Goal: Information Seeking & Learning: Learn about a topic

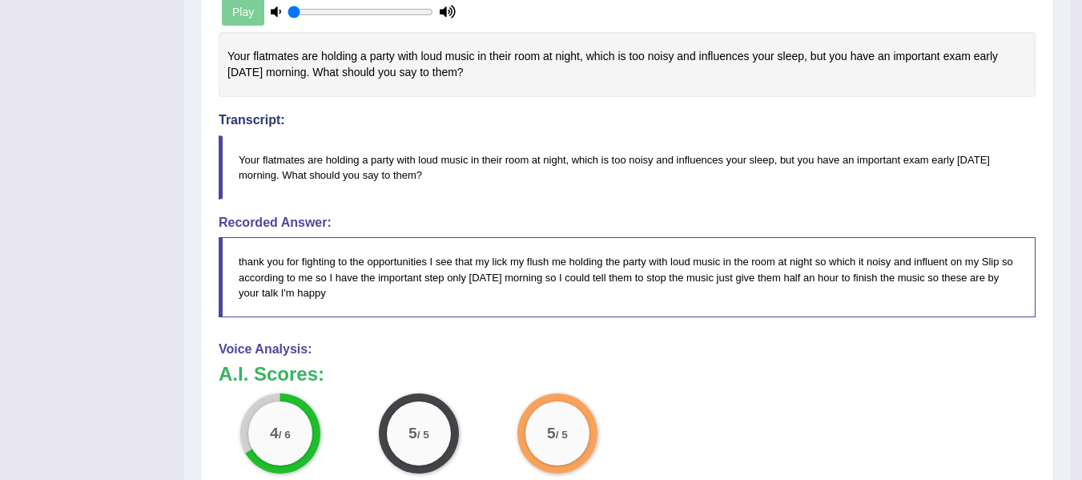
scroll to position [347, 0]
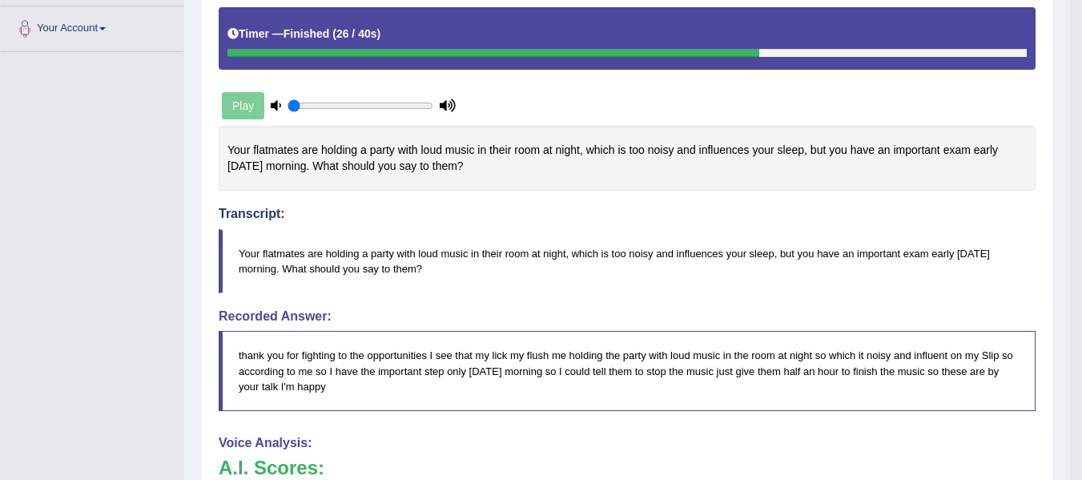
click at [161, 411] on div "Toggle navigation Home Practice Questions Speaking Practice Read Aloud Repeat S…" at bounding box center [535, 259] width 1070 height 1213
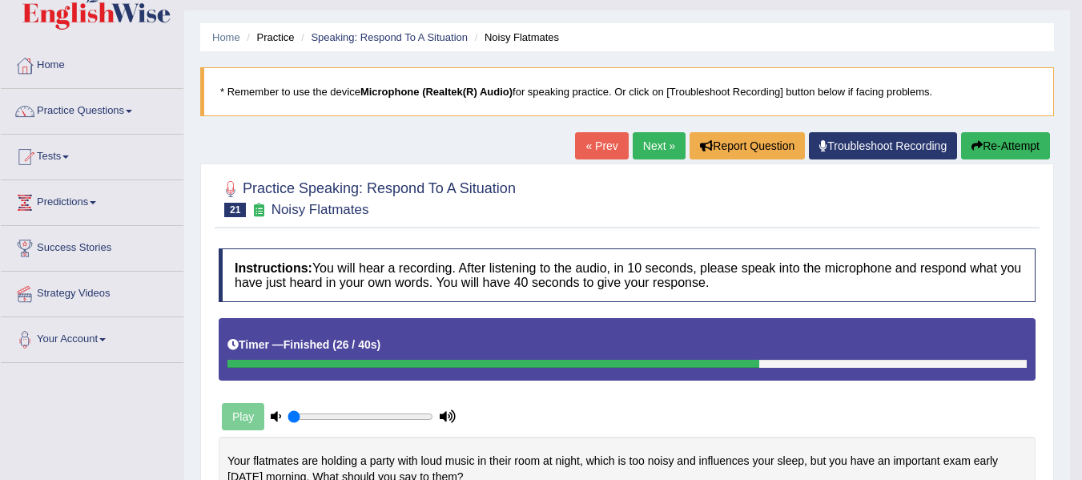
scroll to position [0, 0]
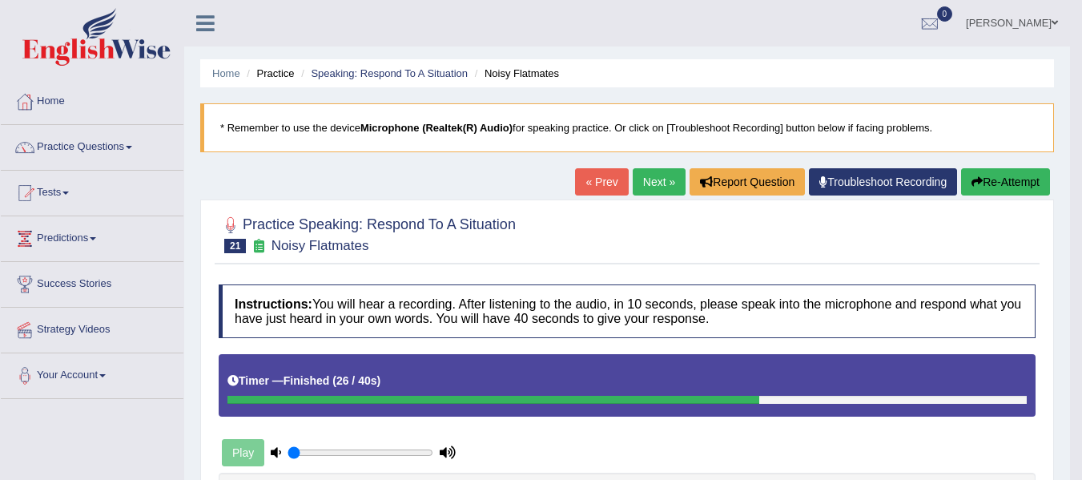
click at [978, 184] on icon "button" at bounding box center [976, 181] width 11 height 11
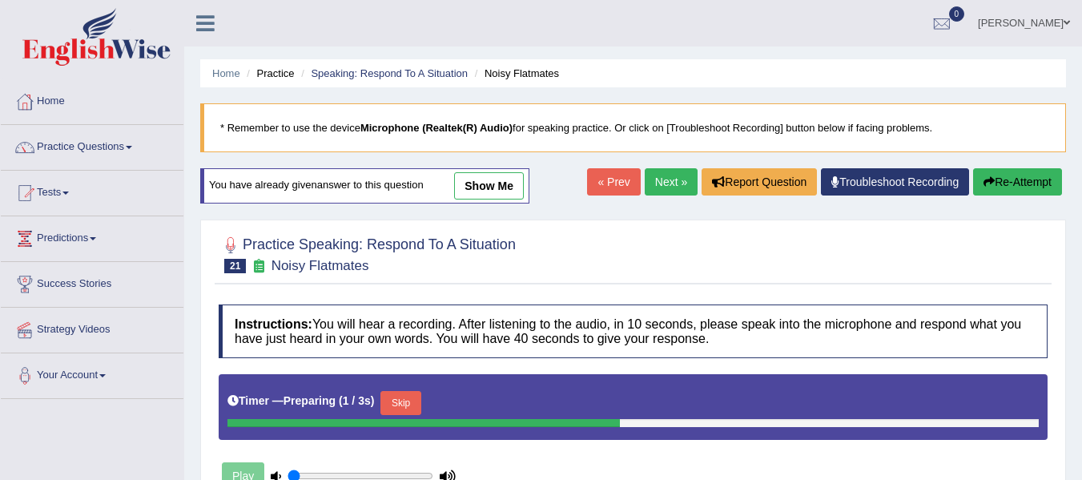
click at [407, 388] on div "Timer — Preparing ( 1 / 3s ) Skip" at bounding box center [632, 403] width 811 height 32
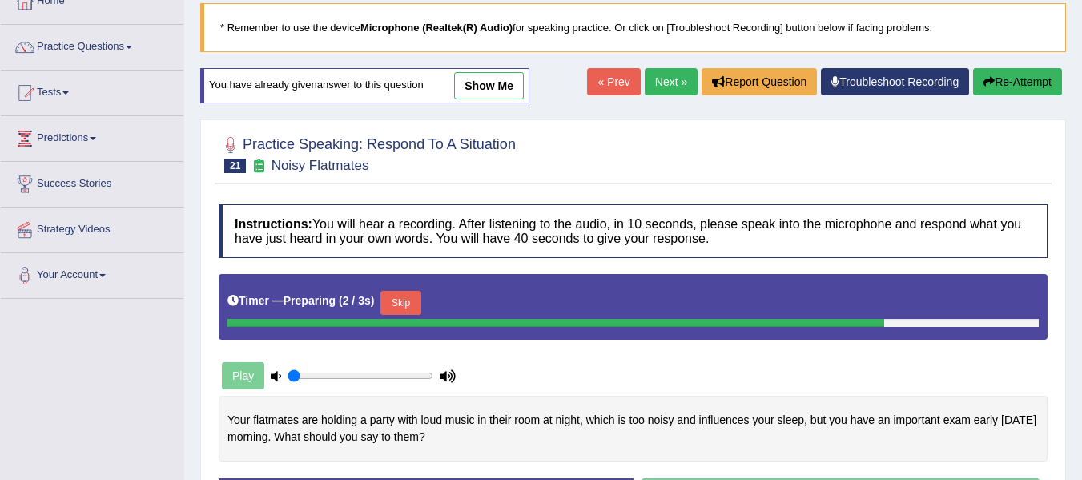
scroll to position [106, 0]
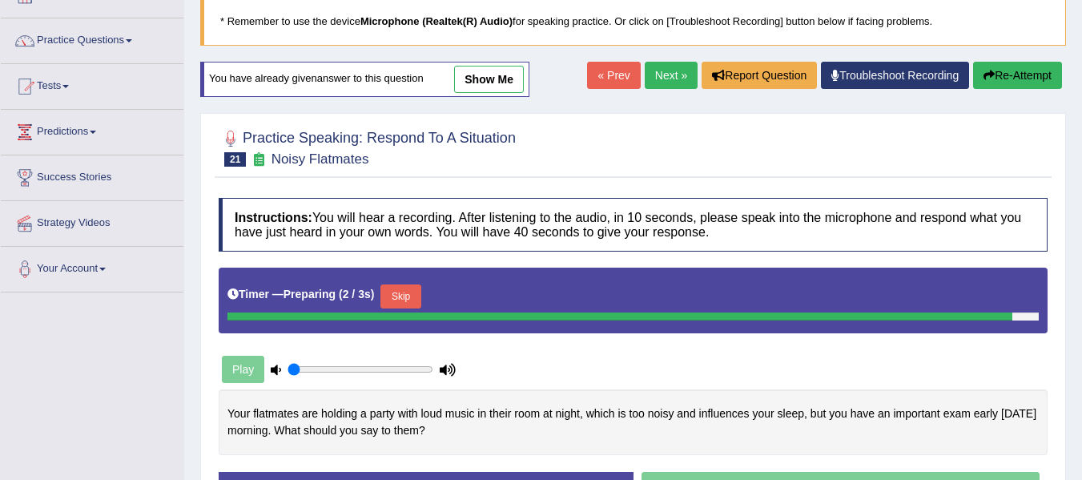
click at [402, 287] on button "Skip" at bounding box center [400, 296] width 40 height 24
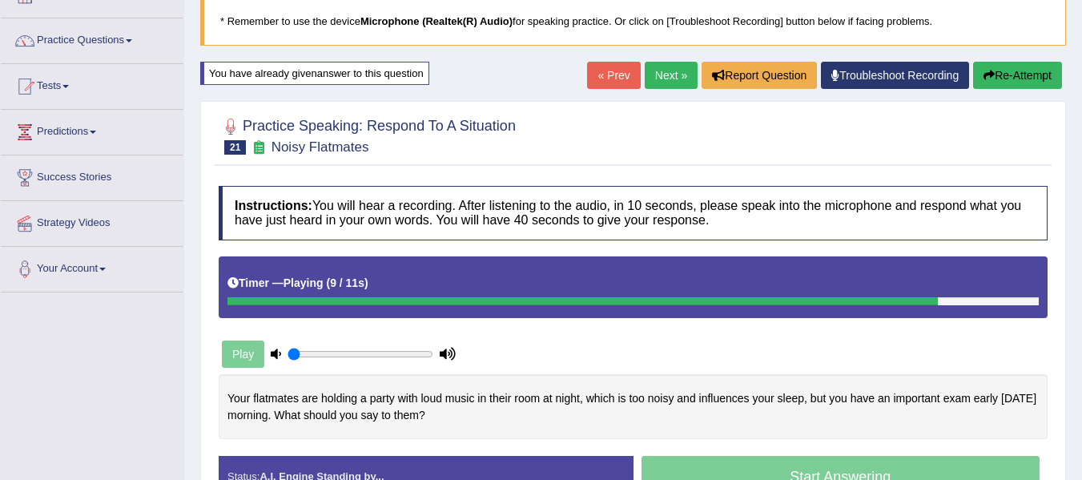
click at [541, 353] on div "Play" at bounding box center [422, 354] width 423 height 40
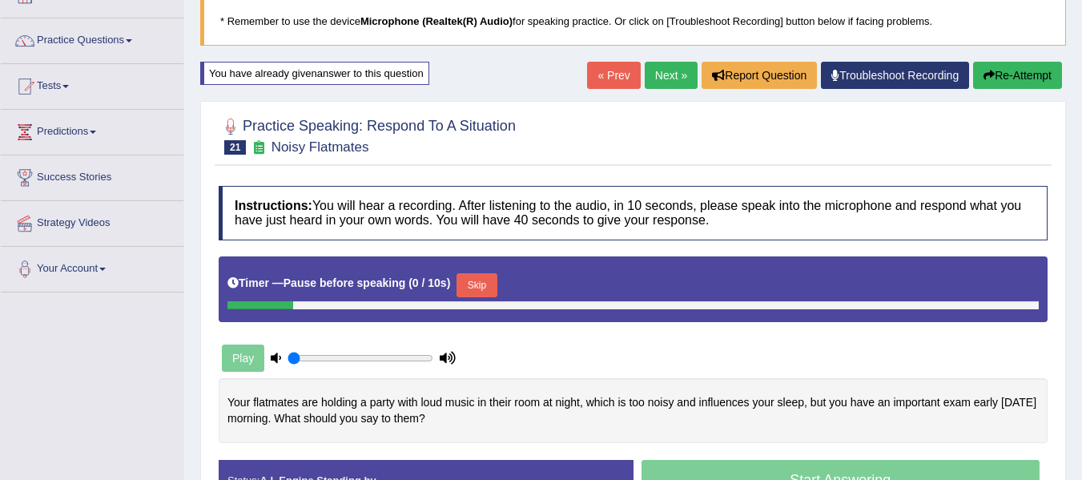
click at [488, 291] on button "Skip" at bounding box center [476, 285] width 40 height 24
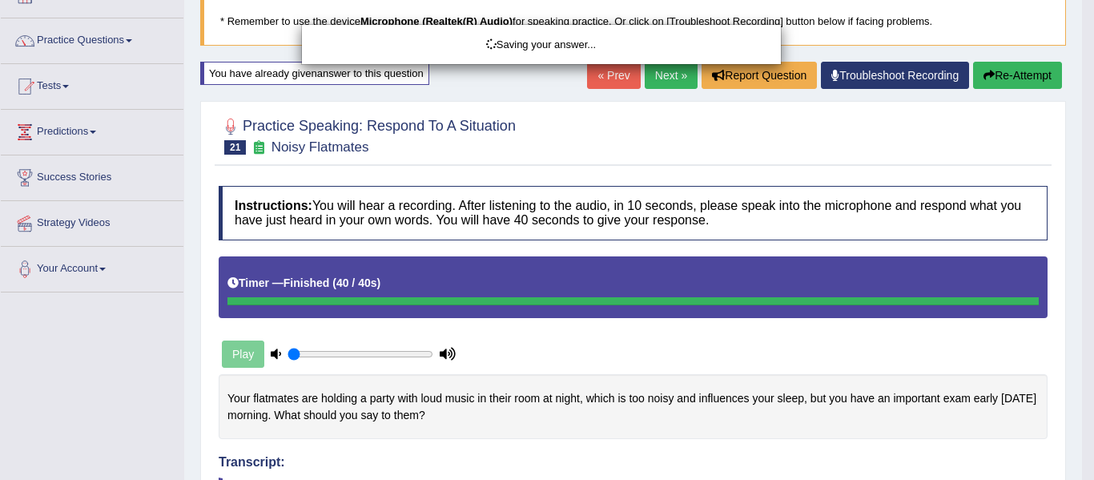
click at [556, 362] on div "Saving your answer..." at bounding box center [547, 240] width 1094 height 480
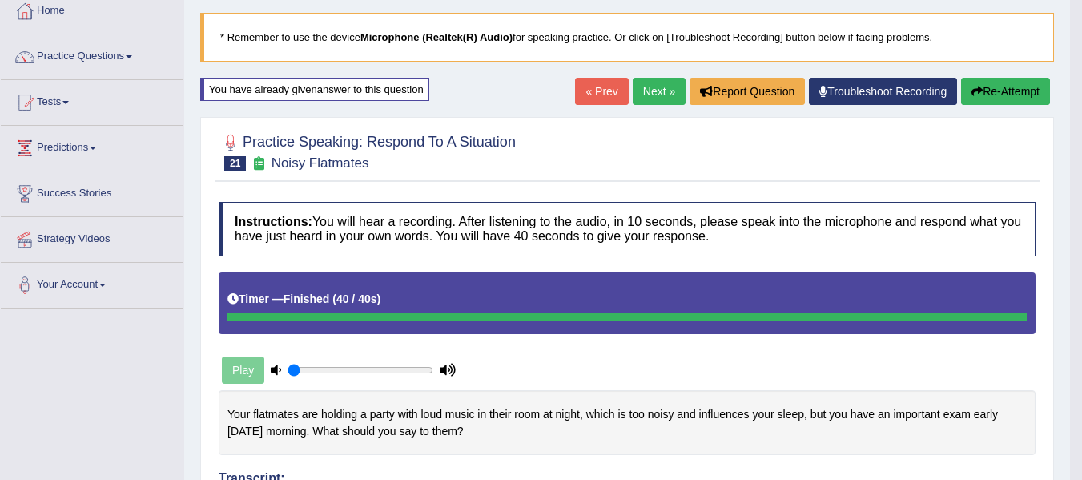
scroll to position [80, 0]
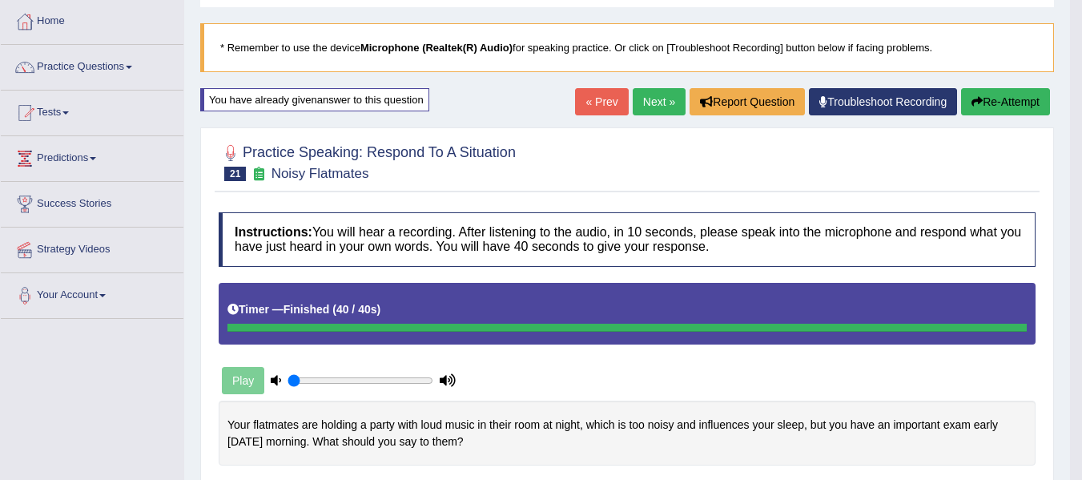
click at [966, 102] on button "Re-Attempt" at bounding box center [1005, 101] width 89 height 27
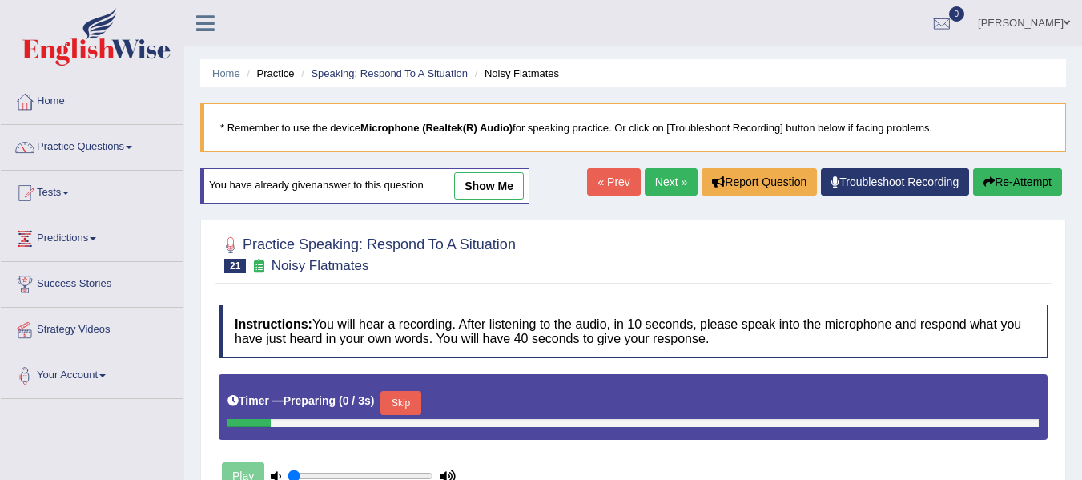
click at [397, 391] on button "Skip" at bounding box center [400, 403] width 40 height 24
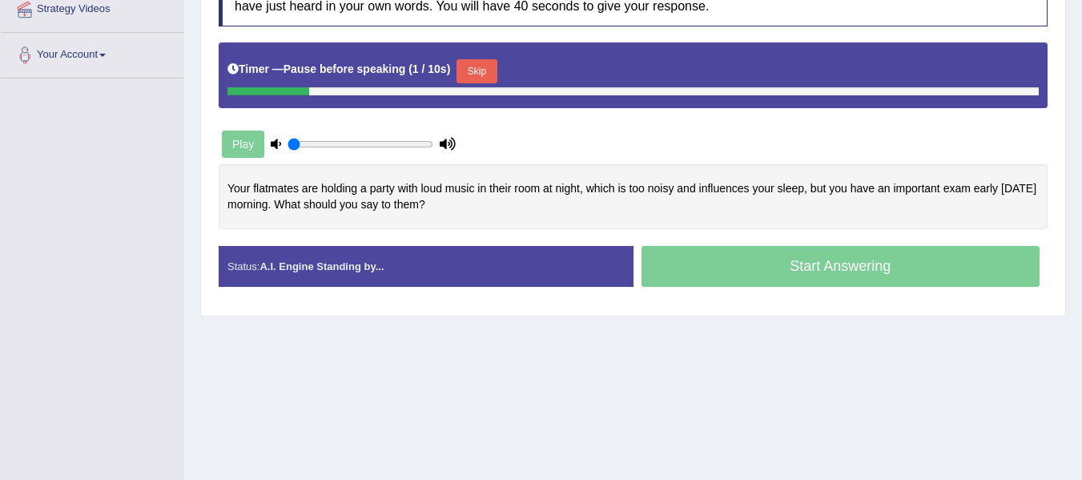
click at [482, 62] on button "Skip" at bounding box center [476, 71] width 40 height 24
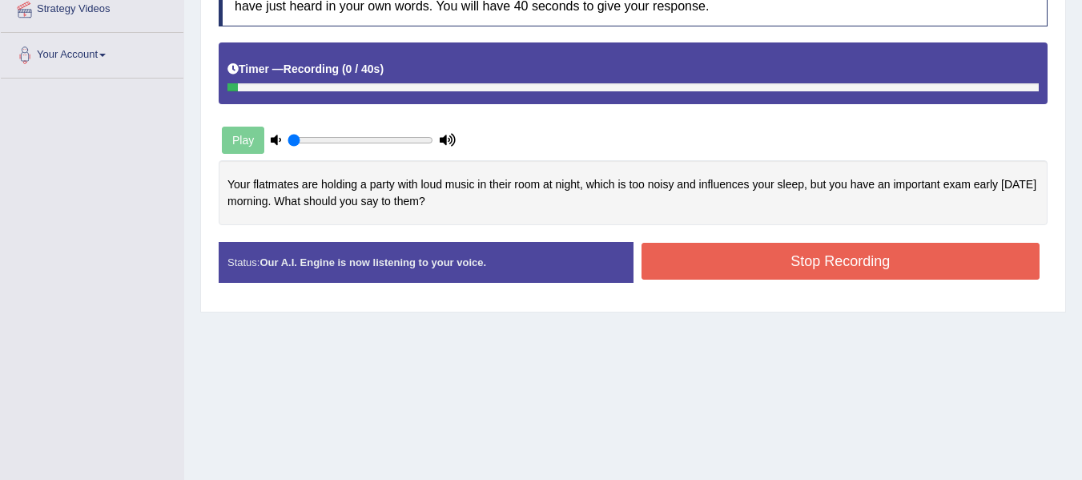
click at [750, 264] on button "Stop Recording" at bounding box center [840, 261] width 399 height 37
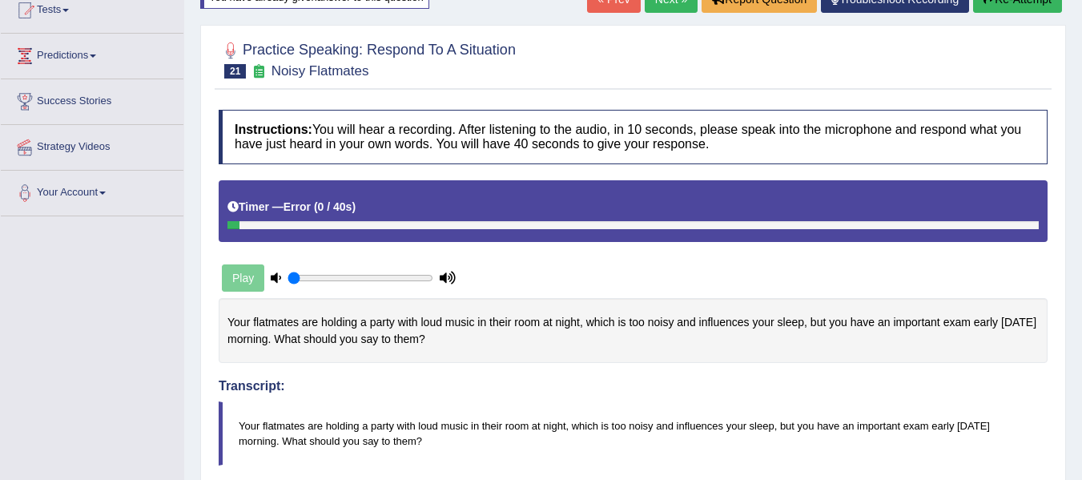
scroll to position [160, 0]
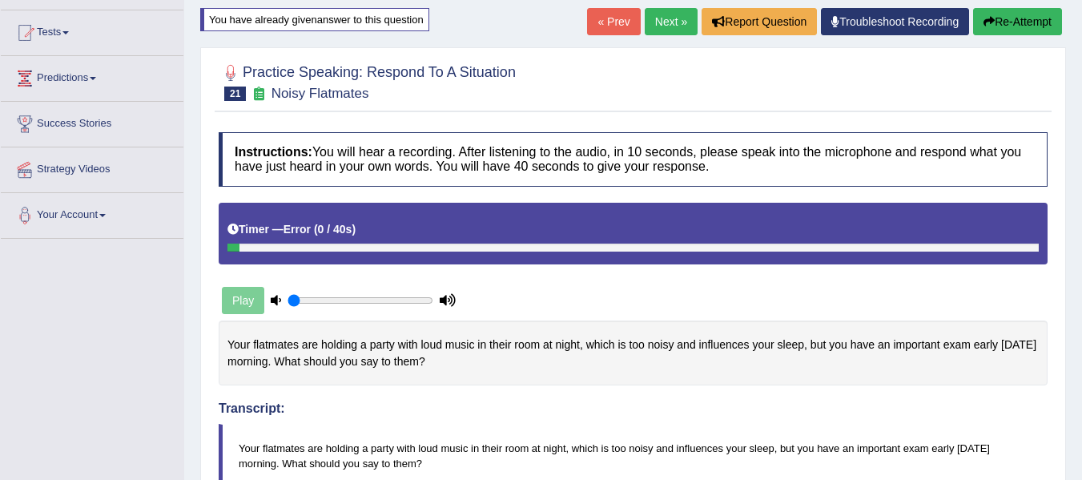
click at [994, 28] on button "Re-Attempt" at bounding box center [1017, 21] width 89 height 27
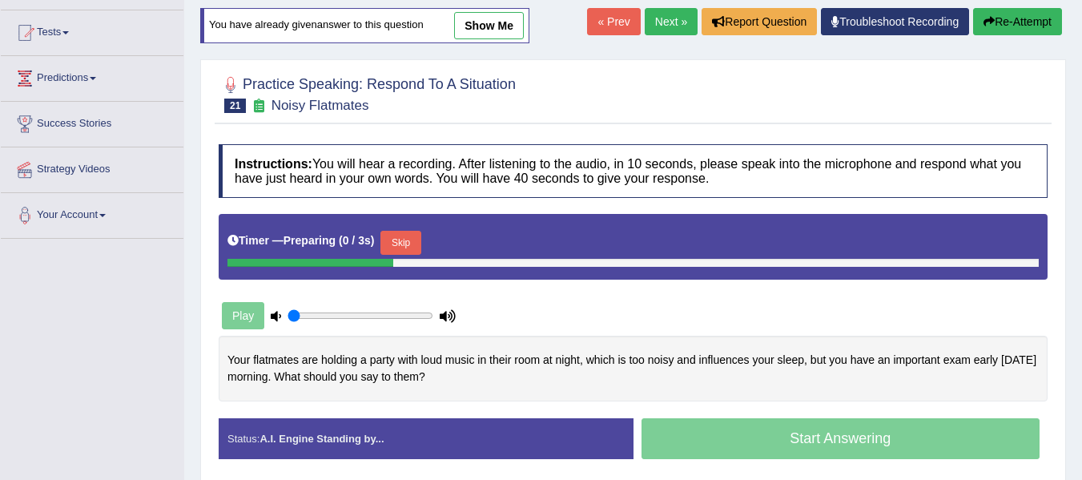
click at [404, 244] on button "Skip" at bounding box center [400, 243] width 40 height 24
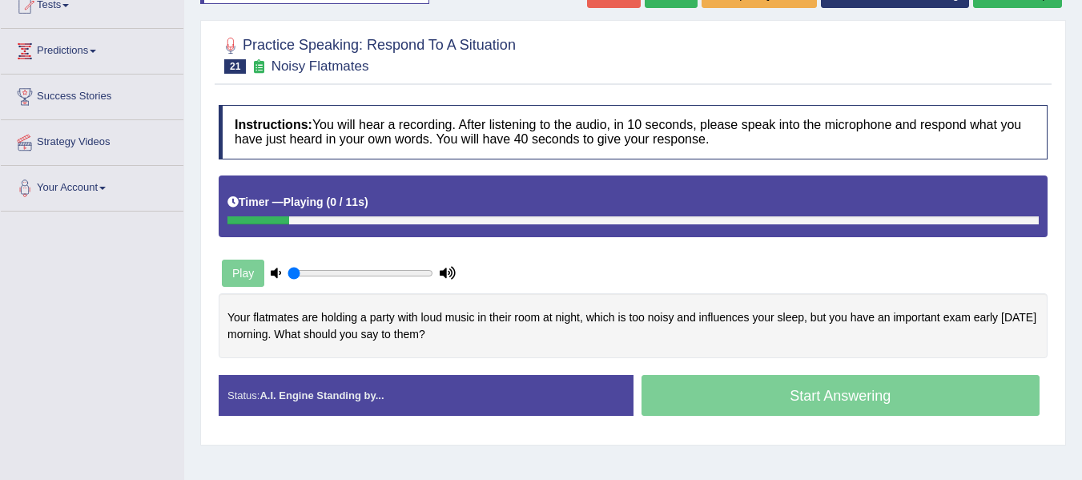
scroll to position [214, 0]
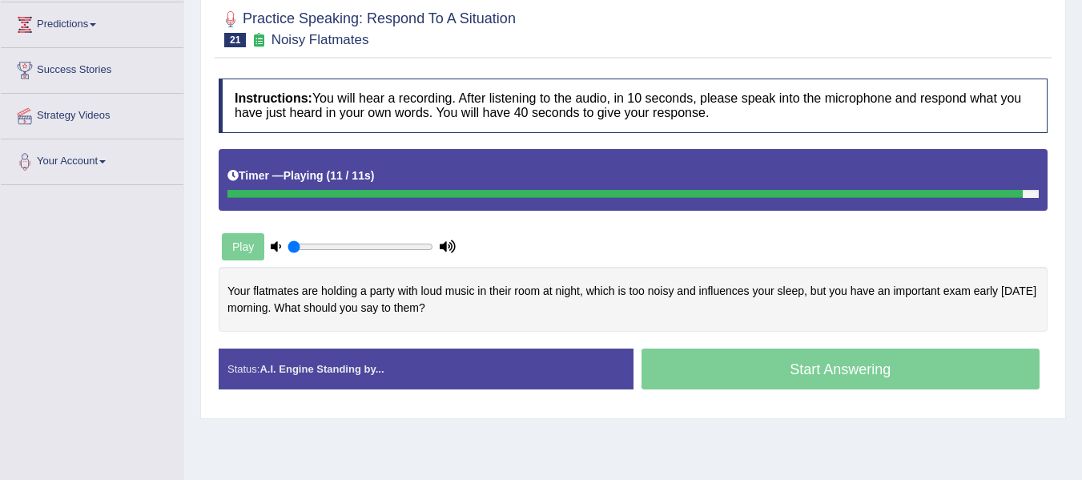
click at [595, 267] on div "Your flatmates are holding a party with loud music in their room at night, whic…" at bounding box center [633, 299] width 829 height 65
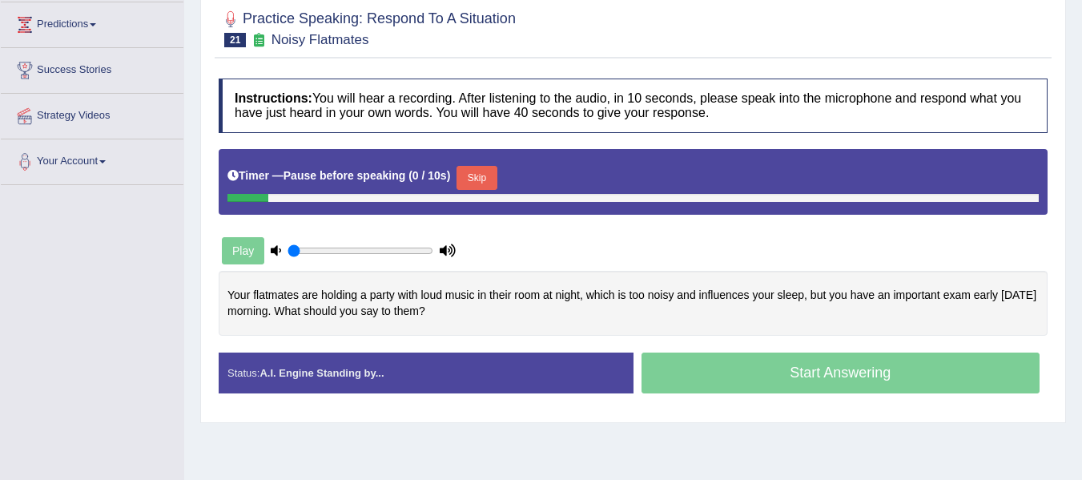
click at [496, 174] on button "Skip" at bounding box center [476, 178] width 40 height 24
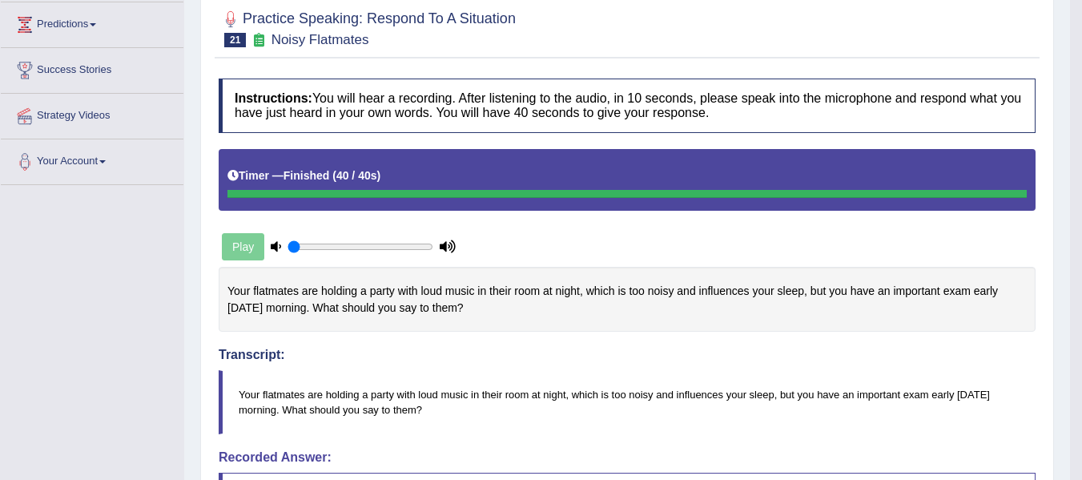
click at [472, 338] on h4 "Transcript:" at bounding box center [627, 318] width 817 height 87
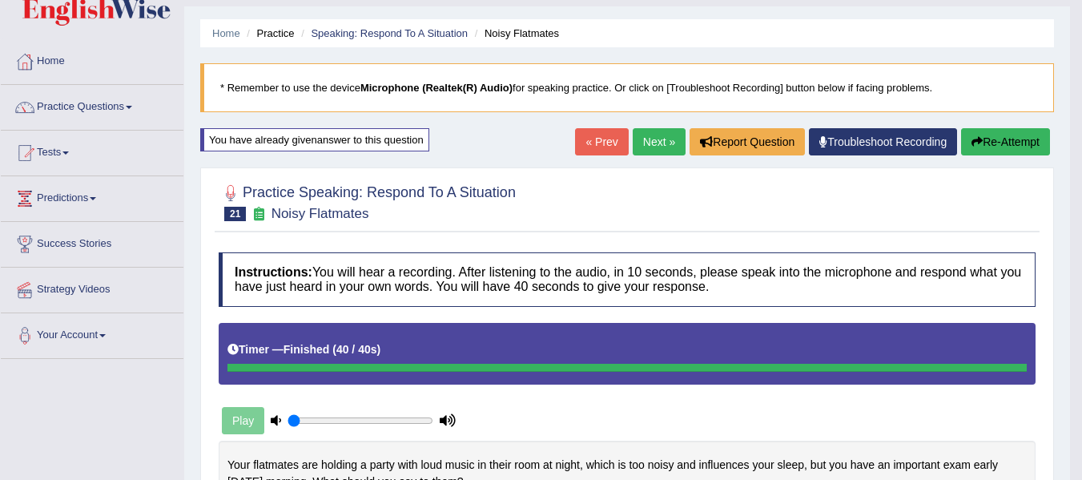
scroll to position [0, 0]
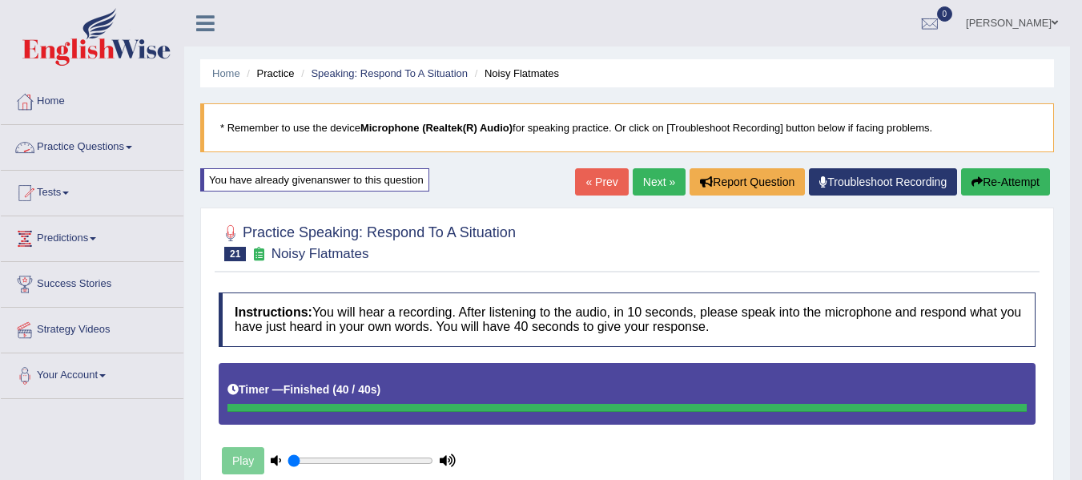
click at [82, 141] on link "Practice Questions" at bounding box center [92, 145] width 183 height 40
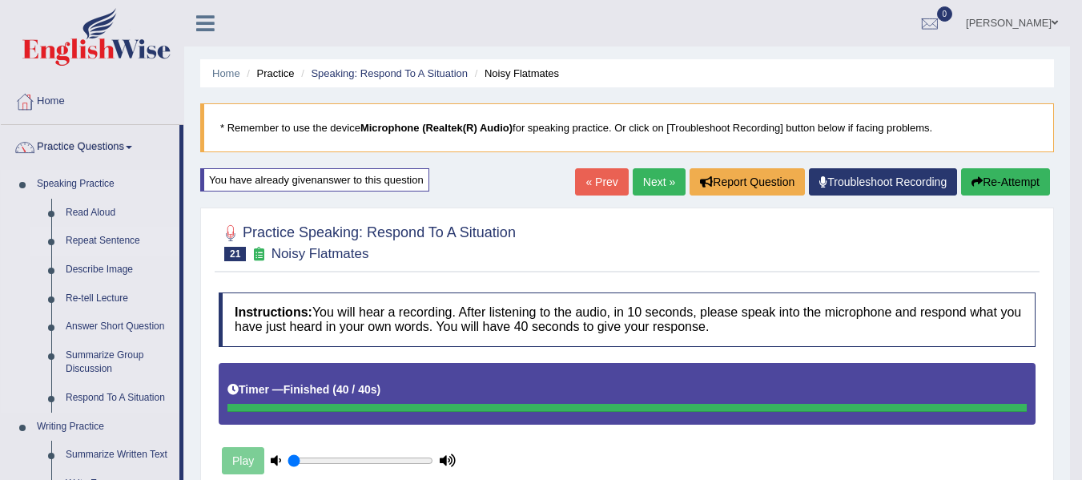
click at [91, 234] on link "Repeat Sentence" at bounding box center [118, 241] width 121 height 29
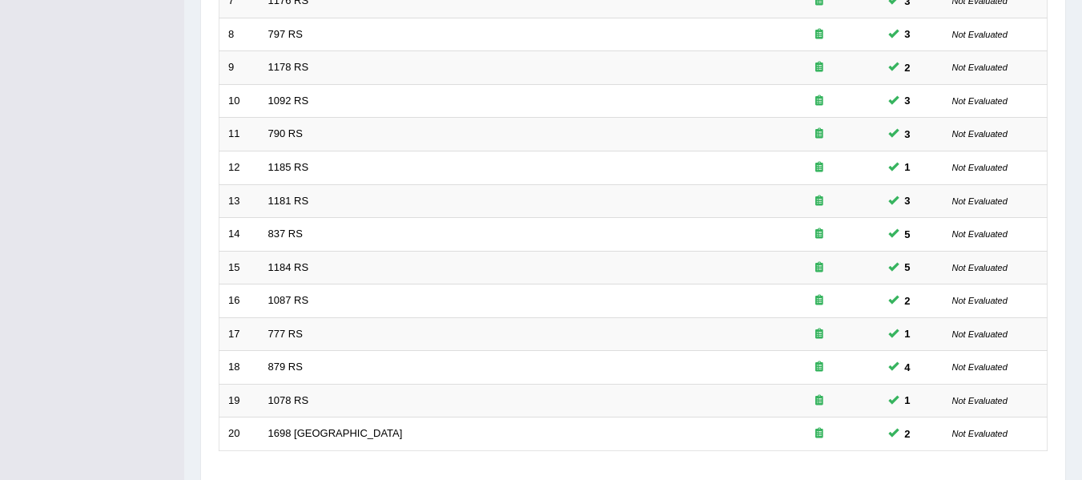
scroll to position [580, 0]
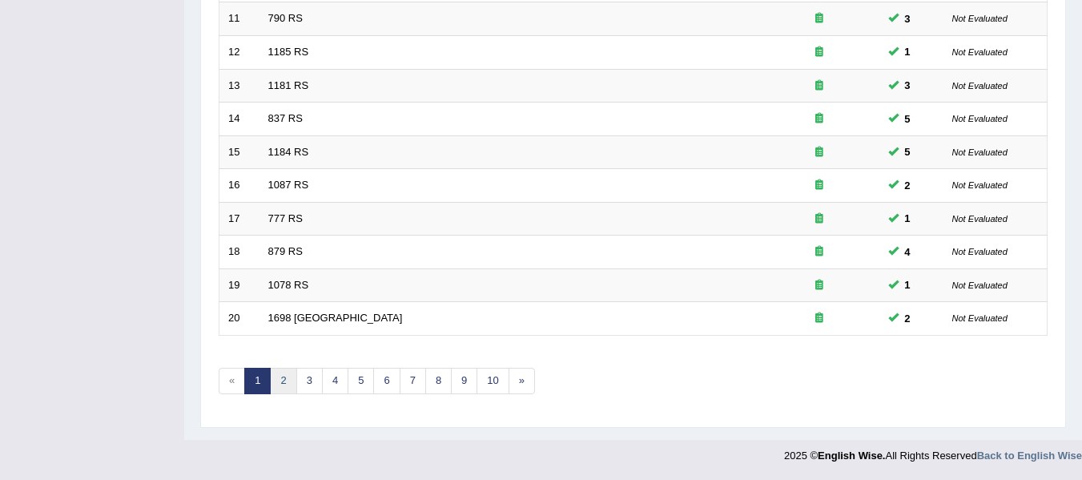
click at [288, 384] on link "2" at bounding box center [283, 381] width 26 height 26
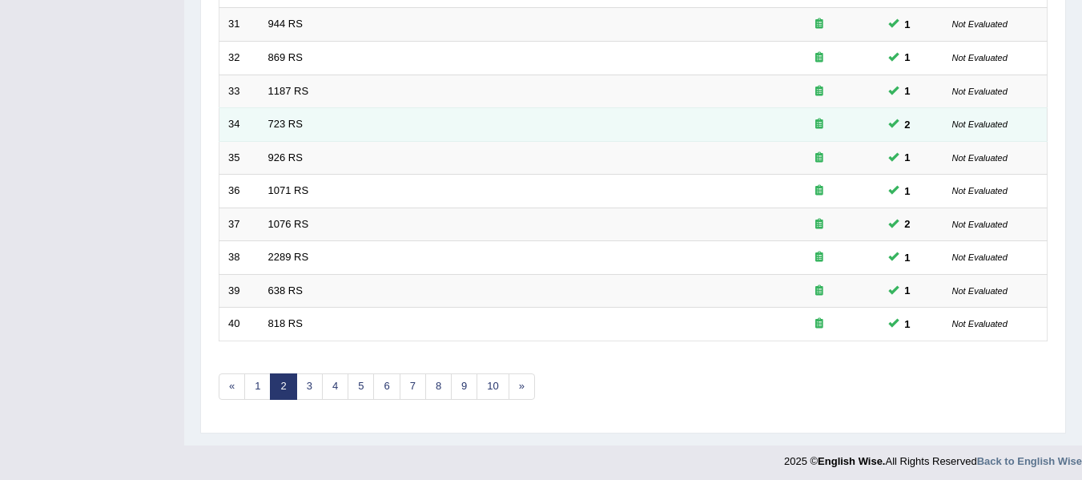
scroll to position [580, 0]
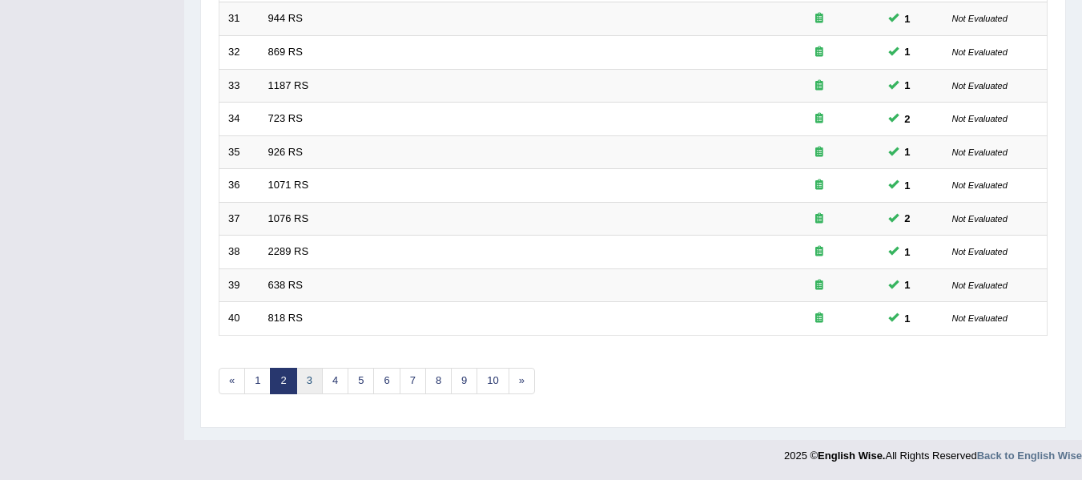
click at [315, 384] on link "3" at bounding box center [309, 381] width 26 height 26
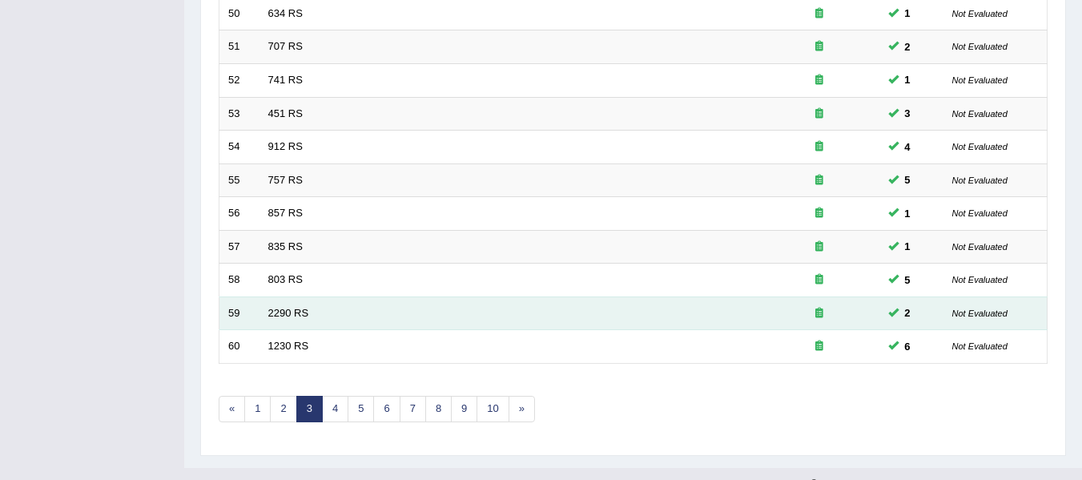
scroll to position [560, 0]
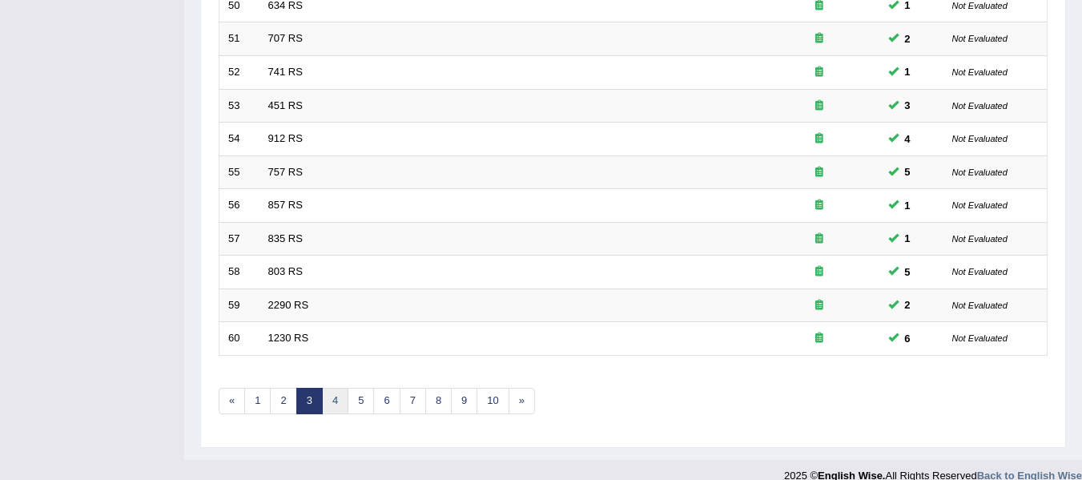
click at [325, 399] on link "4" at bounding box center [335, 401] width 26 height 26
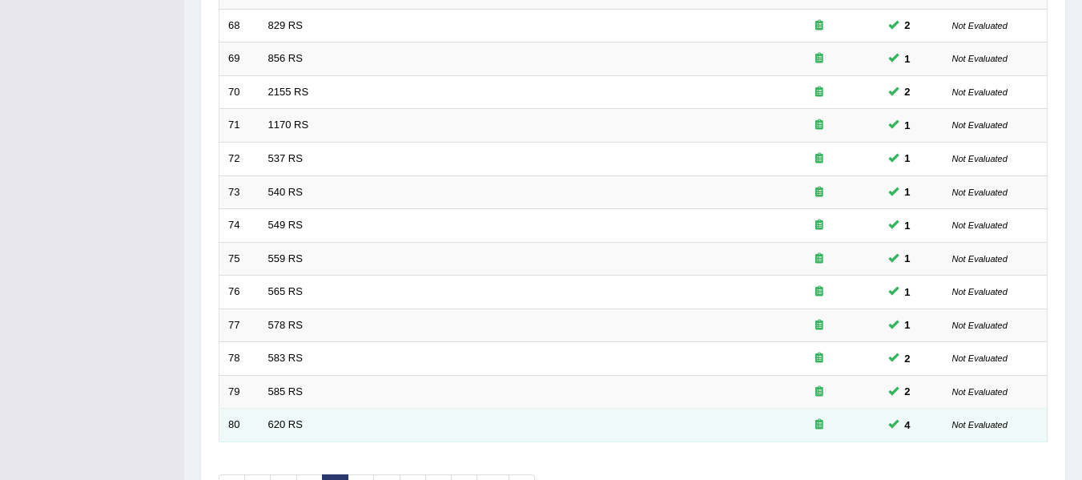
scroll to position [580, 0]
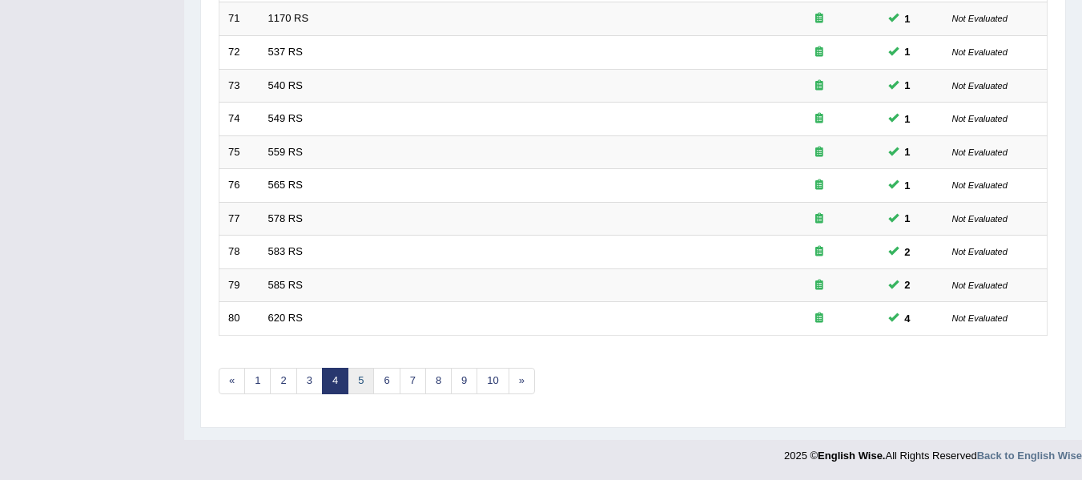
click at [359, 374] on link "5" at bounding box center [360, 381] width 26 height 26
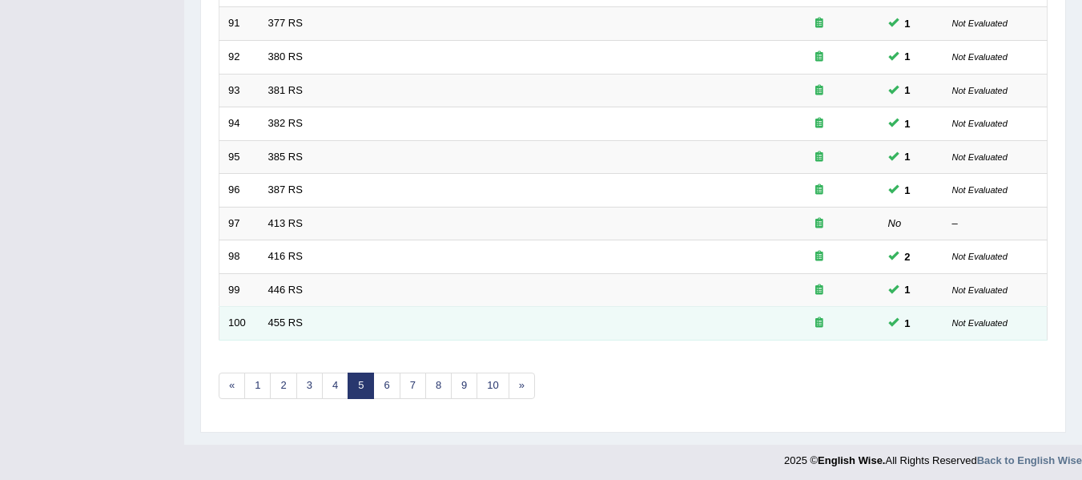
scroll to position [580, 0]
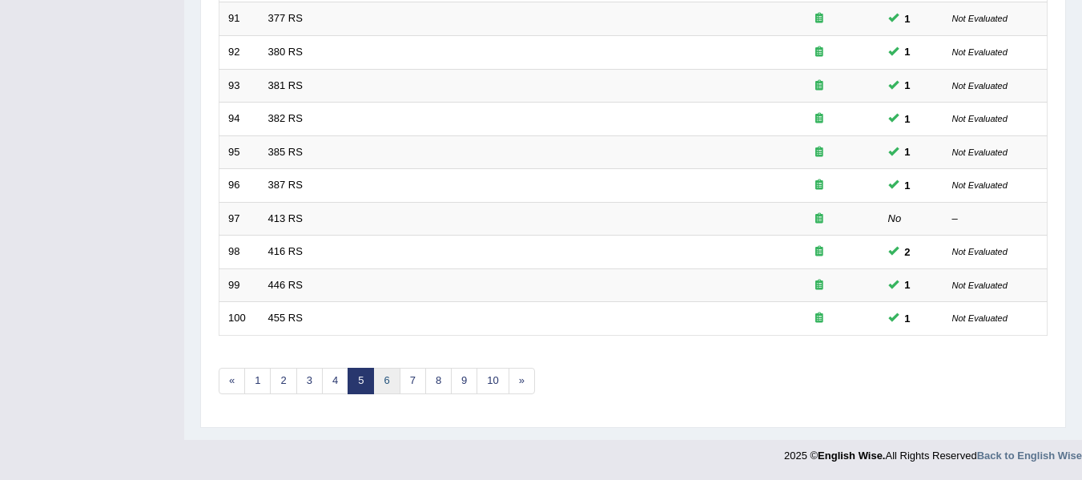
click at [387, 384] on link "6" at bounding box center [386, 381] width 26 height 26
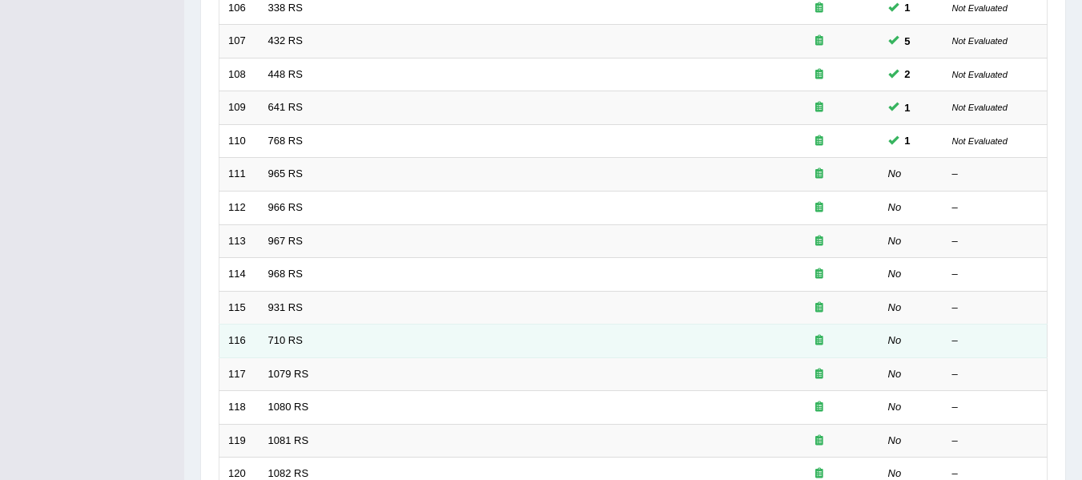
scroll to position [427, 0]
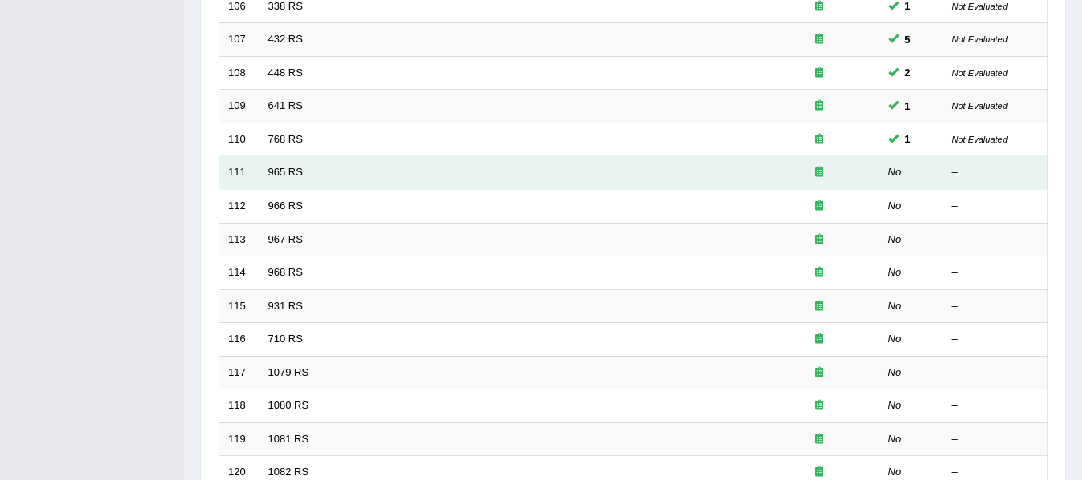
click at [279, 164] on td "965 RS" at bounding box center [509, 173] width 500 height 34
click at [282, 176] on link "965 RS" at bounding box center [285, 172] width 34 height 12
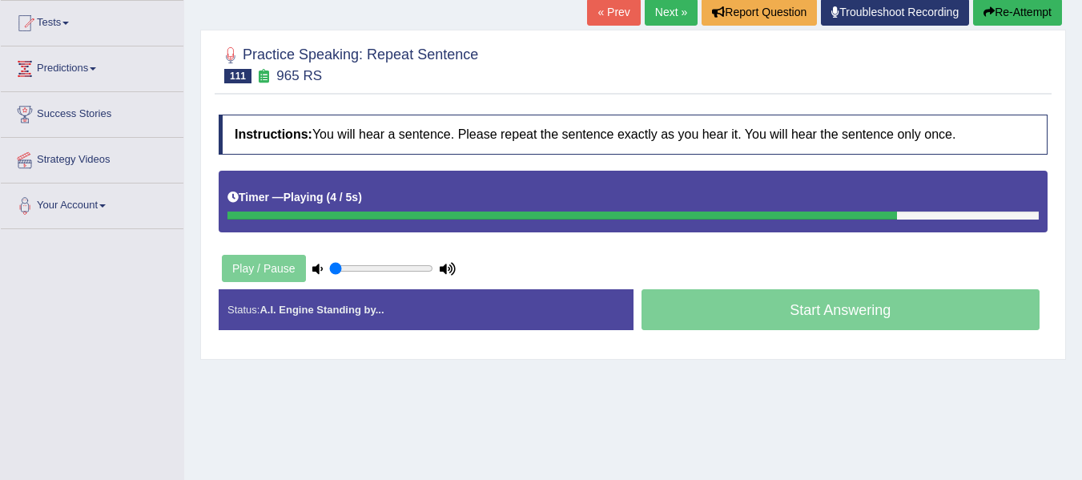
scroll to position [160, 0]
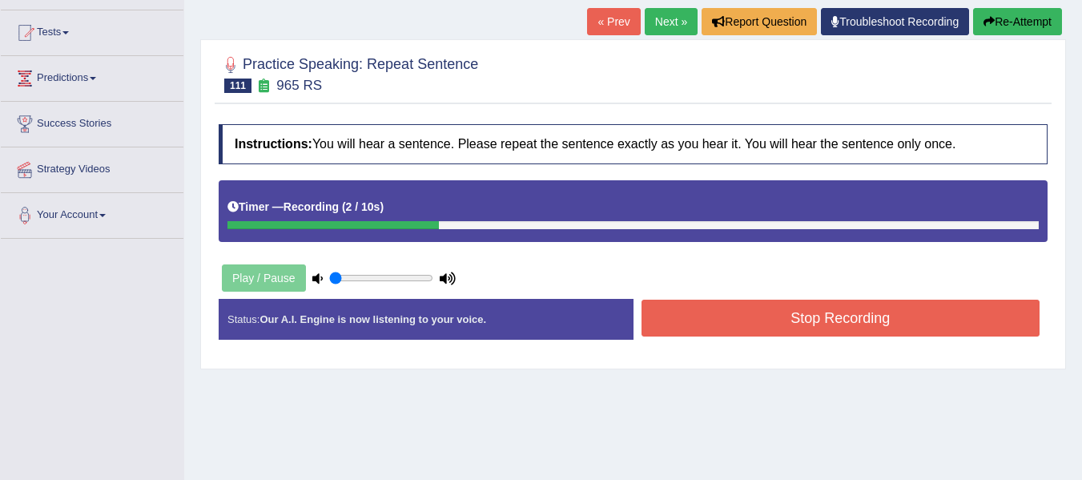
click at [714, 303] on button "Stop Recording" at bounding box center [840, 317] width 399 height 37
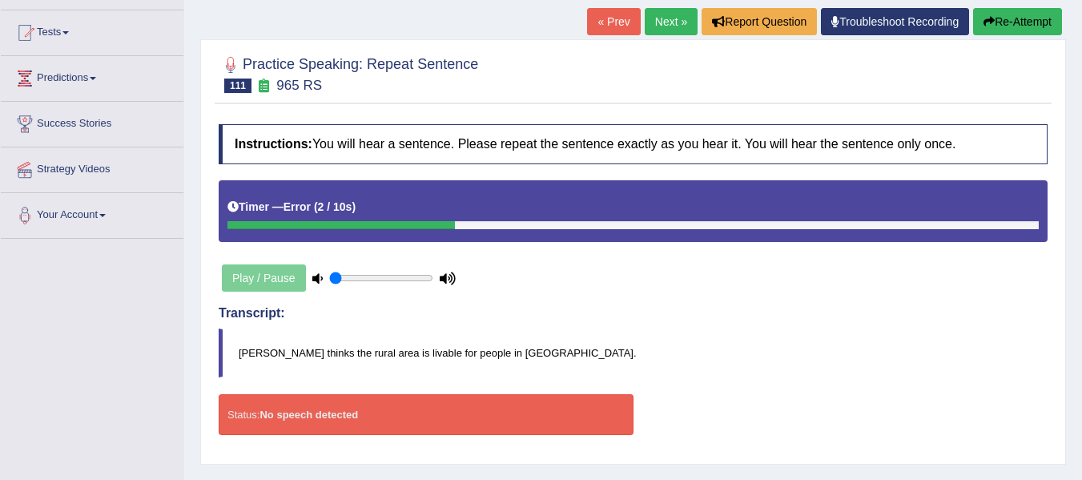
click at [1017, 23] on button "Re-Attempt" at bounding box center [1017, 21] width 89 height 27
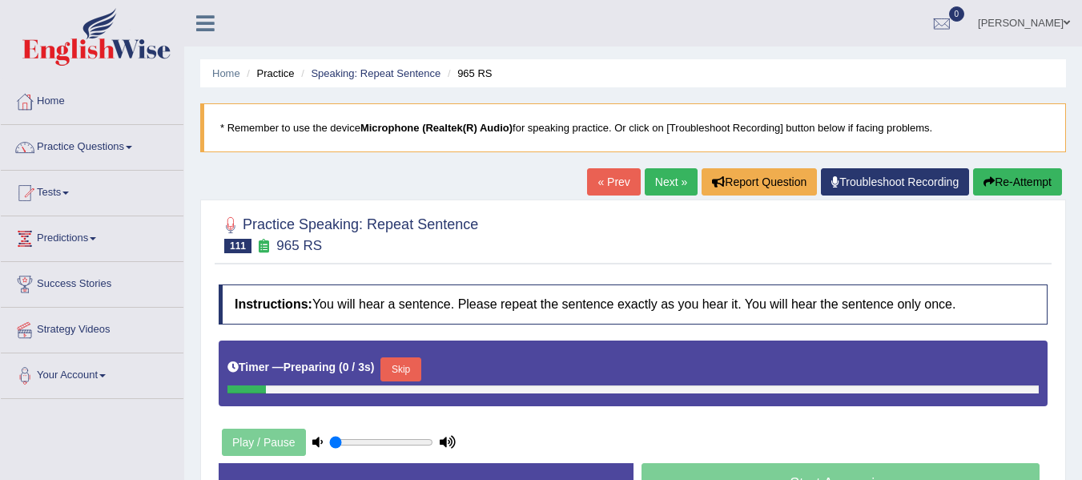
click at [375, 360] on b ")" at bounding box center [373, 366] width 4 height 13
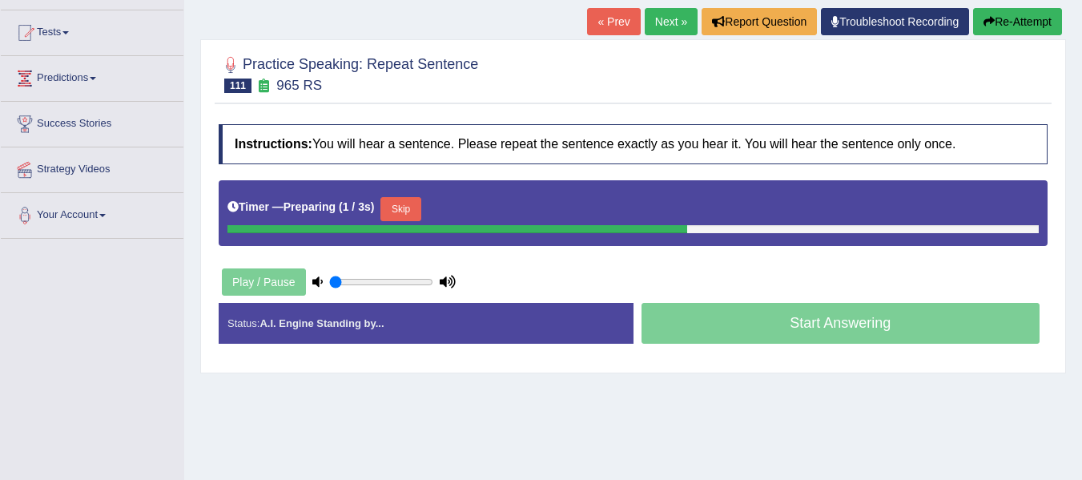
click at [393, 211] on button "Skip" at bounding box center [400, 209] width 40 height 24
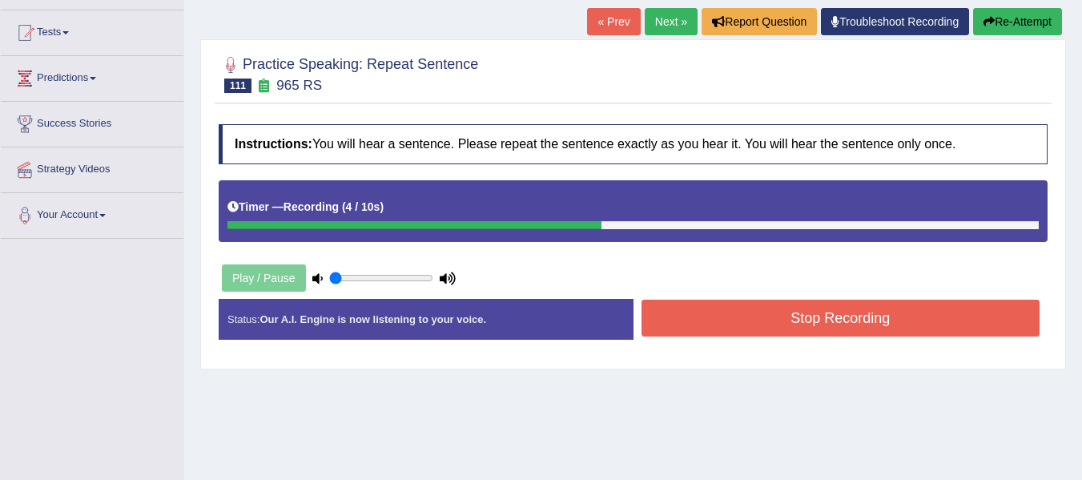
click at [717, 319] on button "Stop Recording" at bounding box center [840, 317] width 399 height 37
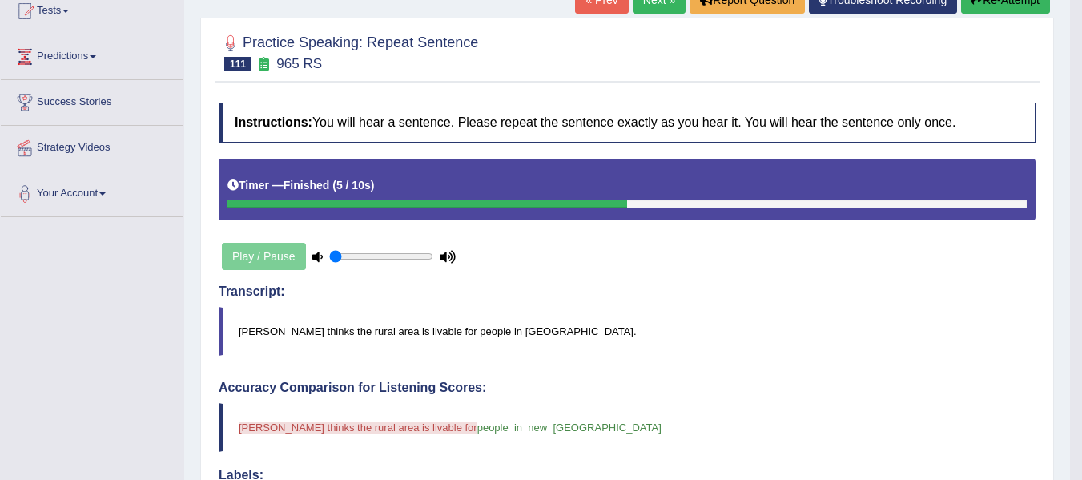
scroll to position [160, 0]
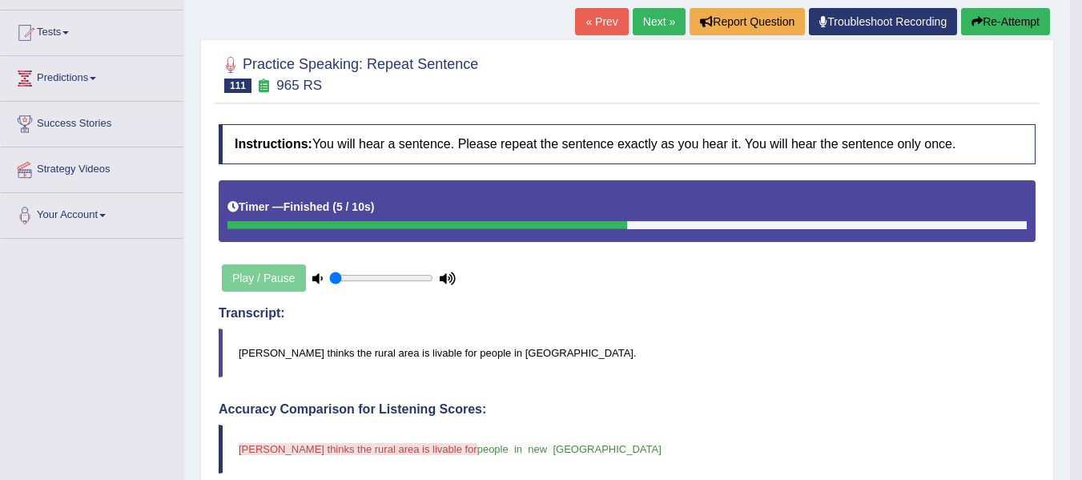
click at [1008, 34] on button "Re-Attempt" at bounding box center [1005, 21] width 89 height 27
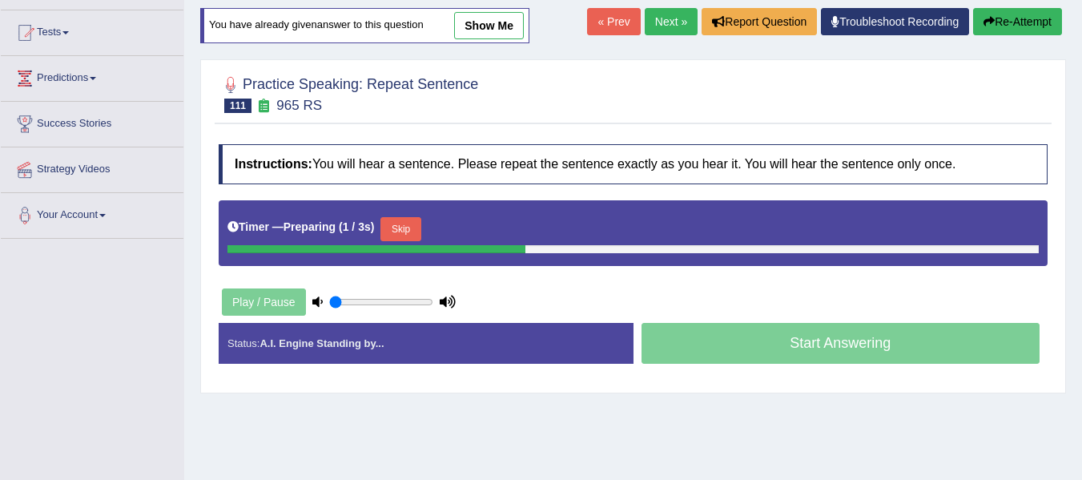
click at [408, 228] on button "Skip" at bounding box center [400, 229] width 40 height 24
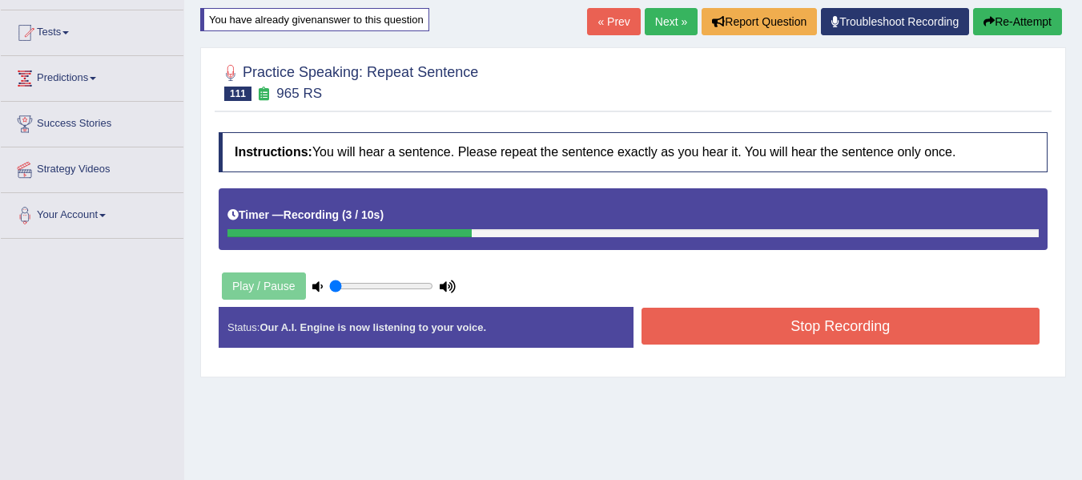
click at [1002, 4] on div "Home Practice Speaking: Repeat Sentence 965 RS * Remember to use the device Mic…" at bounding box center [633, 240] width 898 height 801
click at [1012, 23] on button "Re-Attempt" at bounding box center [1017, 21] width 89 height 27
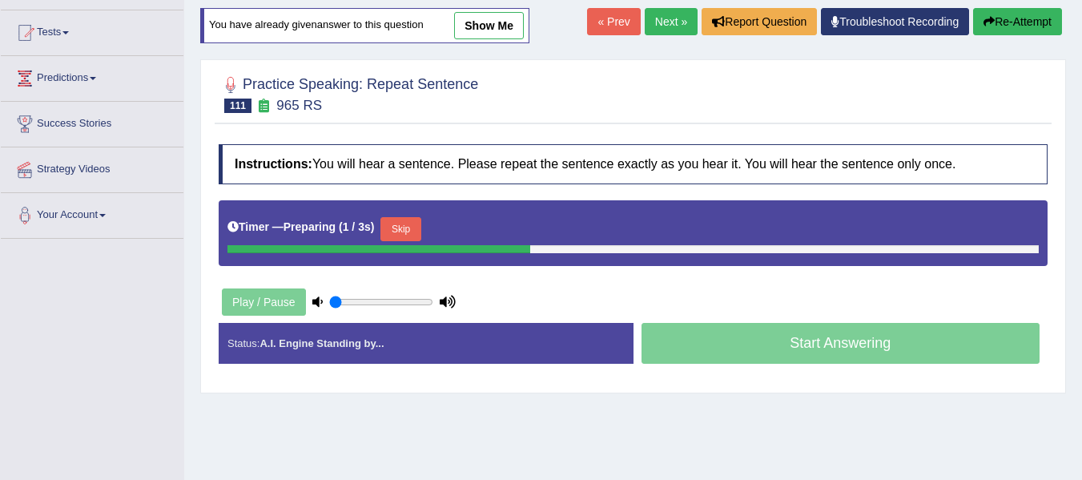
click at [411, 227] on button "Skip" at bounding box center [400, 229] width 40 height 24
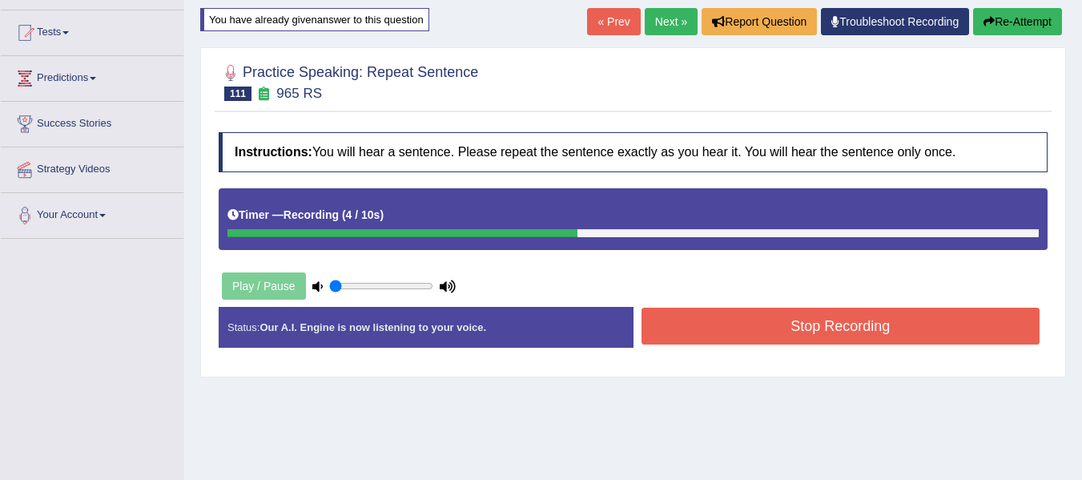
click at [661, 319] on button "Stop Recording" at bounding box center [840, 325] width 399 height 37
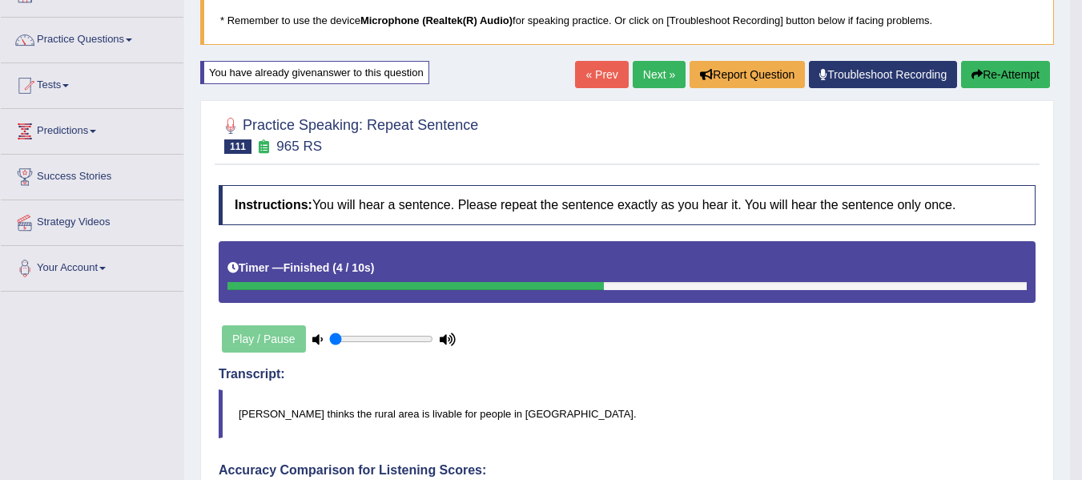
scroll to position [106, 0]
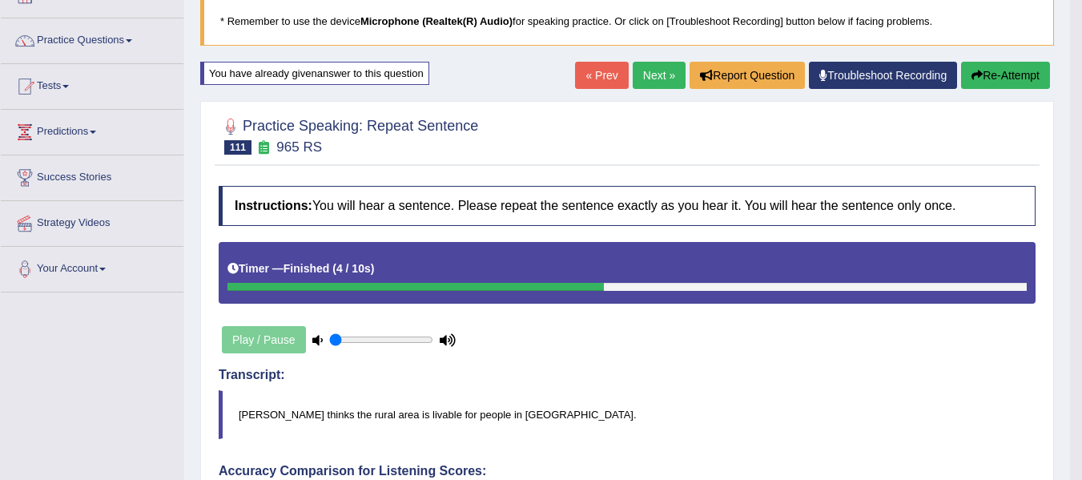
click at [994, 74] on button "Re-Attempt" at bounding box center [1005, 75] width 89 height 27
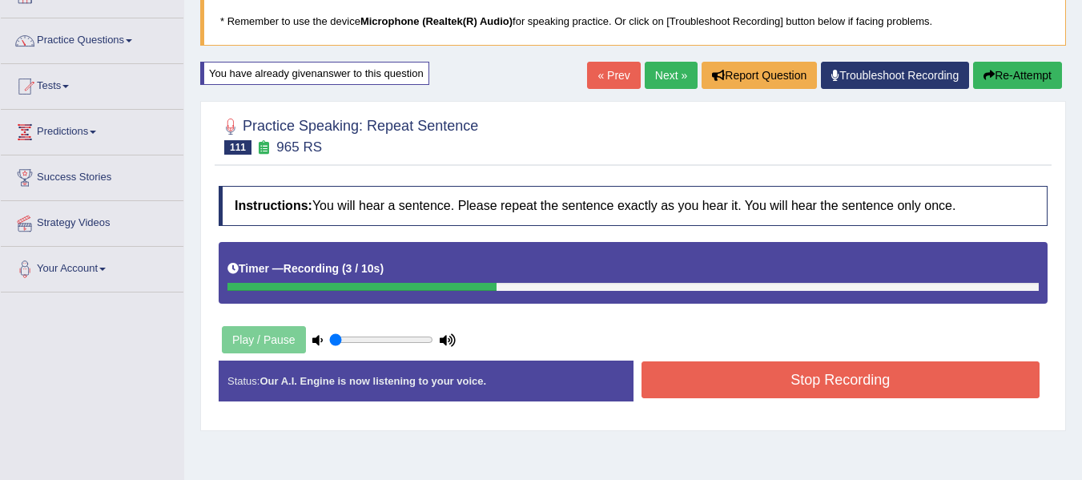
click at [760, 367] on button "Stop Recording" at bounding box center [840, 379] width 399 height 37
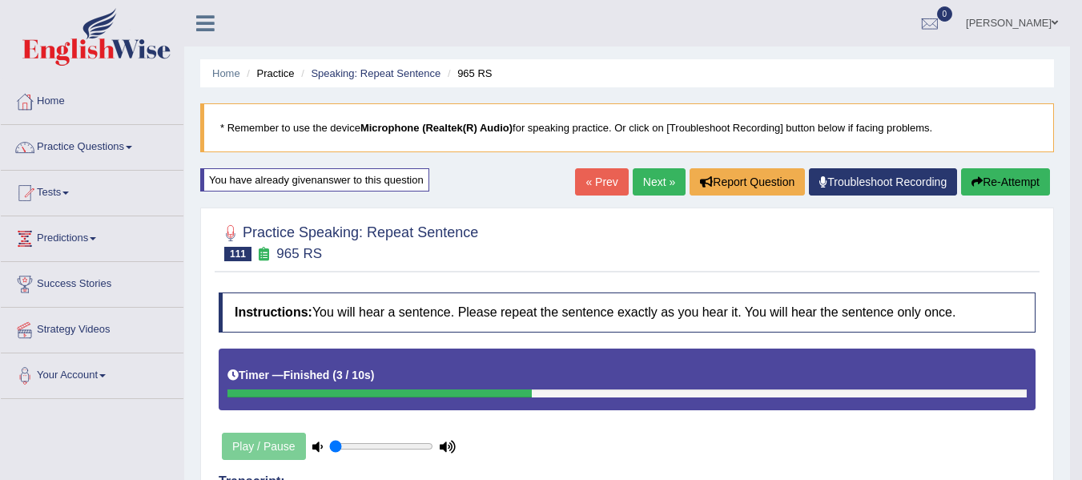
click at [654, 182] on link "Next »" at bounding box center [659, 181] width 53 height 27
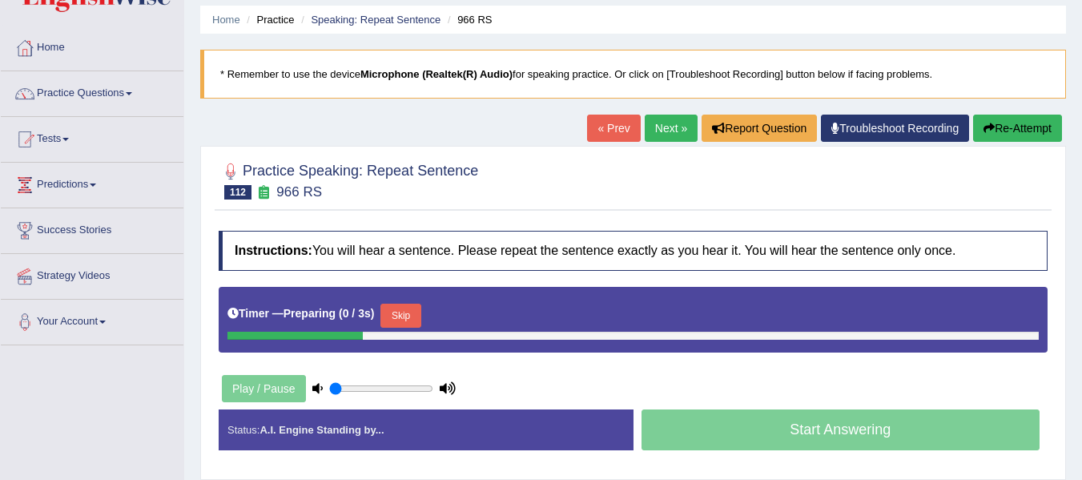
scroll to position [106, 0]
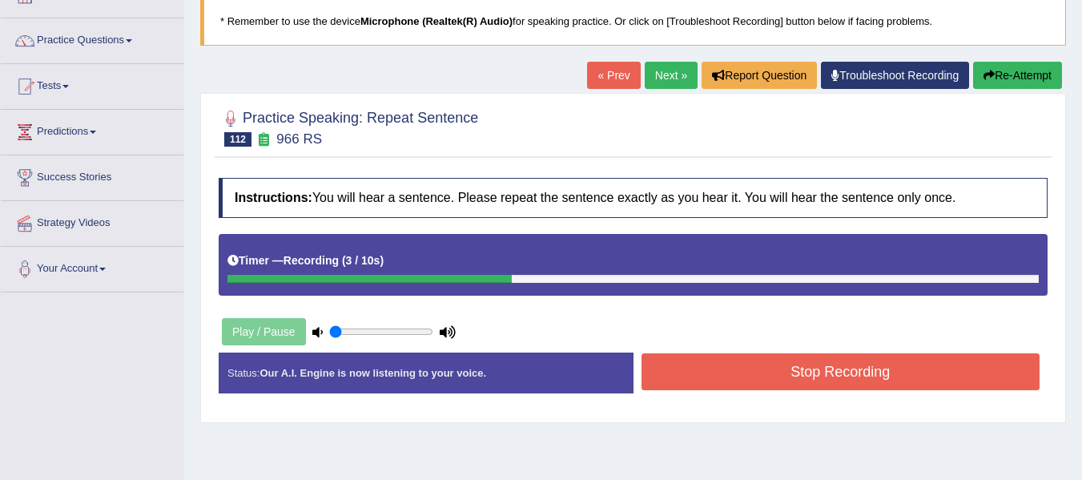
click at [691, 368] on button "Stop Recording" at bounding box center [840, 371] width 399 height 37
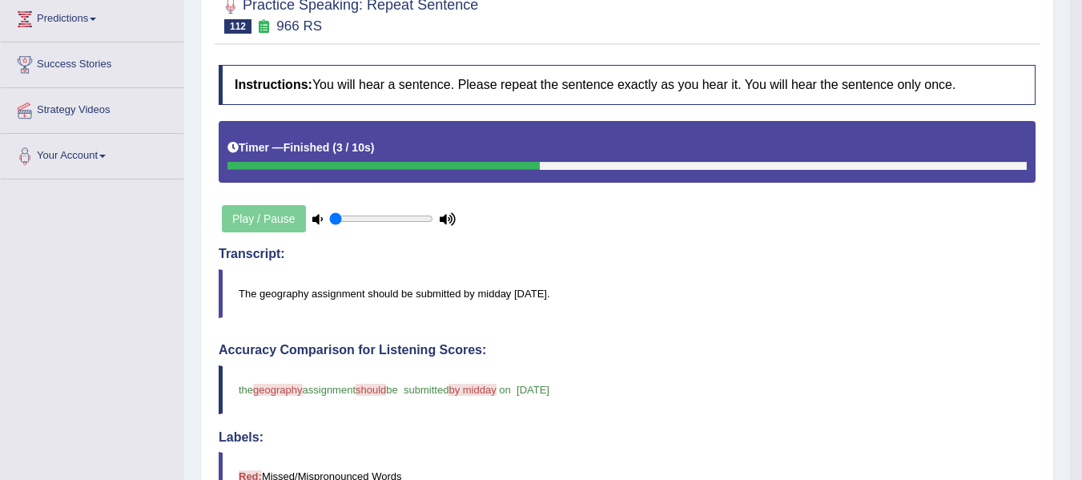
scroll to position [214, 0]
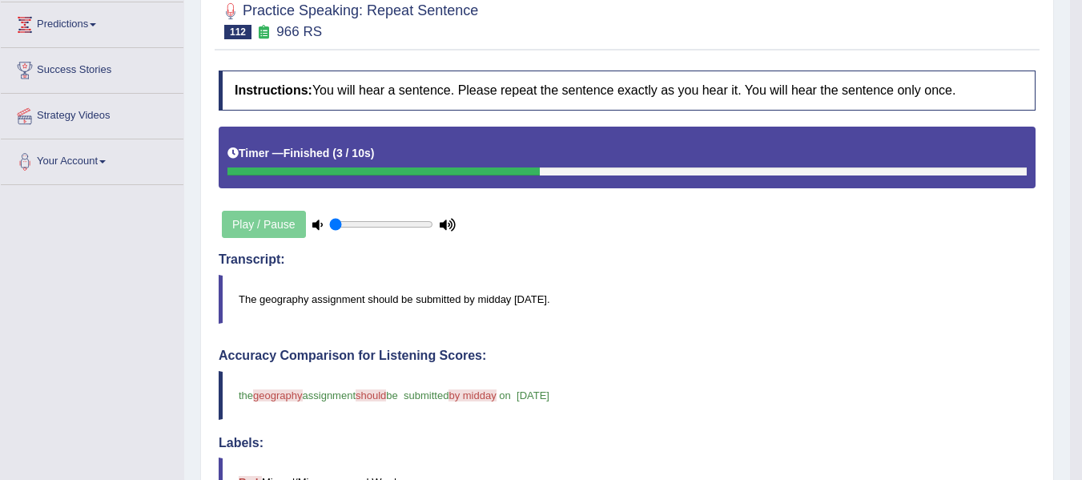
drag, startPoint x: 228, startPoint y: 299, endPoint x: 551, endPoint y: 306, distance: 322.7
click at [551, 306] on blockquote "The geography assignment should be submitted by midday [DATE]." at bounding box center [627, 299] width 817 height 49
drag, startPoint x: 568, startPoint y: 393, endPoint x: 212, endPoint y: 380, distance: 355.7
click at [212, 380] on div "Practice Speaking: Repeat Sentence 112 966 RS Instructions: You will hear a sen…" at bounding box center [627, 435] width 854 height 898
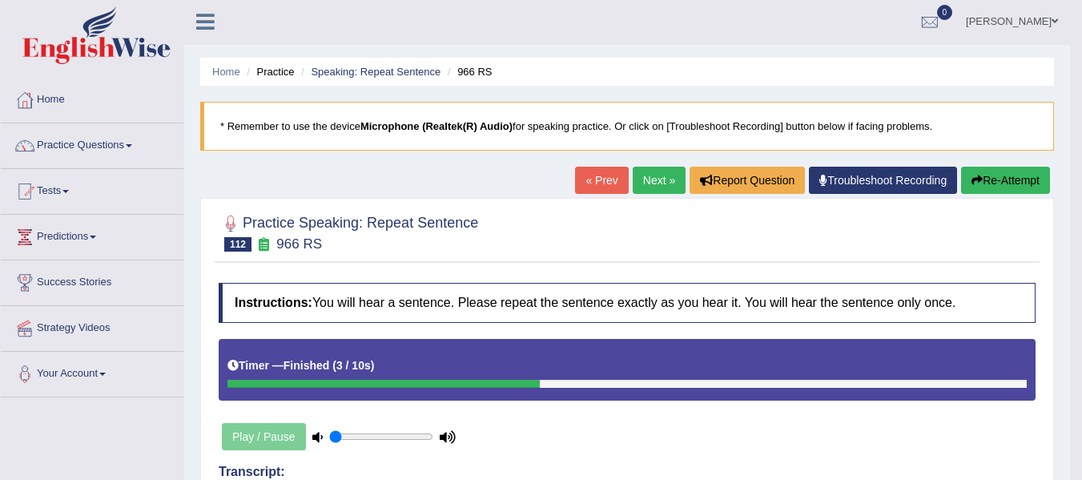
scroll to position [0, 0]
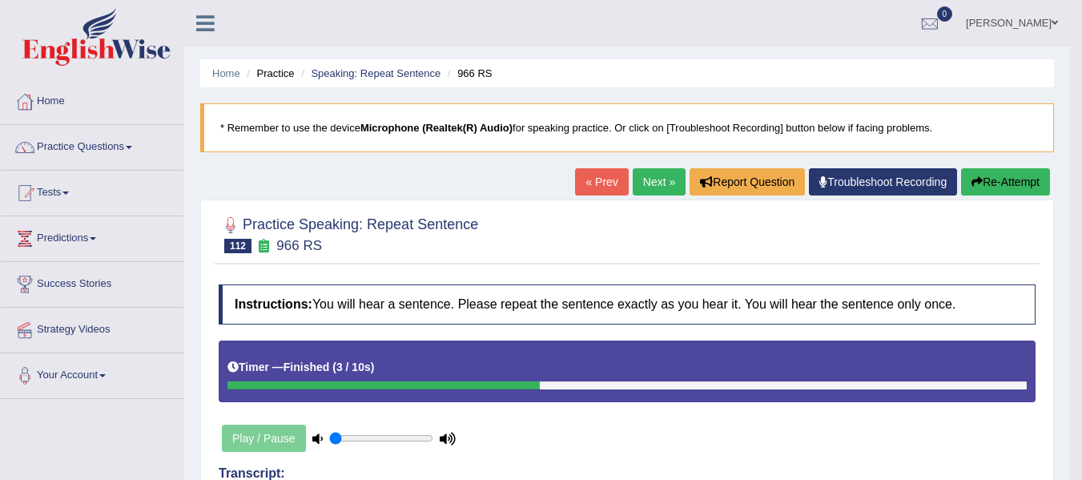
click at [1033, 189] on button "Re-Attempt" at bounding box center [1005, 181] width 89 height 27
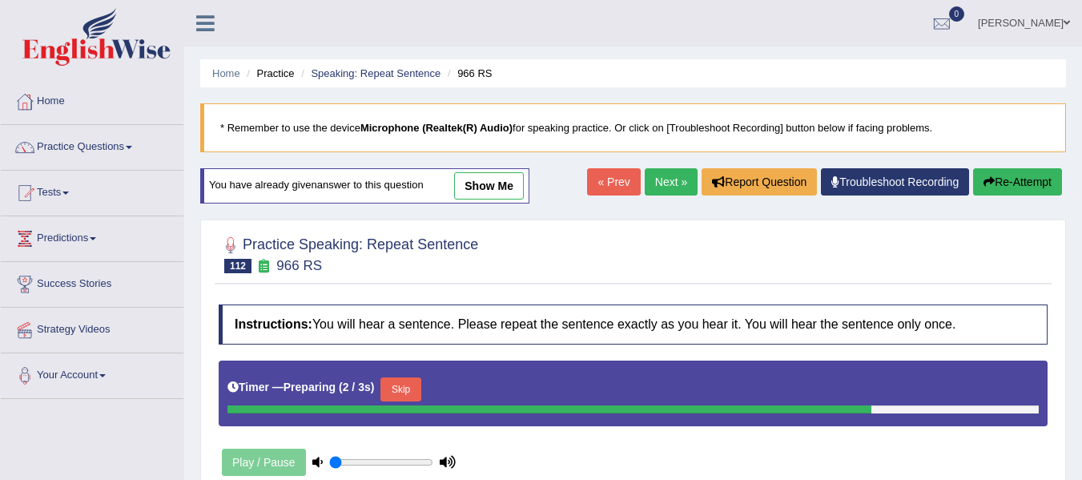
scroll to position [134, 0]
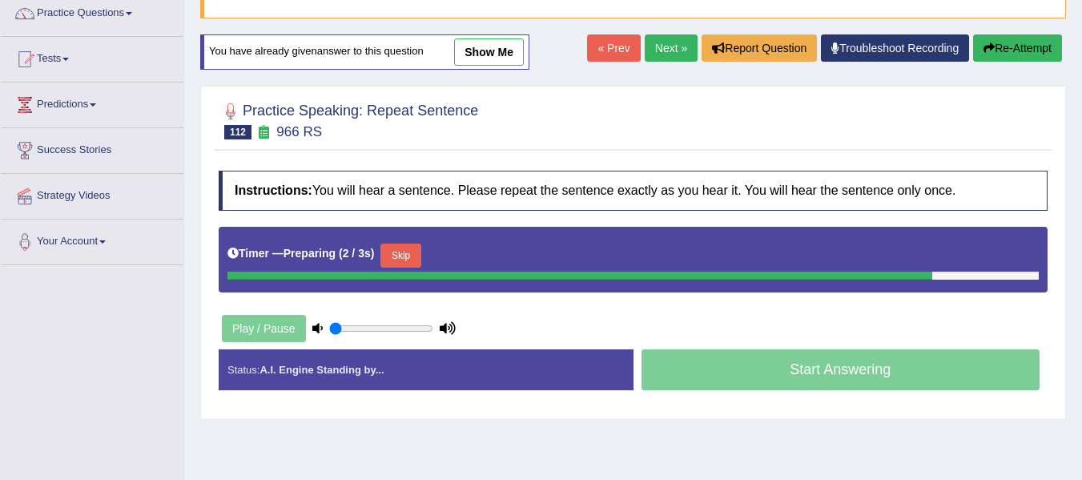
click at [404, 256] on button "Skip" at bounding box center [400, 255] width 40 height 24
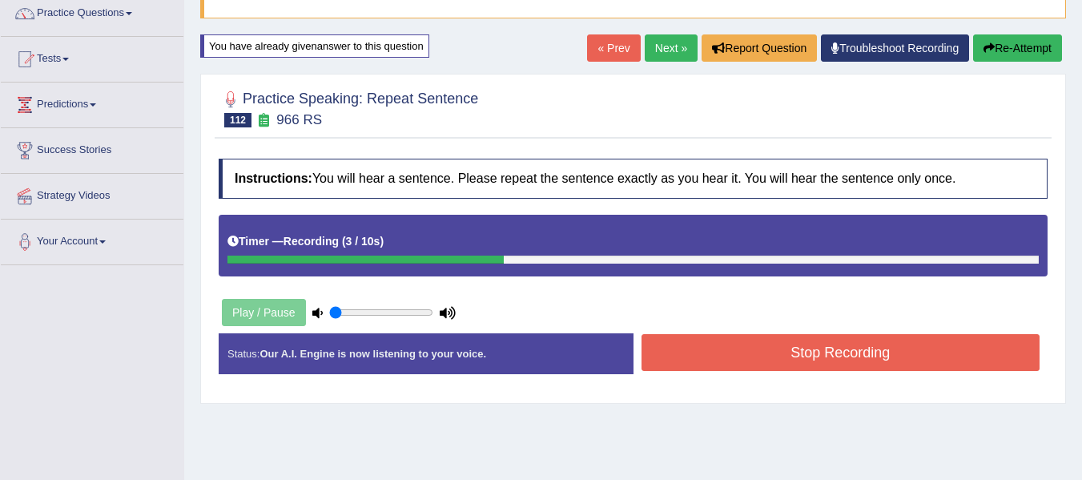
click at [750, 363] on button "Stop Recording" at bounding box center [840, 352] width 399 height 37
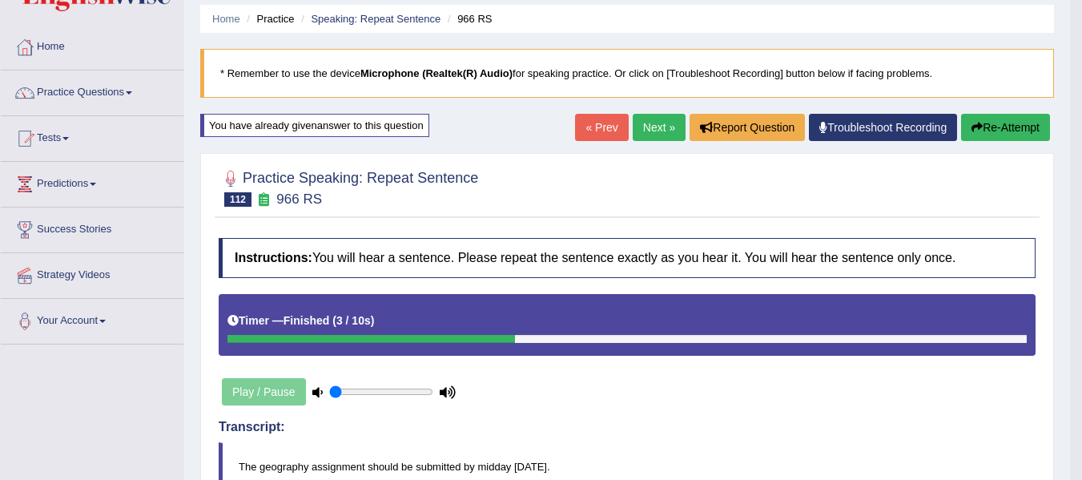
scroll to position [54, 0]
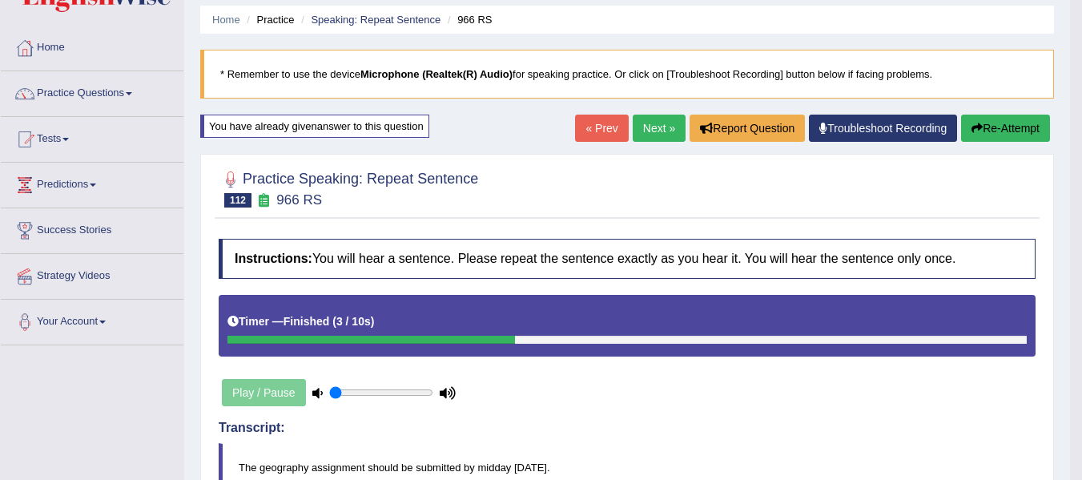
click at [996, 125] on button "Re-Attempt" at bounding box center [1005, 127] width 89 height 27
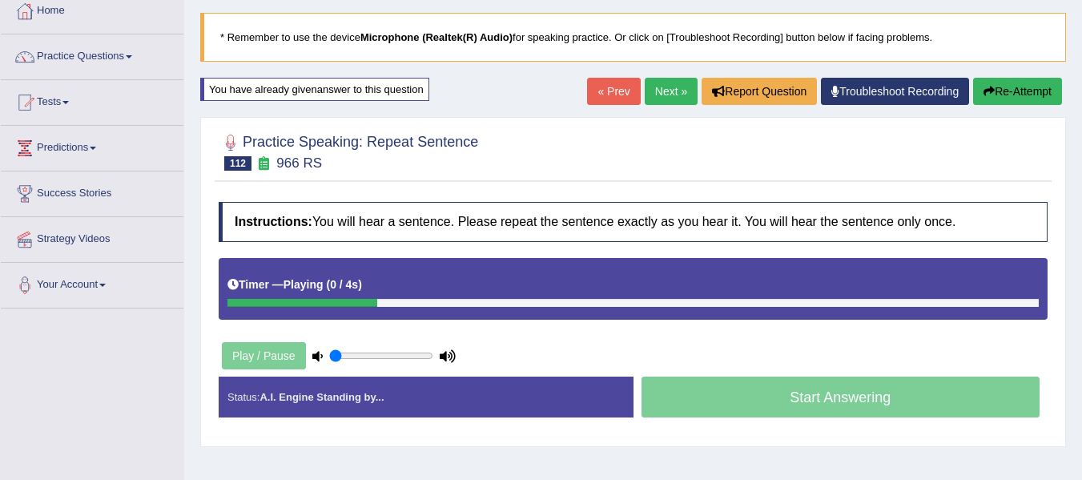
scroll to position [160, 0]
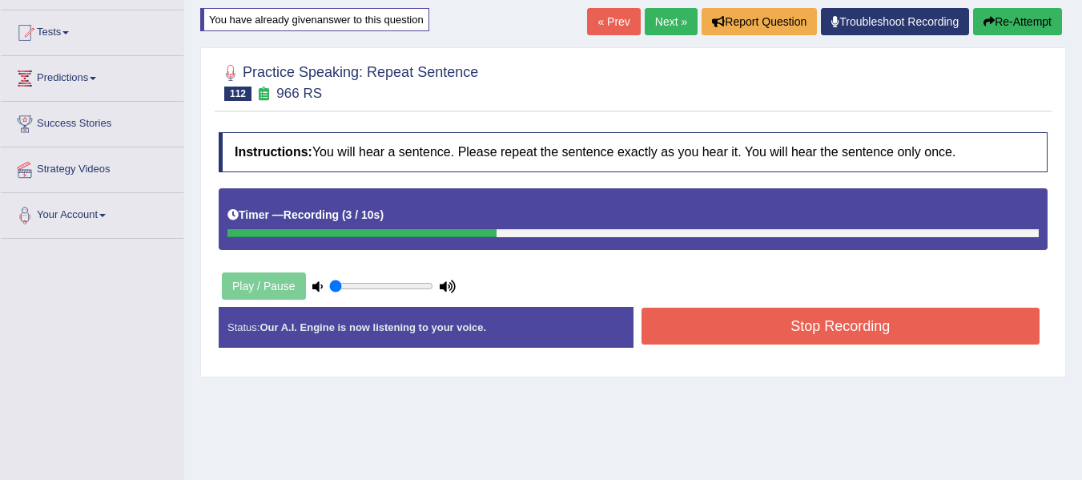
click at [699, 319] on button "Stop Recording" at bounding box center [840, 325] width 399 height 37
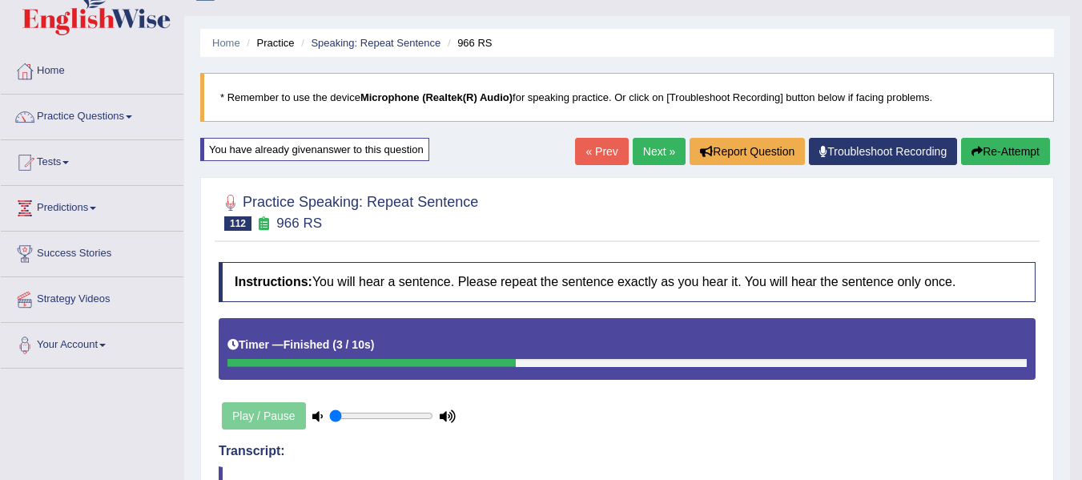
scroll to position [27, 0]
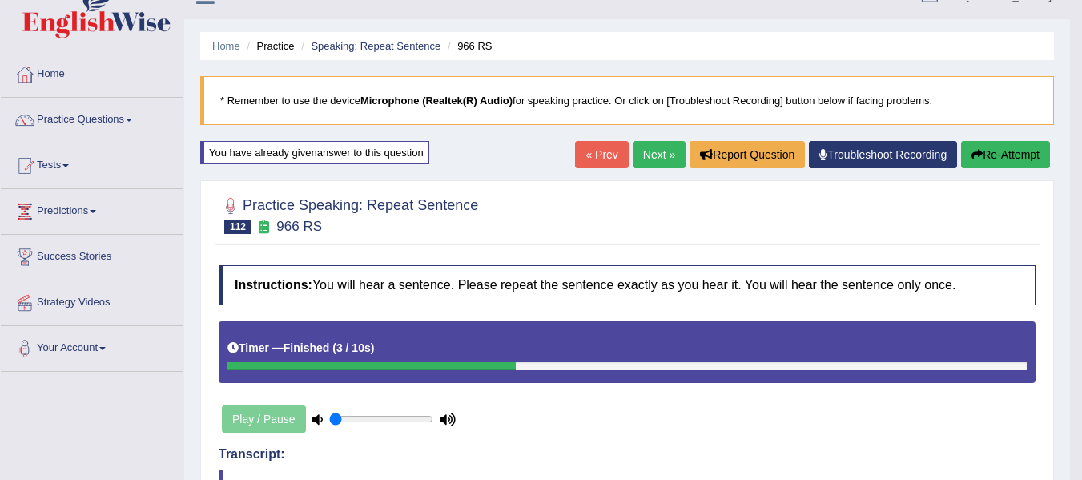
click at [992, 159] on button "Re-Attempt" at bounding box center [1005, 154] width 89 height 27
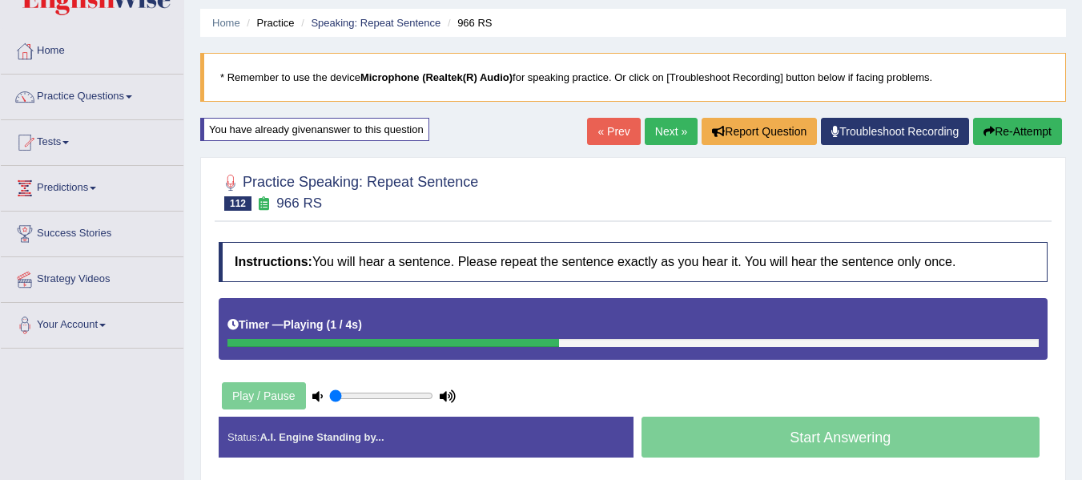
scroll to position [54, 0]
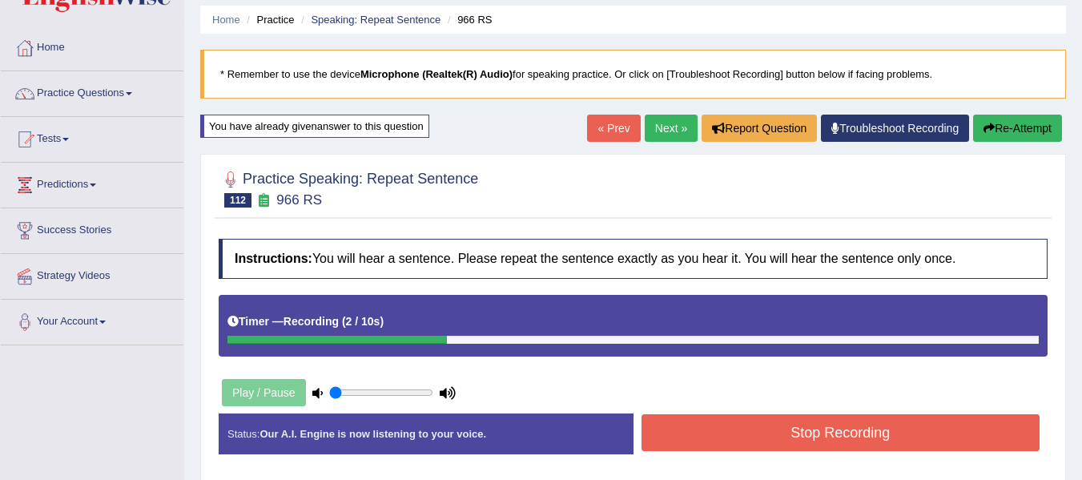
click at [770, 428] on button "Stop Recording" at bounding box center [840, 432] width 399 height 37
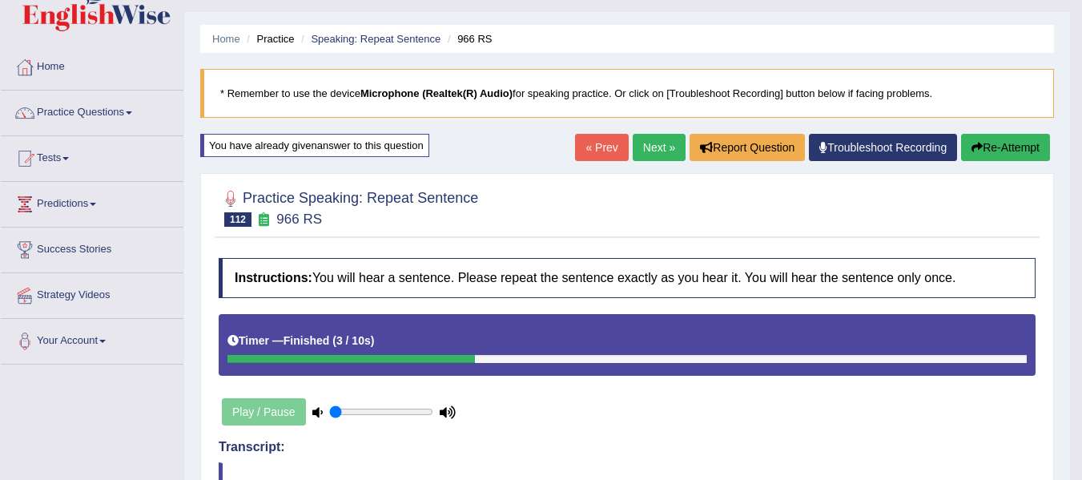
scroll to position [27, 0]
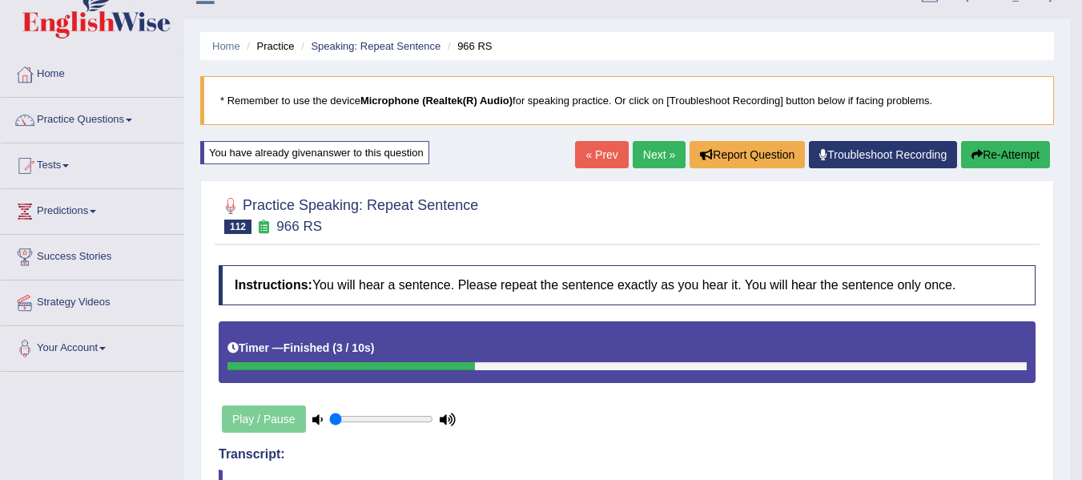
click at [637, 146] on link "Next »" at bounding box center [659, 154] width 53 height 27
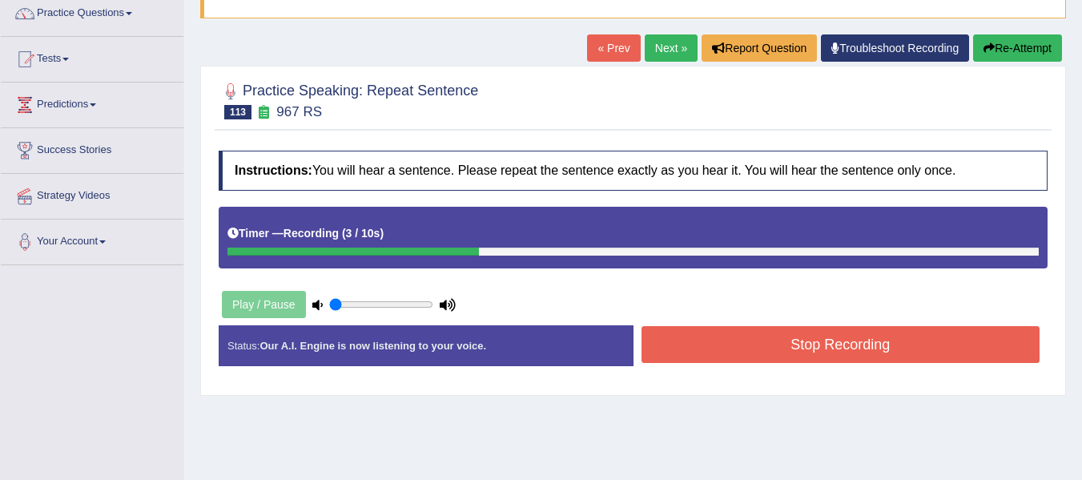
click at [709, 345] on button "Stop Recording" at bounding box center [840, 344] width 399 height 37
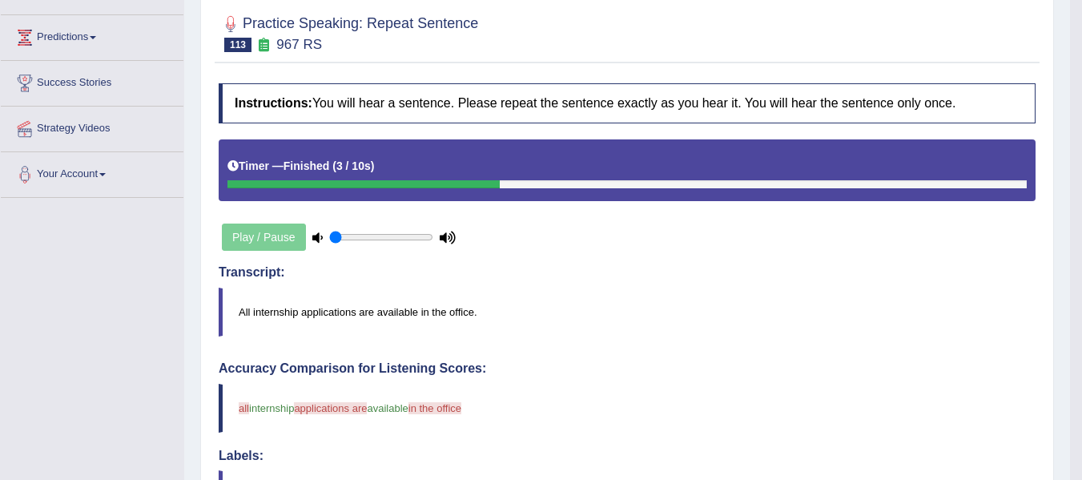
scroll to position [160, 0]
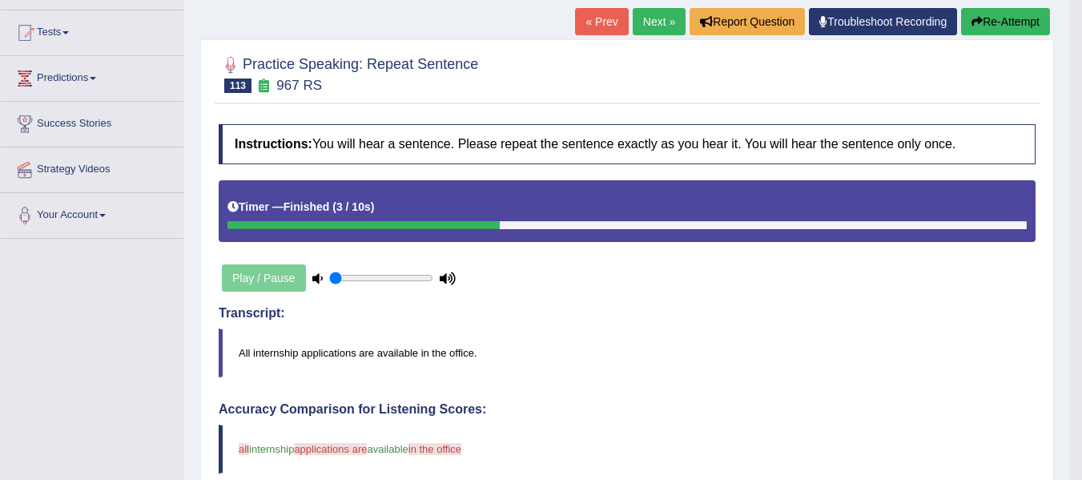
click at [982, 17] on button "Re-Attempt" at bounding box center [1005, 21] width 89 height 27
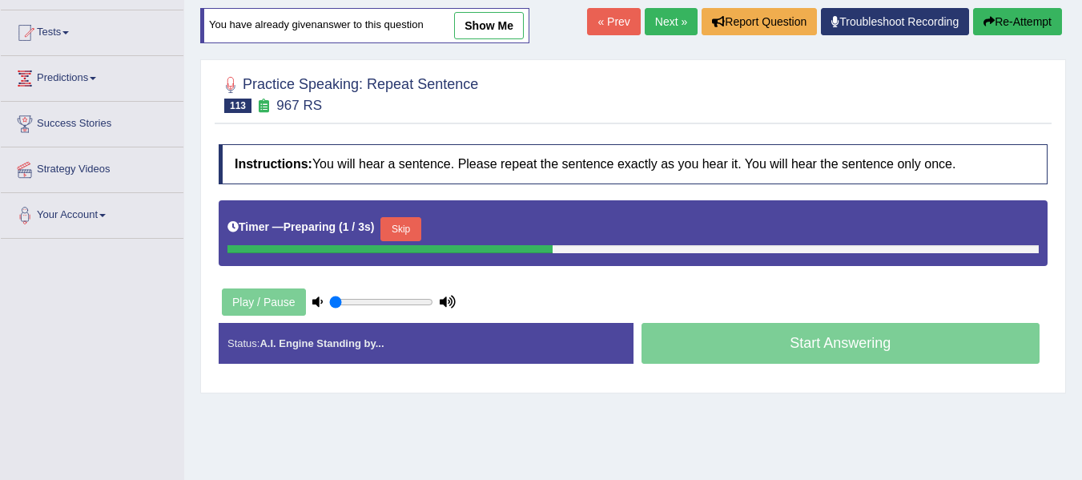
click at [402, 234] on button "Skip" at bounding box center [400, 229] width 40 height 24
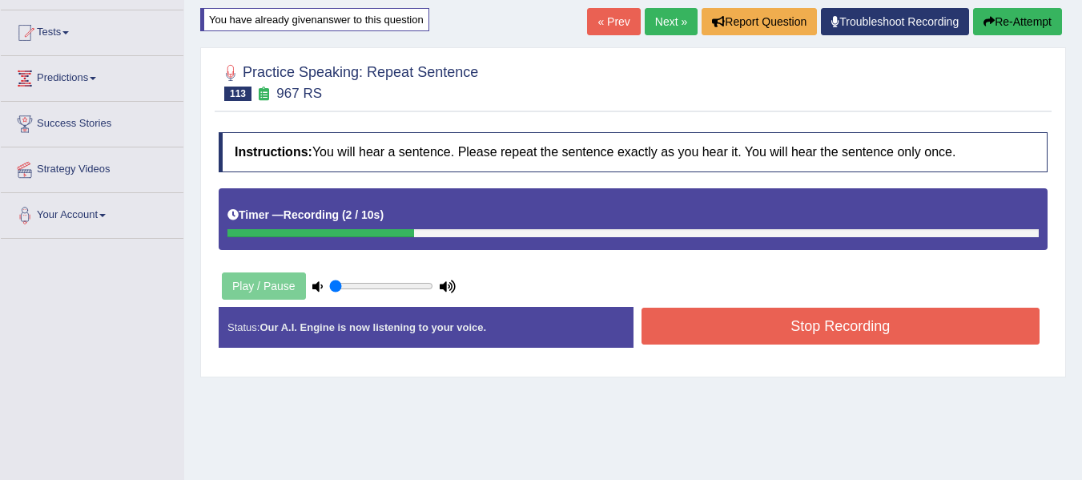
click at [716, 336] on button "Stop Recording" at bounding box center [840, 325] width 399 height 37
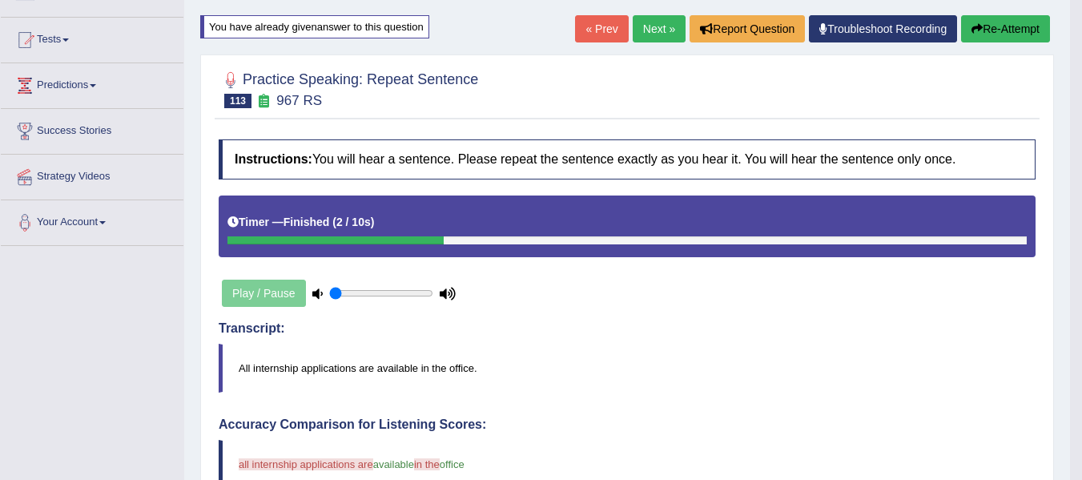
scroll to position [143, 0]
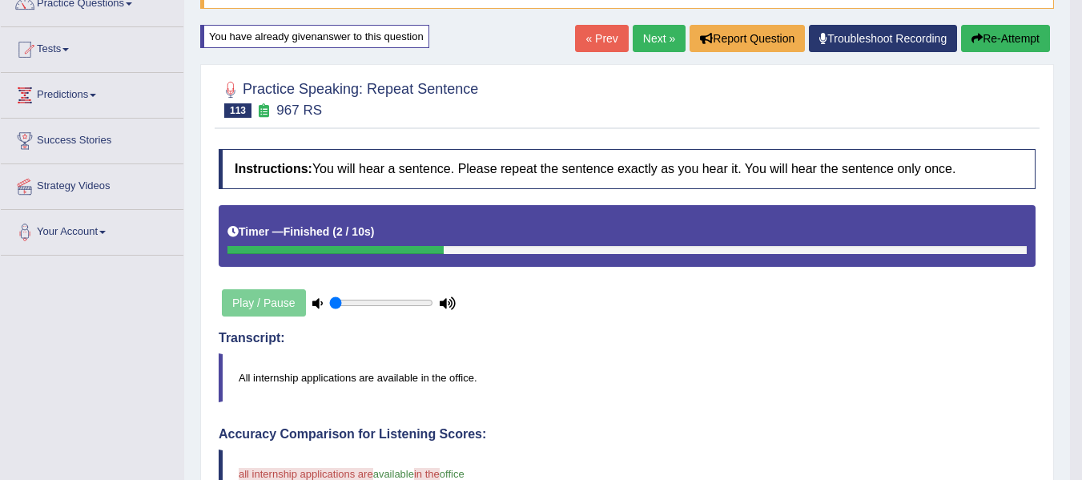
click at [986, 51] on div "« Prev Next » Report Question Troubleshoot Recording Re-Attempt" at bounding box center [814, 40] width 479 height 31
click at [986, 44] on button "Re-Attempt" at bounding box center [1005, 38] width 89 height 27
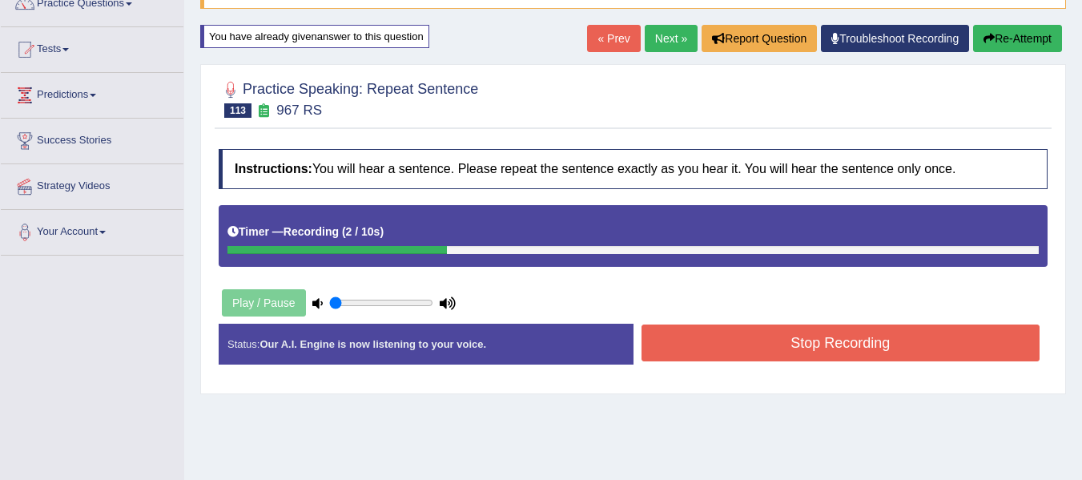
click at [704, 343] on button "Stop Recording" at bounding box center [840, 342] width 399 height 37
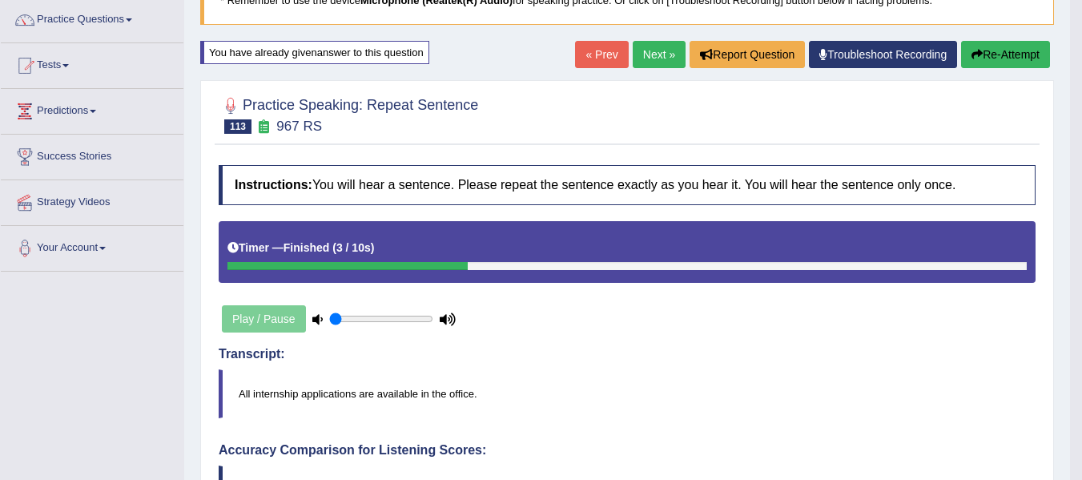
scroll to position [90, 0]
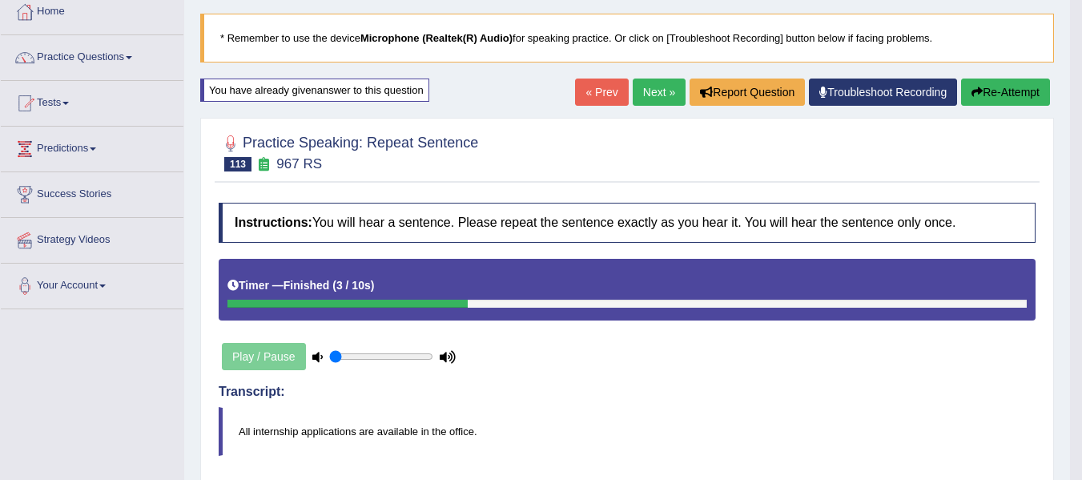
click at [979, 95] on button "Re-Attempt" at bounding box center [1005, 91] width 89 height 27
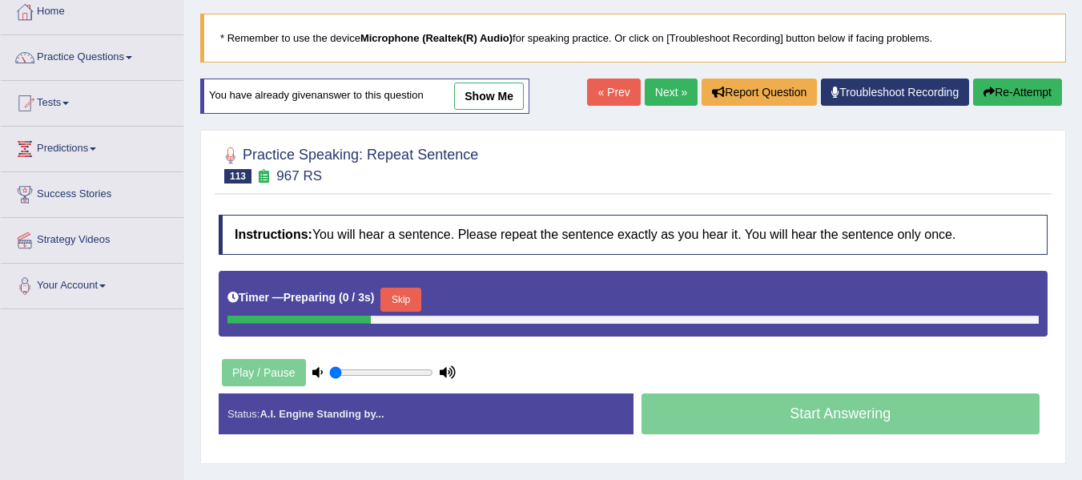
click at [415, 290] on button "Skip" at bounding box center [400, 299] width 40 height 24
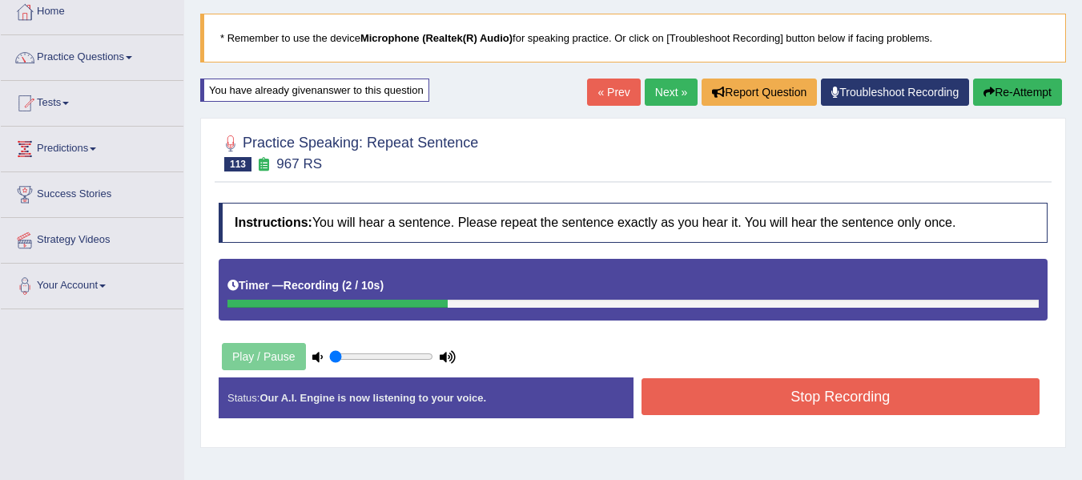
click at [698, 394] on button "Stop Recording" at bounding box center [840, 396] width 399 height 37
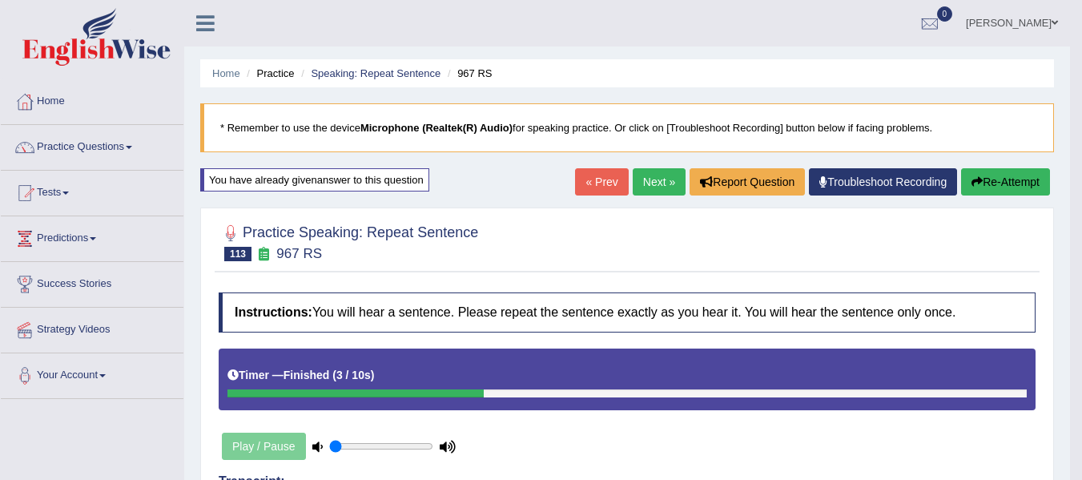
click at [999, 172] on button "Re-Attempt" at bounding box center [1005, 181] width 89 height 27
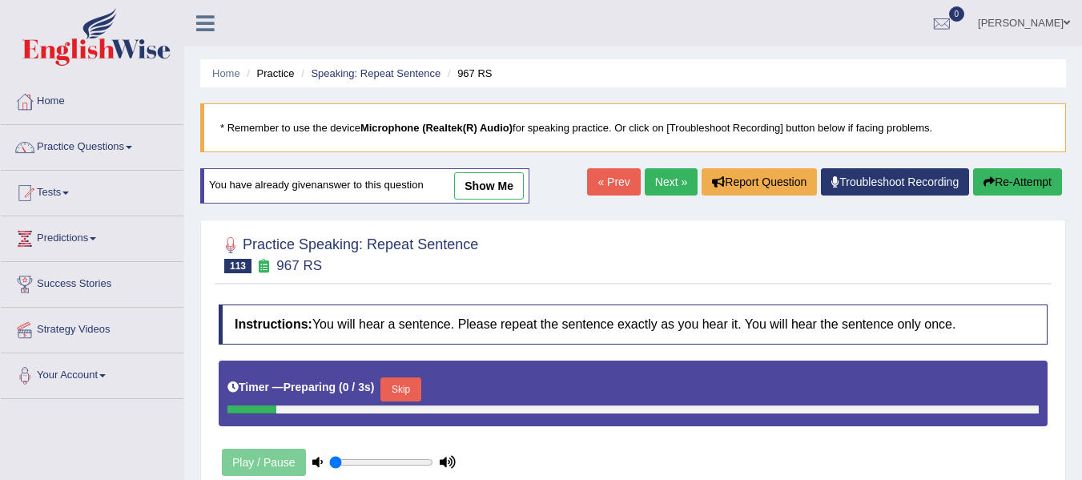
click at [400, 258] on h2 "Practice Speaking: Repeat Sentence 113 967 RS" at bounding box center [348, 253] width 259 height 40
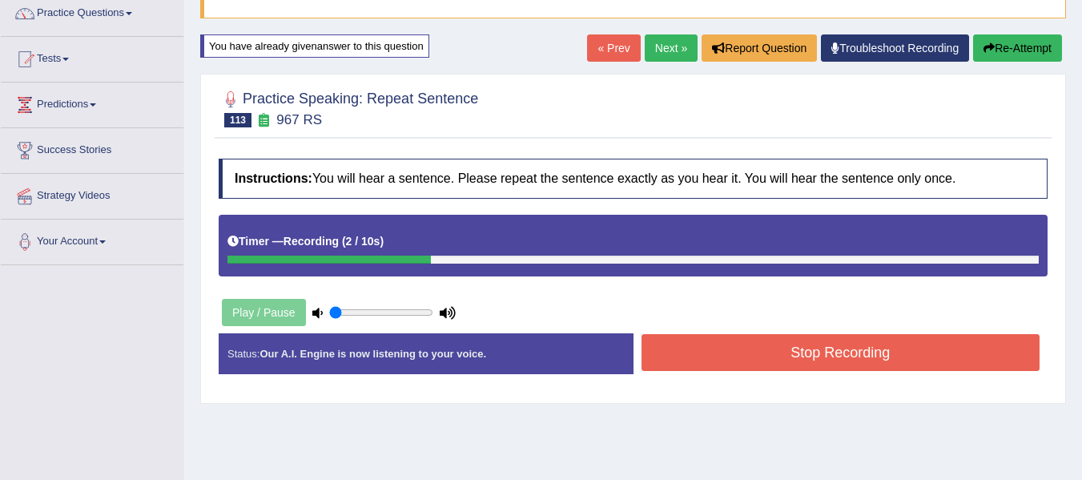
click at [702, 346] on button "Stop Recording" at bounding box center [840, 352] width 399 height 37
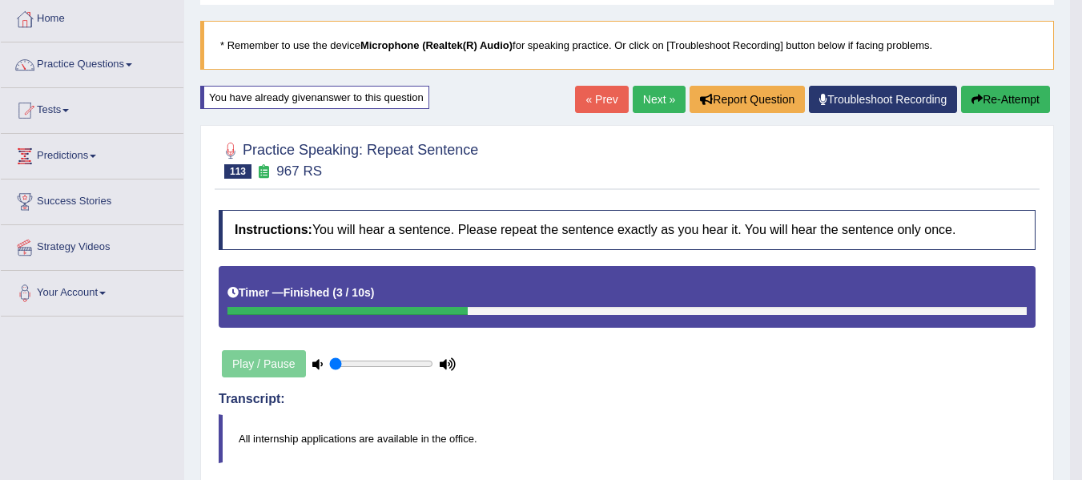
scroll to position [80, 0]
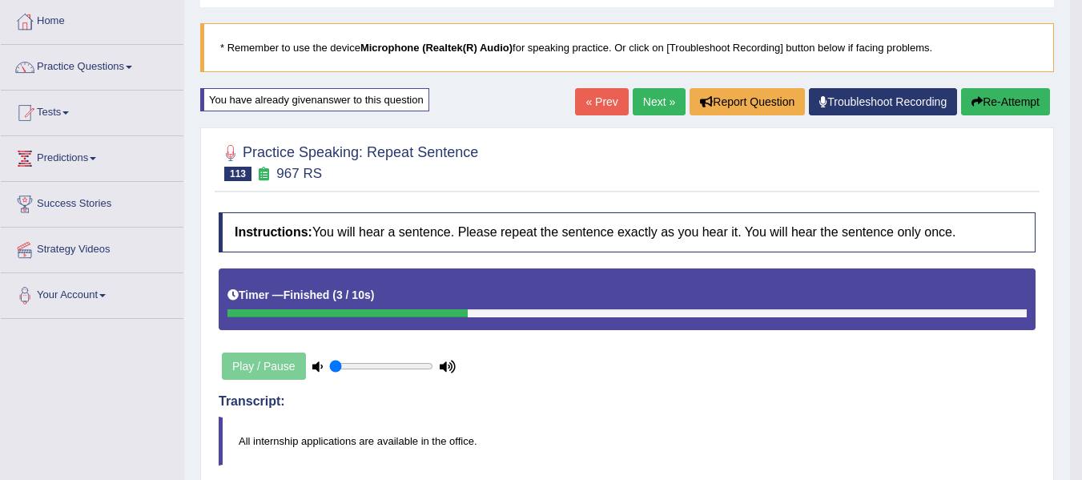
click at [1020, 100] on button "Re-Attempt" at bounding box center [1005, 101] width 89 height 27
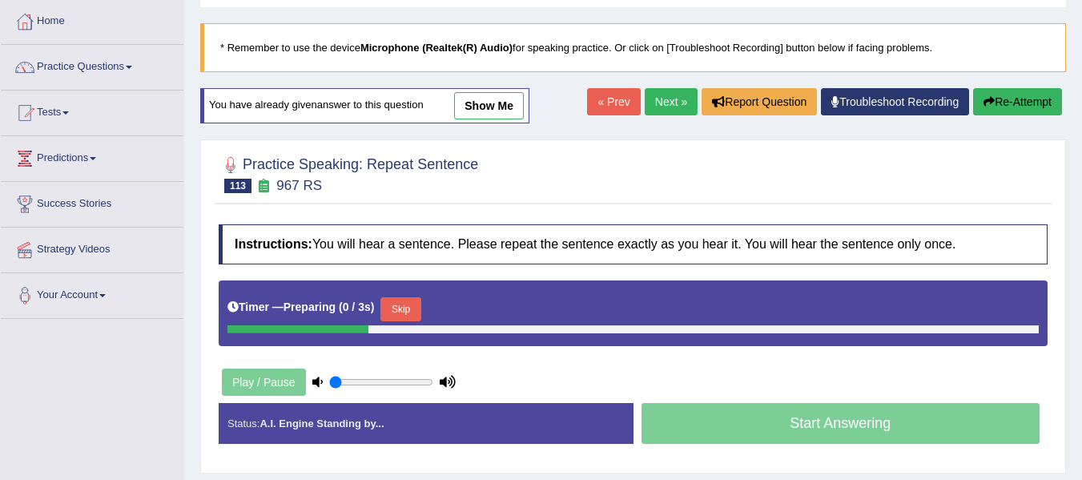
scroll to position [80, 0]
click at [415, 302] on button "Skip" at bounding box center [400, 309] width 40 height 24
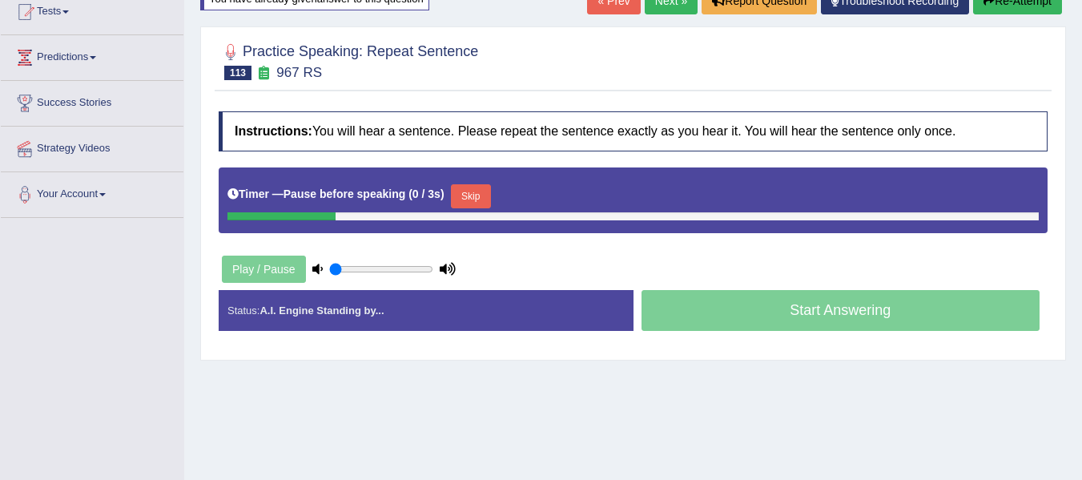
scroll to position [187, 0]
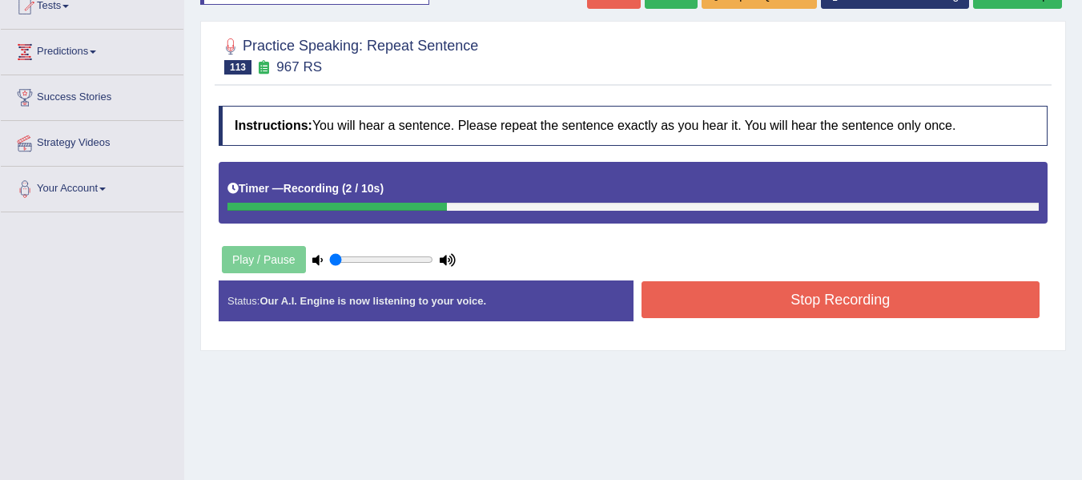
click at [659, 306] on button "Stop Recording" at bounding box center [840, 299] width 399 height 37
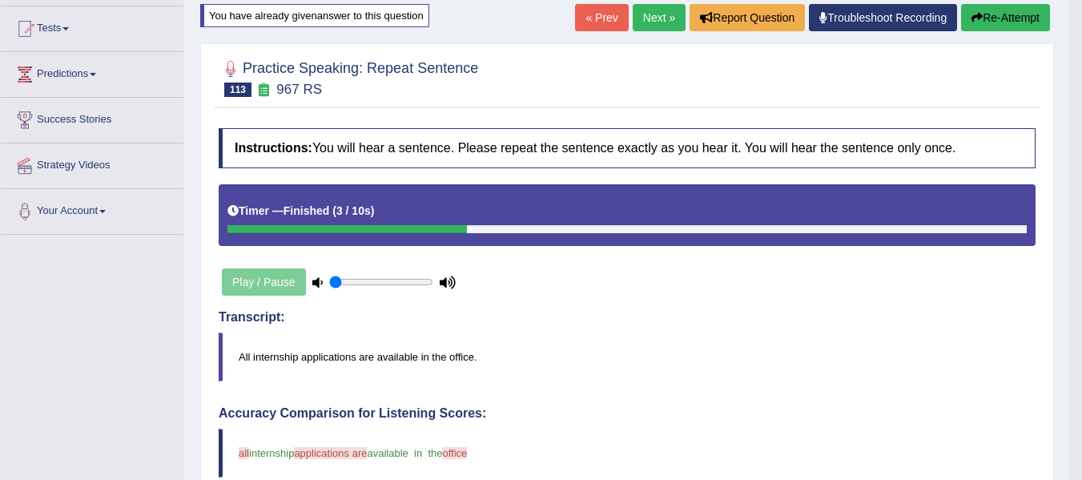
scroll to position [160, 0]
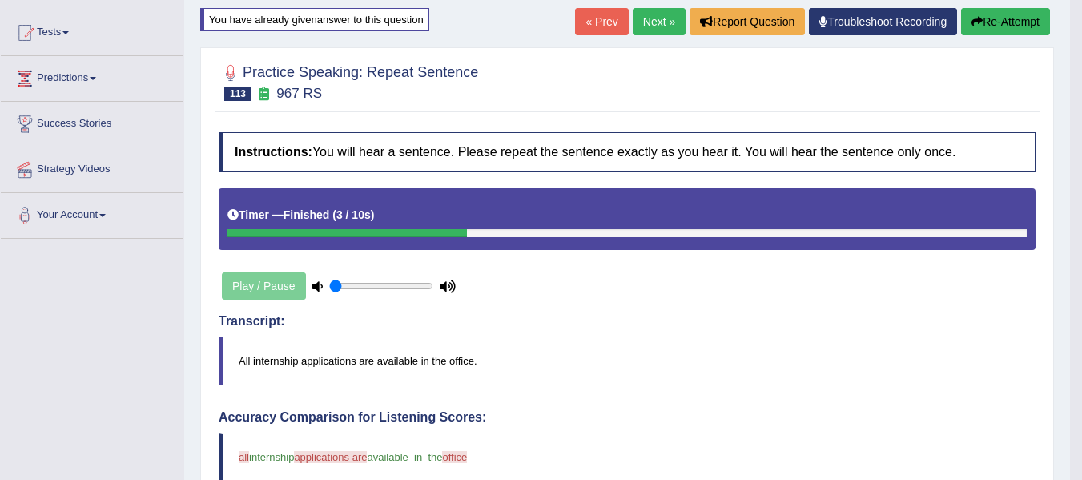
click at [997, 22] on button "Re-Attempt" at bounding box center [1005, 21] width 89 height 27
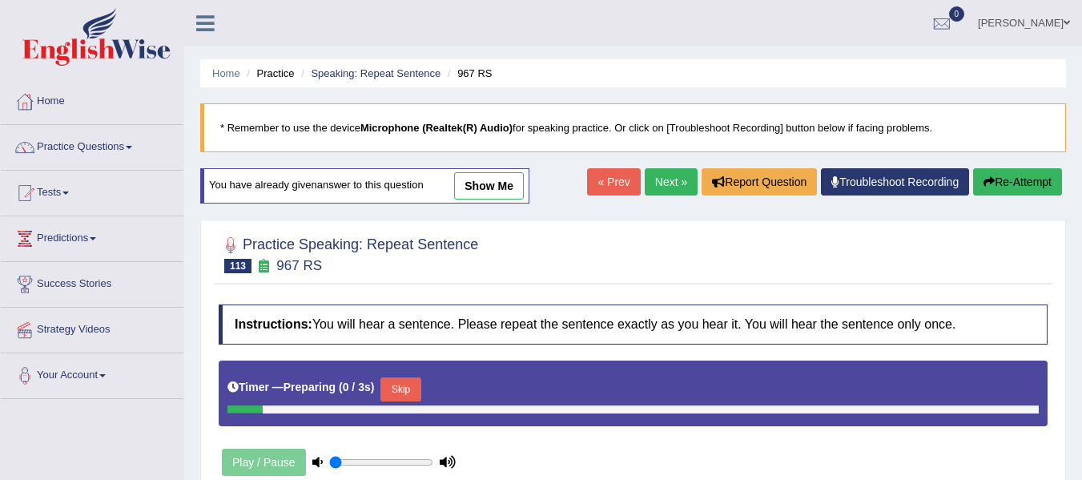
click at [413, 377] on button "Skip" at bounding box center [400, 389] width 40 height 24
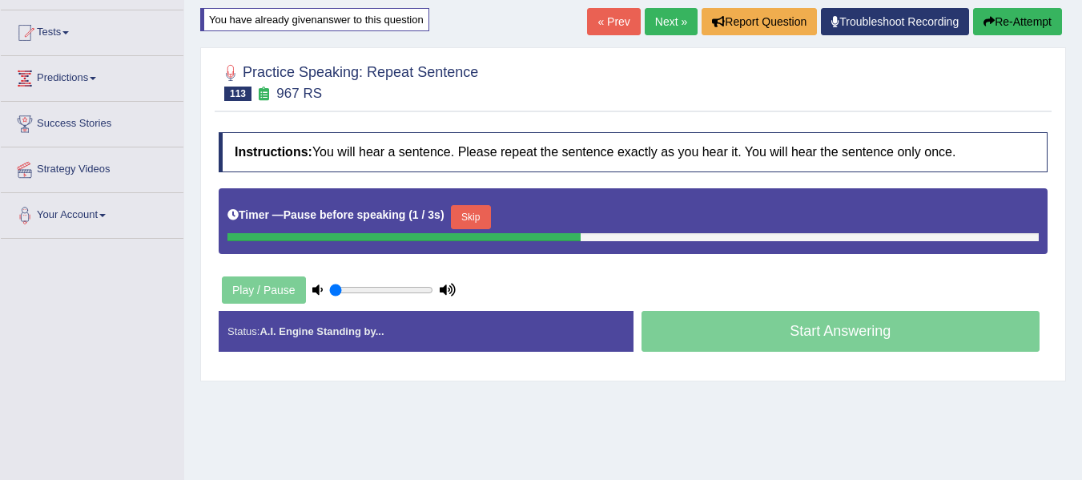
click at [489, 215] on button "Skip" at bounding box center [471, 217] width 40 height 24
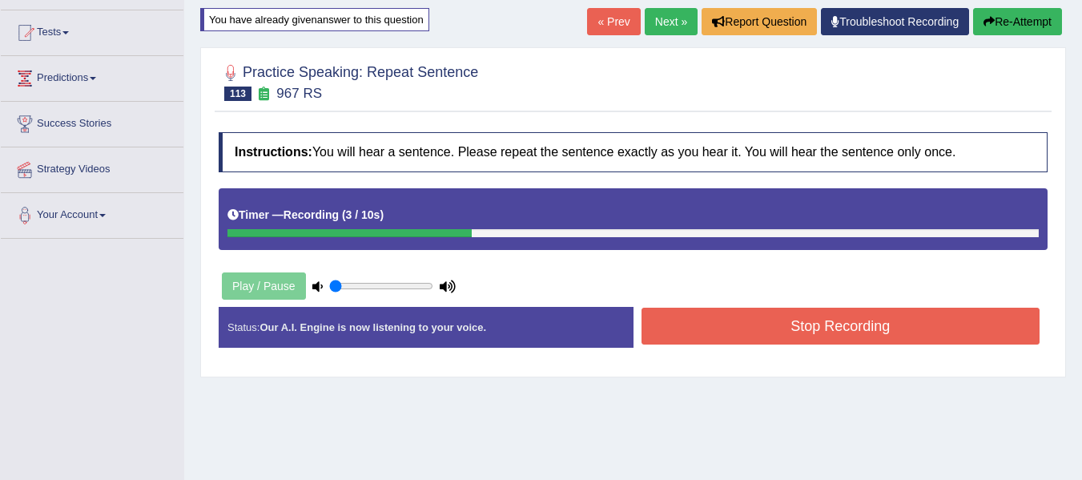
click at [681, 323] on button "Stop Recording" at bounding box center [840, 325] width 399 height 37
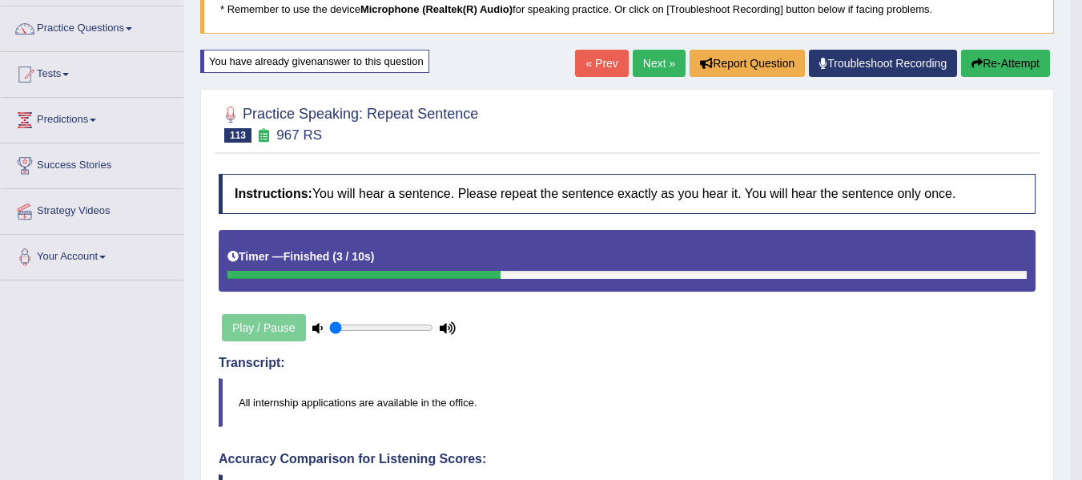
scroll to position [117, 0]
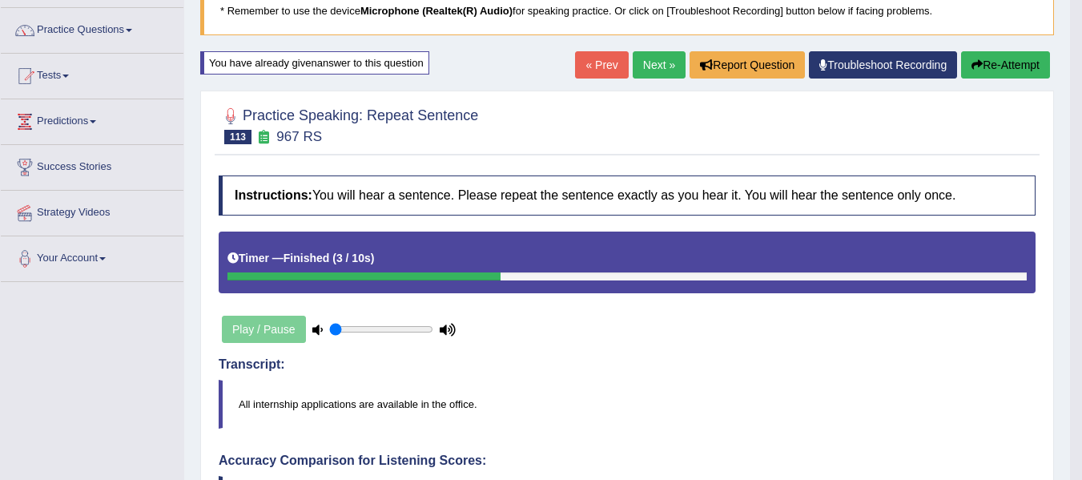
click at [664, 62] on link "Next »" at bounding box center [659, 64] width 53 height 27
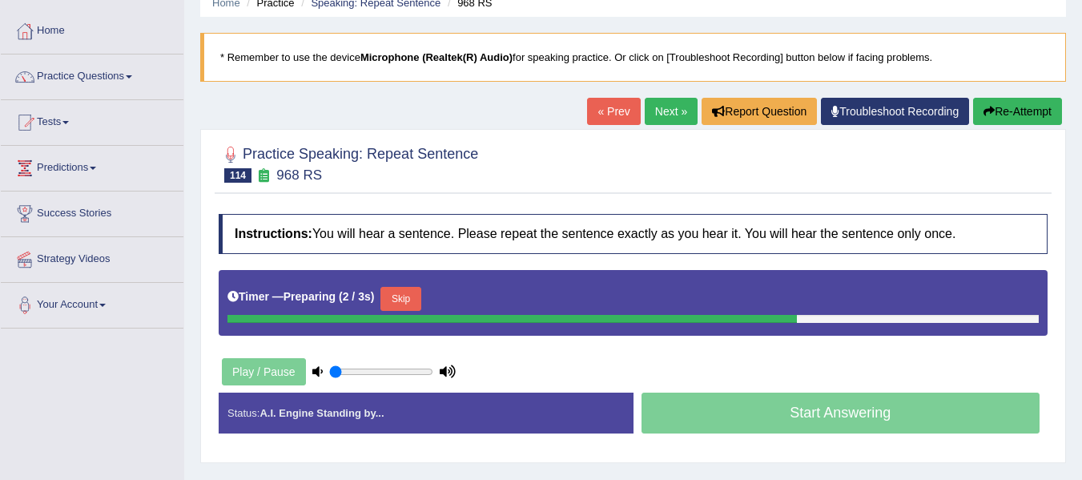
scroll to position [134, 0]
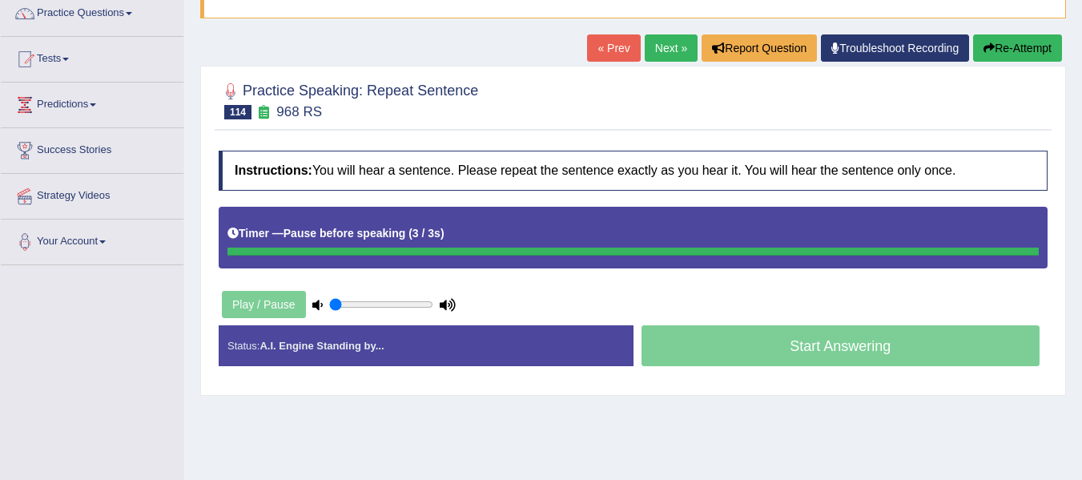
click at [1006, 43] on button "Re-Attempt" at bounding box center [1017, 47] width 89 height 27
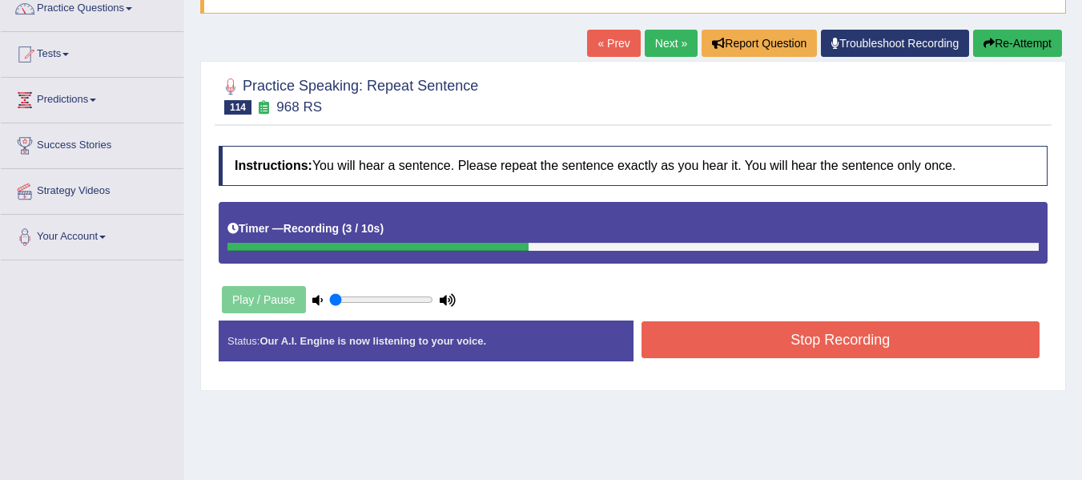
click at [703, 336] on button "Stop Recording" at bounding box center [840, 339] width 399 height 37
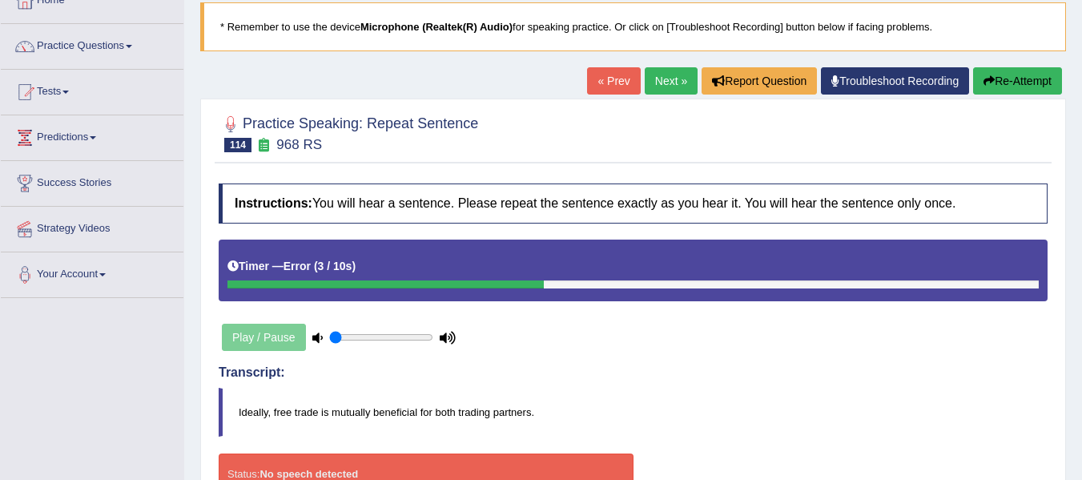
scroll to position [94, 0]
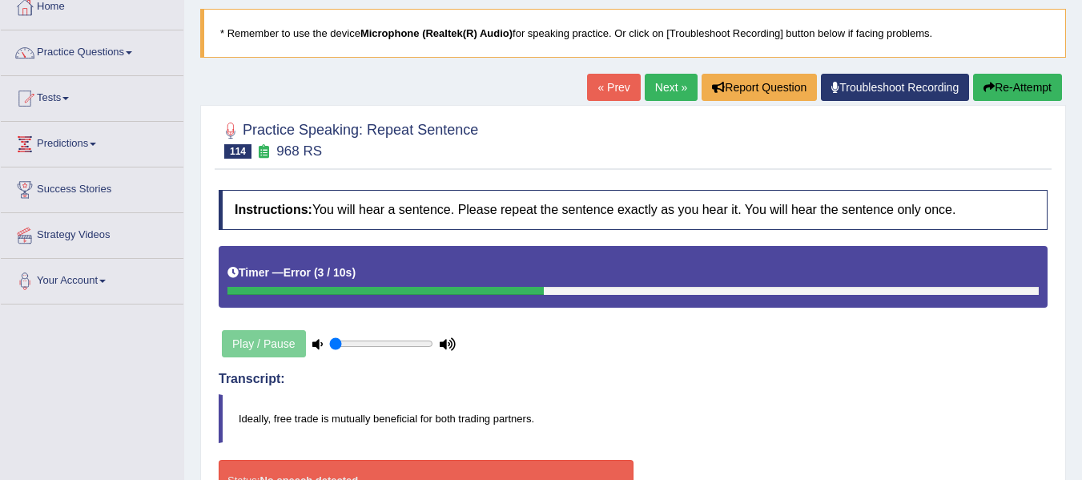
click at [999, 82] on button "Re-Attempt" at bounding box center [1017, 87] width 89 height 27
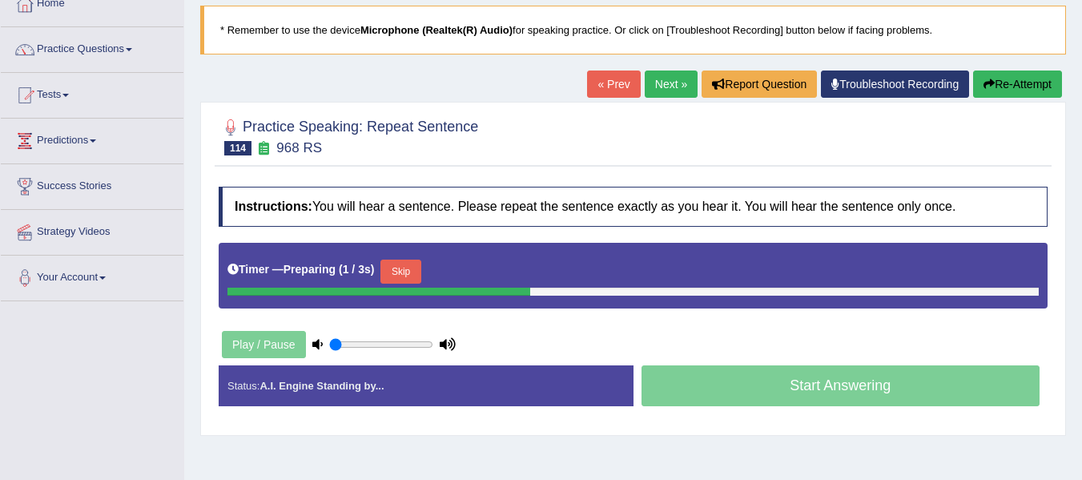
click at [416, 266] on button "Skip" at bounding box center [400, 271] width 40 height 24
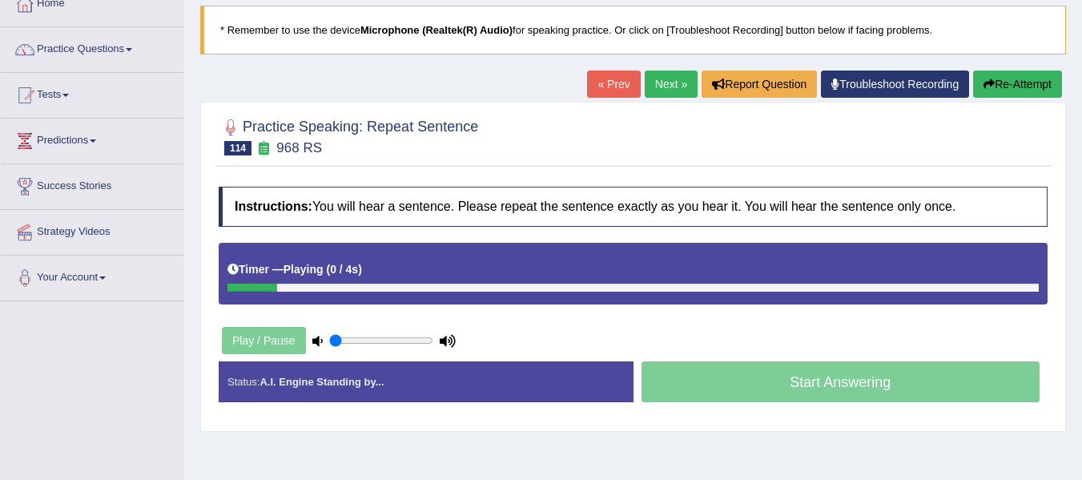
scroll to position [94, 0]
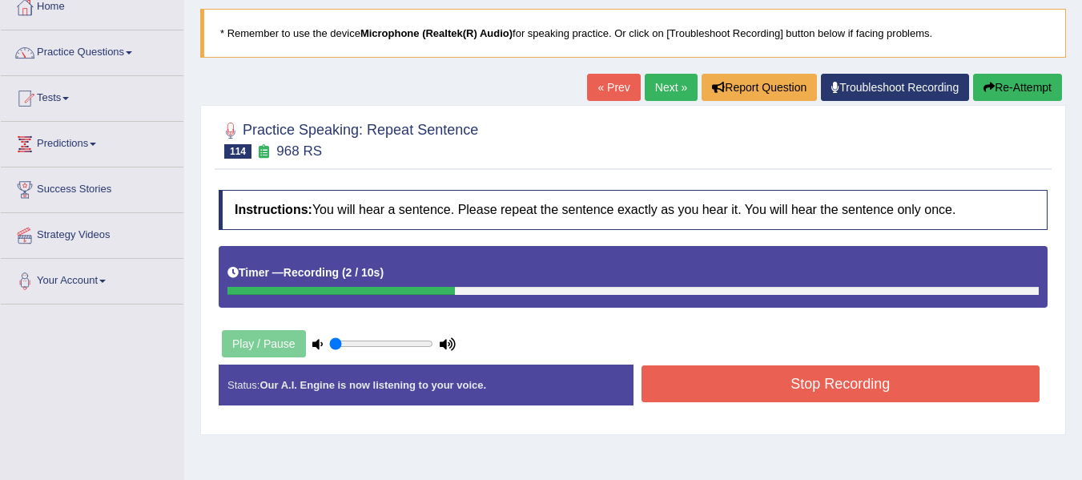
click at [670, 372] on button "Stop Recording" at bounding box center [840, 383] width 399 height 37
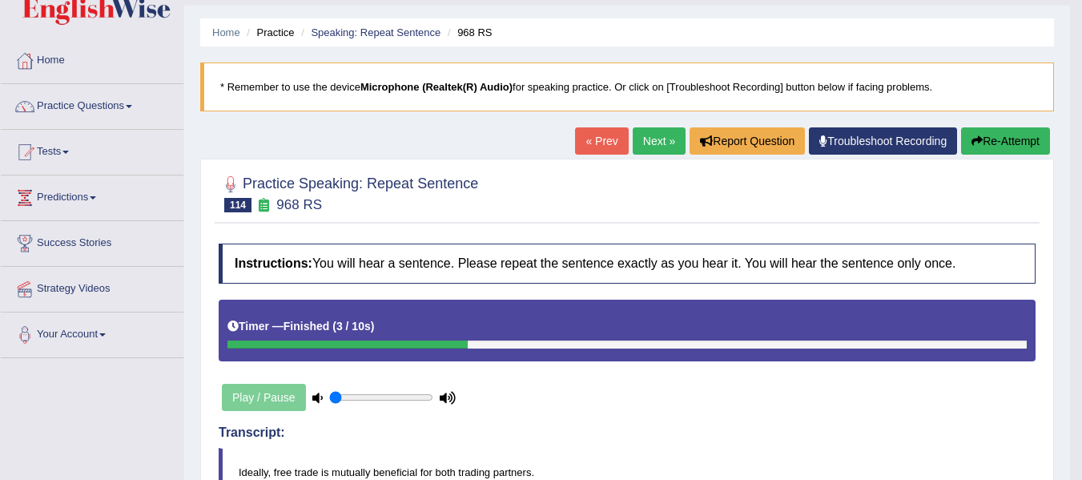
scroll to position [0, 0]
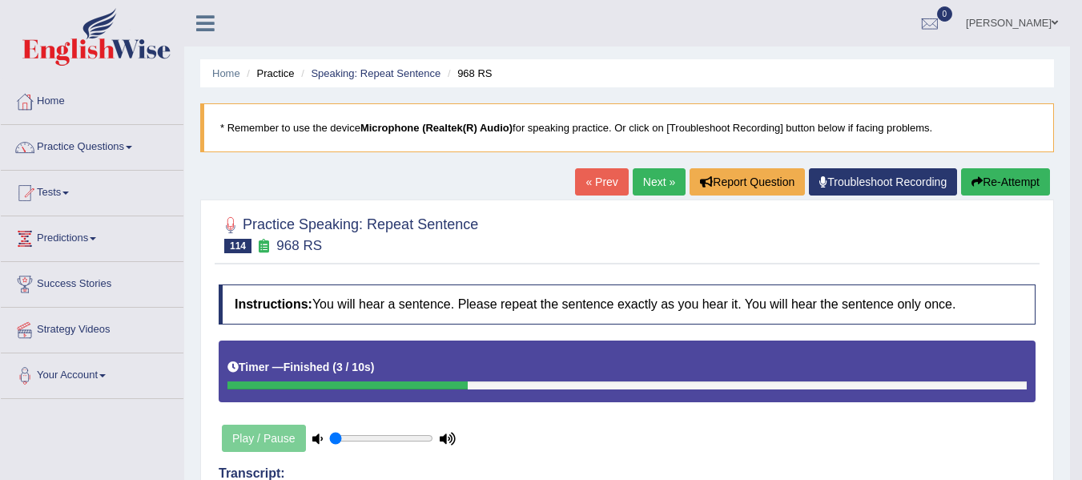
click at [995, 178] on button "Re-Attempt" at bounding box center [1005, 181] width 89 height 27
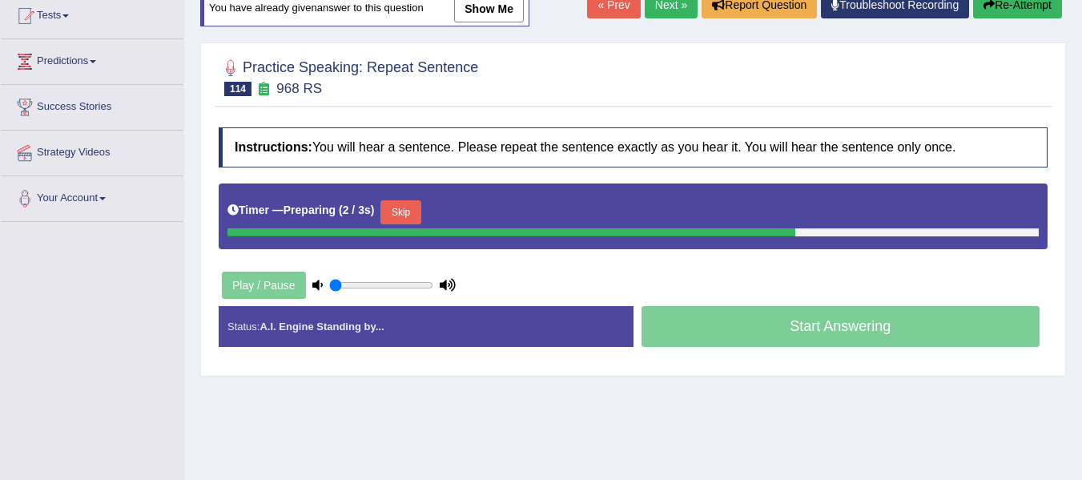
scroll to position [187, 0]
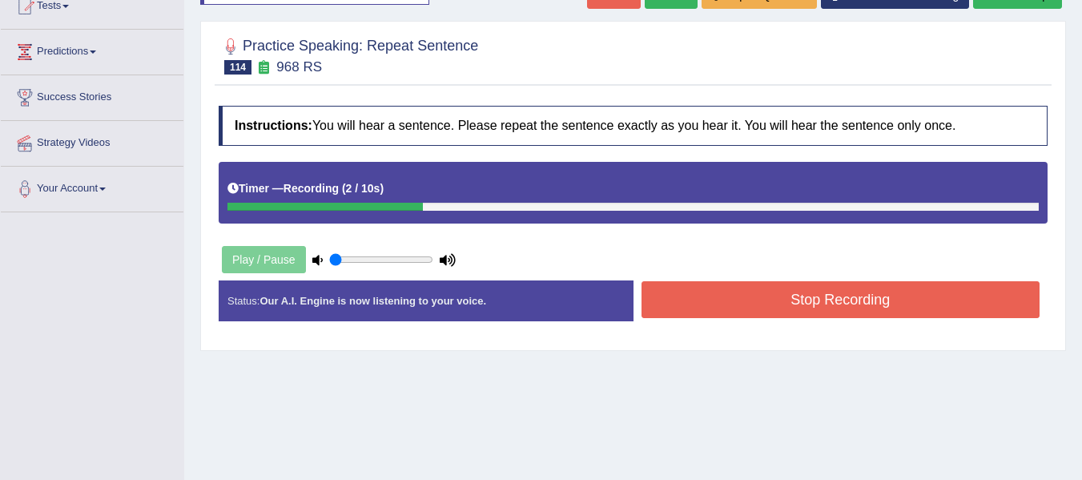
click at [650, 291] on button "Stop Recording" at bounding box center [840, 299] width 399 height 37
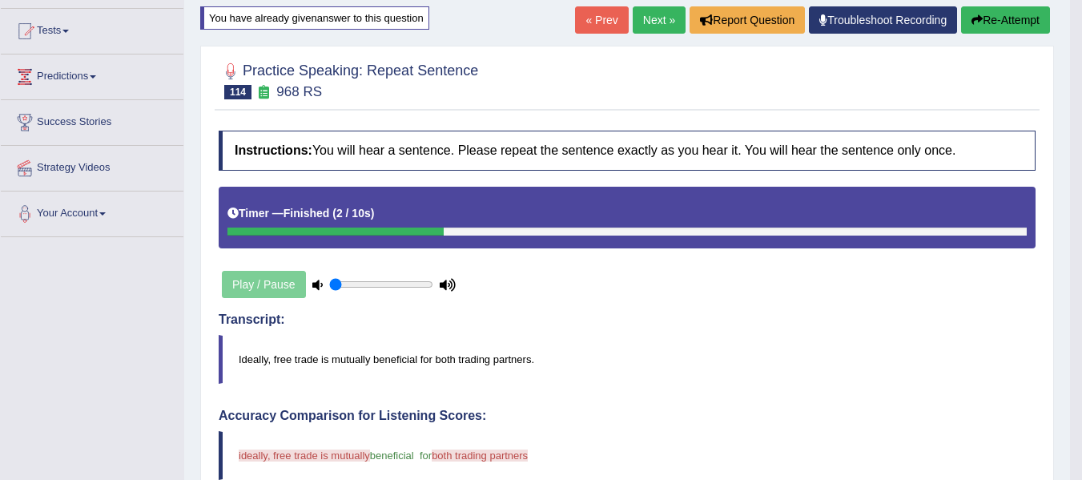
scroll to position [160, 0]
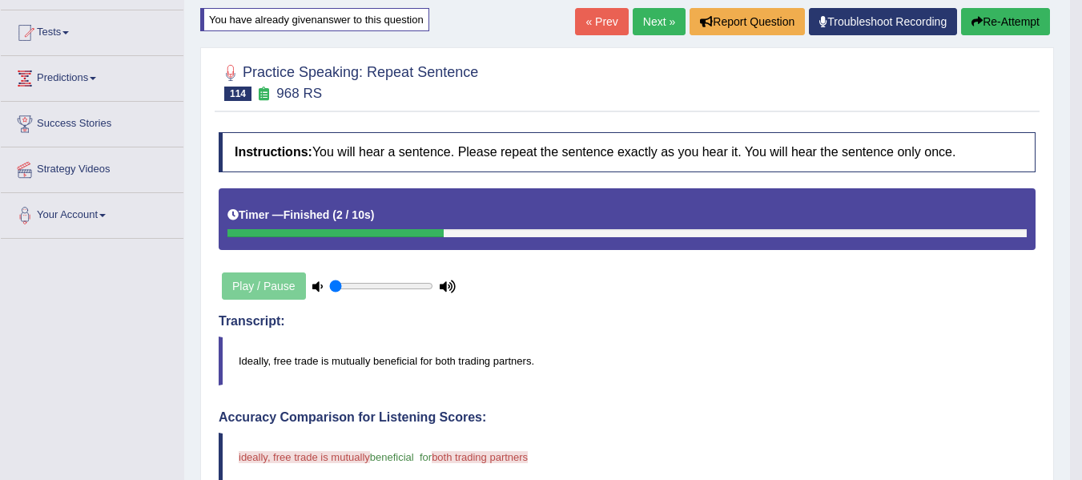
click at [1018, 17] on button "Re-Attempt" at bounding box center [1005, 21] width 89 height 27
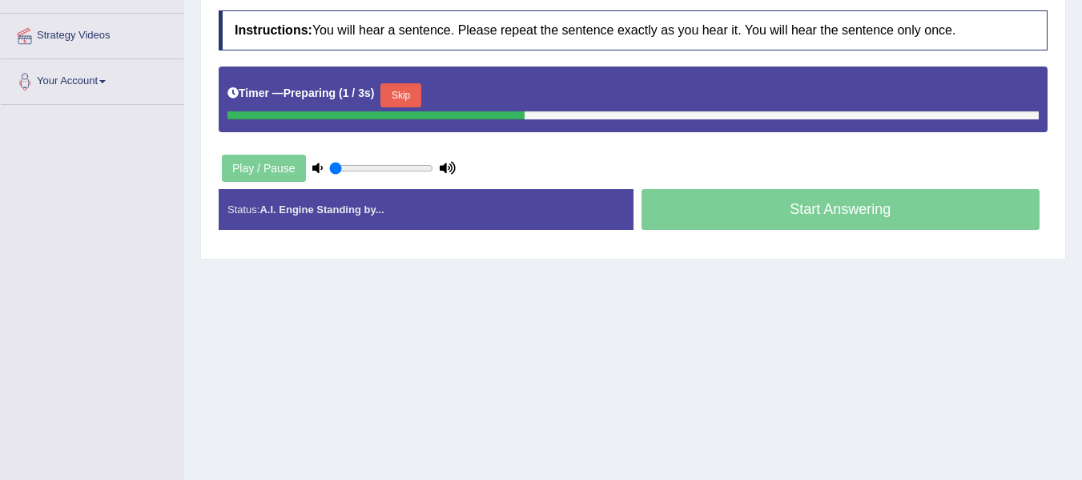
click at [408, 84] on button "Skip" at bounding box center [400, 95] width 40 height 24
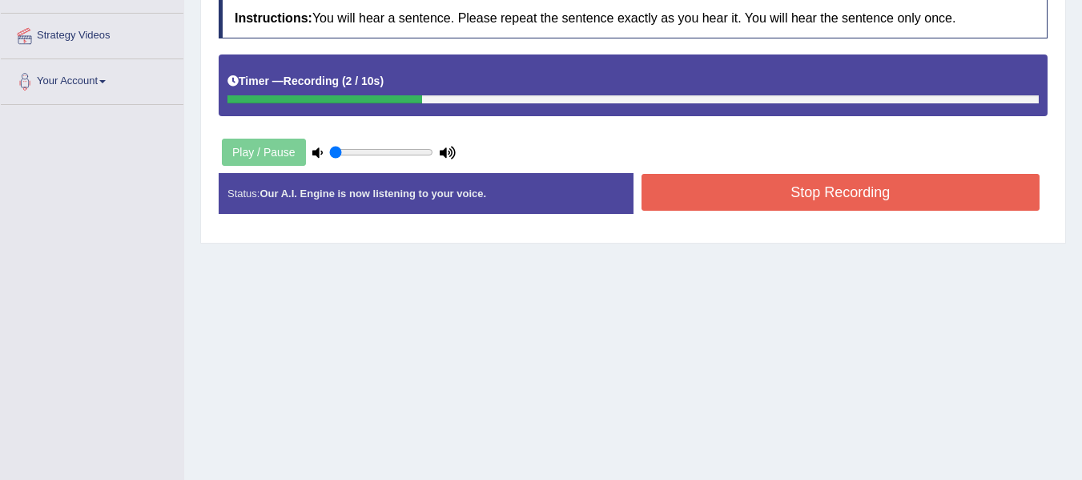
click at [762, 184] on button "Stop Recording" at bounding box center [840, 192] width 399 height 37
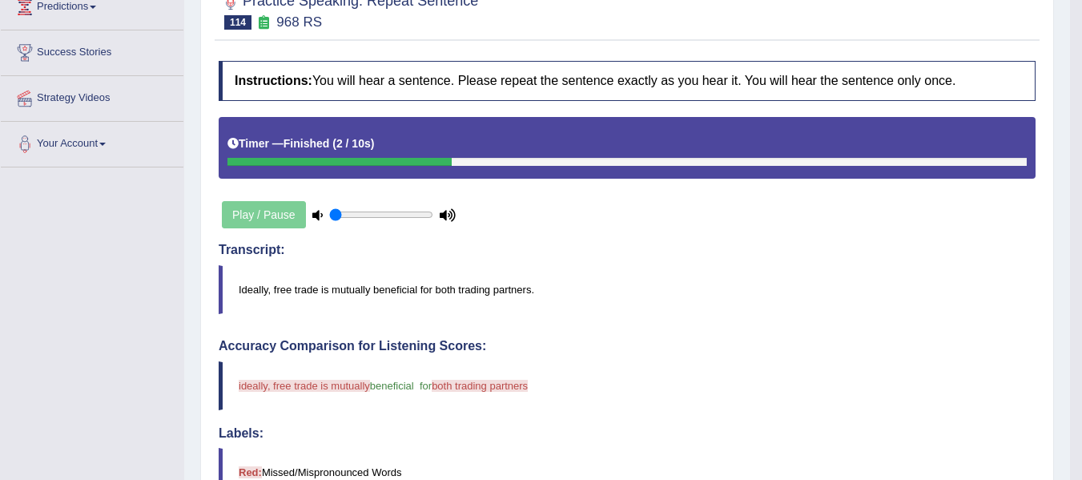
scroll to position [160, 0]
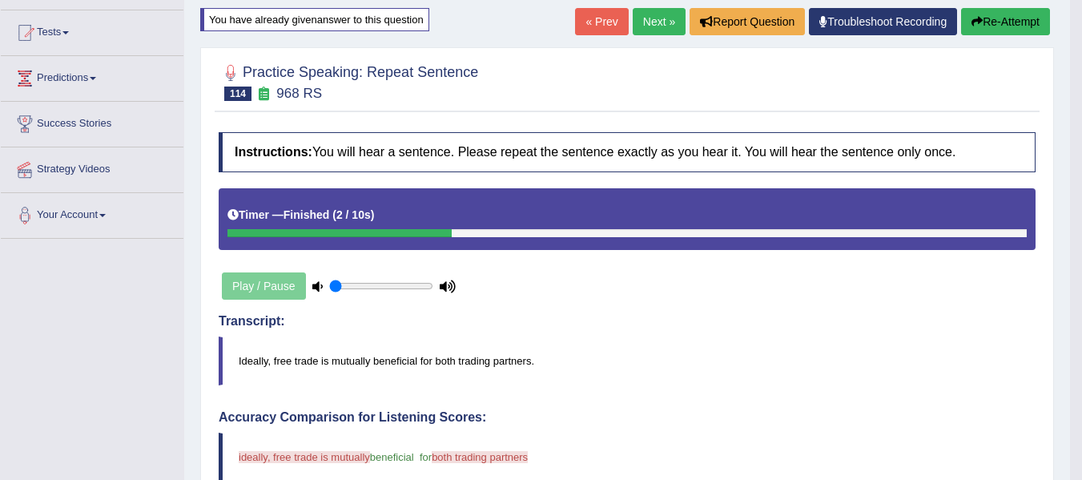
click at [650, 30] on link "Next »" at bounding box center [659, 21] width 53 height 27
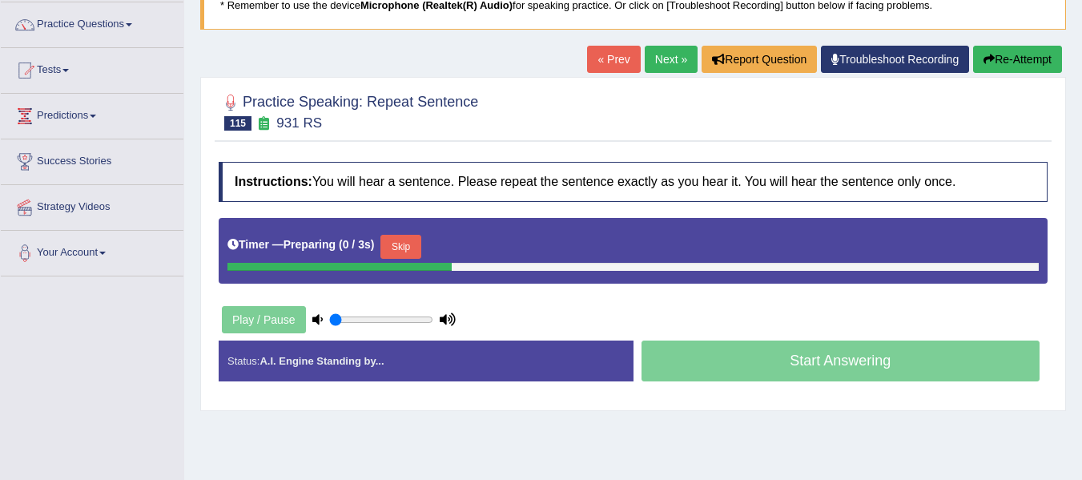
scroll to position [134, 0]
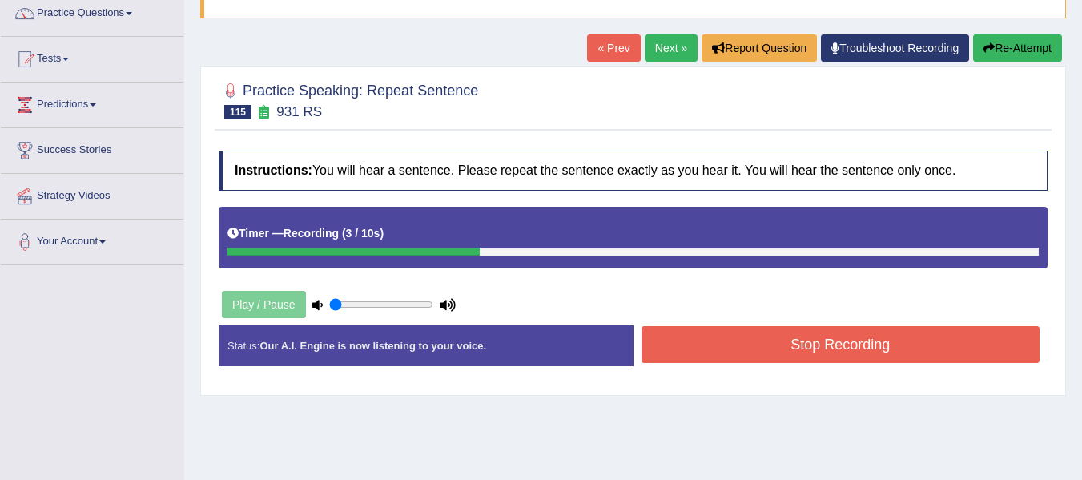
click at [877, 345] on button "Stop Recording" at bounding box center [840, 344] width 399 height 37
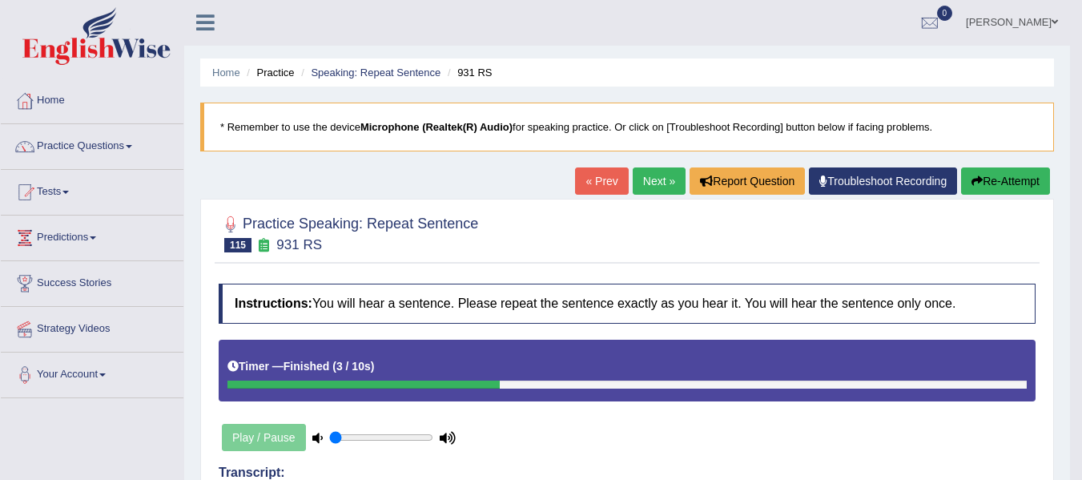
scroll to position [0, 0]
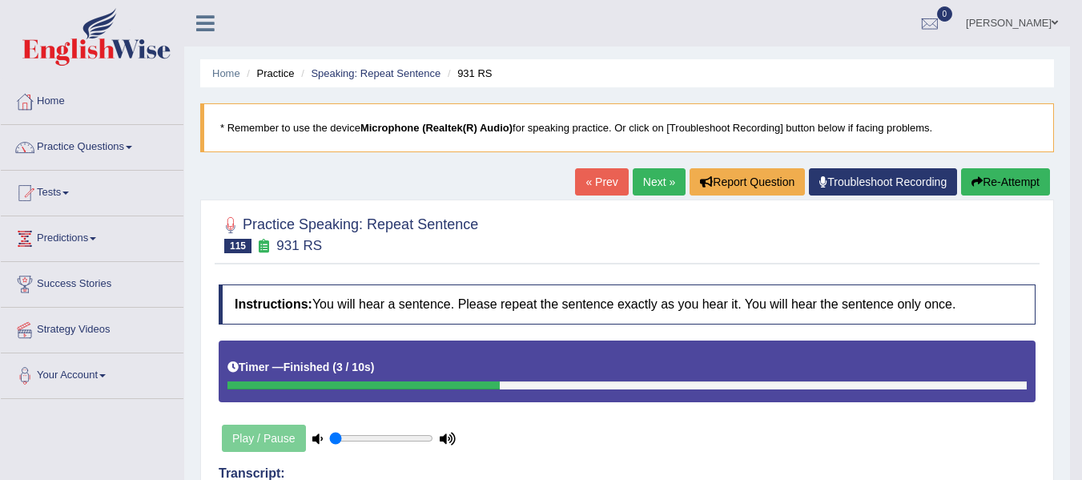
click at [974, 179] on icon "button" at bounding box center [976, 181] width 11 height 11
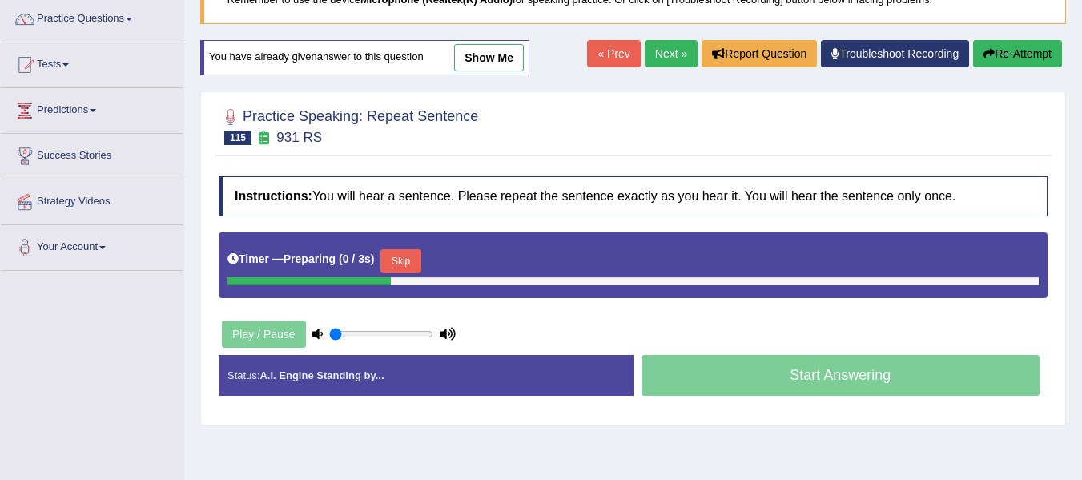
scroll to position [134, 0]
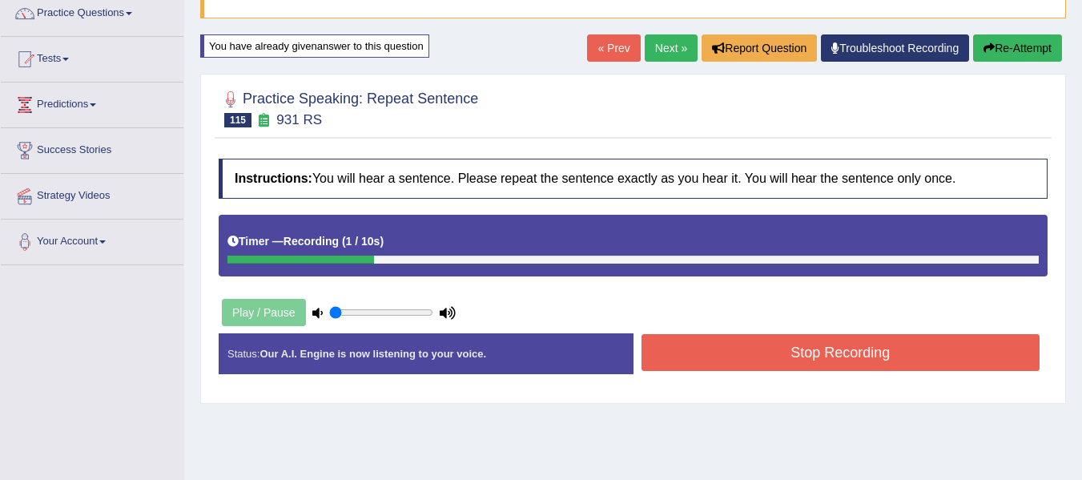
click at [735, 349] on button "Stop Recording" at bounding box center [840, 352] width 399 height 37
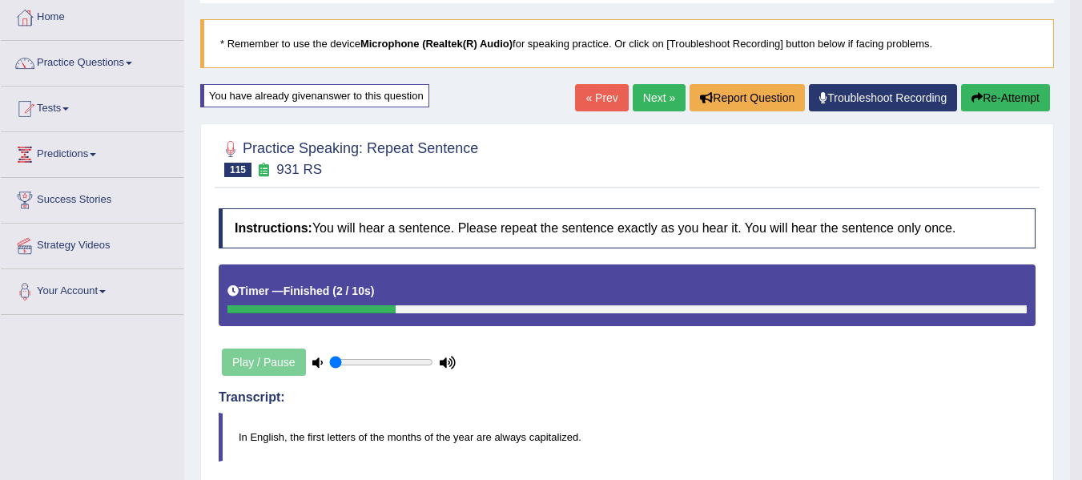
scroll to position [80, 0]
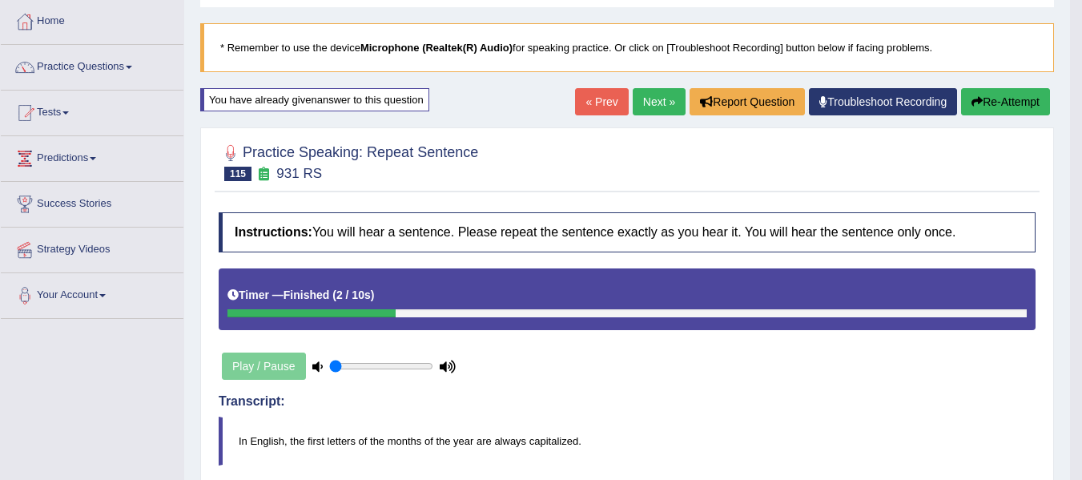
click at [650, 94] on link "Next »" at bounding box center [659, 101] width 53 height 27
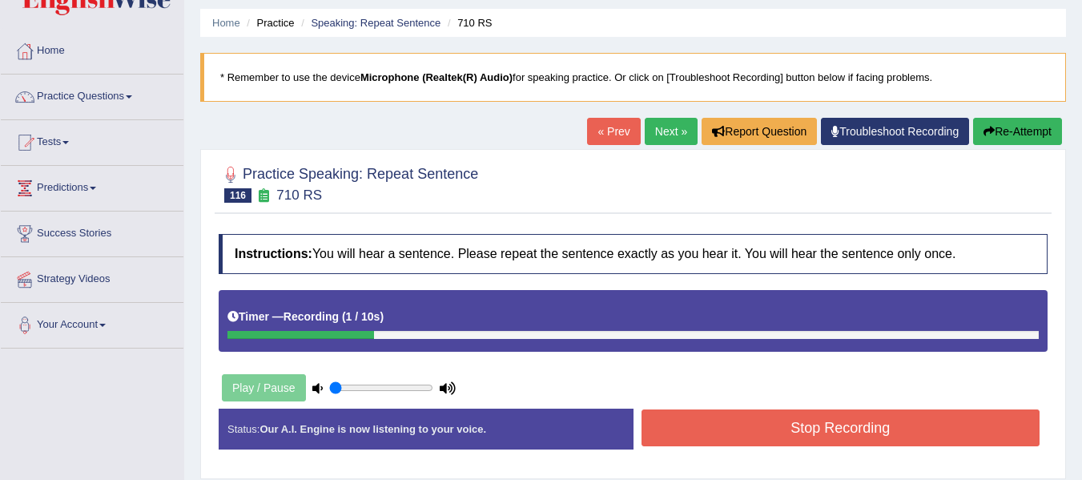
scroll to position [54, 0]
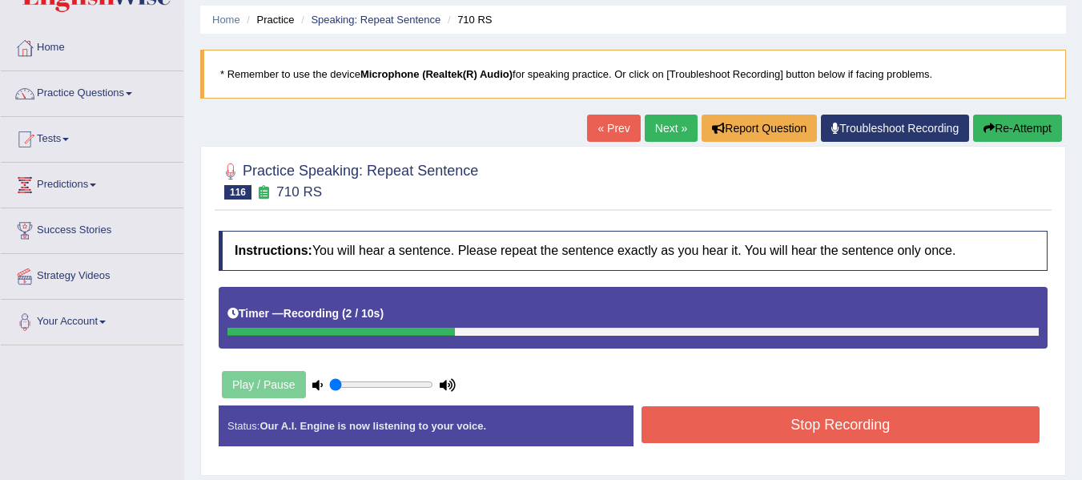
click at [829, 408] on button "Stop Recording" at bounding box center [840, 424] width 399 height 37
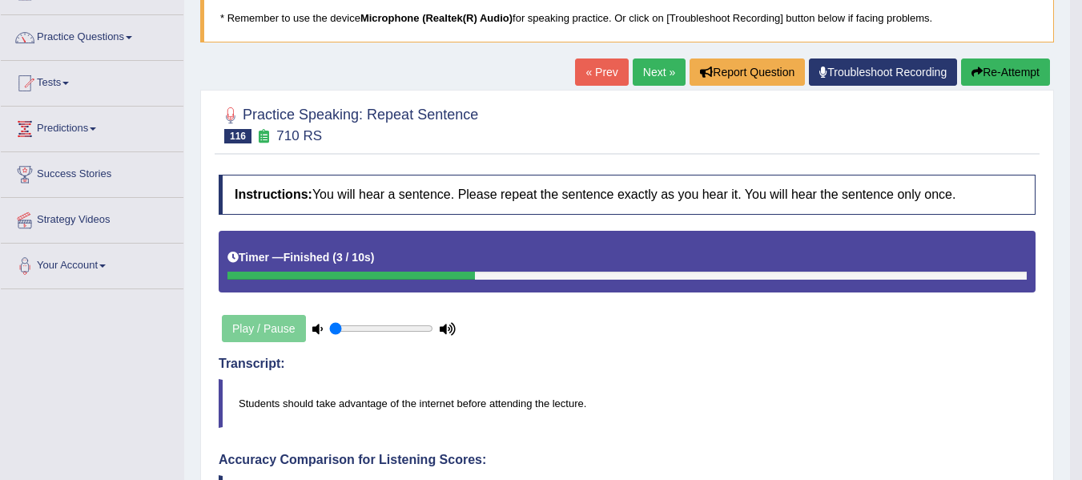
scroll to position [106, 0]
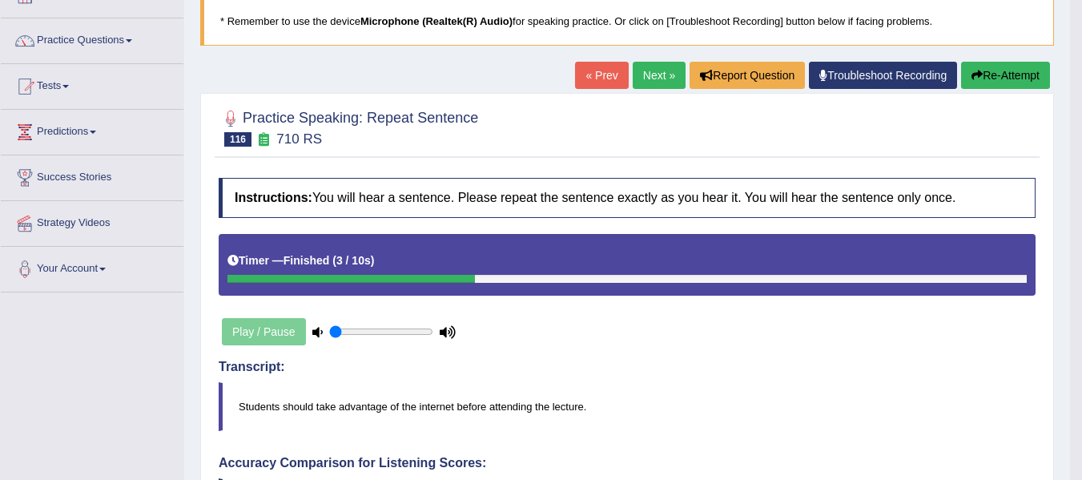
click at [971, 76] on icon "button" at bounding box center [976, 75] width 11 height 11
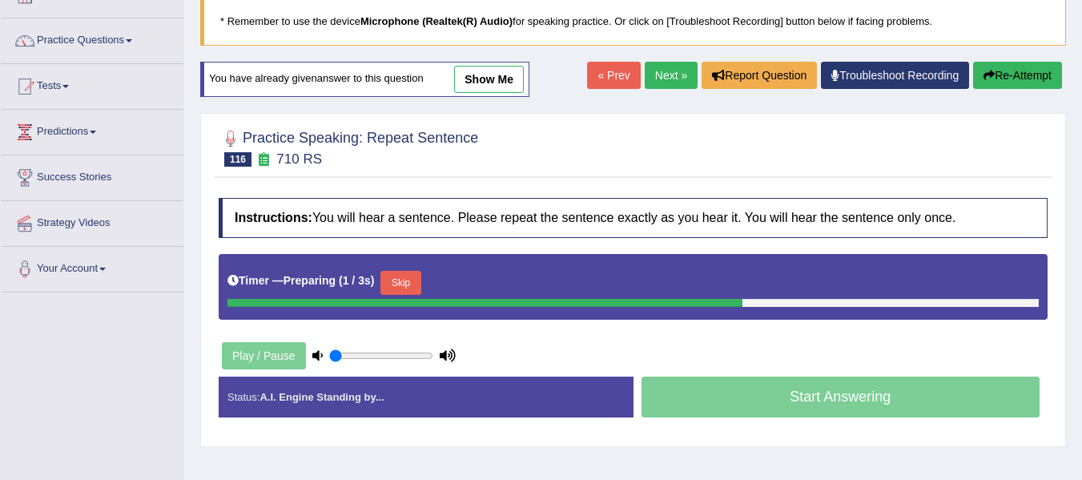
click at [402, 285] on button "Skip" at bounding box center [400, 283] width 40 height 24
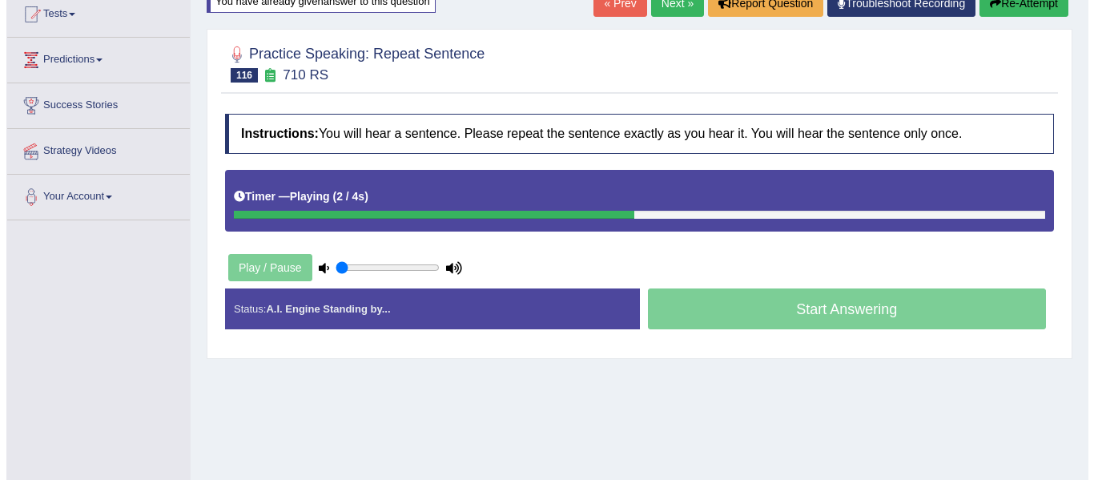
scroll to position [187, 0]
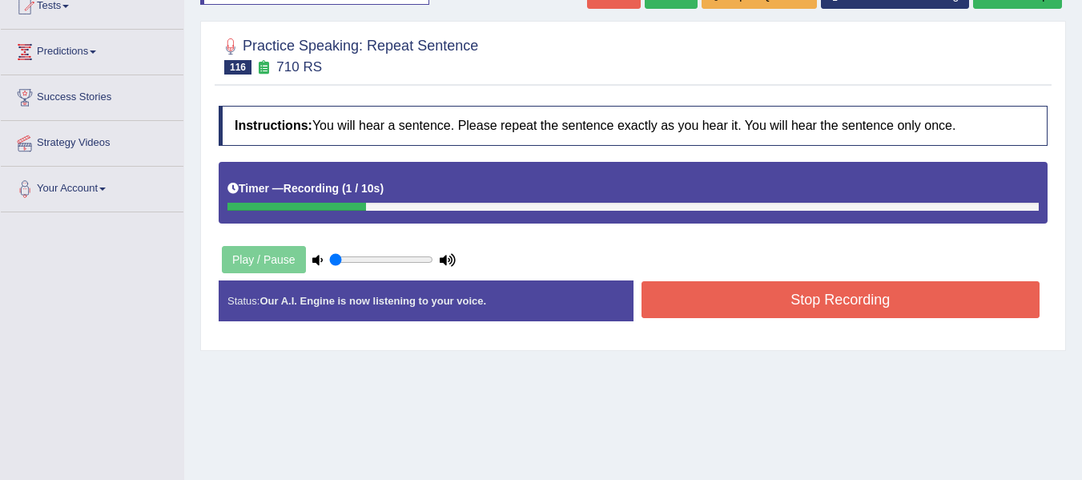
click at [827, 295] on button "Stop Recording" at bounding box center [840, 299] width 399 height 37
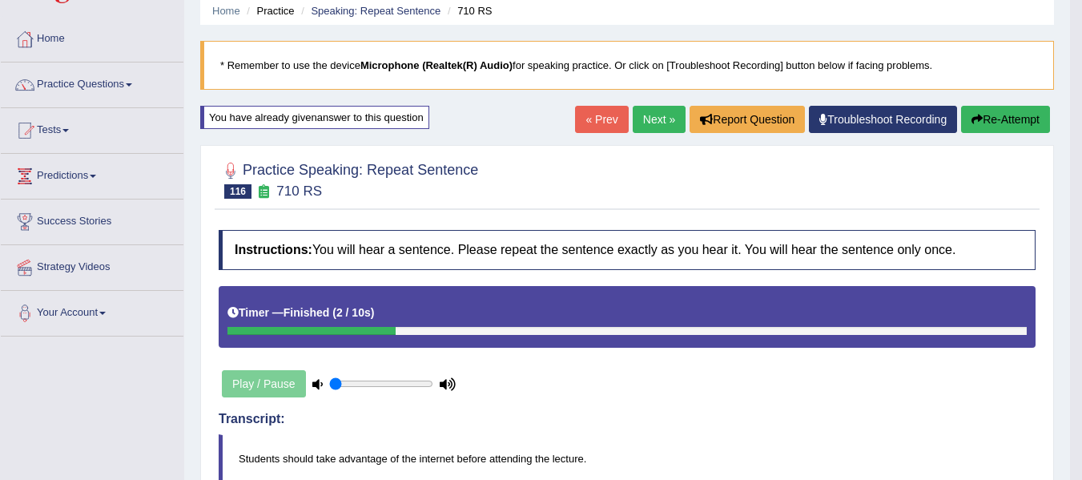
scroll to position [53, 0]
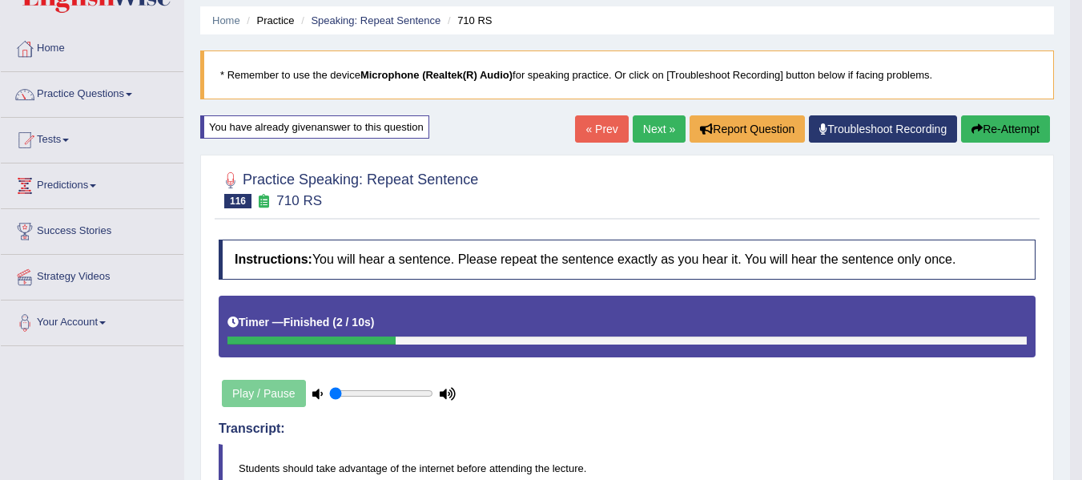
click at [989, 145] on div "« Prev Next » Report Question Troubleshoot Recording Re-Attempt" at bounding box center [814, 130] width 479 height 31
click at [998, 127] on button "Re-Attempt" at bounding box center [1005, 128] width 89 height 27
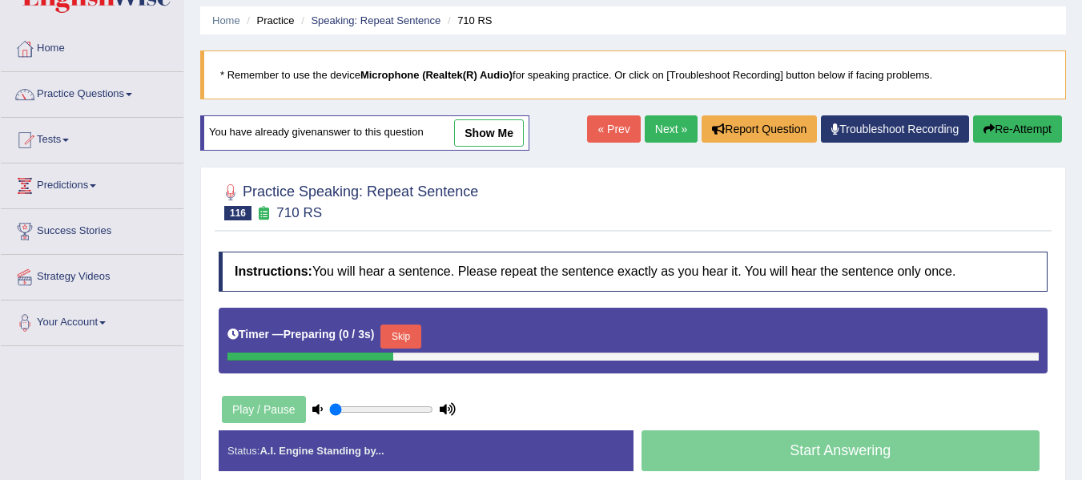
click at [413, 334] on button "Skip" at bounding box center [400, 336] width 40 height 24
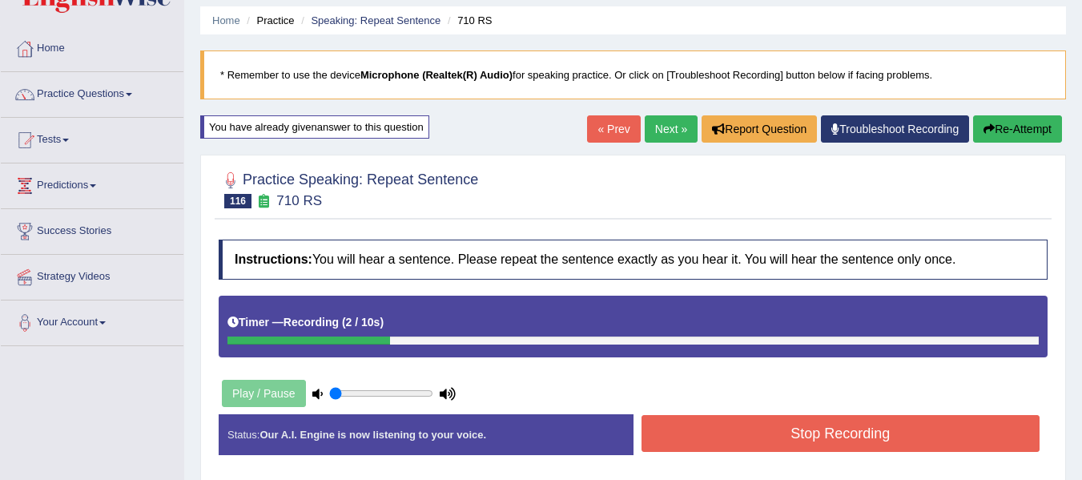
click at [808, 424] on button "Stop Recording" at bounding box center [840, 433] width 399 height 37
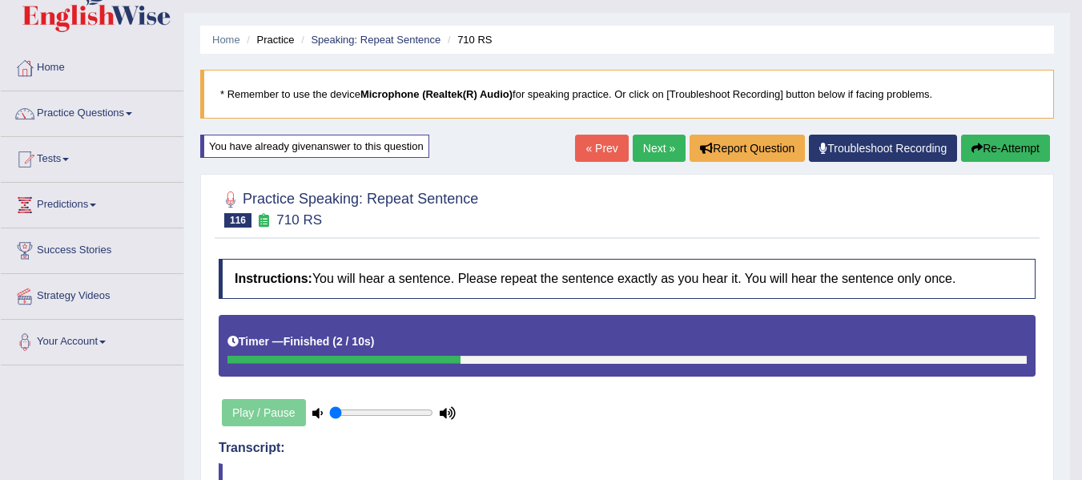
scroll to position [26, 0]
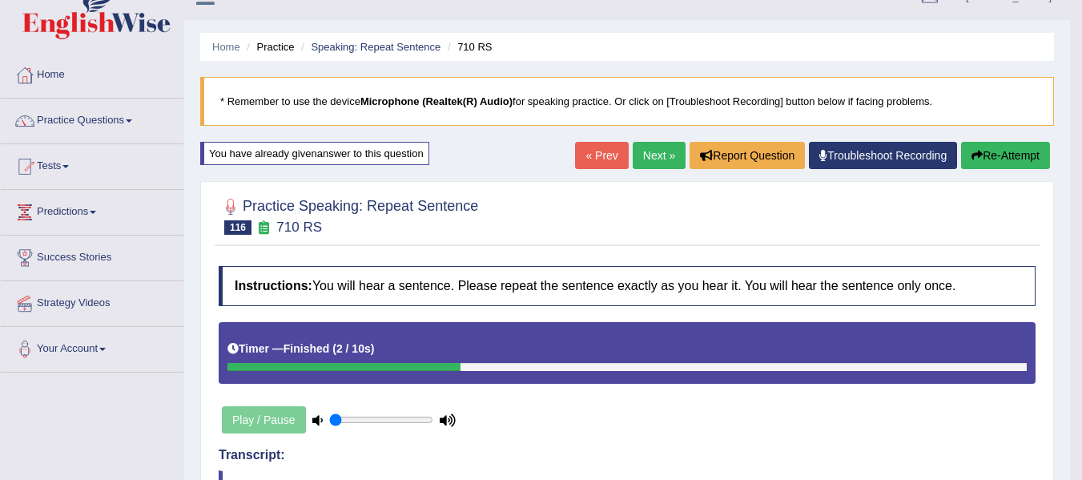
click at [1017, 143] on button "Re-Attempt" at bounding box center [1005, 155] width 89 height 27
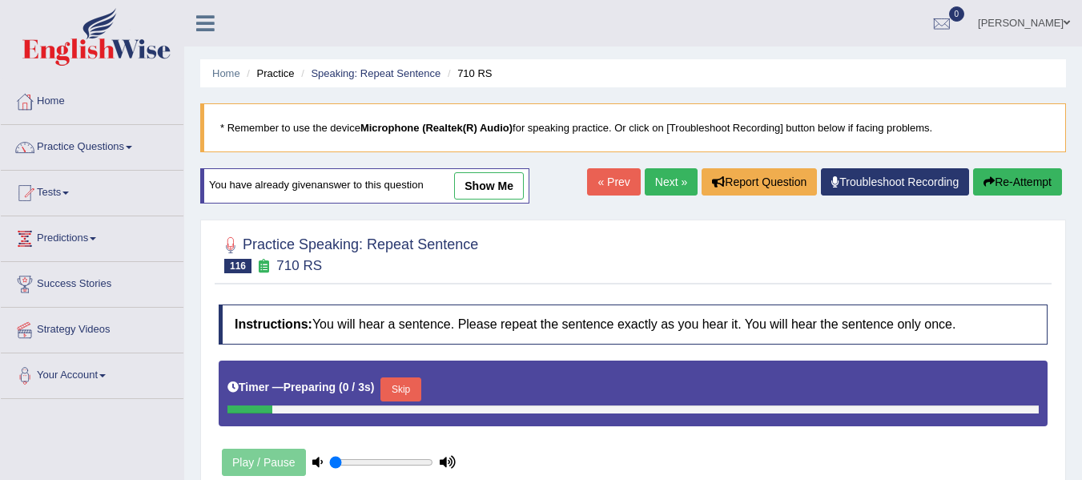
click at [404, 261] on div "Practice Speaking: Repeat Sentence 116 710 RS Instructions: You will hear a sen…" at bounding box center [633, 386] width 866 height 334
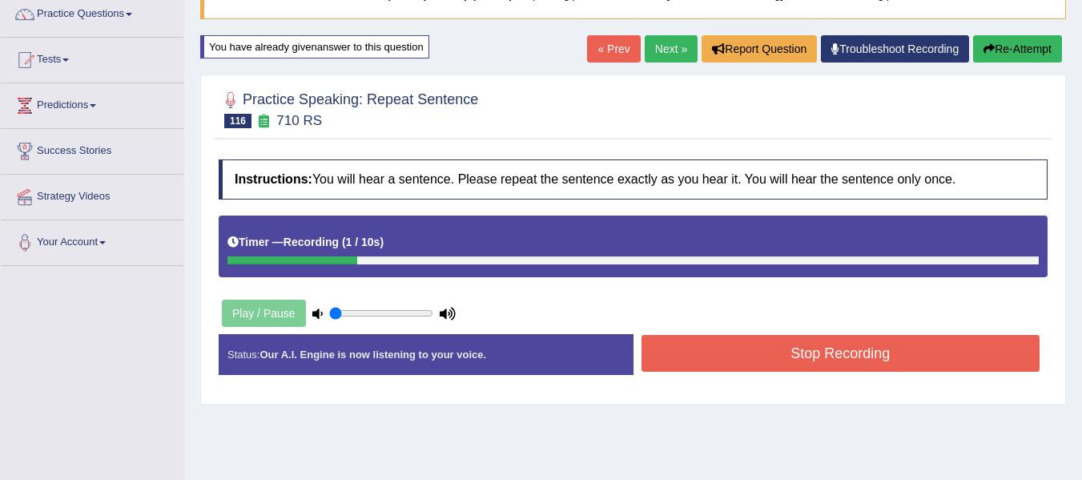
click at [800, 348] on button "Stop Recording" at bounding box center [840, 353] width 399 height 37
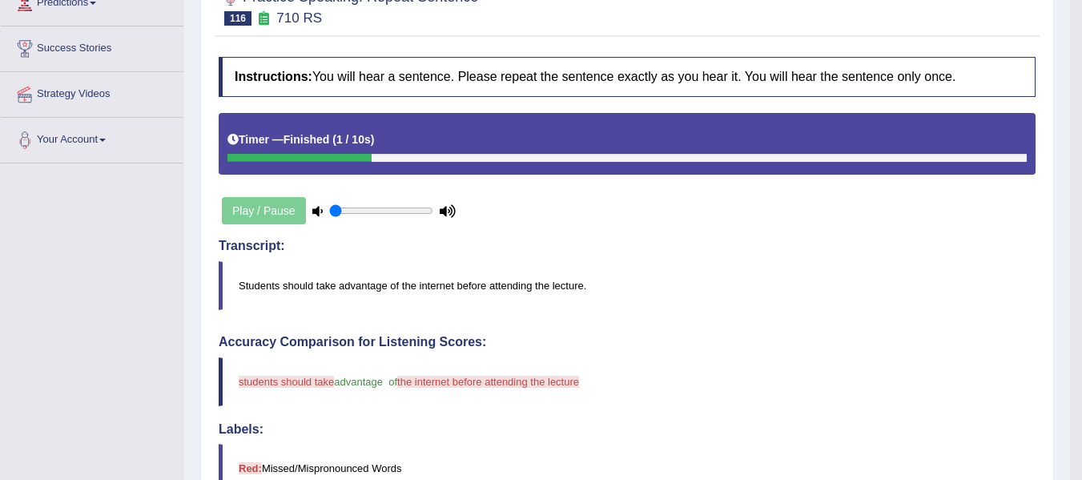
scroll to position [160, 0]
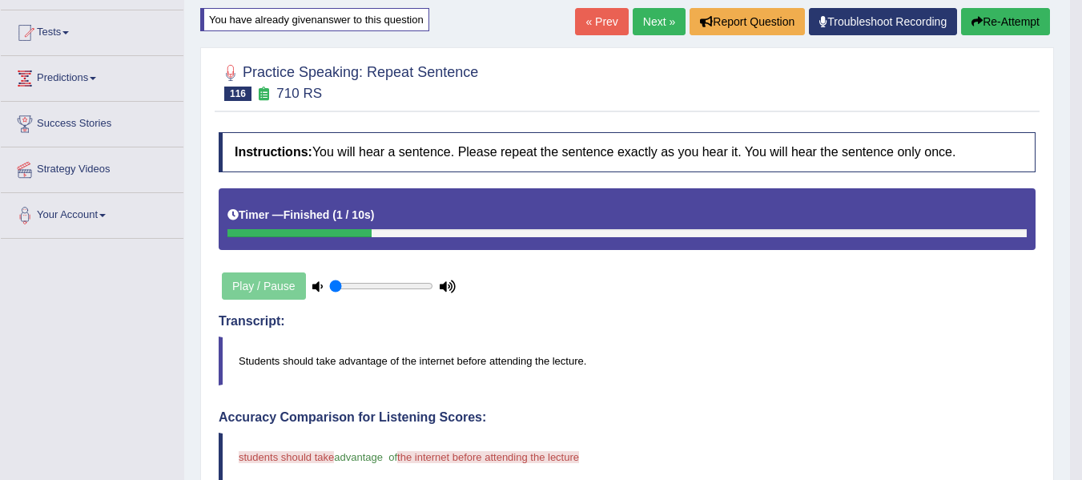
click at [1008, 21] on button "Re-Attempt" at bounding box center [1005, 21] width 89 height 27
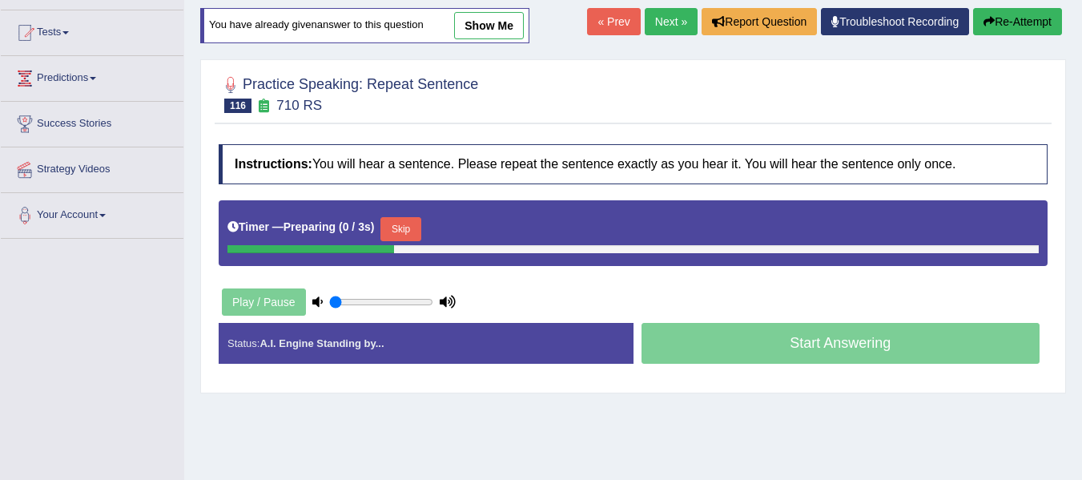
click at [412, 234] on button "Skip" at bounding box center [400, 229] width 40 height 24
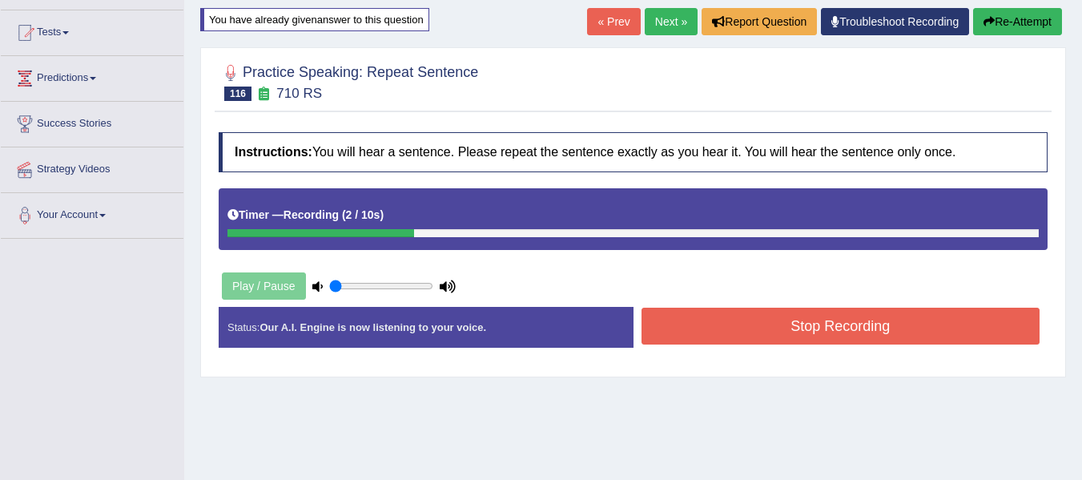
click at [761, 317] on button "Stop Recording" at bounding box center [840, 325] width 399 height 37
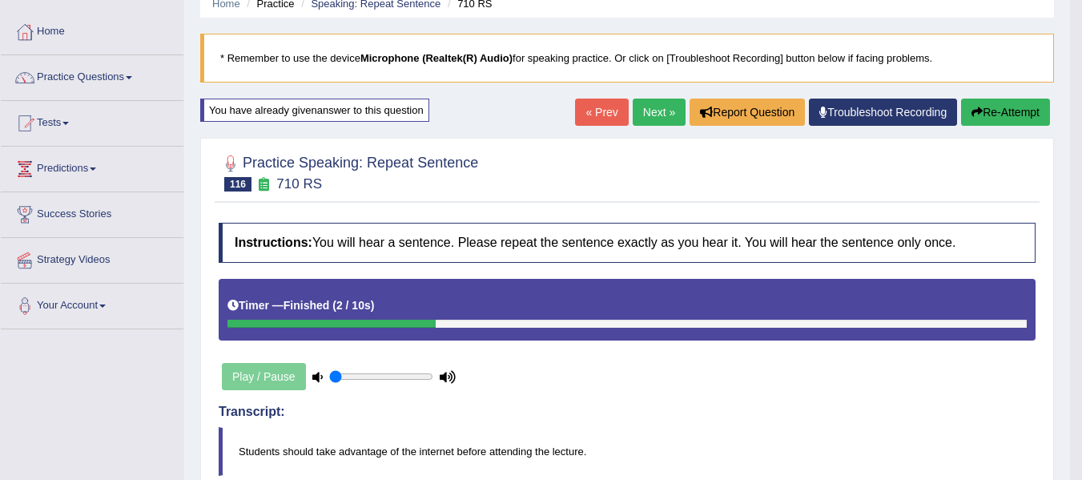
scroll to position [54, 0]
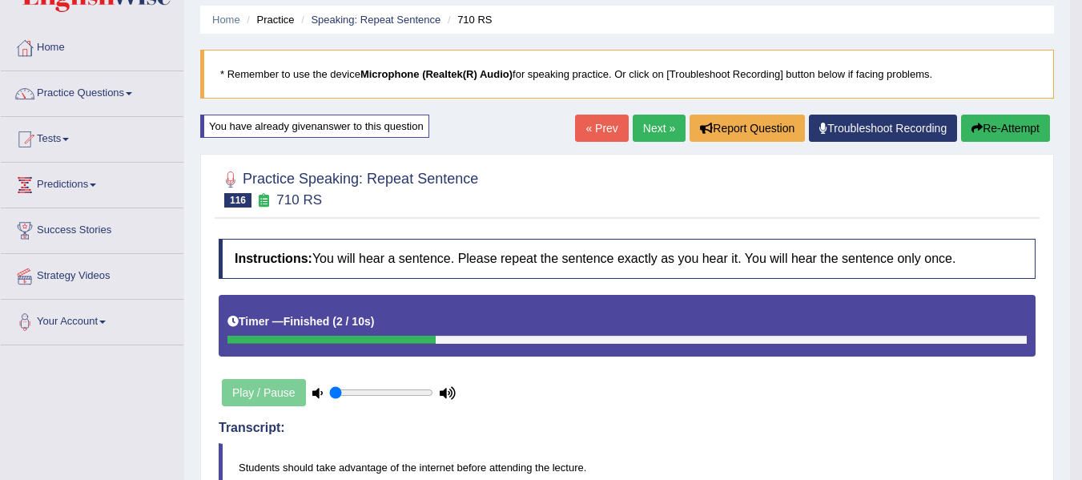
click at [643, 121] on link "Next »" at bounding box center [659, 127] width 53 height 27
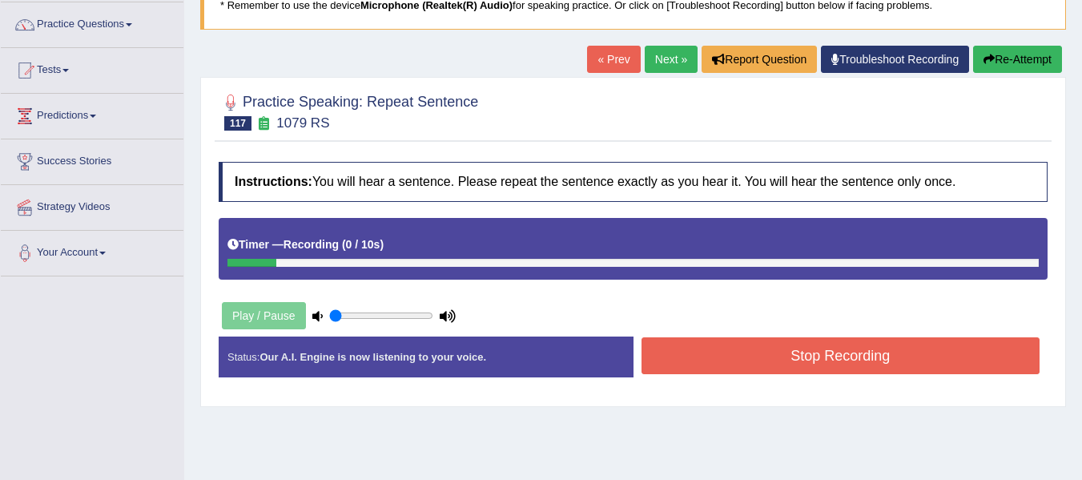
scroll to position [80, 0]
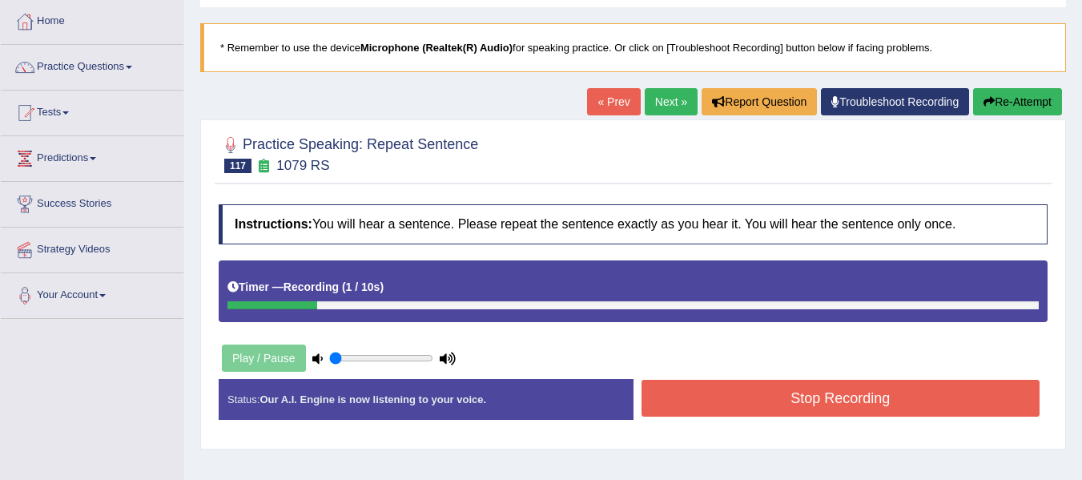
click at [990, 103] on icon "button" at bounding box center [988, 101] width 11 height 11
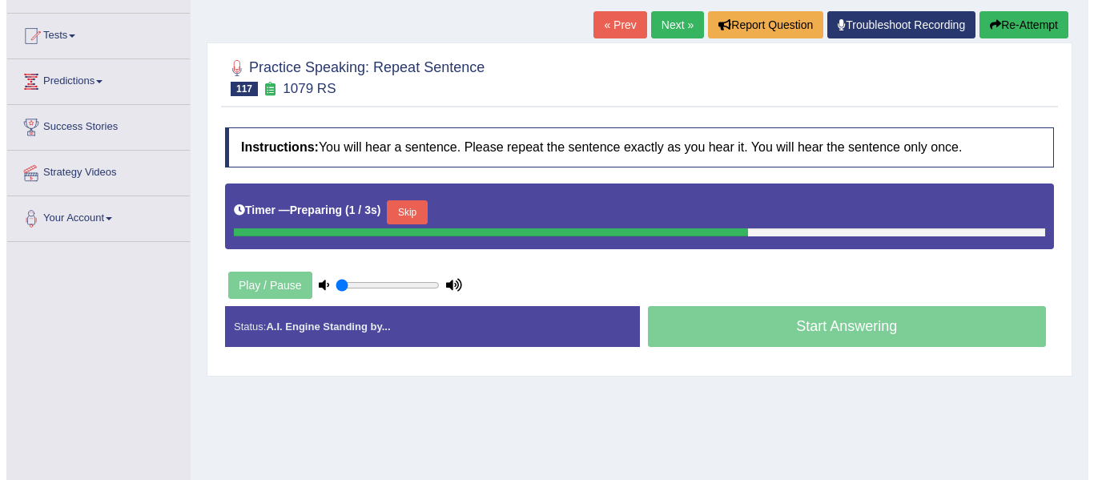
scroll to position [160, 0]
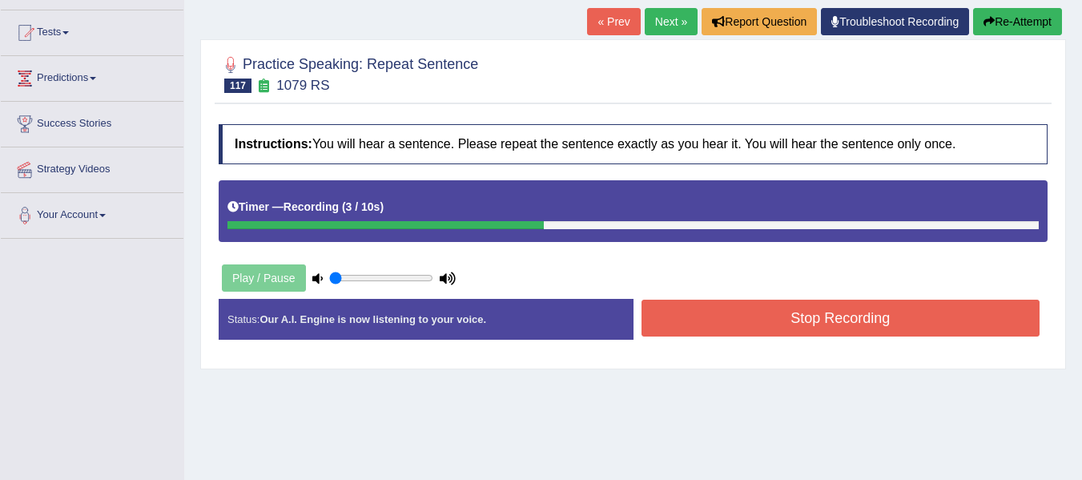
click at [726, 315] on button "Stop Recording" at bounding box center [840, 317] width 399 height 37
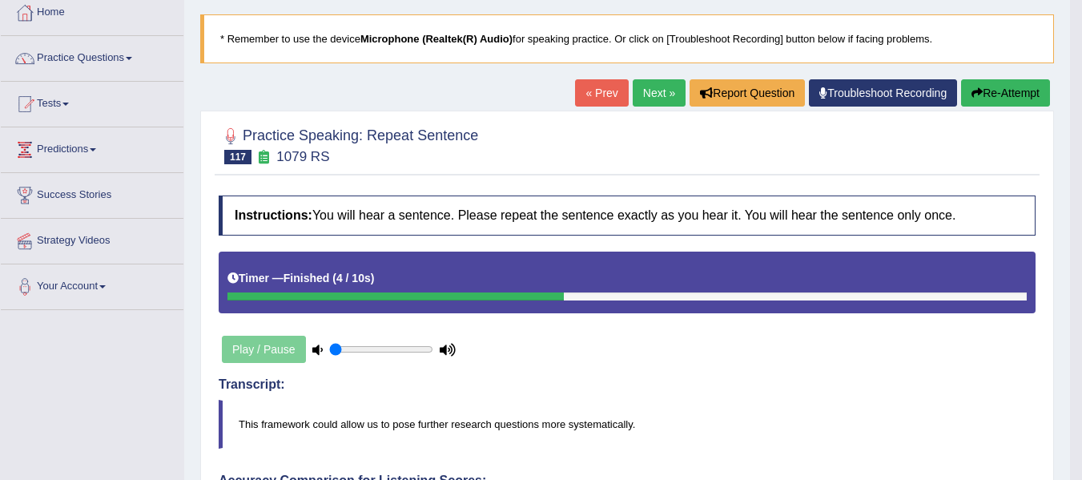
scroll to position [80, 0]
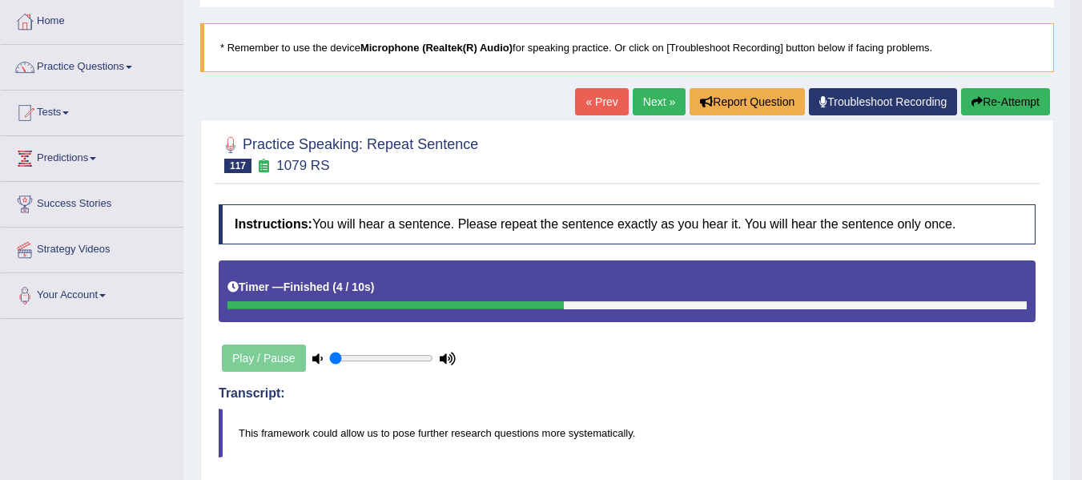
click at [982, 111] on button "Re-Attempt" at bounding box center [1005, 101] width 89 height 27
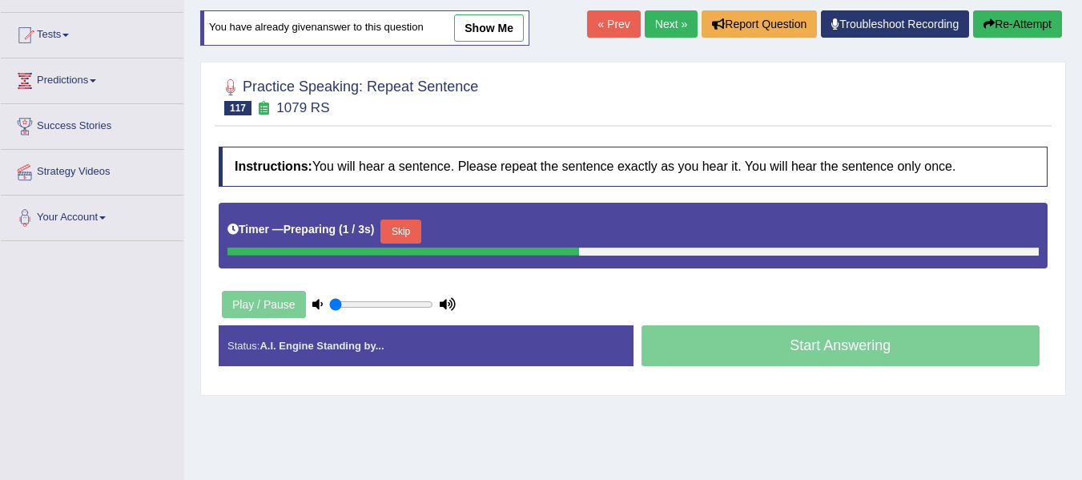
scroll to position [160, 0]
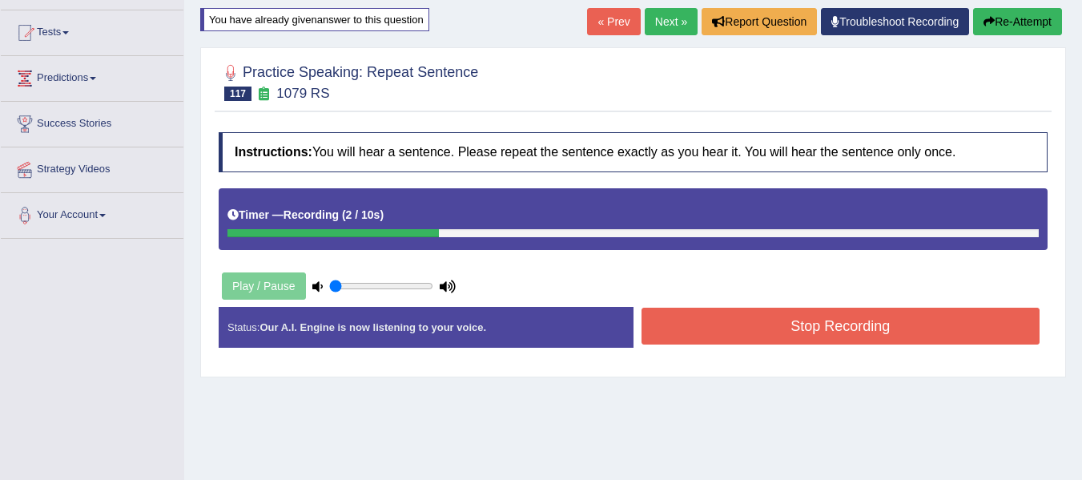
click at [781, 340] on button "Stop Recording" at bounding box center [840, 325] width 399 height 37
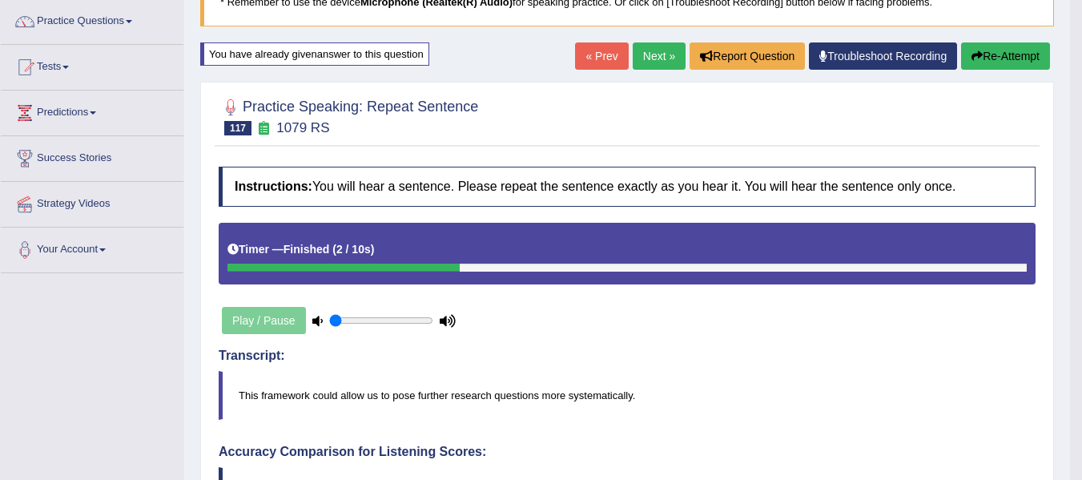
scroll to position [106, 0]
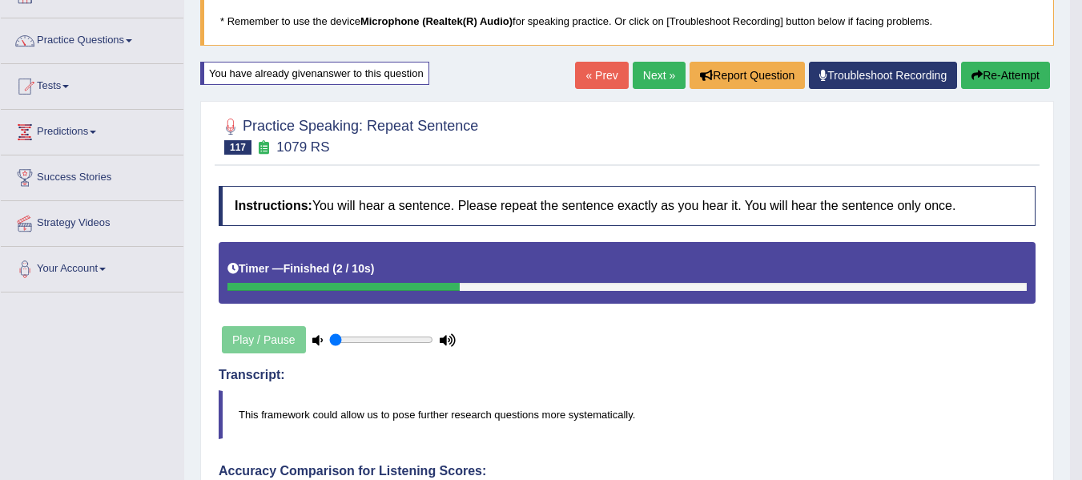
click at [975, 77] on icon "button" at bounding box center [976, 75] width 11 height 11
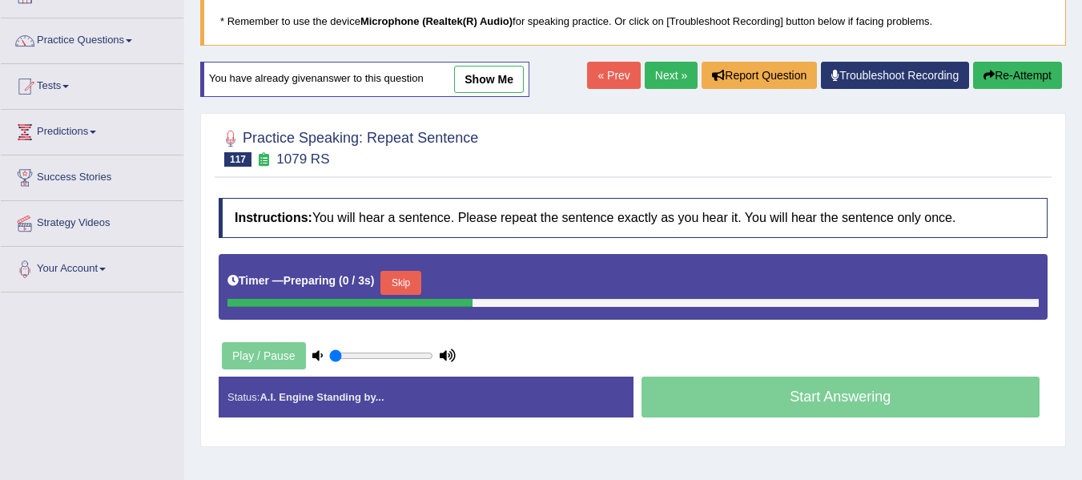
click at [404, 282] on button "Skip" at bounding box center [400, 283] width 40 height 24
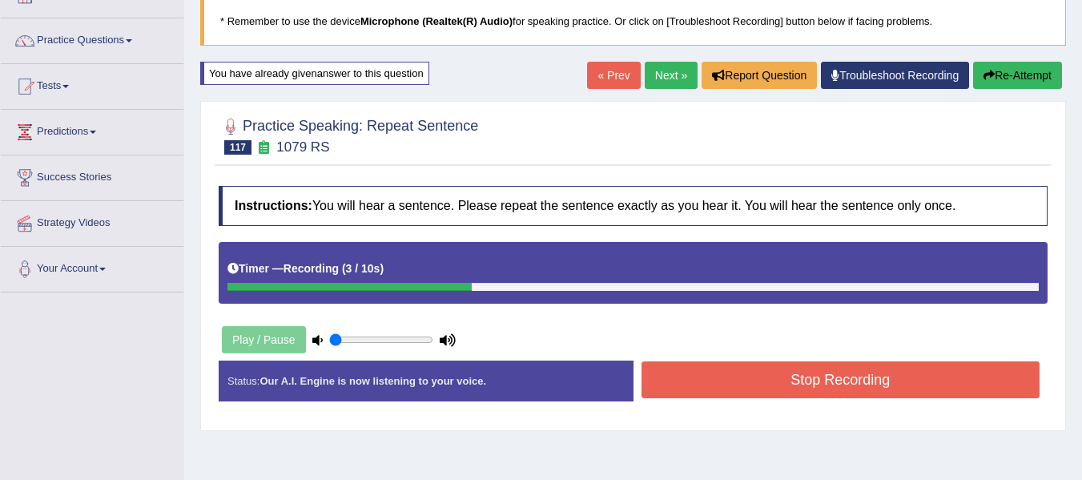
click at [718, 376] on button "Stop Recording" at bounding box center [840, 379] width 399 height 37
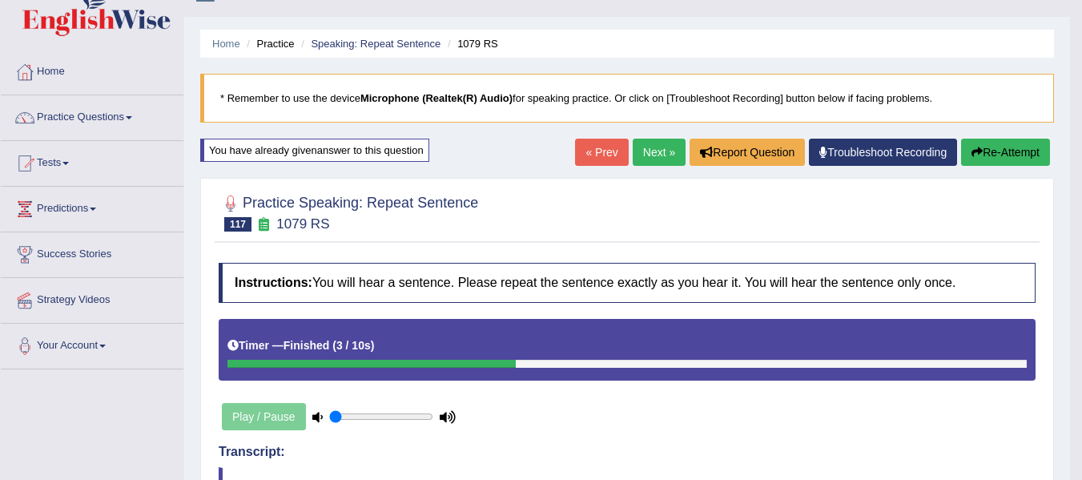
scroll to position [26, 0]
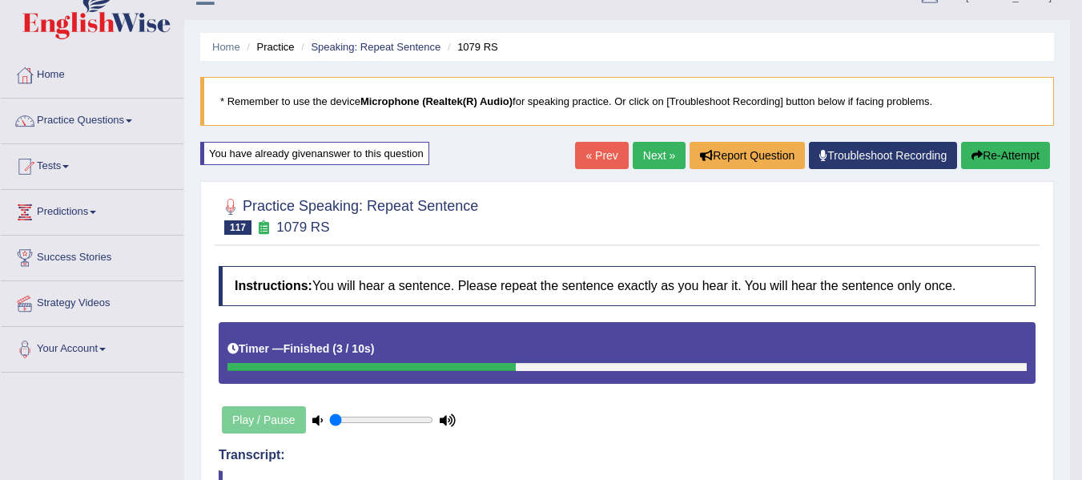
click at [997, 154] on button "Re-Attempt" at bounding box center [1005, 155] width 89 height 27
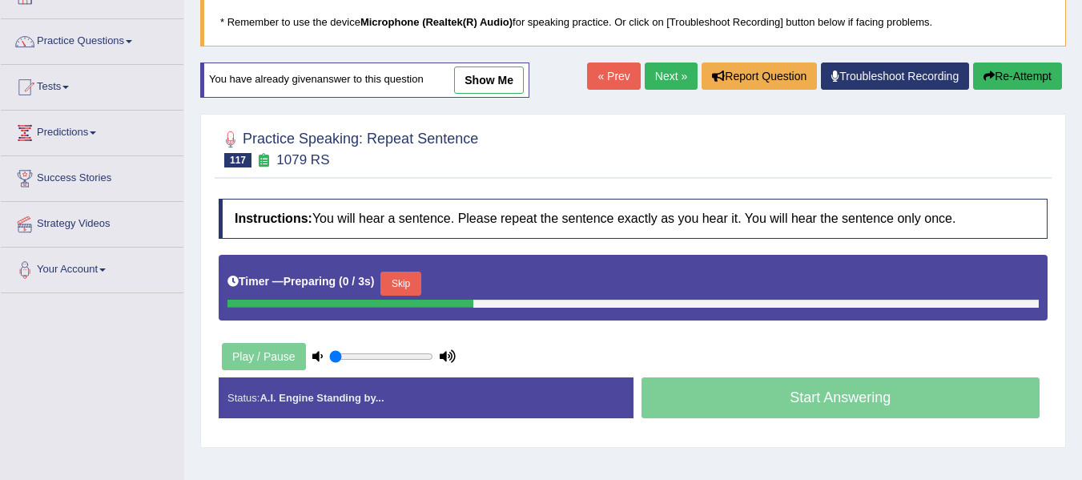
scroll to position [106, 0]
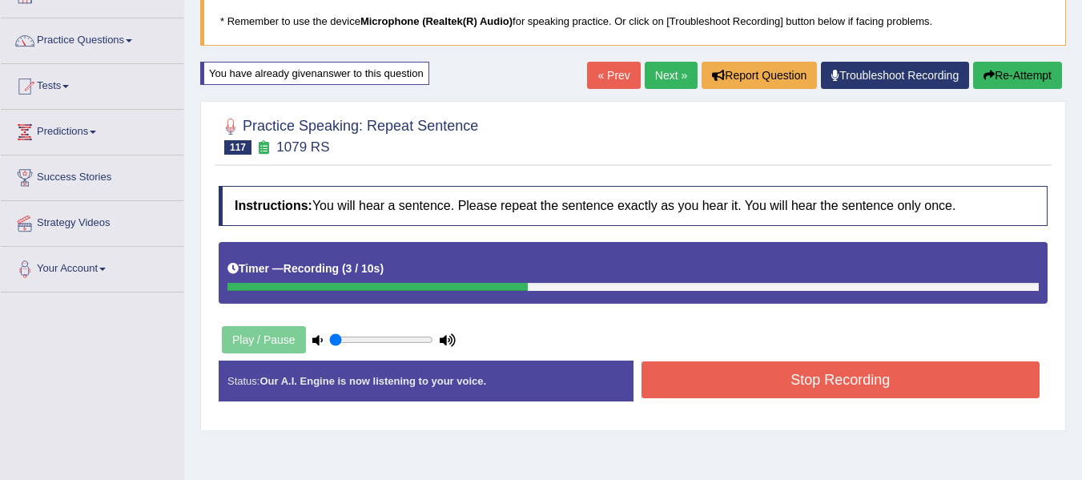
click at [725, 374] on button "Stop Recording" at bounding box center [840, 379] width 399 height 37
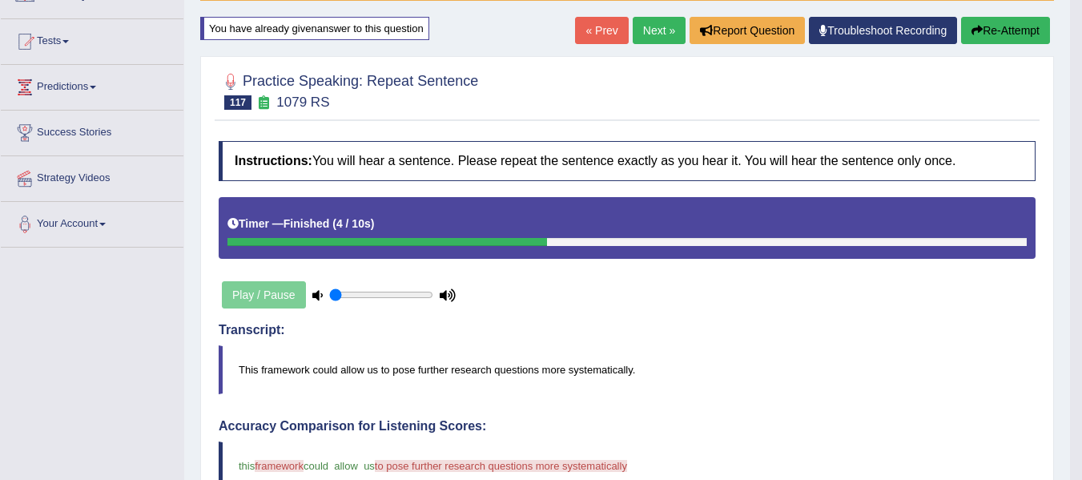
scroll to position [143, 0]
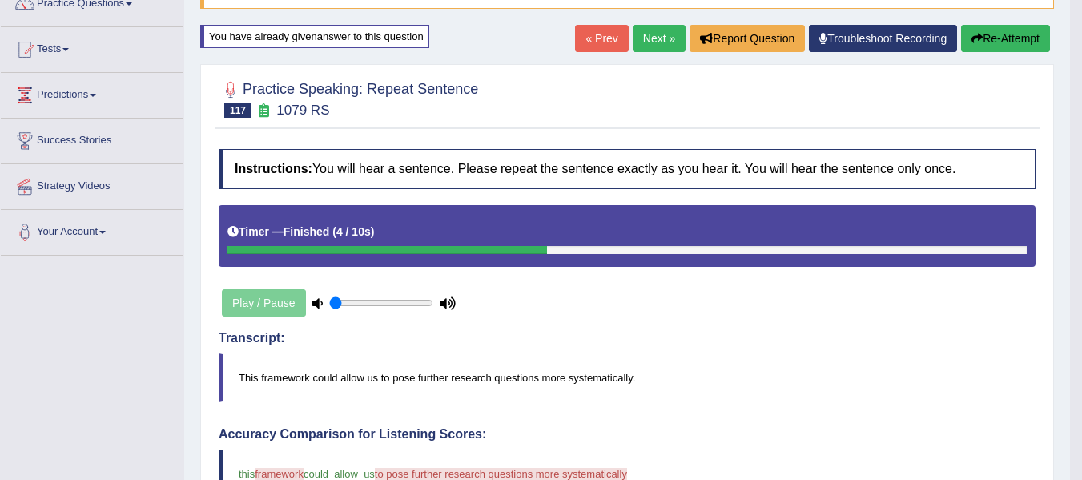
click at [656, 39] on link "Next »" at bounding box center [659, 38] width 53 height 27
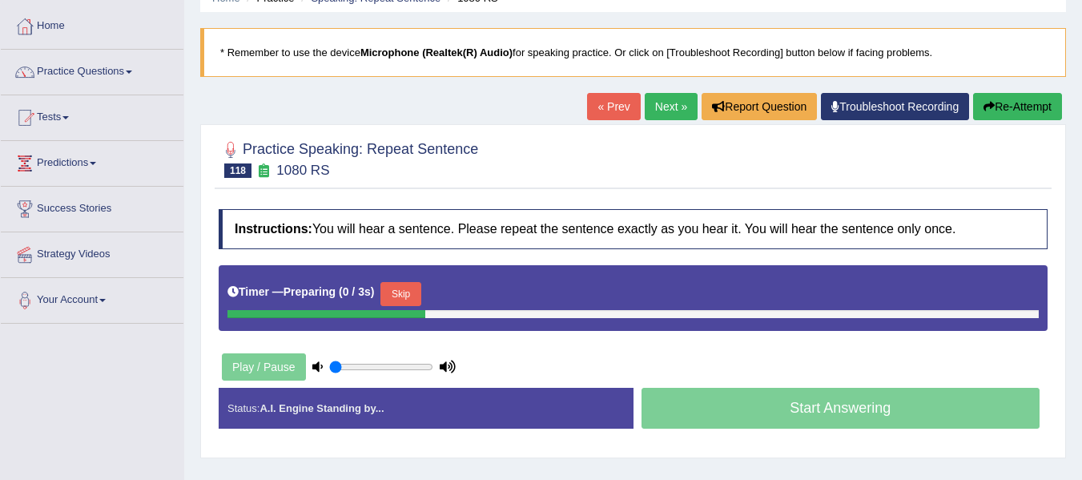
scroll to position [80, 0]
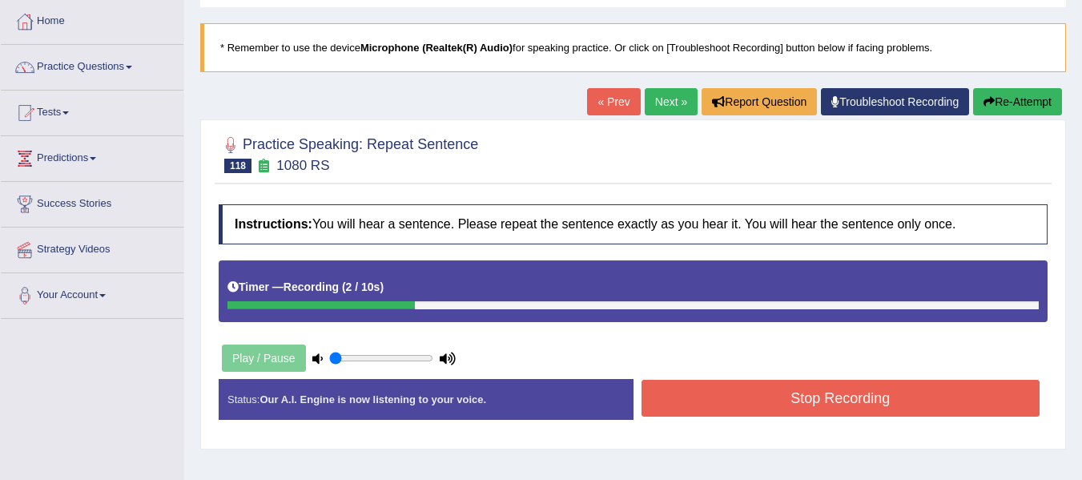
click at [787, 404] on button "Stop Recording" at bounding box center [840, 398] width 399 height 37
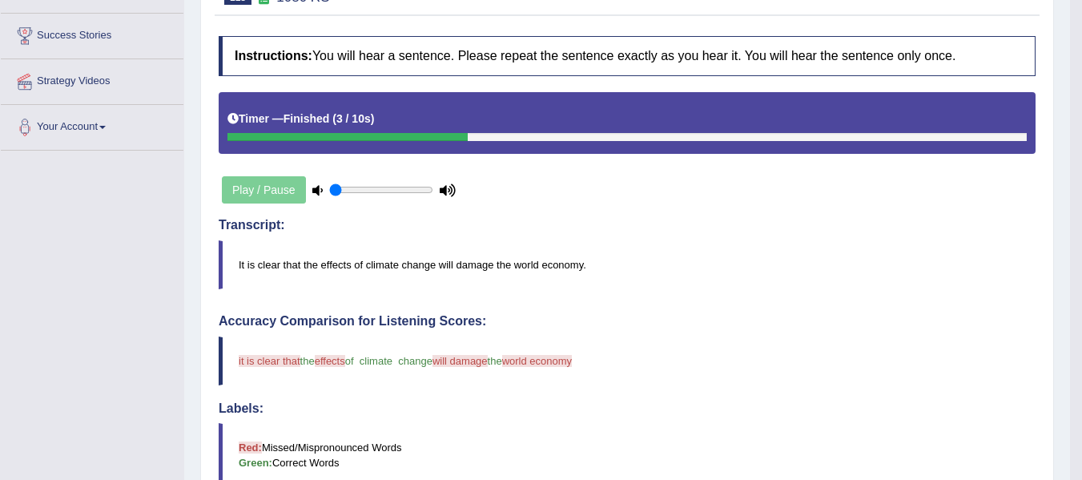
scroll to position [106, 0]
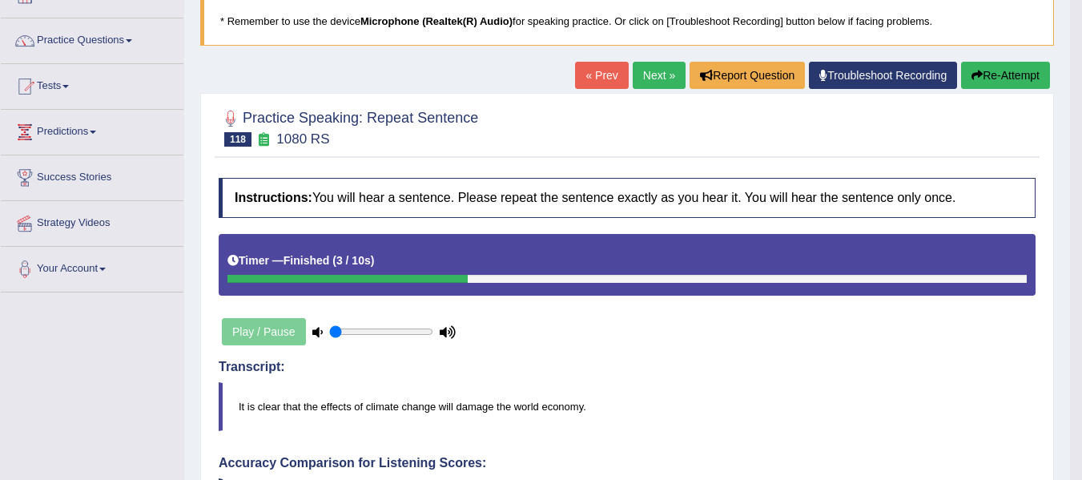
click at [649, 75] on link "Next »" at bounding box center [659, 75] width 53 height 27
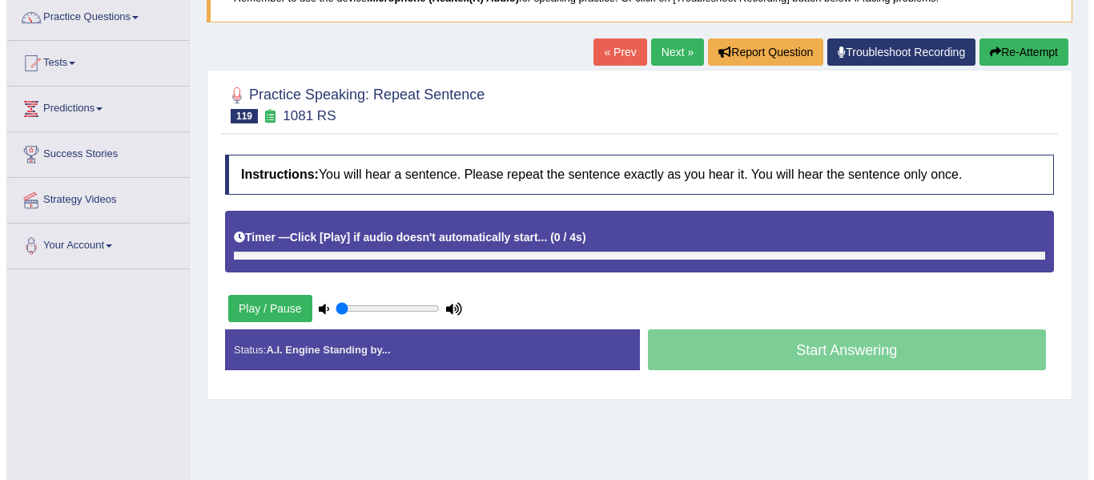
scroll to position [134, 0]
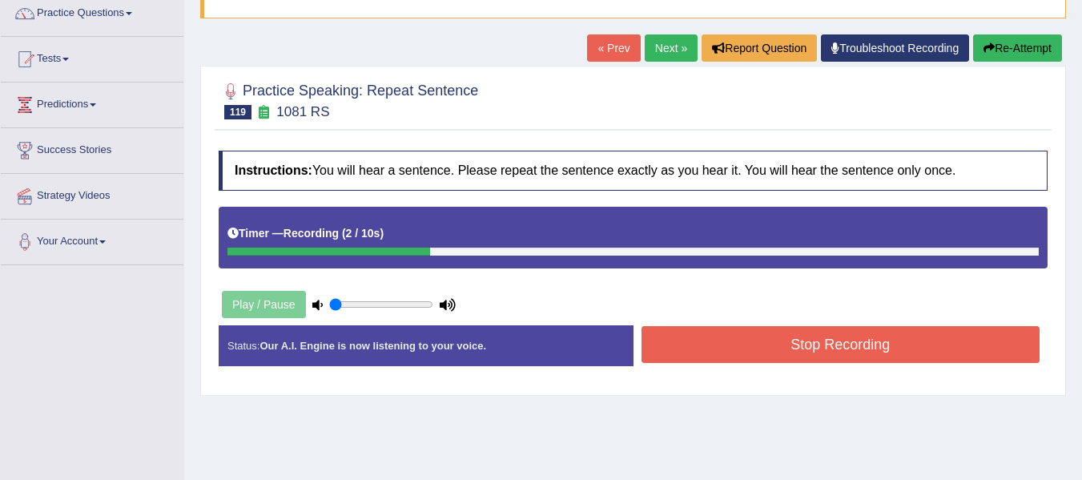
click at [835, 355] on button "Stop Recording" at bounding box center [840, 344] width 399 height 37
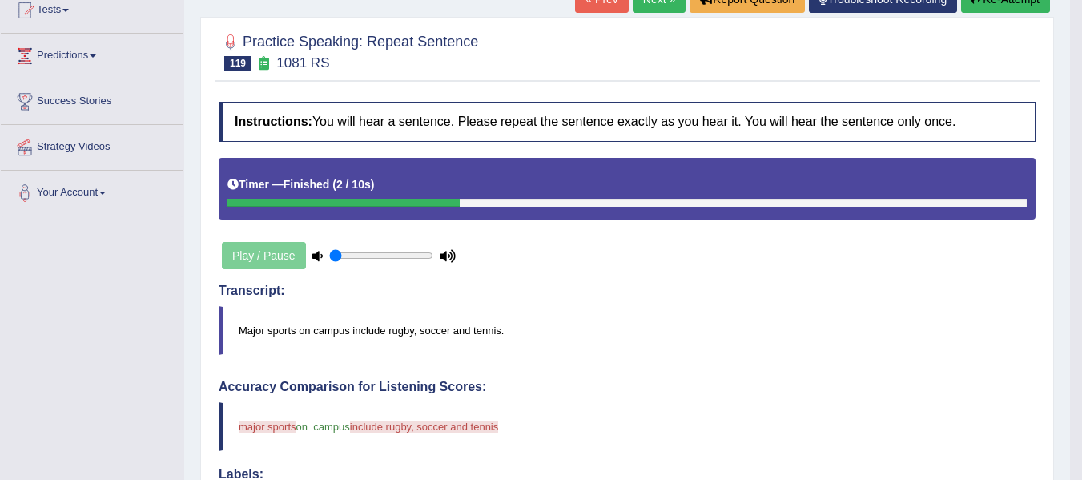
scroll to position [160, 0]
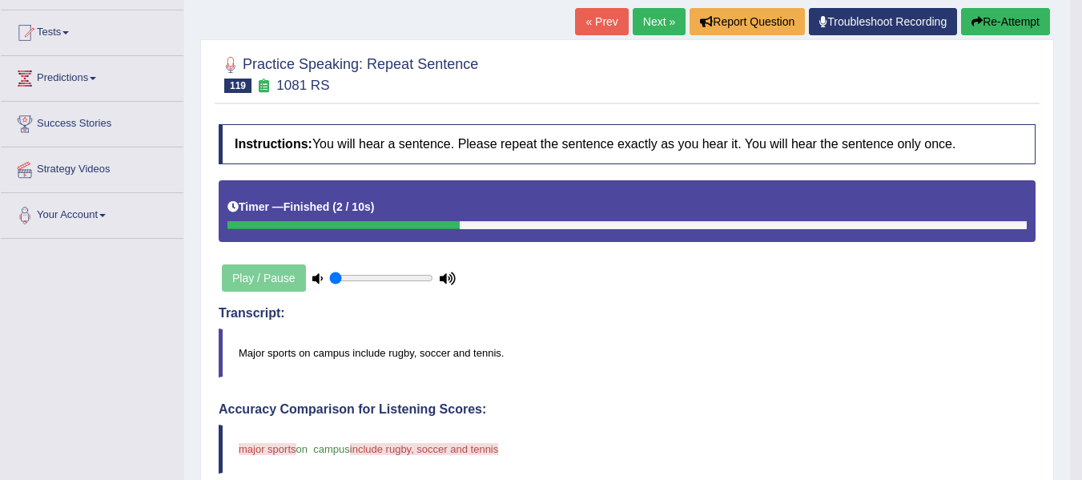
click at [1018, 20] on button "Re-Attempt" at bounding box center [1005, 21] width 89 height 27
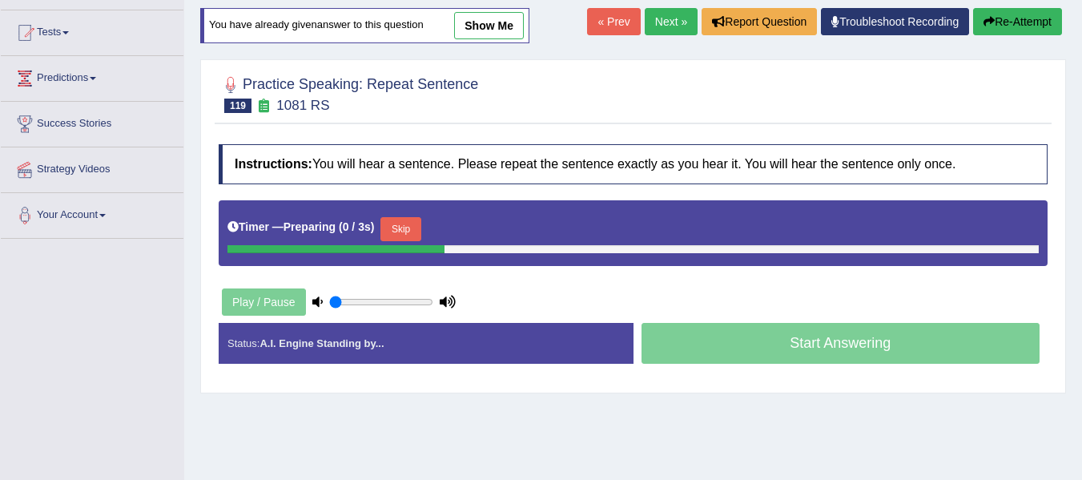
click at [396, 232] on button "Skip" at bounding box center [400, 229] width 40 height 24
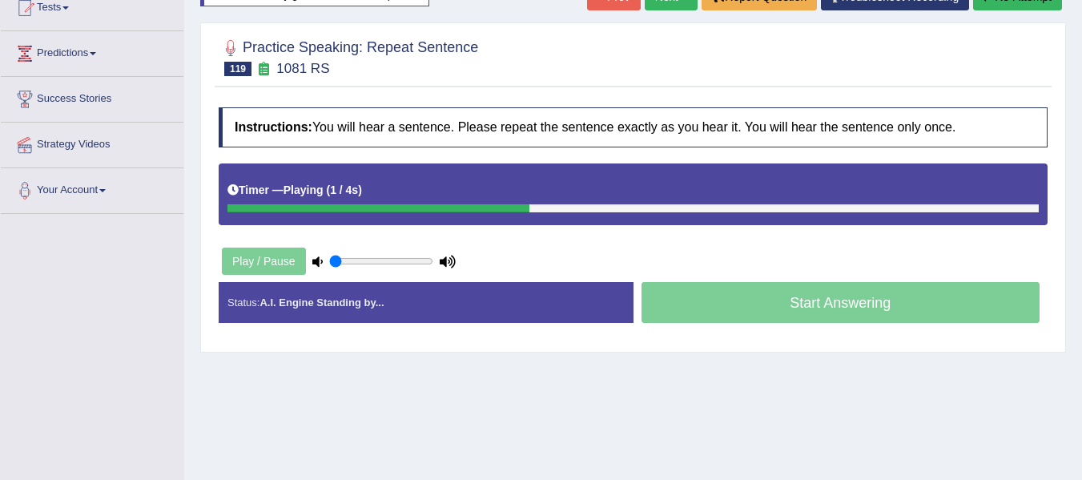
scroll to position [214, 0]
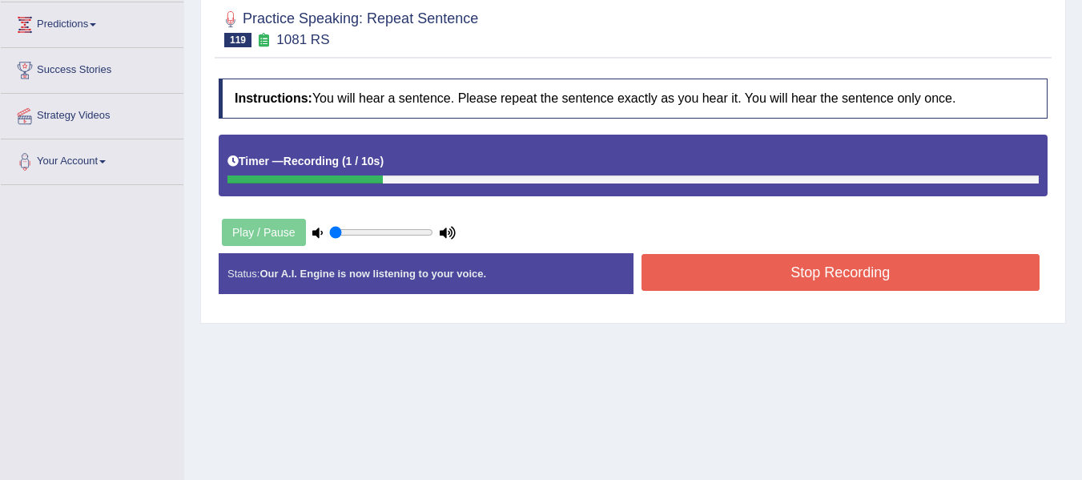
click at [839, 275] on button "Stop Recording" at bounding box center [840, 272] width 399 height 37
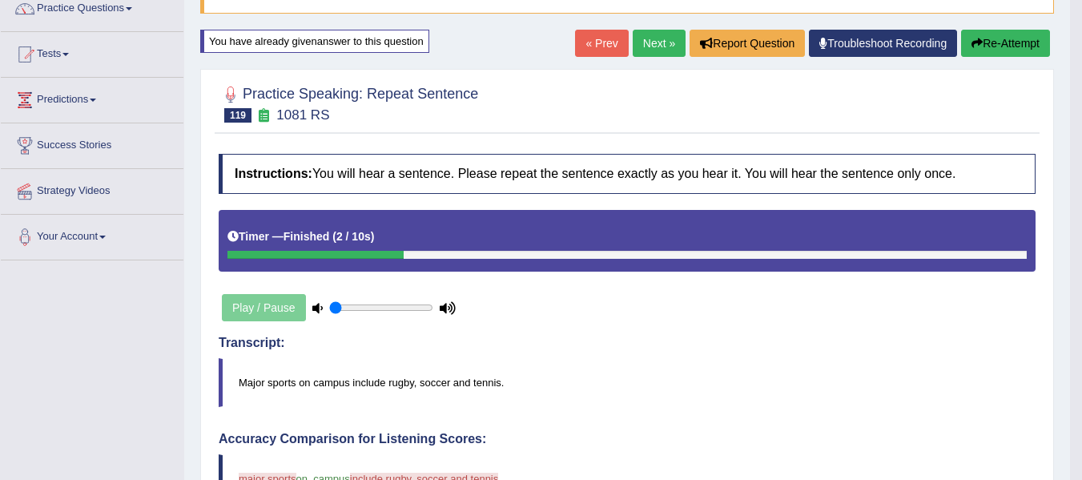
scroll to position [134, 0]
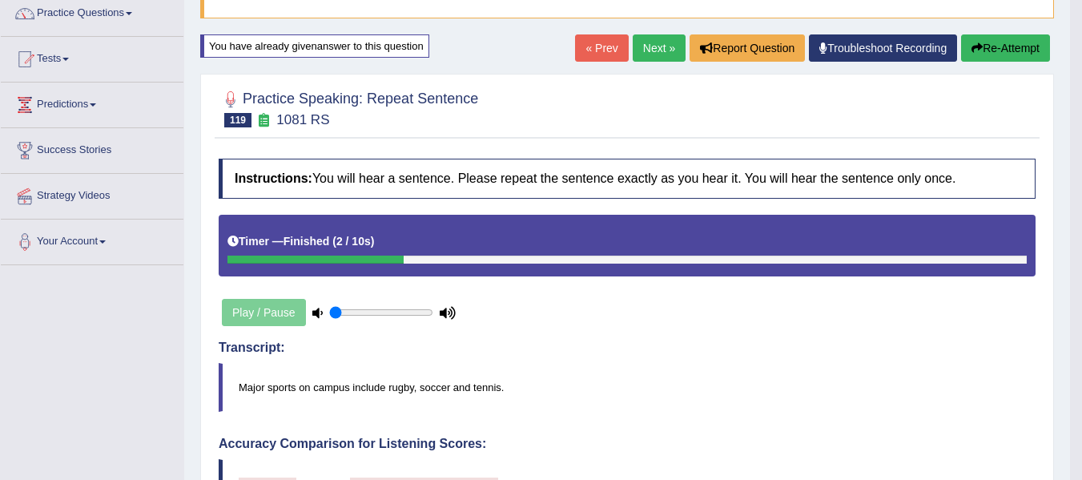
click at [974, 51] on icon "button" at bounding box center [976, 47] width 11 height 11
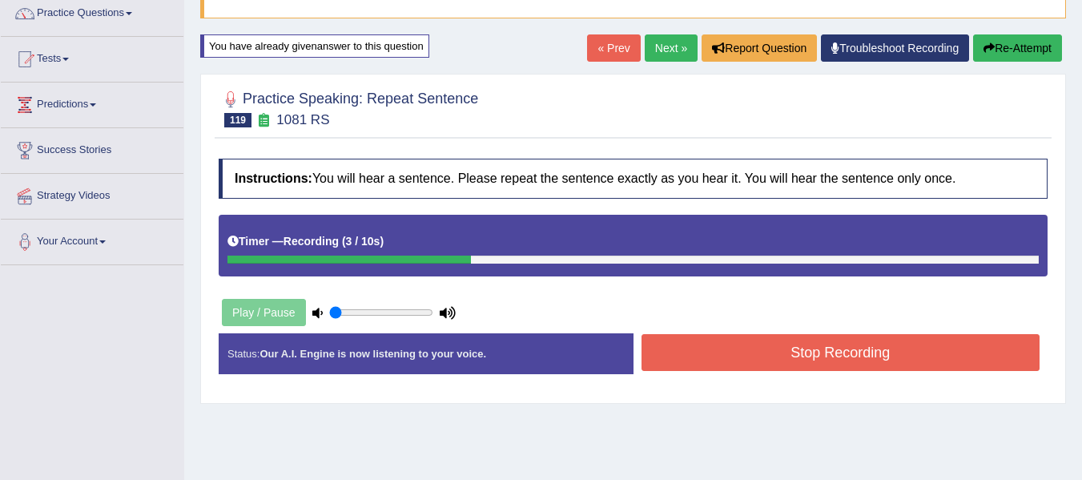
click at [697, 347] on button "Stop Recording" at bounding box center [840, 352] width 399 height 37
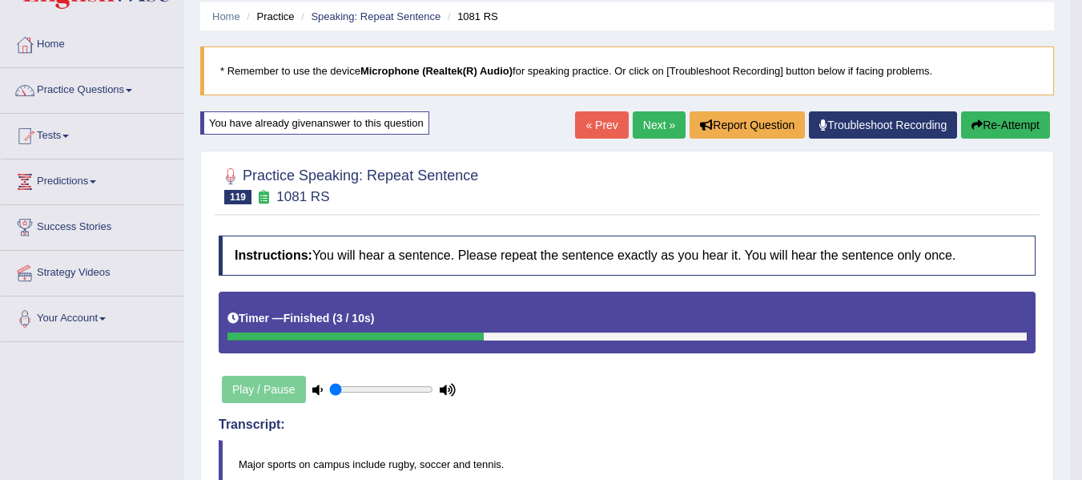
scroll to position [54, 0]
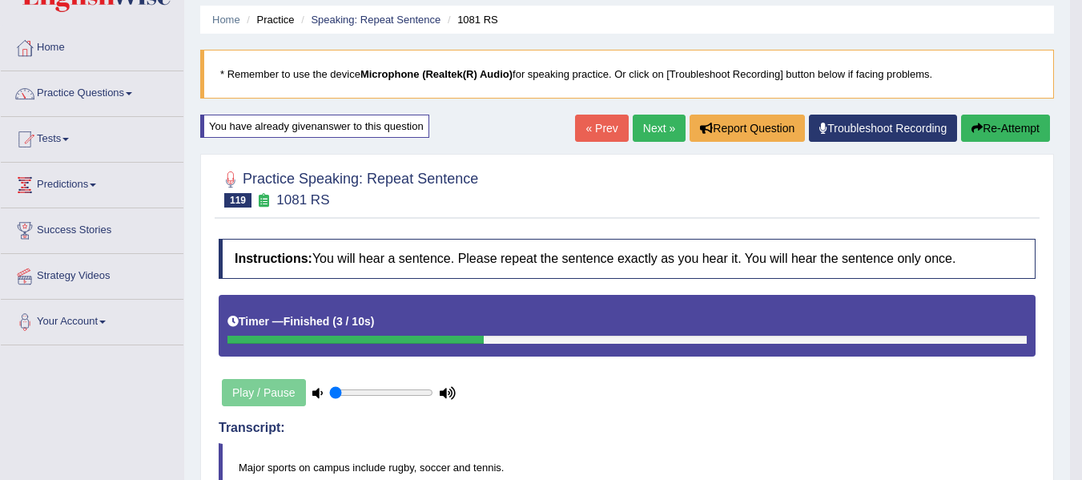
click at [1001, 125] on button "Re-Attempt" at bounding box center [1005, 127] width 89 height 27
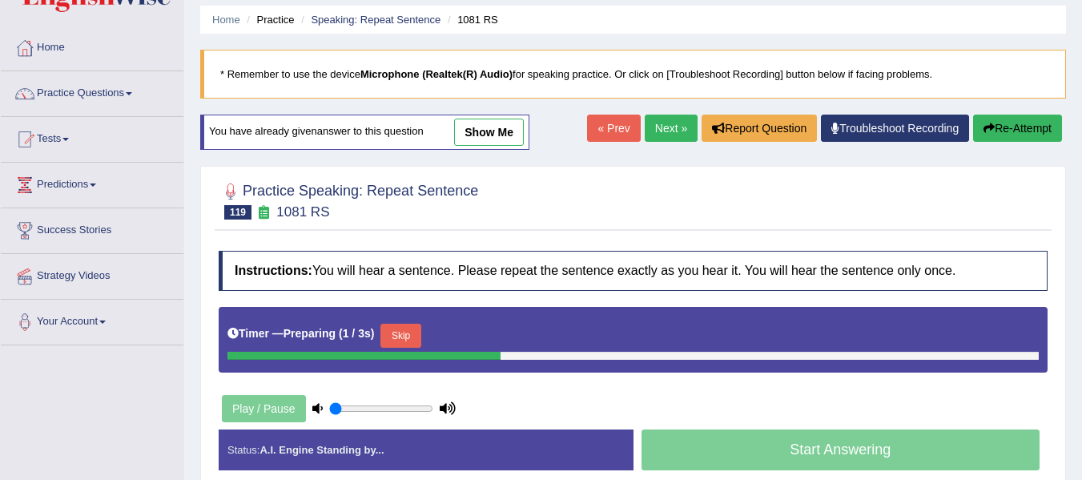
click at [414, 327] on button "Skip" at bounding box center [400, 335] width 40 height 24
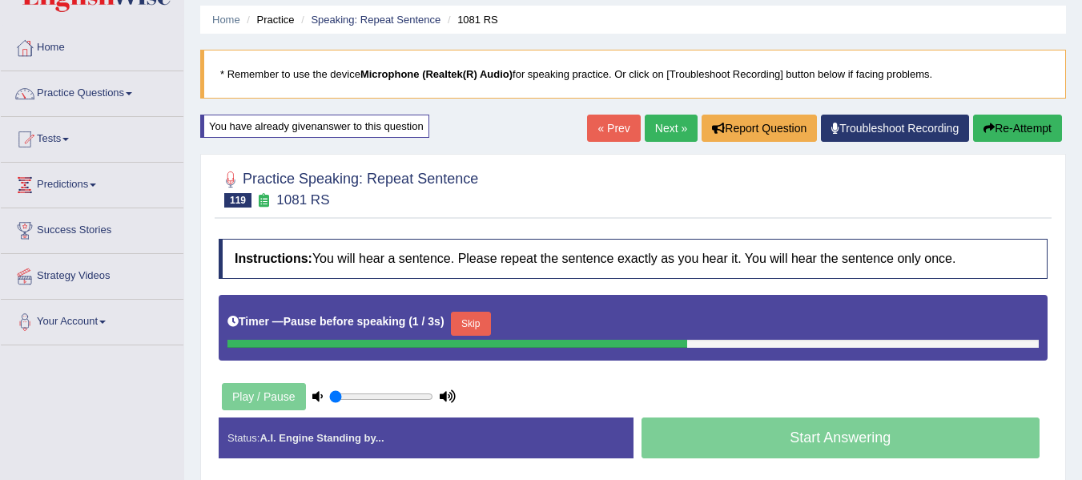
click at [486, 315] on button "Skip" at bounding box center [471, 323] width 40 height 24
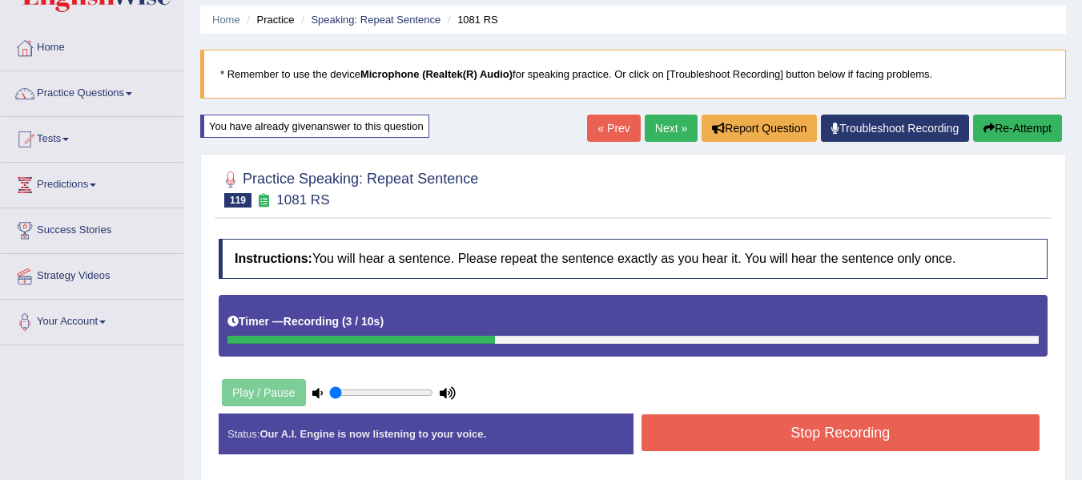
click at [717, 415] on button "Stop Recording" at bounding box center [840, 432] width 399 height 37
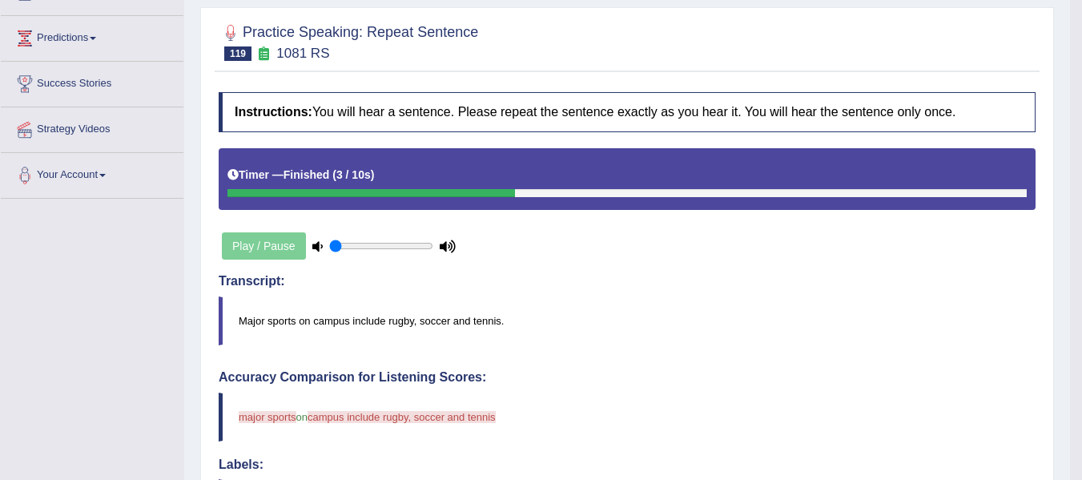
scroll to position [107, 0]
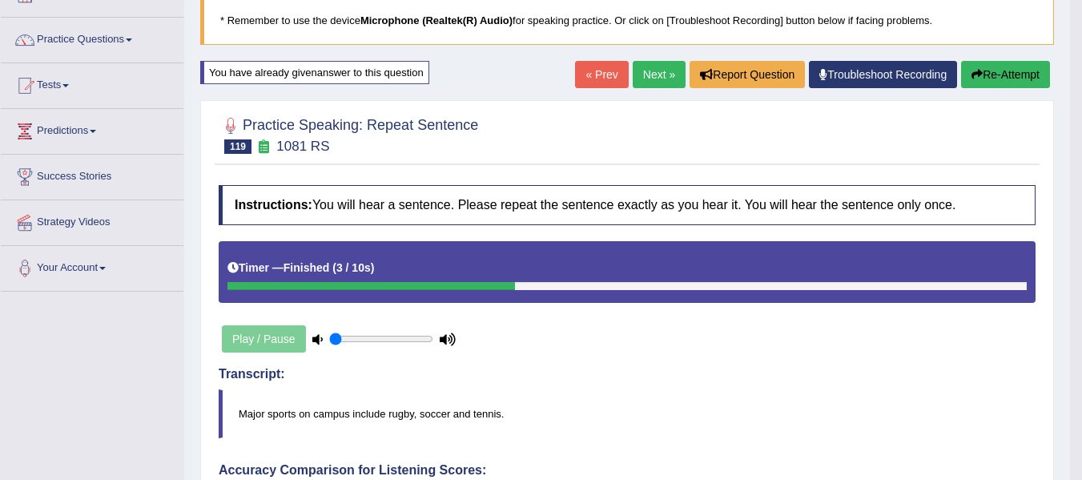
click at [982, 75] on button "Re-Attempt" at bounding box center [1005, 74] width 89 height 27
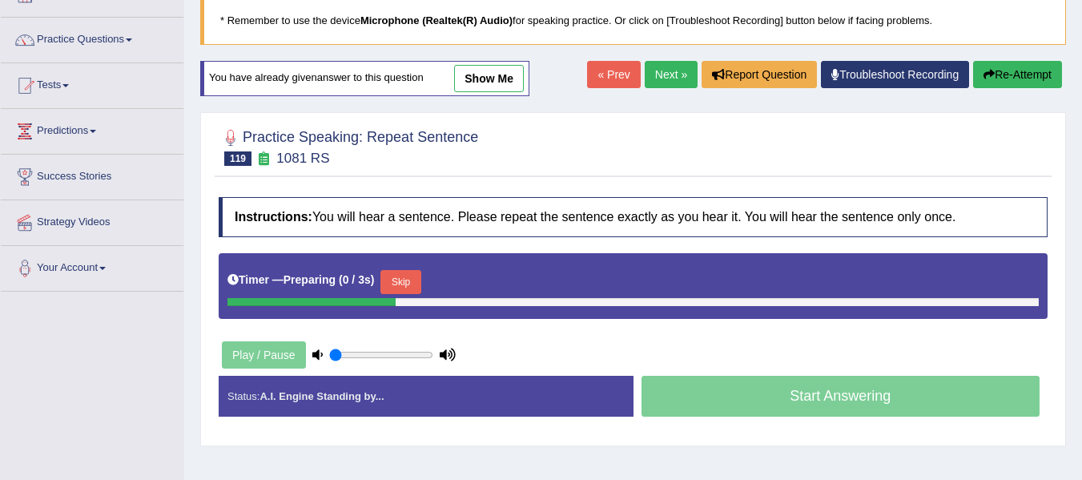
click at [412, 284] on button "Skip" at bounding box center [400, 282] width 40 height 24
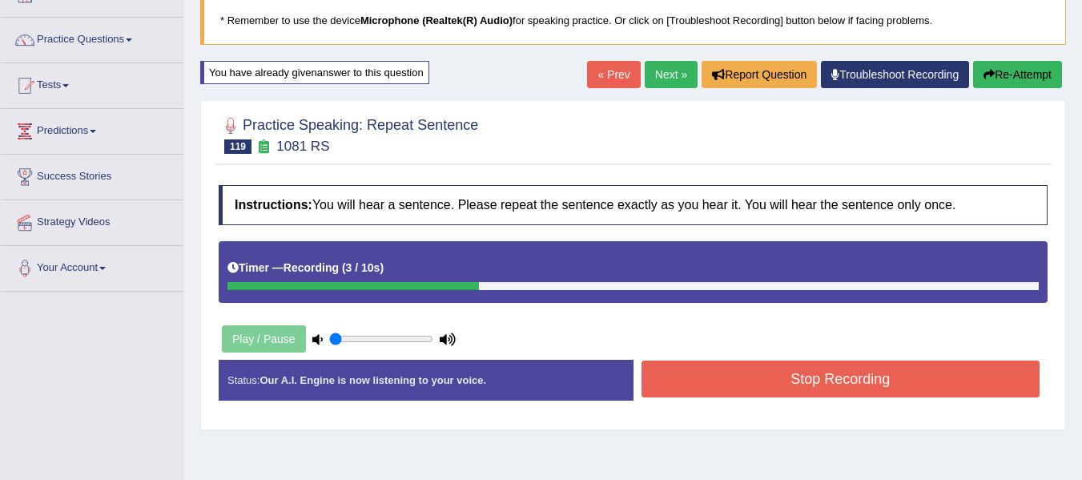
click at [783, 384] on button "Stop Recording" at bounding box center [840, 378] width 399 height 37
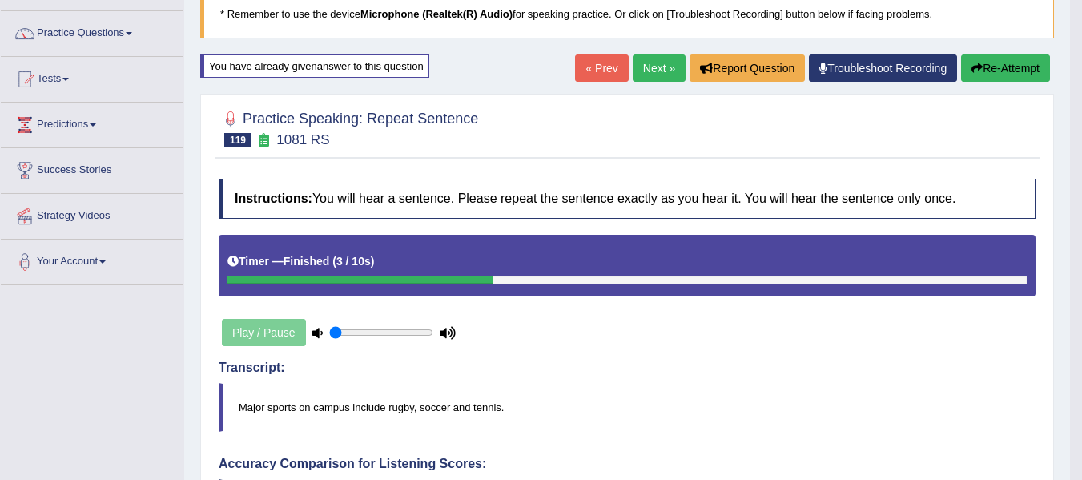
scroll to position [161, 0]
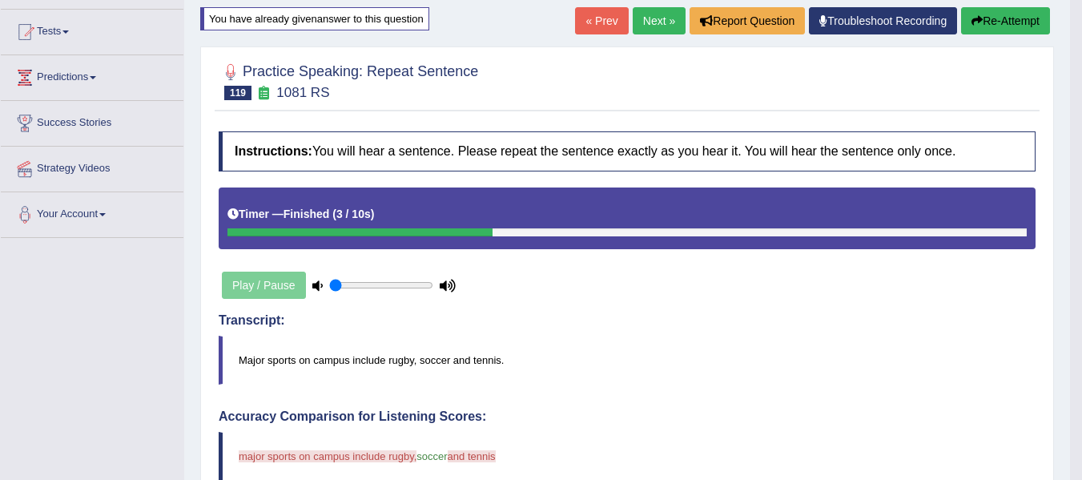
click at [1001, 34] on button "Re-Attempt" at bounding box center [1005, 20] width 89 height 27
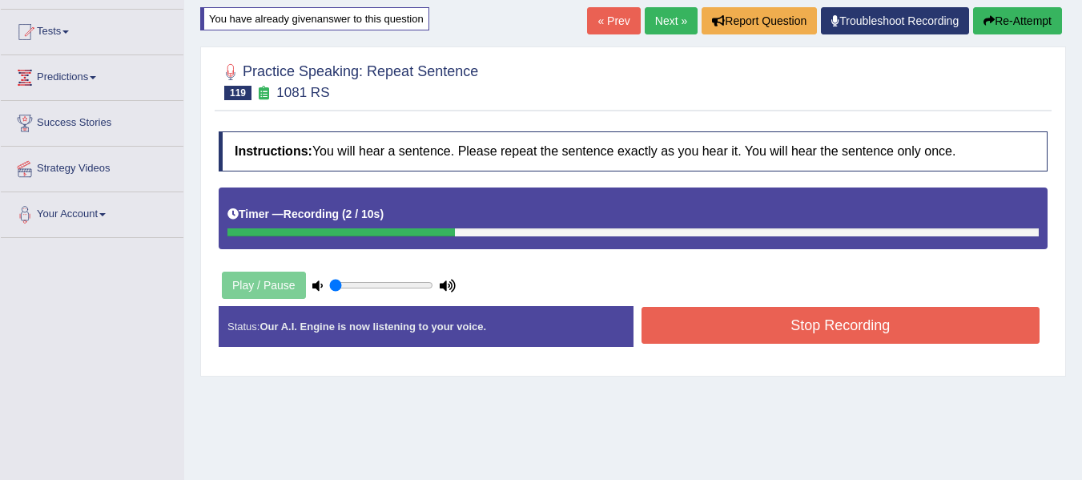
click at [753, 327] on button "Stop Recording" at bounding box center [840, 325] width 399 height 37
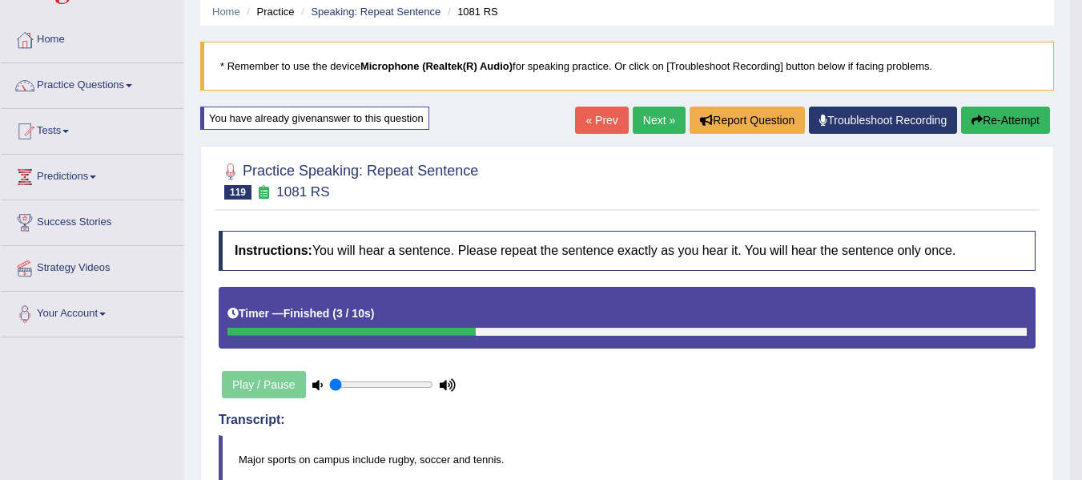
scroll to position [54, 0]
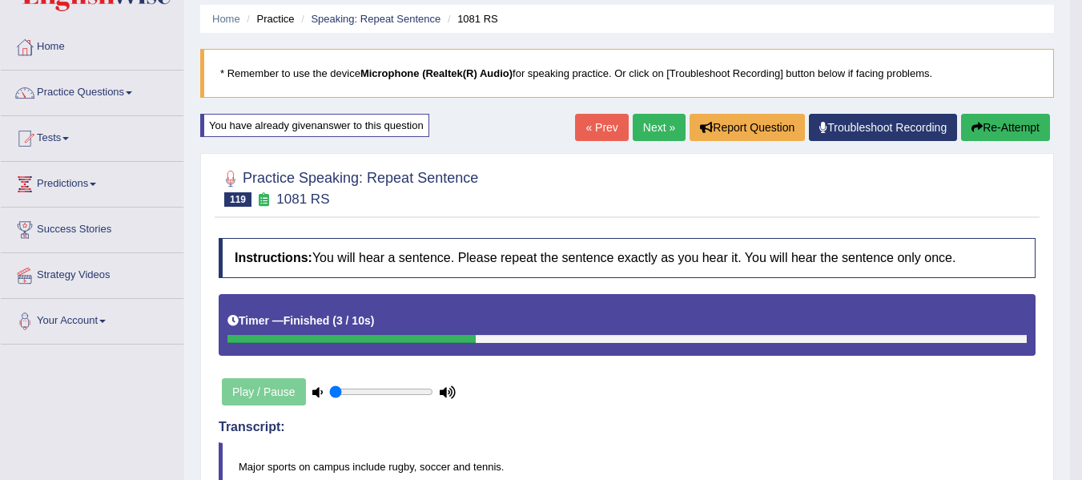
click at [991, 127] on button "Re-Attempt" at bounding box center [1005, 127] width 89 height 27
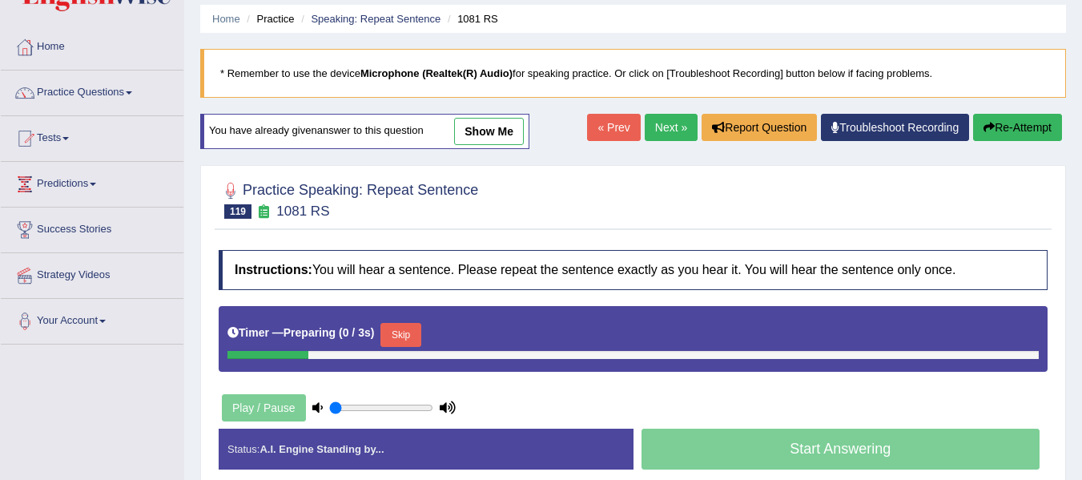
click at [396, 339] on button "Skip" at bounding box center [400, 335] width 40 height 24
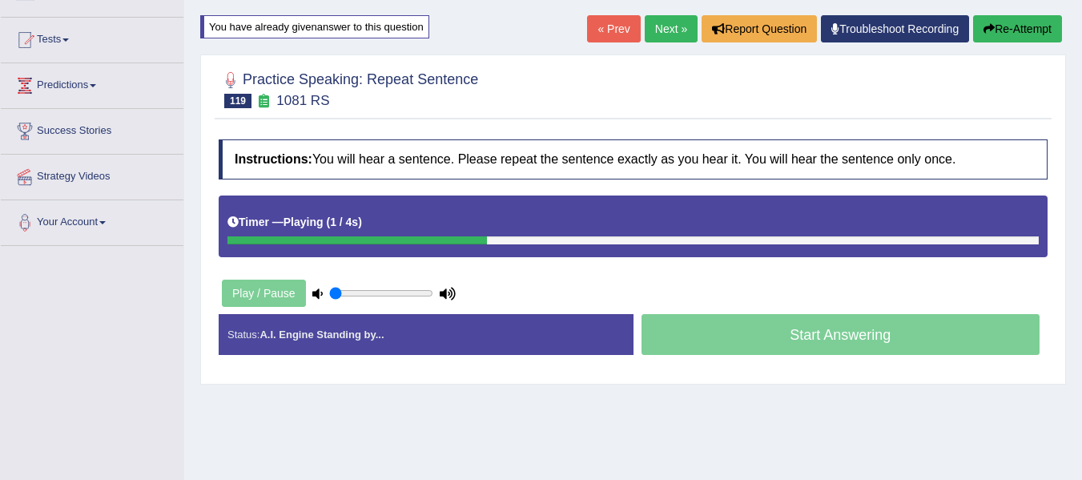
scroll to position [188, 0]
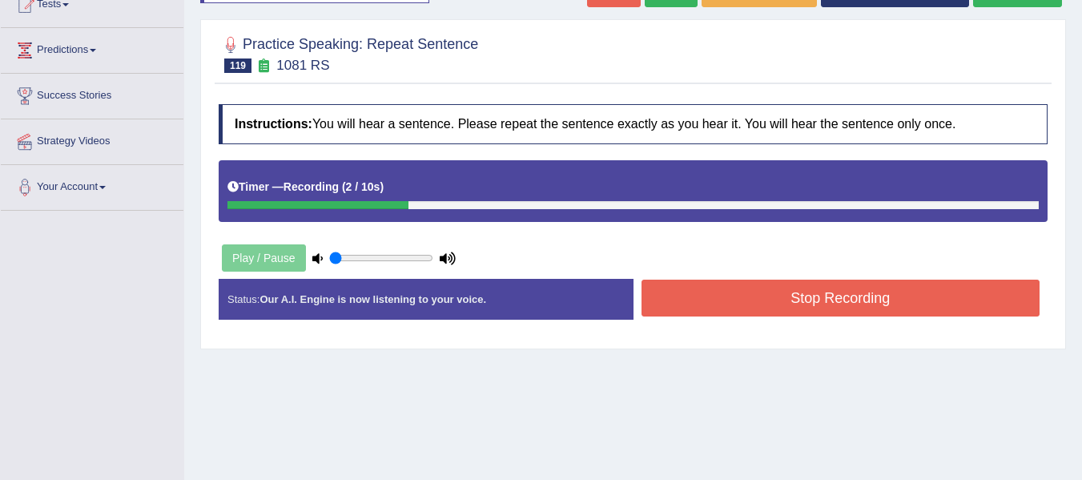
click at [812, 302] on button "Stop Recording" at bounding box center [840, 297] width 399 height 37
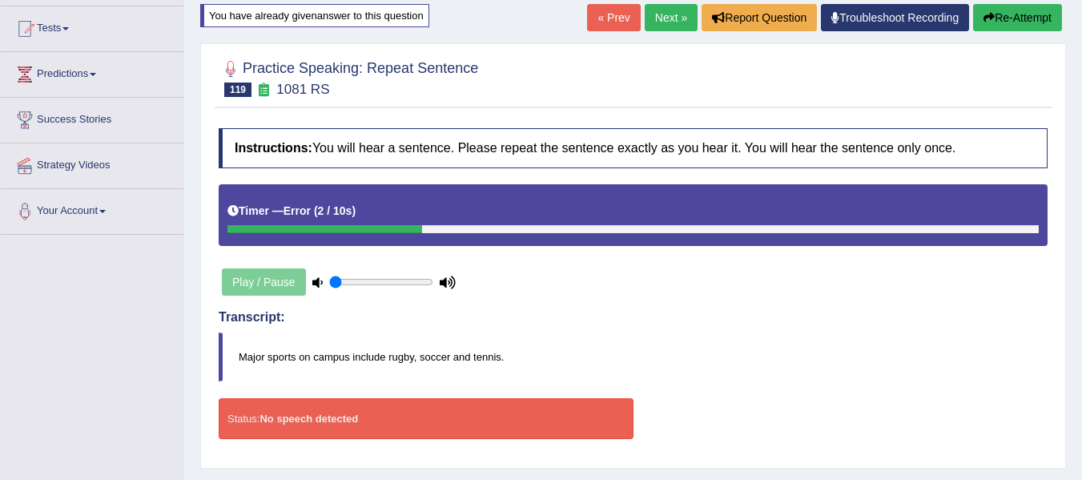
scroll to position [135, 0]
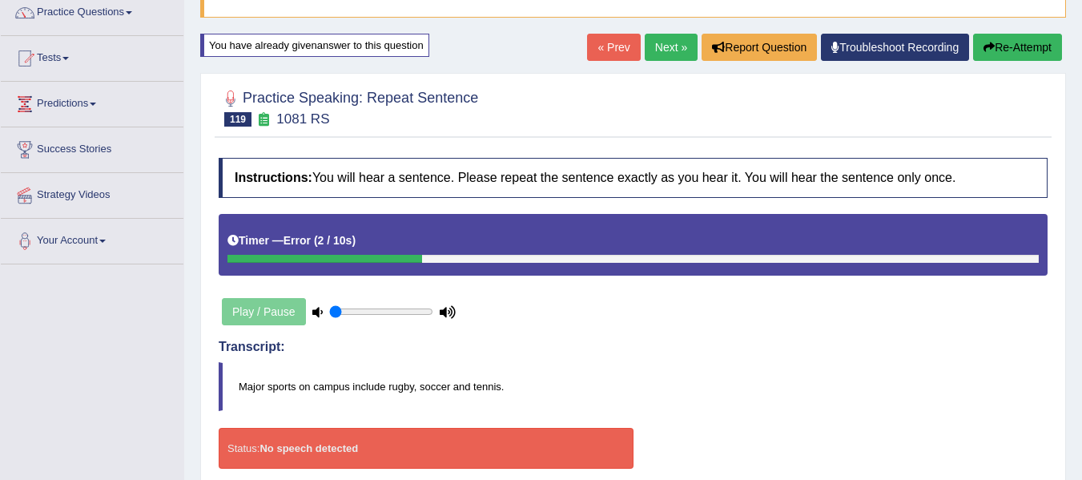
click at [665, 42] on link "Next »" at bounding box center [671, 47] width 53 height 27
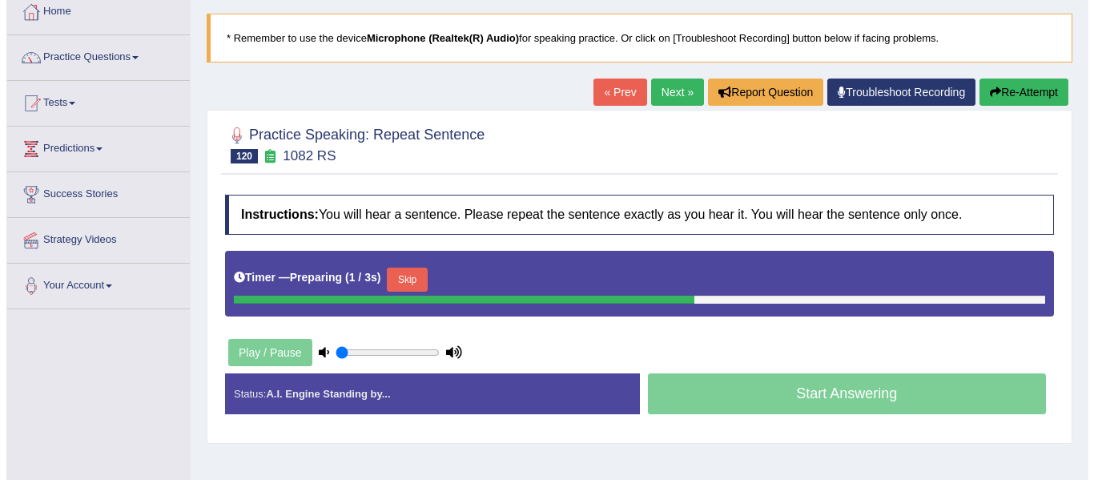
scroll to position [106, 0]
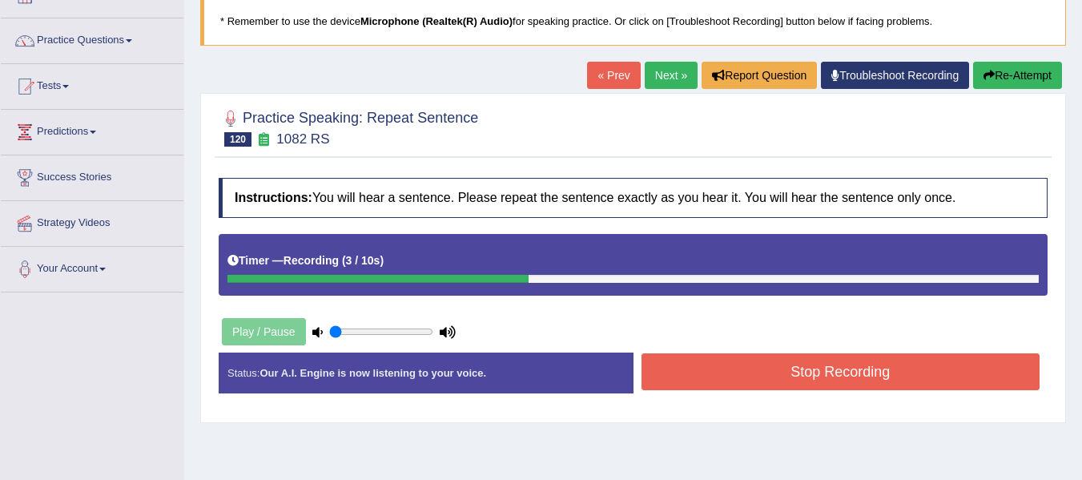
click at [826, 380] on button "Stop Recording" at bounding box center [840, 371] width 399 height 37
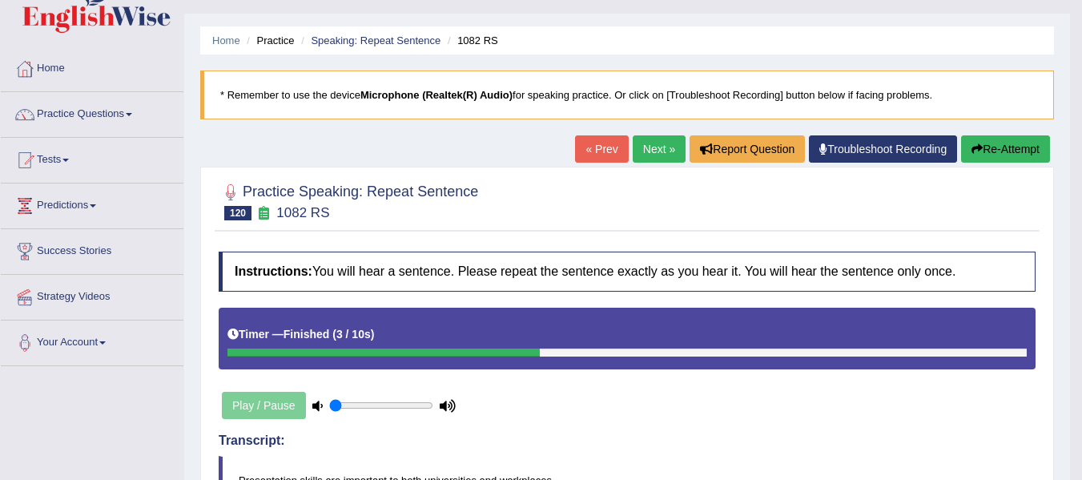
scroll to position [26, 0]
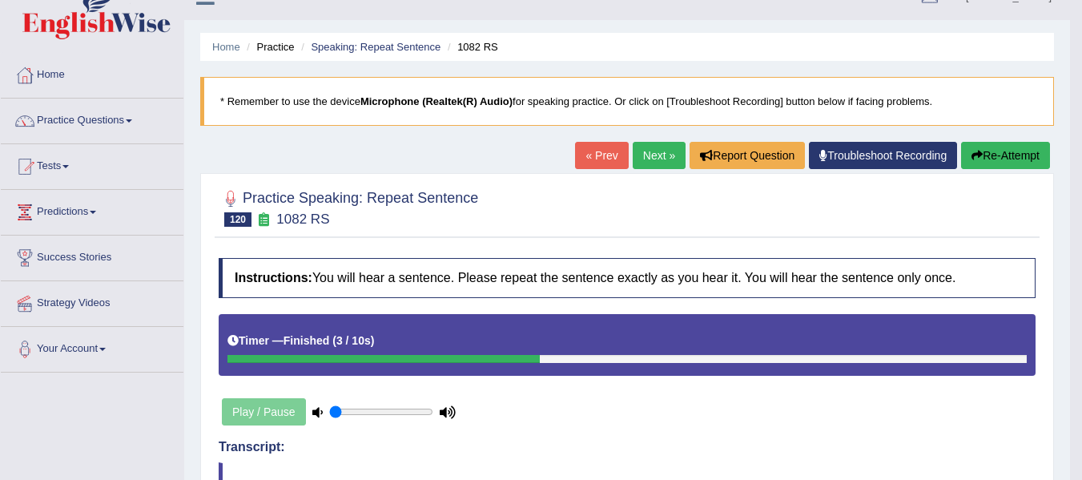
click at [1015, 167] on button "Re-Attempt" at bounding box center [1005, 155] width 89 height 27
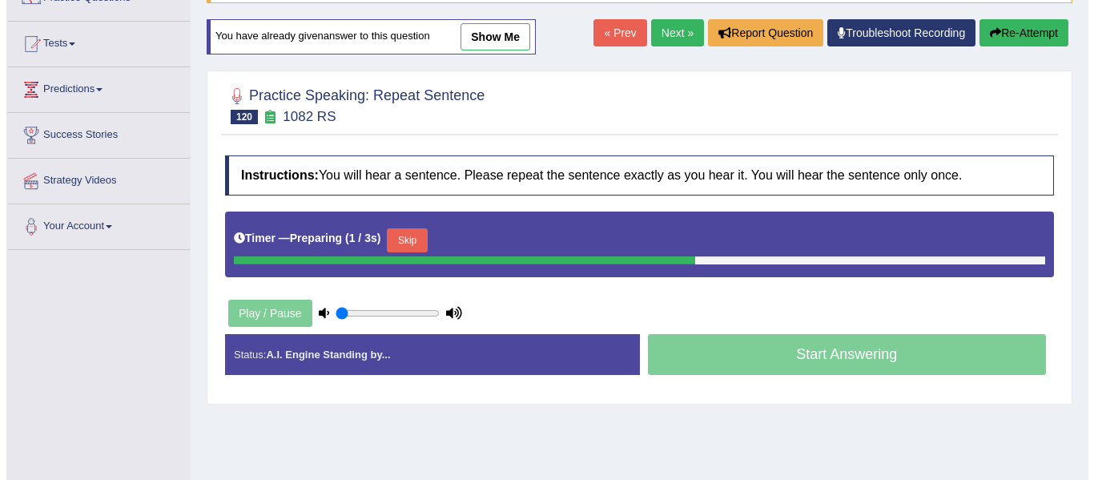
scroll to position [160, 0]
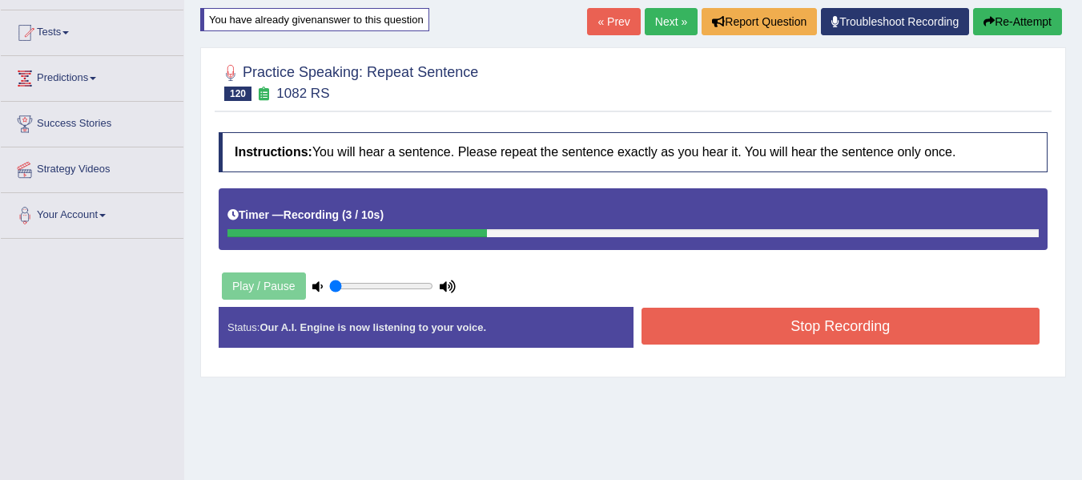
click at [651, 331] on button "Stop Recording" at bounding box center [840, 325] width 399 height 37
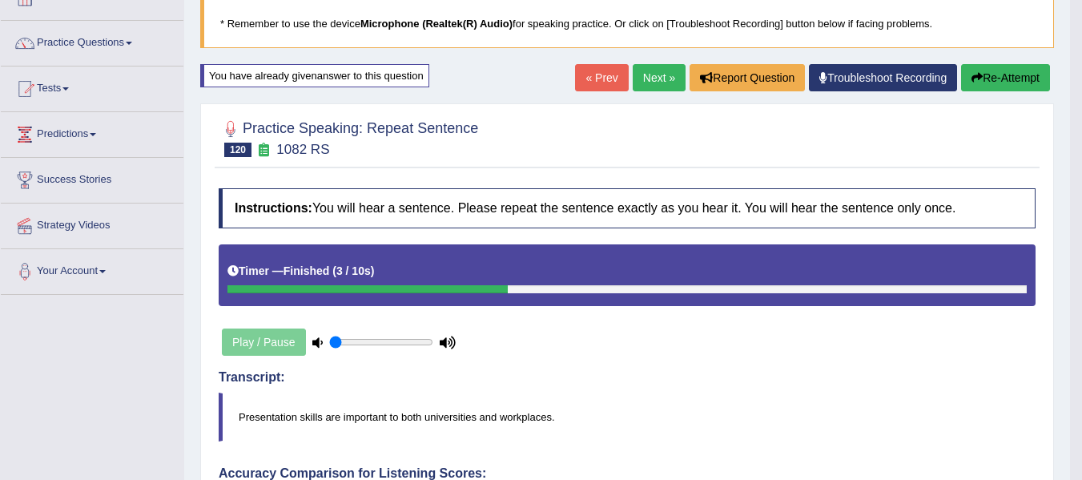
scroll to position [80, 0]
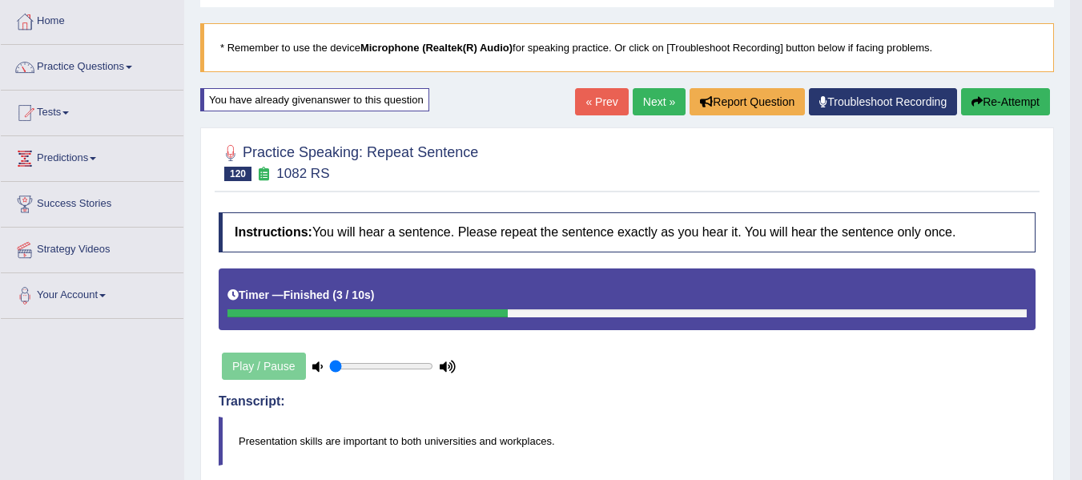
click at [652, 102] on link "Next »" at bounding box center [659, 101] width 53 height 27
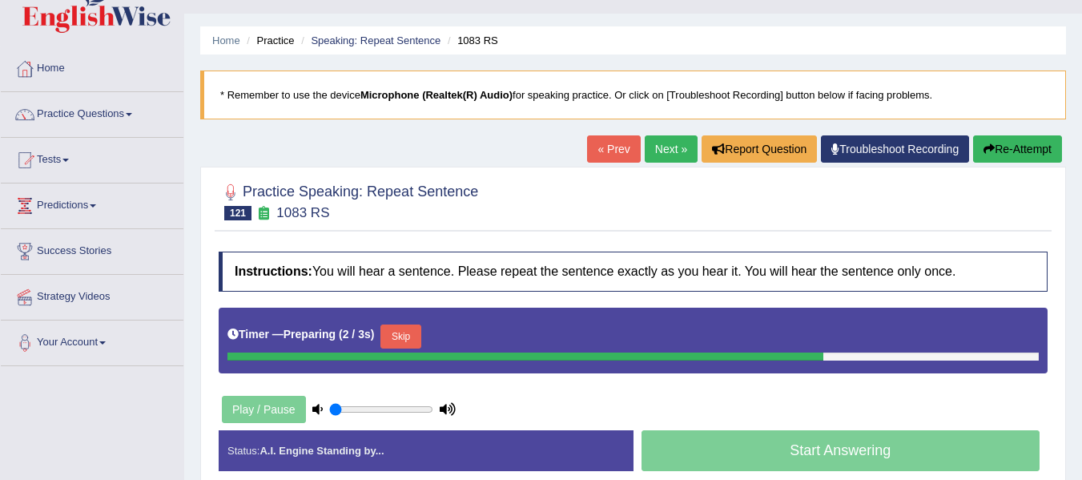
scroll to position [134, 0]
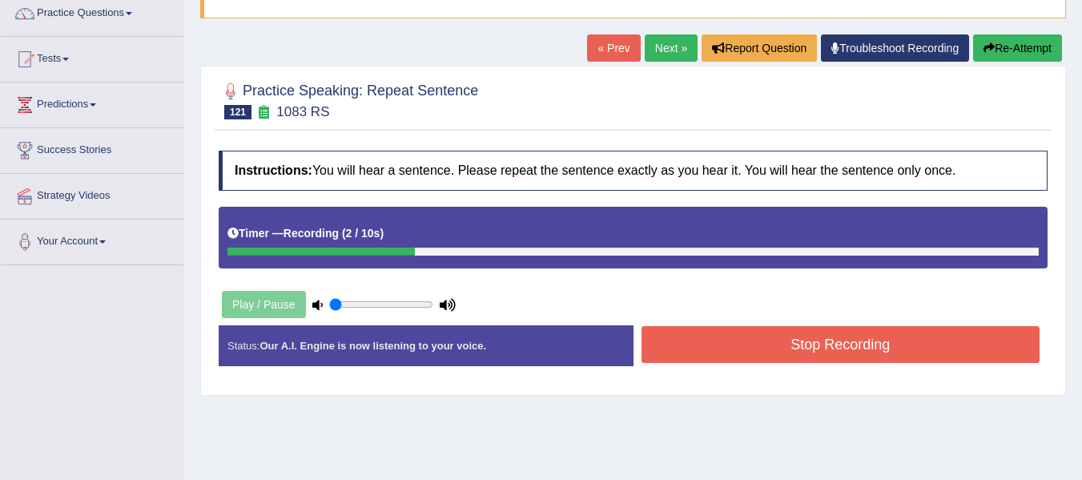
click at [721, 362] on button "Stop Recording" at bounding box center [840, 344] width 399 height 37
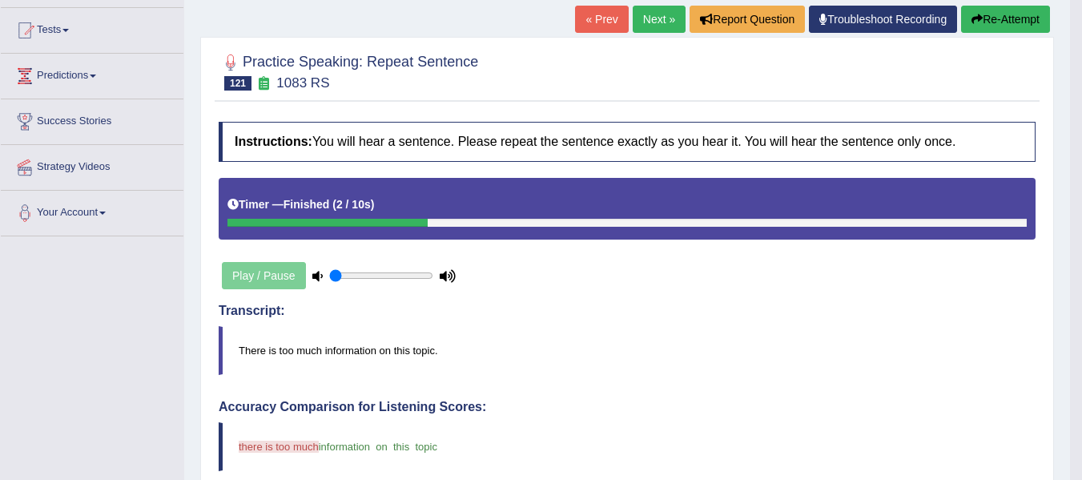
scroll to position [160, 0]
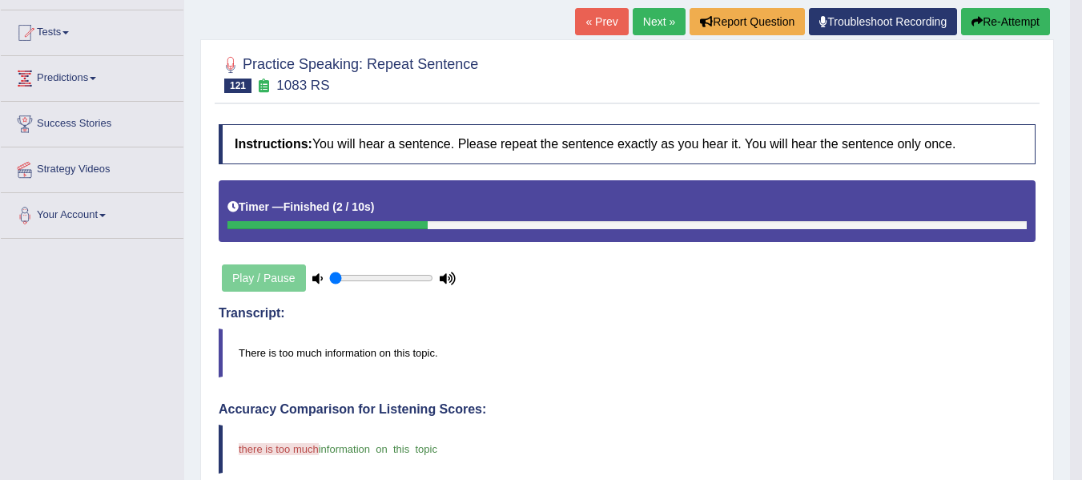
click at [1024, 21] on button "Re-Attempt" at bounding box center [1005, 21] width 89 height 27
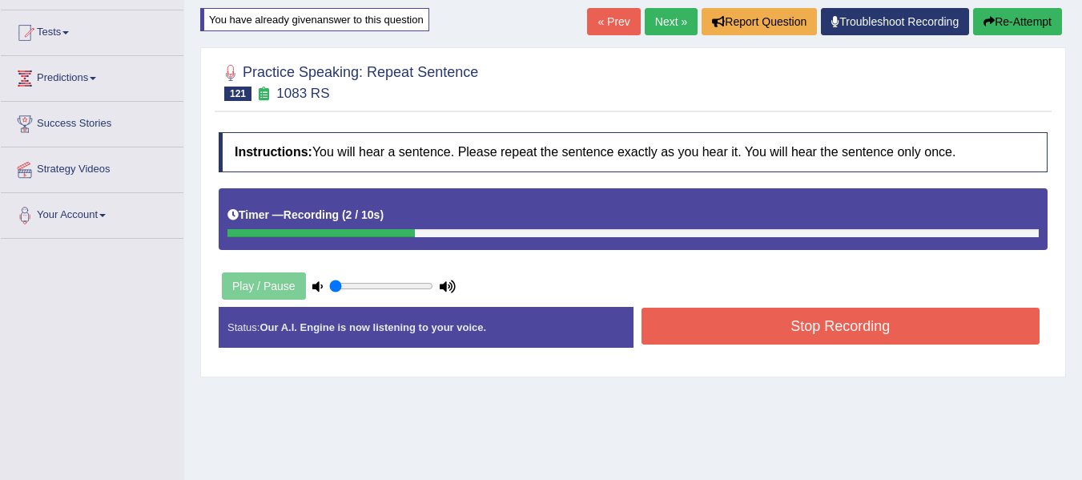
click at [882, 332] on button "Stop Recording" at bounding box center [840, 325] width 399 height 37
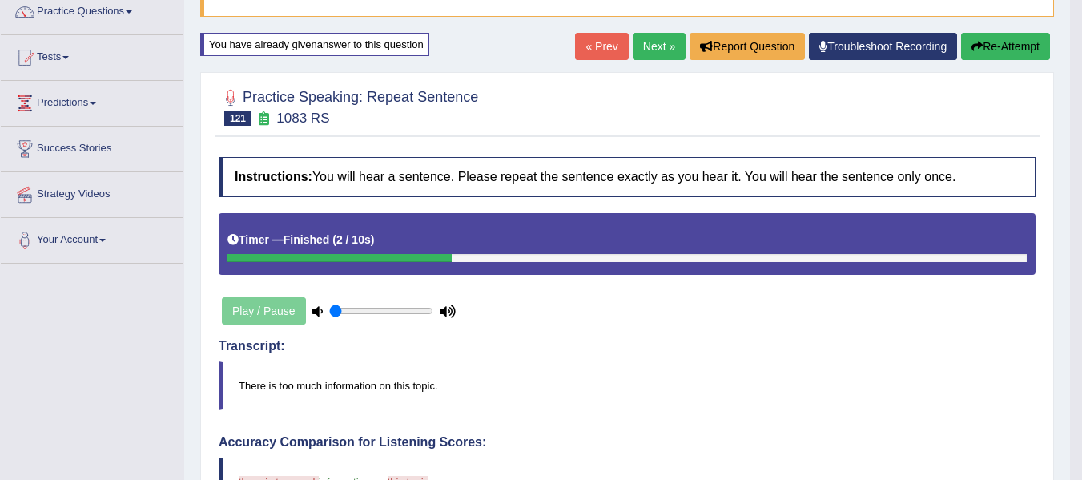
scroll to position [134, 0]
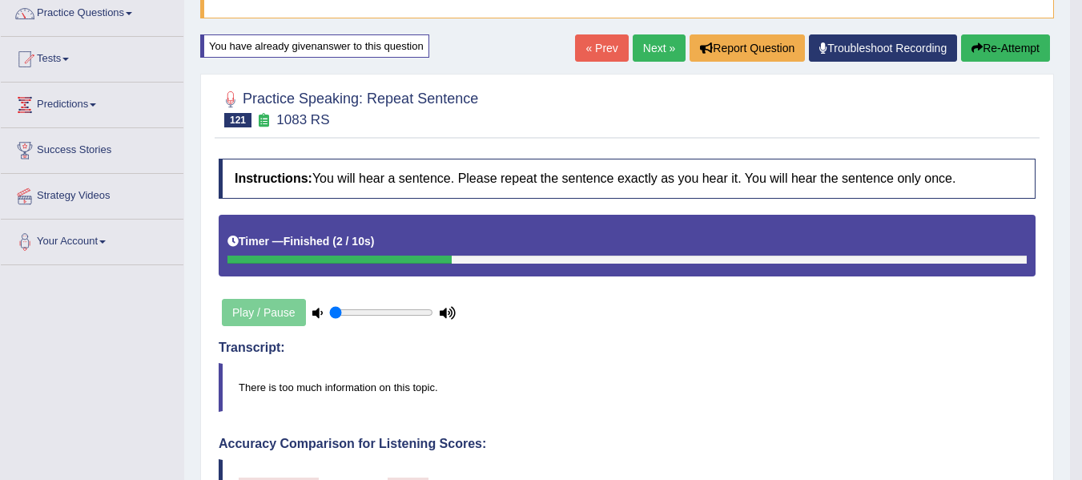
click at [962, 49] on button "Re-Attempt" at bounding box center [1005, 47] width 89 height 27
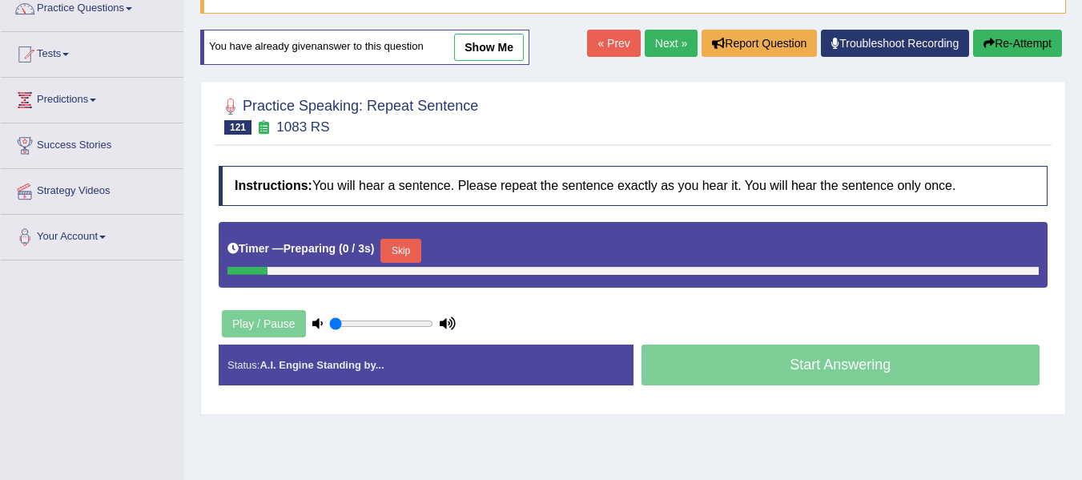
scroll to position [139, 0]
click at [405, 249] on button "Skip" at bounding box center [400, 251] width 40 height 24
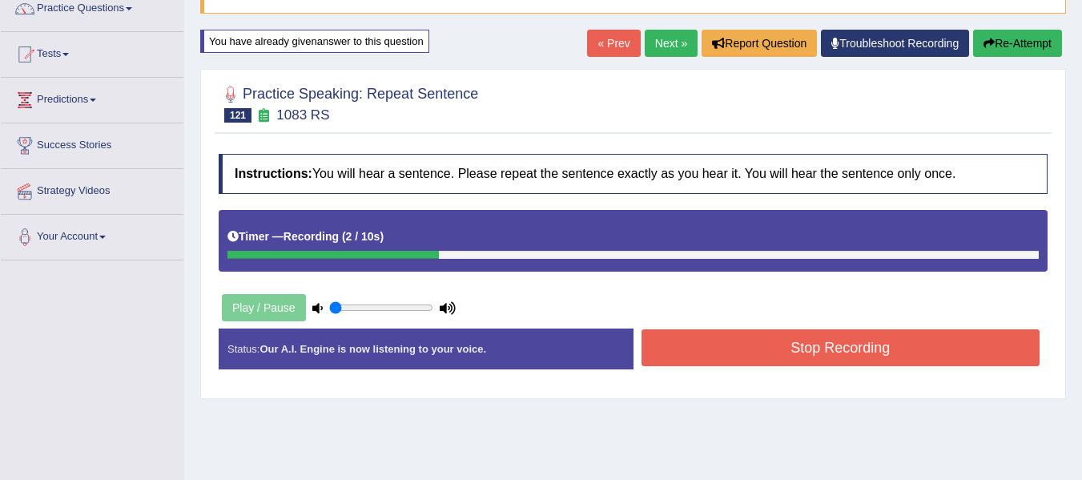
click at [716, 348] on button "Stop Recording" at bounding box center [840, 347] width 399 height 37
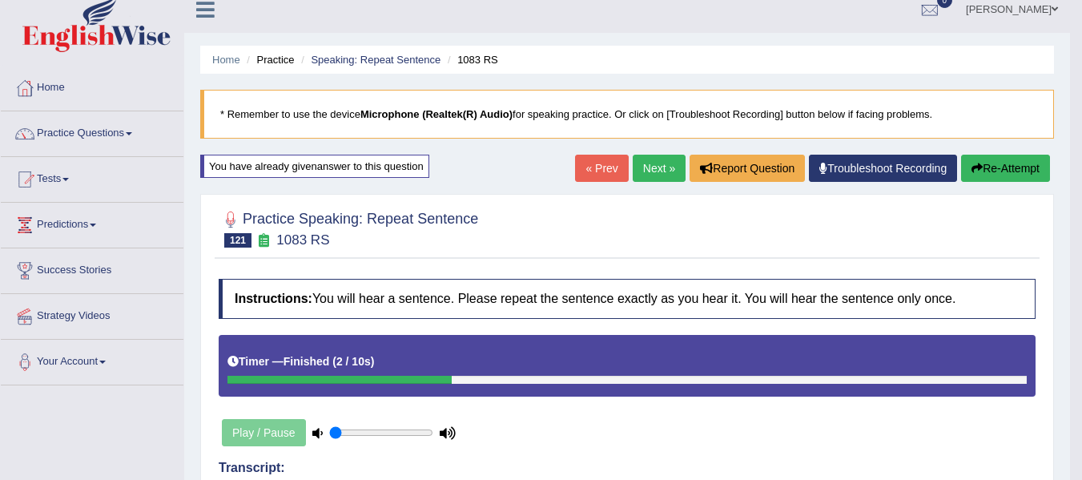
scroll to position [5, 0]
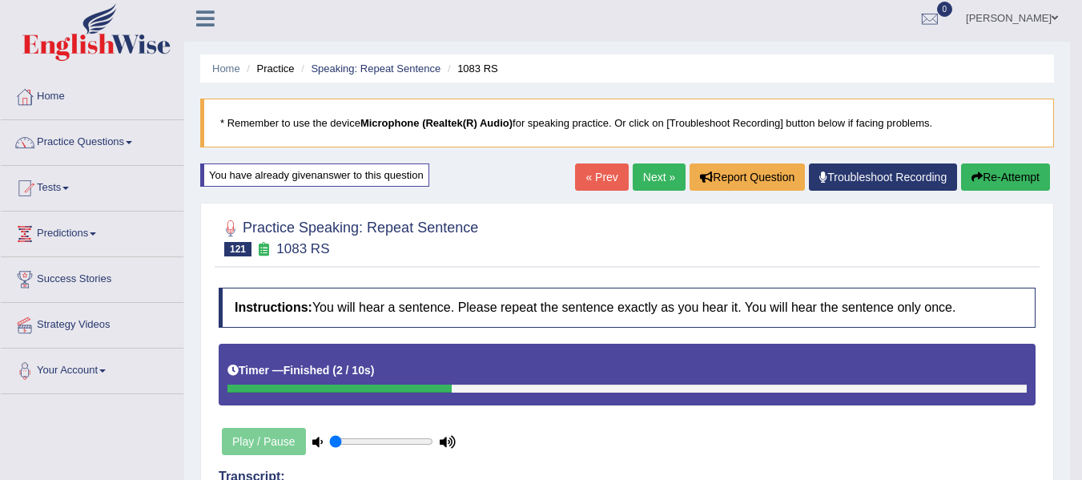
click at [649, 184] on link "Next »" at bounding box center [659, 176] width 53 height 27
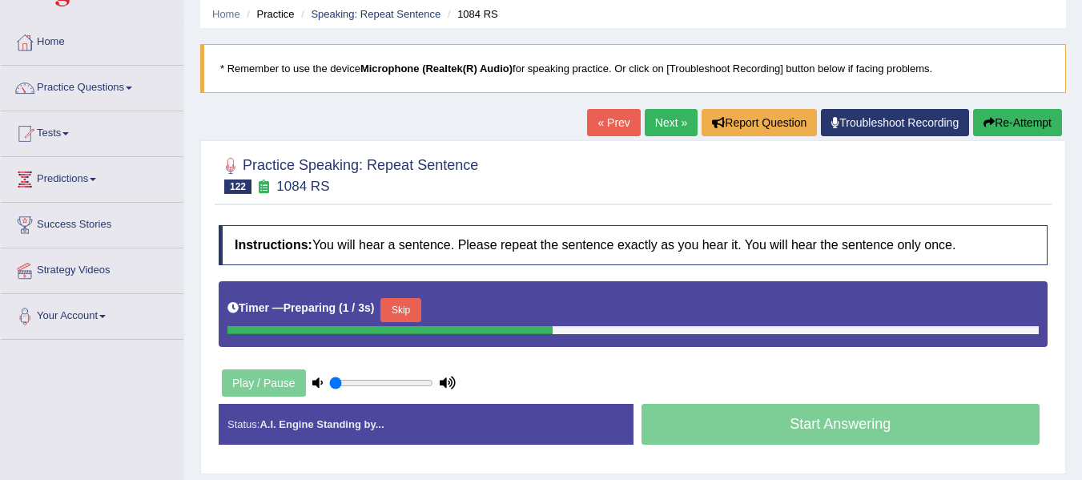
scroll to position [187, 0]
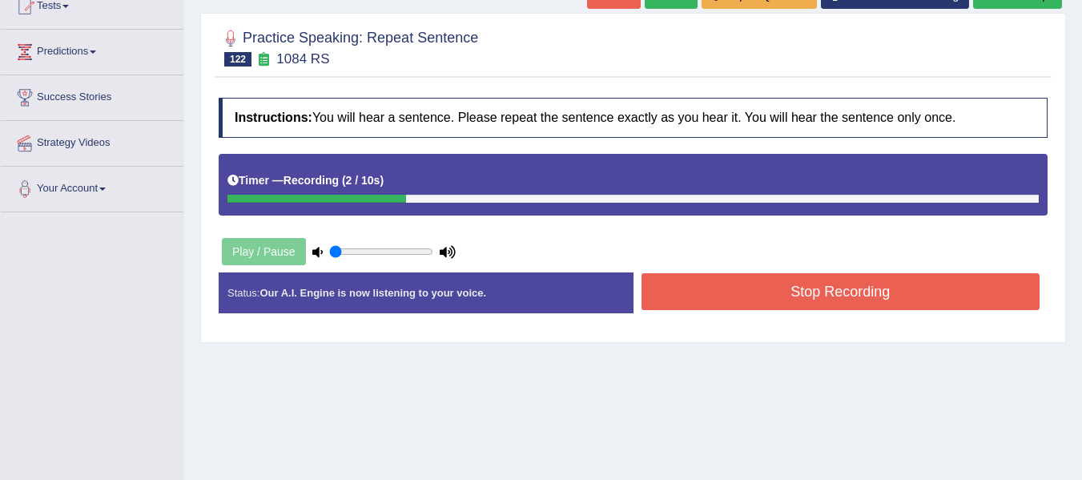
click at [682, 296] on button "Stop Recording" at bounding box center [840, 291] width 399 height 37
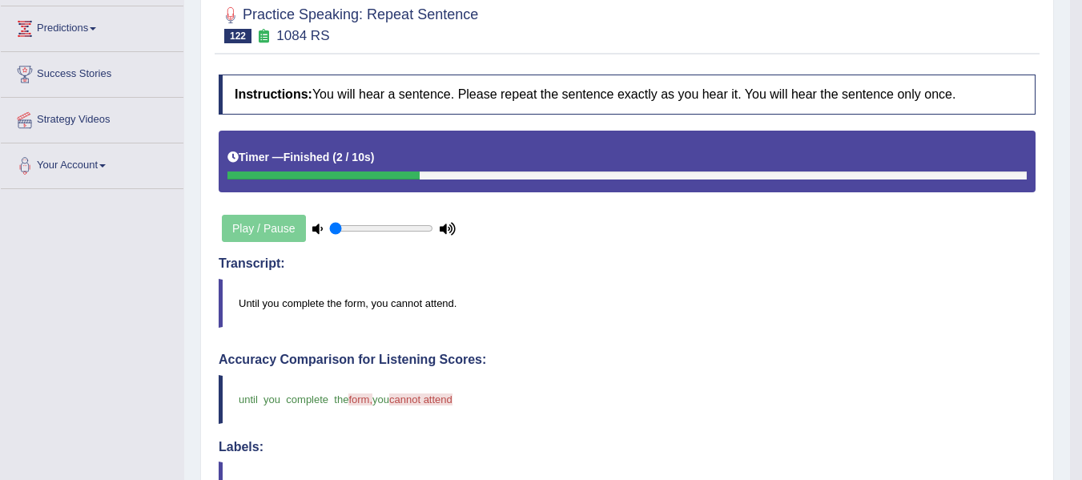
scroll to position [134, 0]
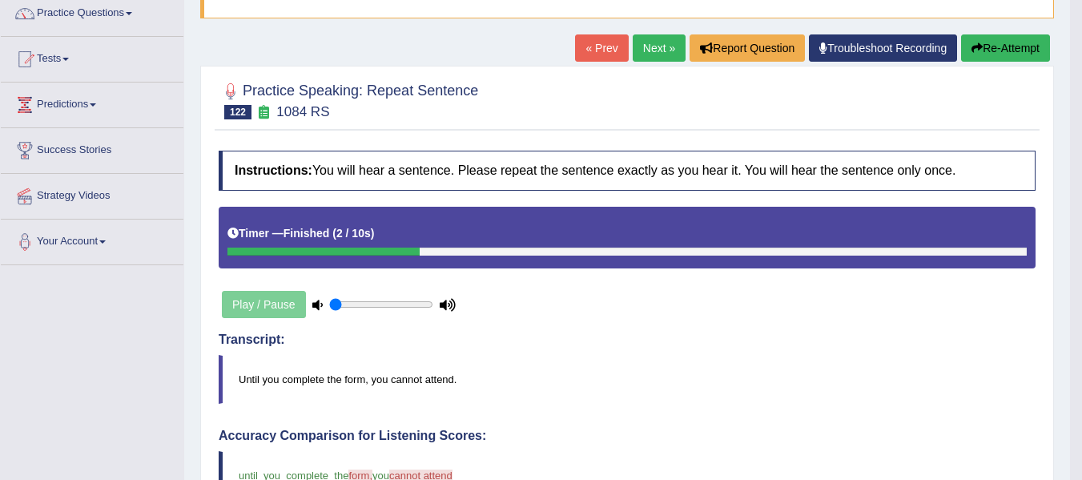
click at [646, 50] on link "Next »" at bounding box center [659, 47] width 53 height 27
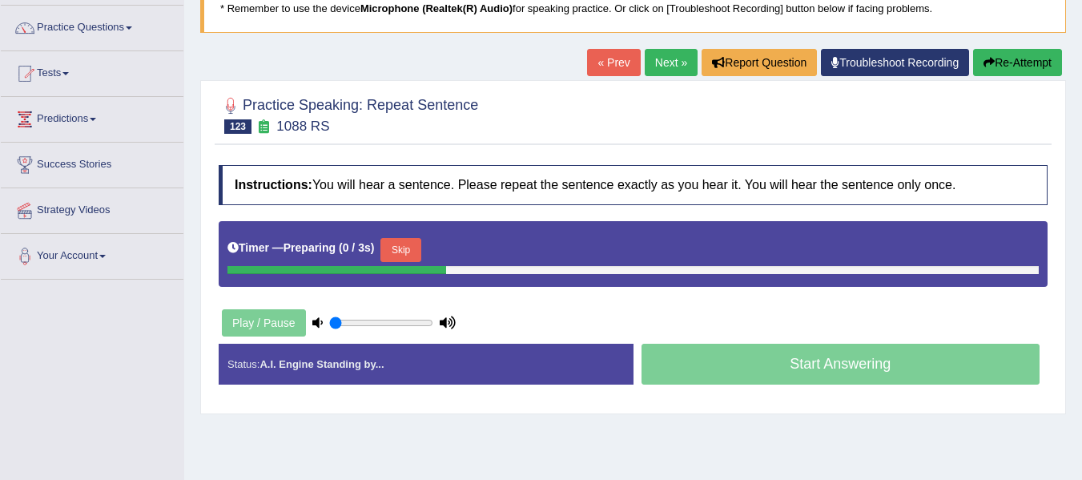
scroll to position [134, 0]
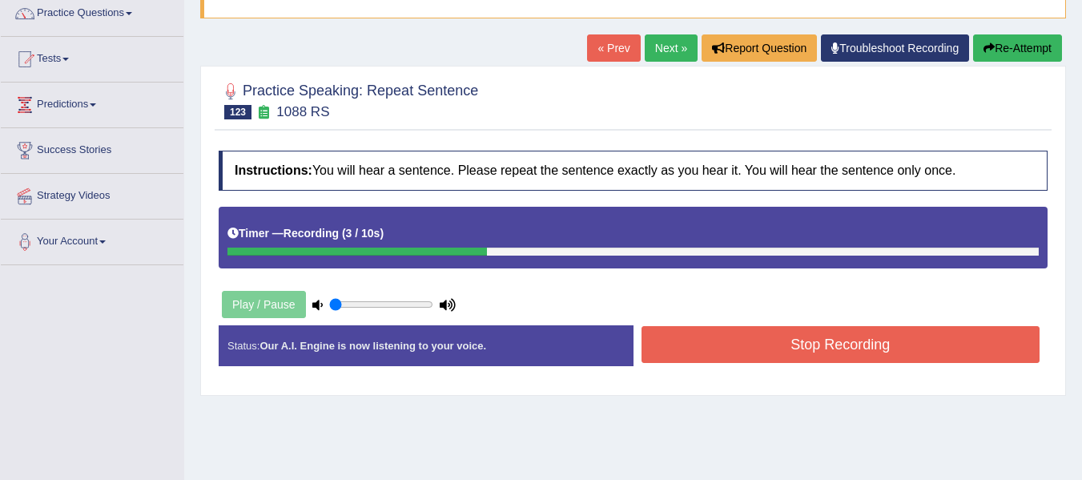
click at [750, 348] on button "Stop Recording" at bounding box center [840, 344] width 399 height 37
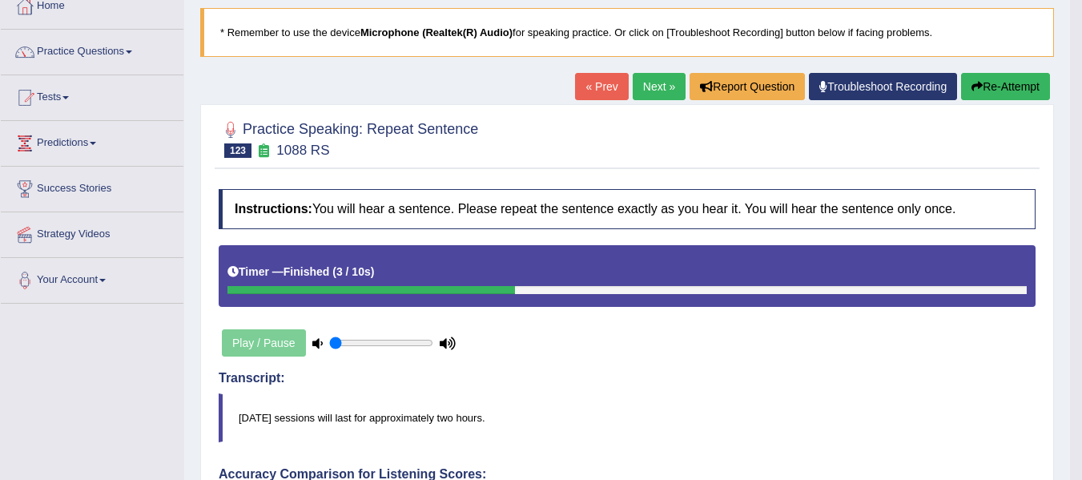
scroll to position [80, 0]
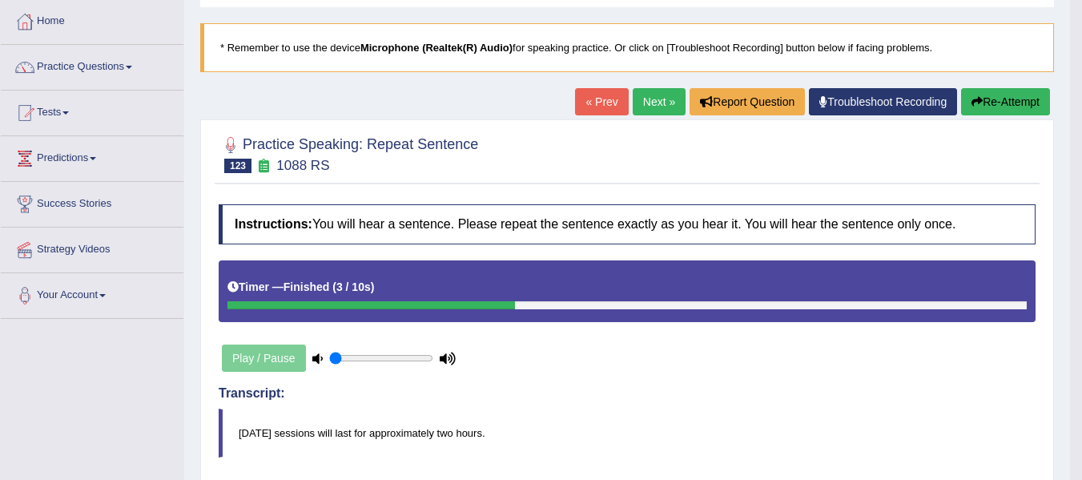
click at [1018, 97] on button "Re-Attempt" at bounding box center [1005, 101] width 89 height 27
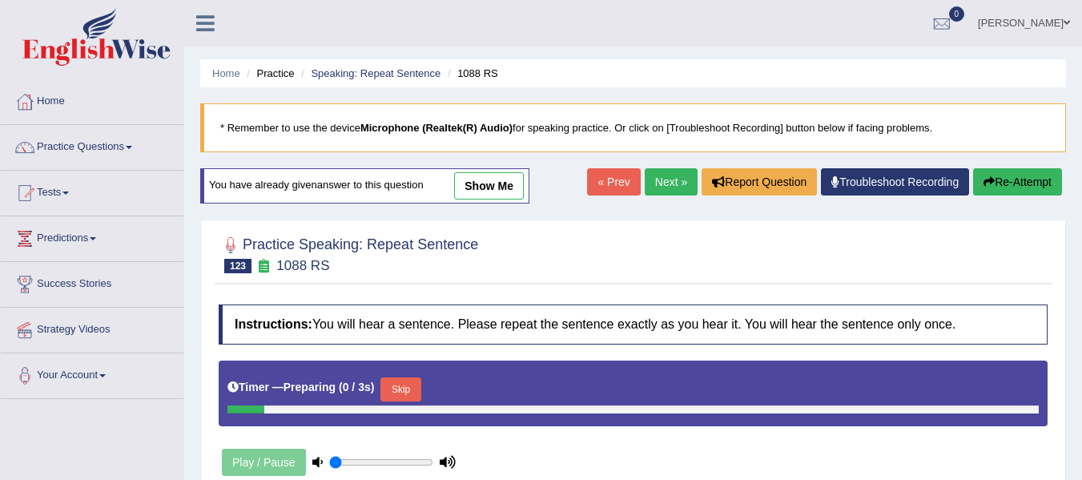
click at [400, 377] on button "Skip" at bounding box center [400, 389] width 40 height 24
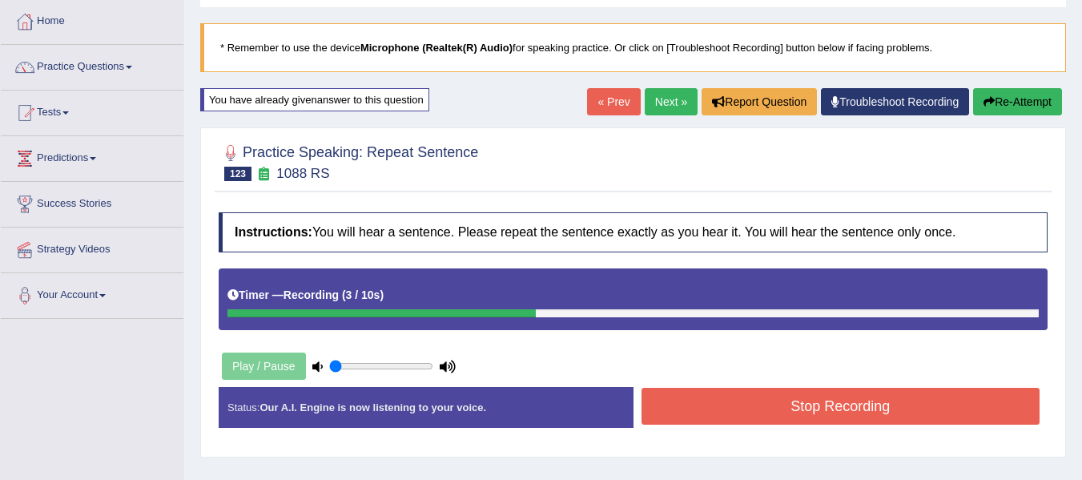
click at [761, 416] on button "Stop Recording" at bounding box center [840, 406] width 399 height 37
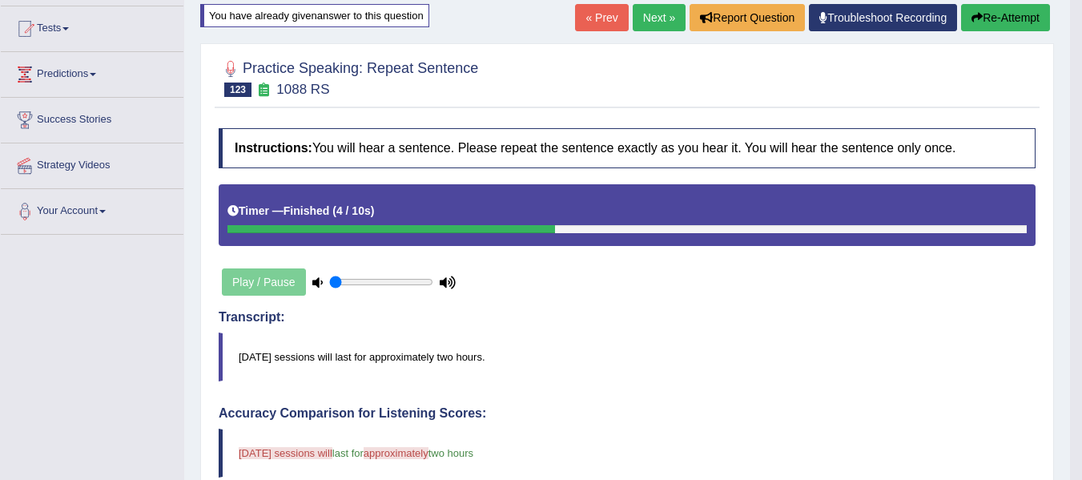
scroll to position [160, 0]
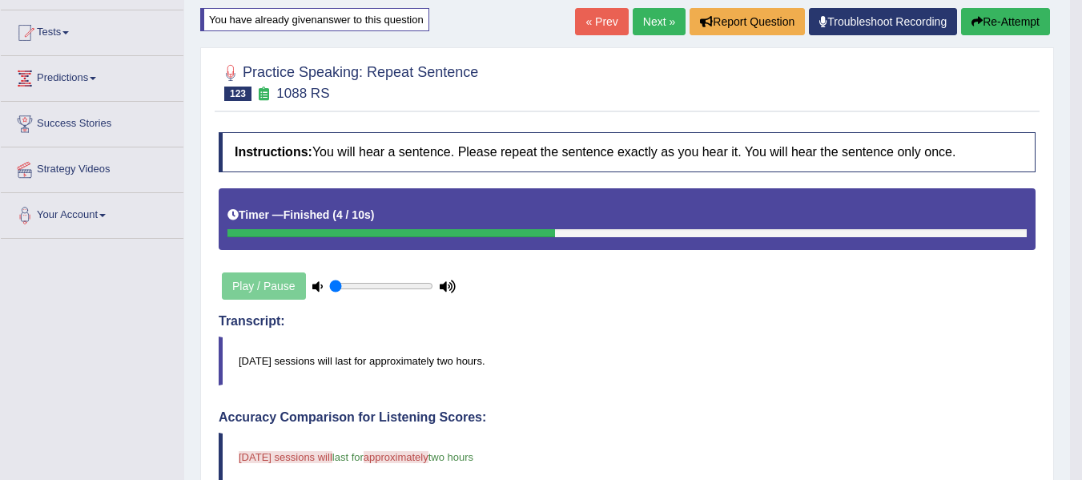
click at [1015, 21] on button "Re-Attempt" at bounding box center [1005, 21] width 89 height 27
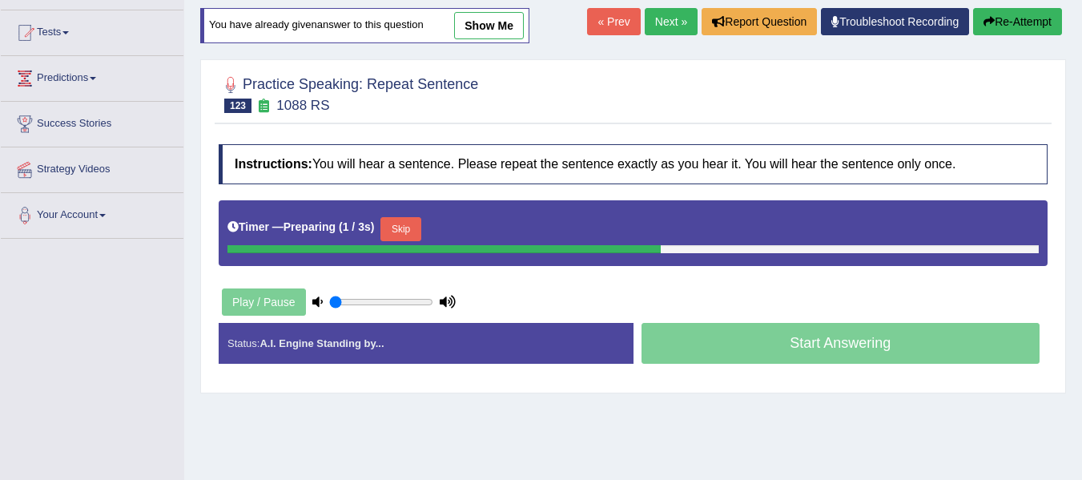
click at [397, 235] on button "Skip" at bounding box center [400, 229] width 40 height 24
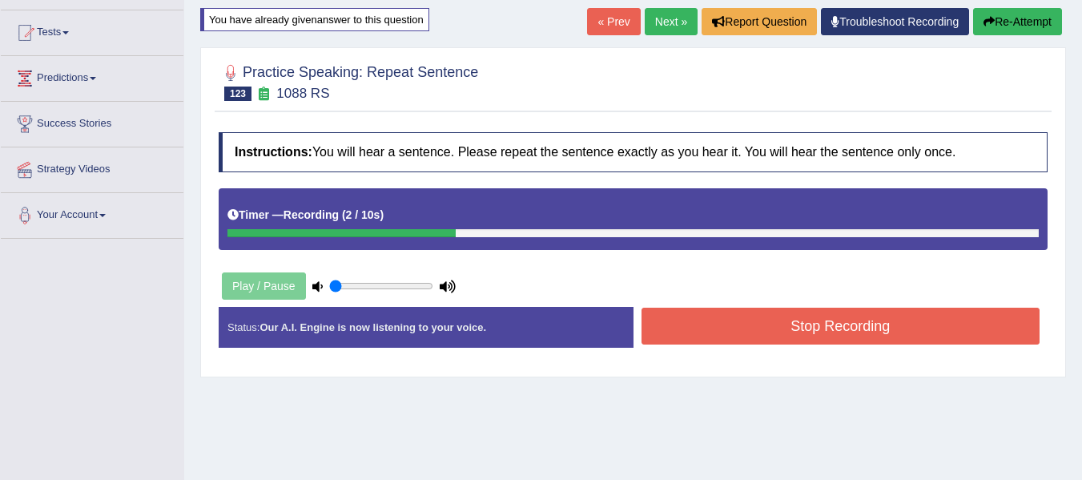
click at [711, 338] on button "Stop Recording" at bounding box center [840, 325] width 399 height 37
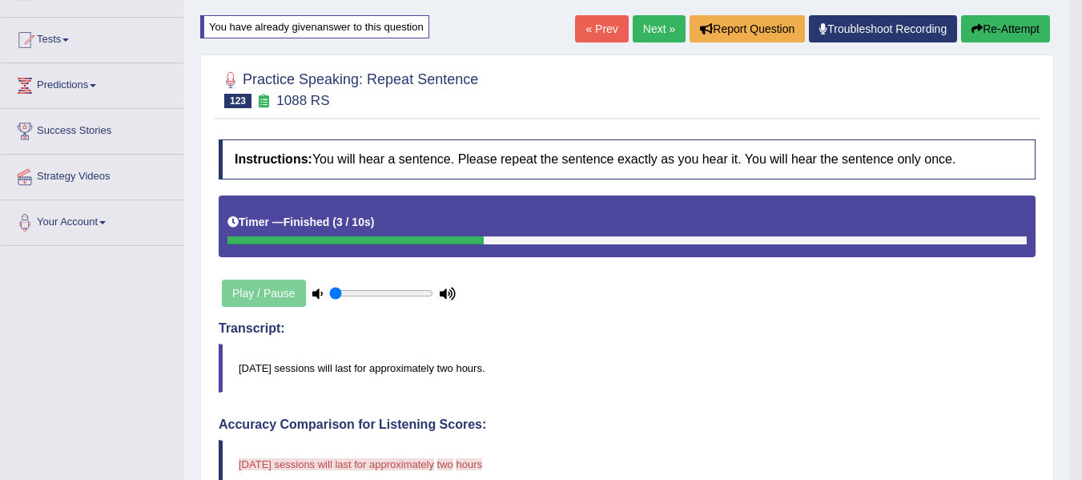
scroll to position [80, 0]
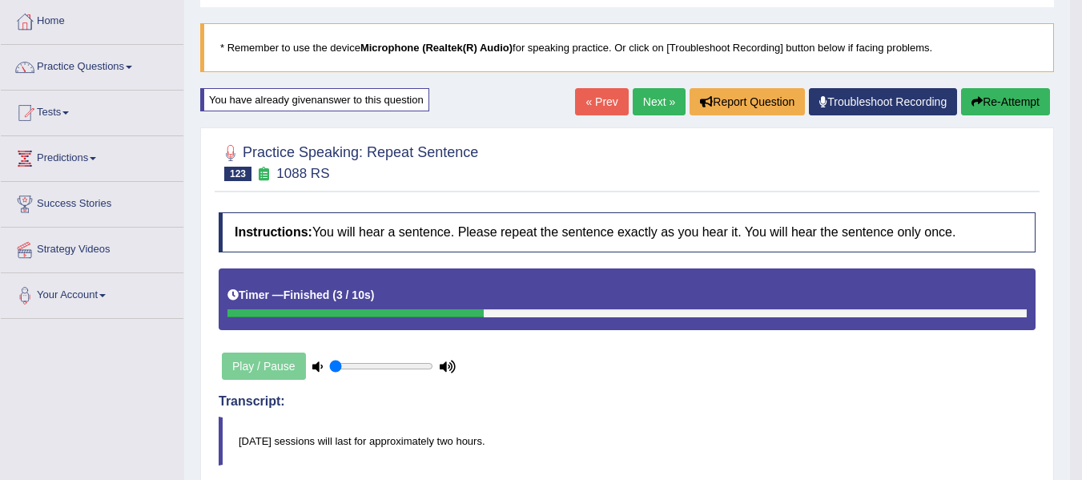
click at [988, 110] on button "Re-Attempt" at bounding box center [1005, 101] width 89 height 27
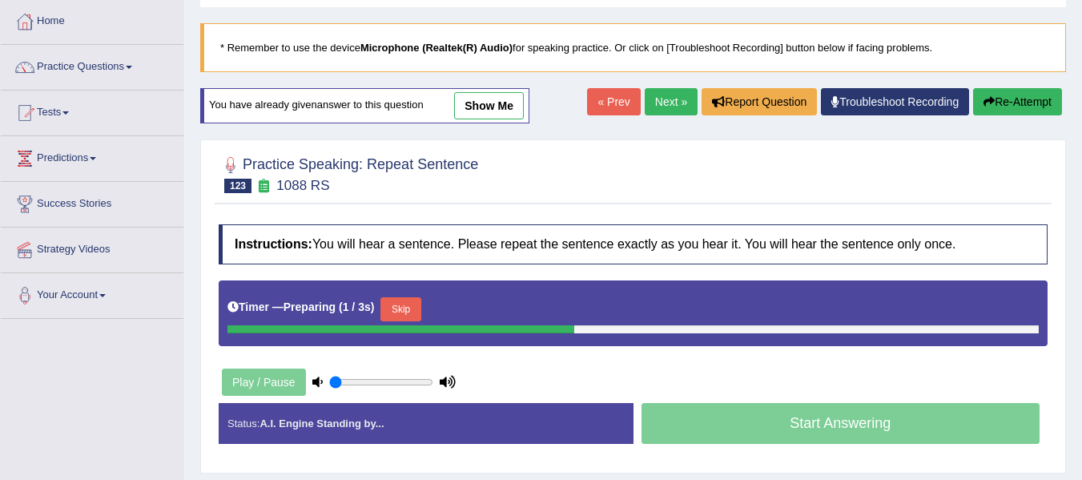
scroll to position [80, 0]
drag, startPoint x: 418, startPoint y: 311, endPoint x: 714, endPoint y: 305, distance: 296.3
click at [418, 311] on button "Skip" at bounding box center [400, 309] width 40 height 24
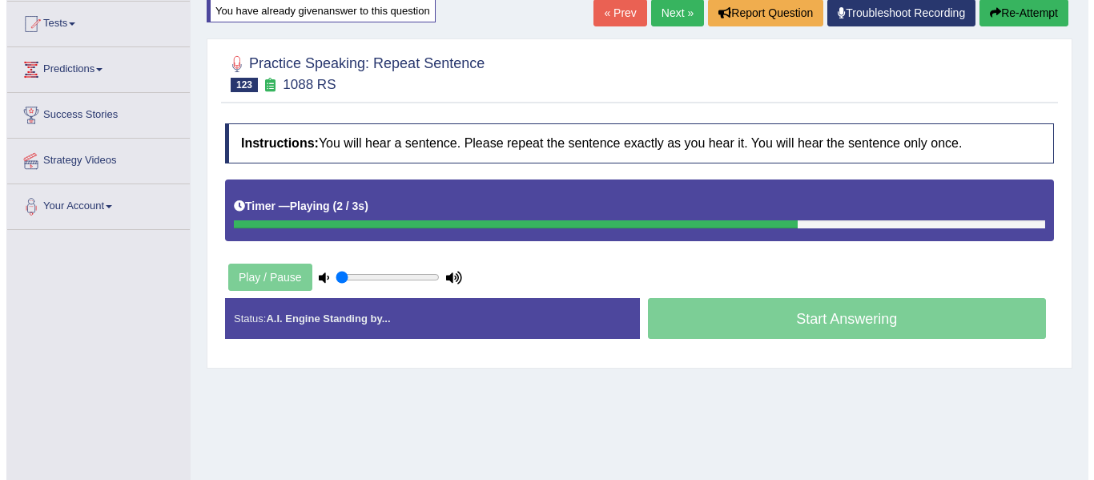
scroll to position [160, 0]
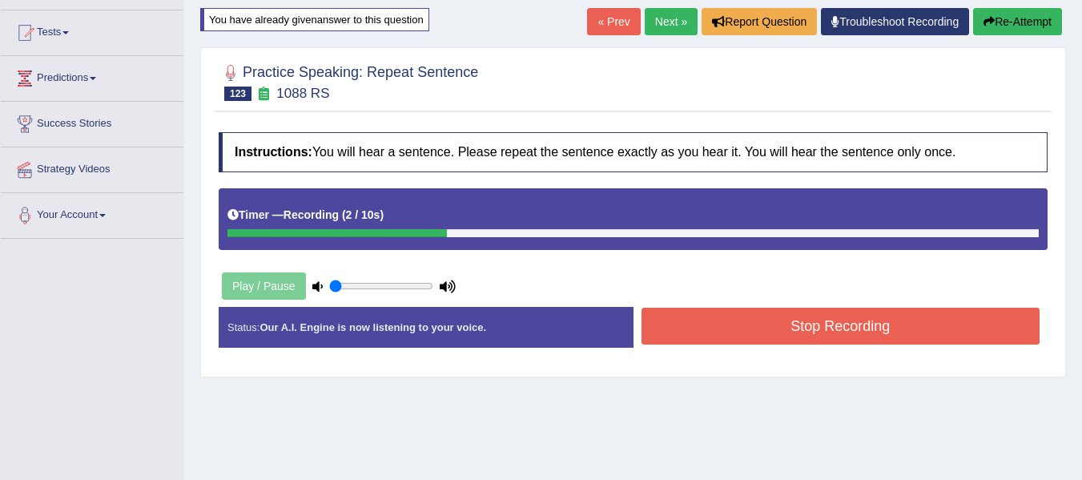
click at [695, 335] on button "Stop Recording" at bounding box center [840, 325] width 399 height 37
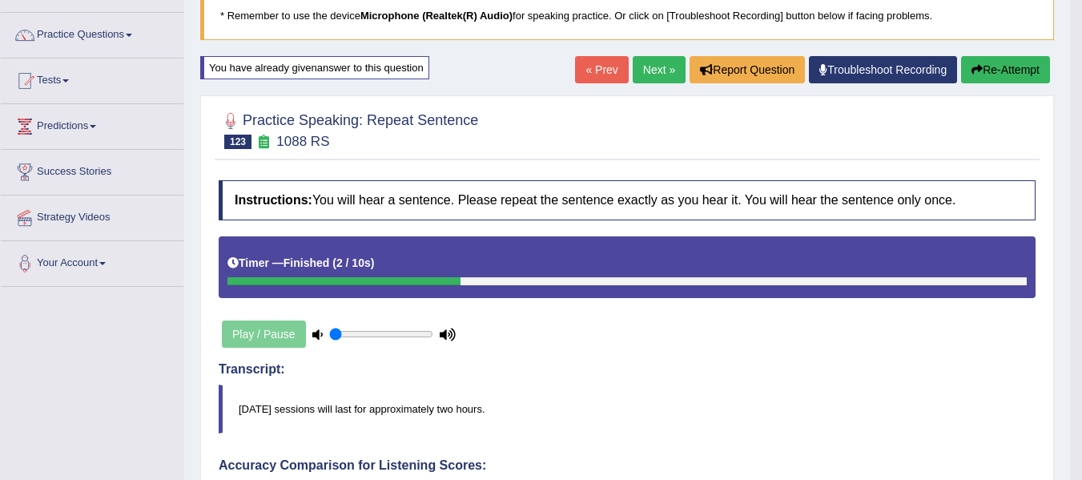
scroll to position [106, 0]
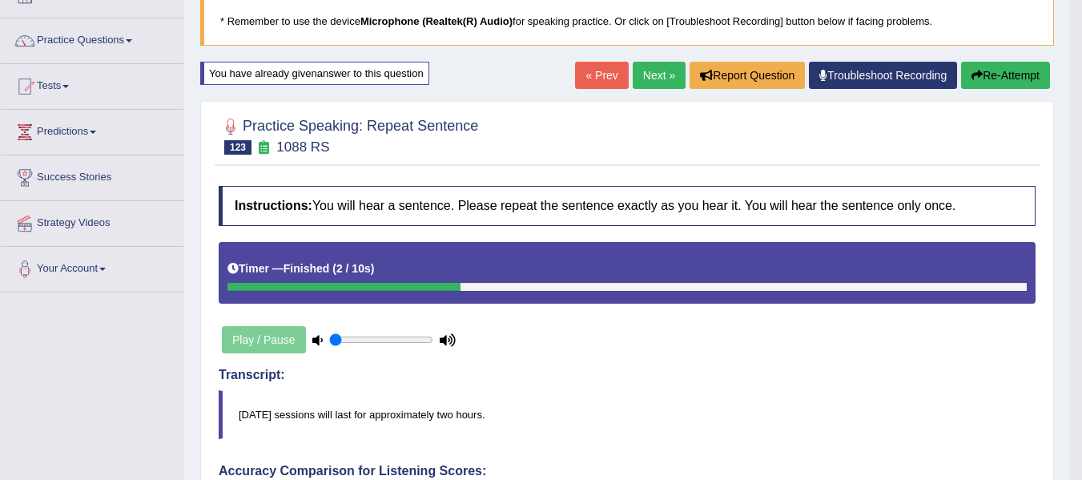
click at [659, 66] on link "Next »" at bounding box center [659, 75] width 53 height 27
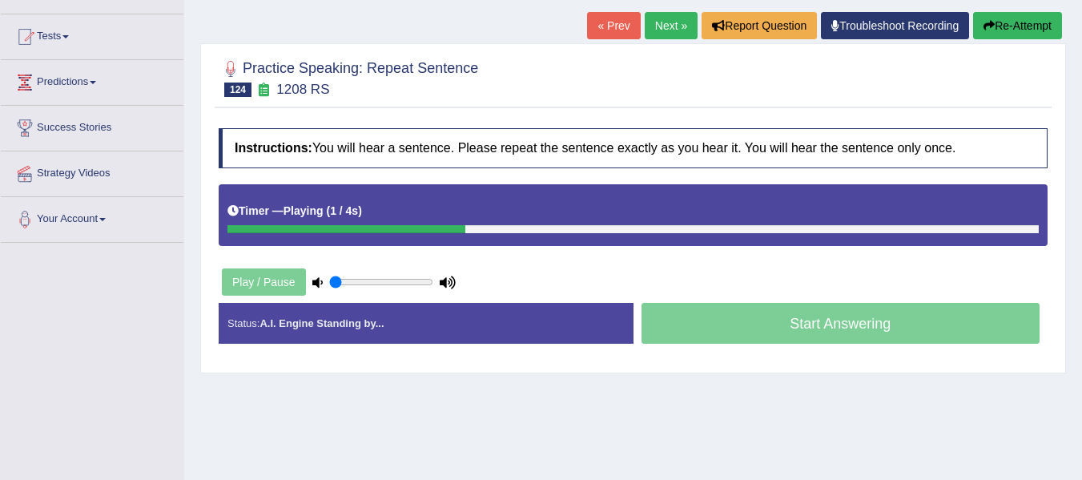
scroll to position [160, 0]
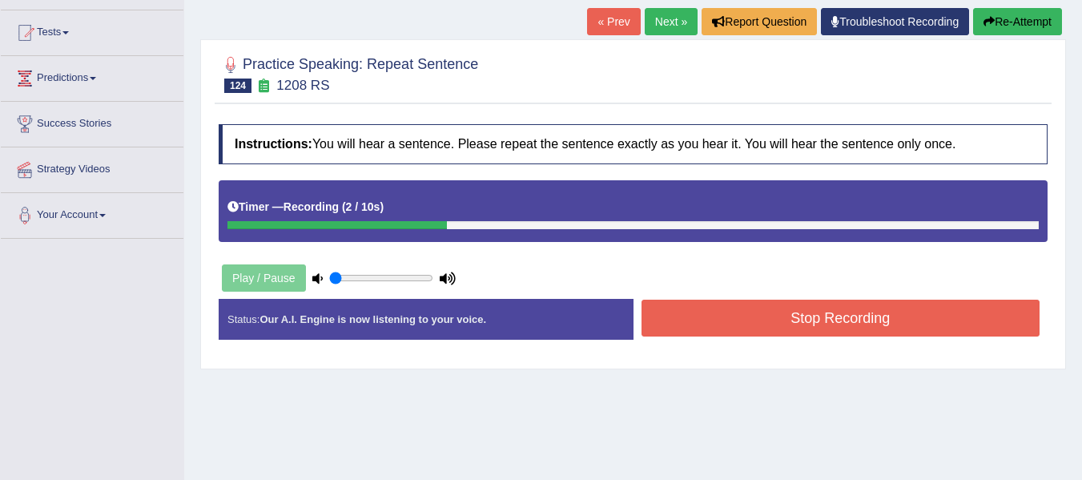
click at [665, 316] on button "Stop Recording" at bounding box center [840, 317] width 399 height 37
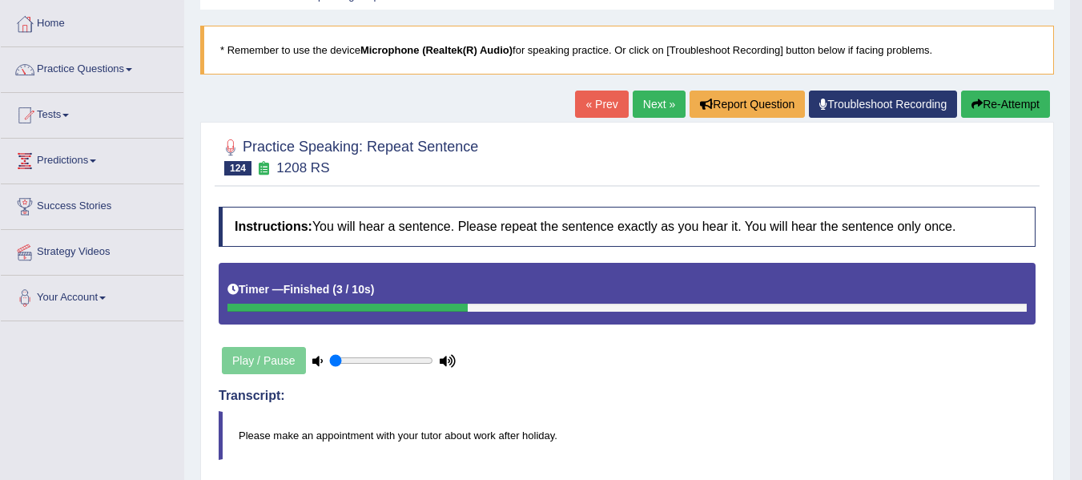
scroll to position [54, 0]
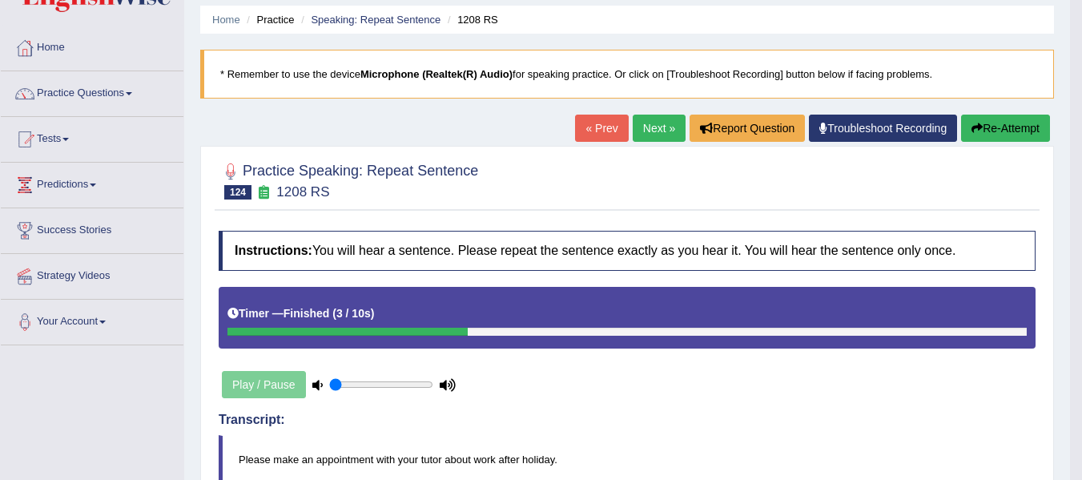
click at [990, 119] on button "Re-Attempt" at bounding box center [1005, 127] width 89 height 27
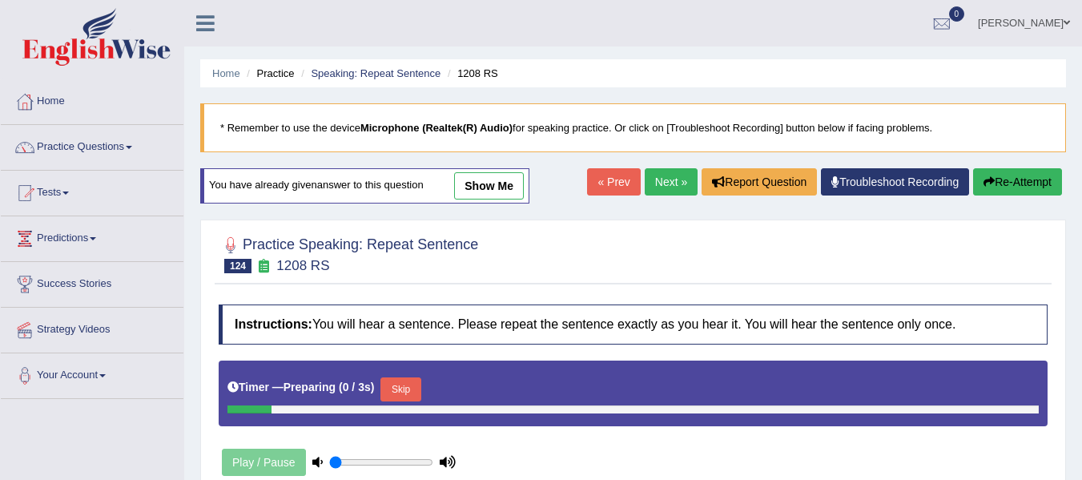
click at [420, 377] on button "Skip" at bounding box center [400, 389] width 40 height 24
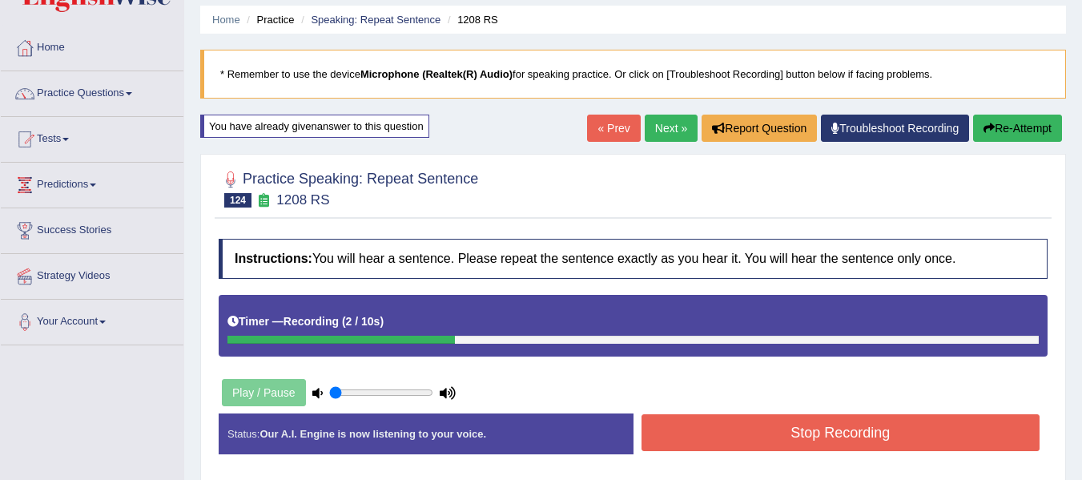
click at [789, 438] on button "Stop Recording" at bounding box center [840, 432] width 399 height 37
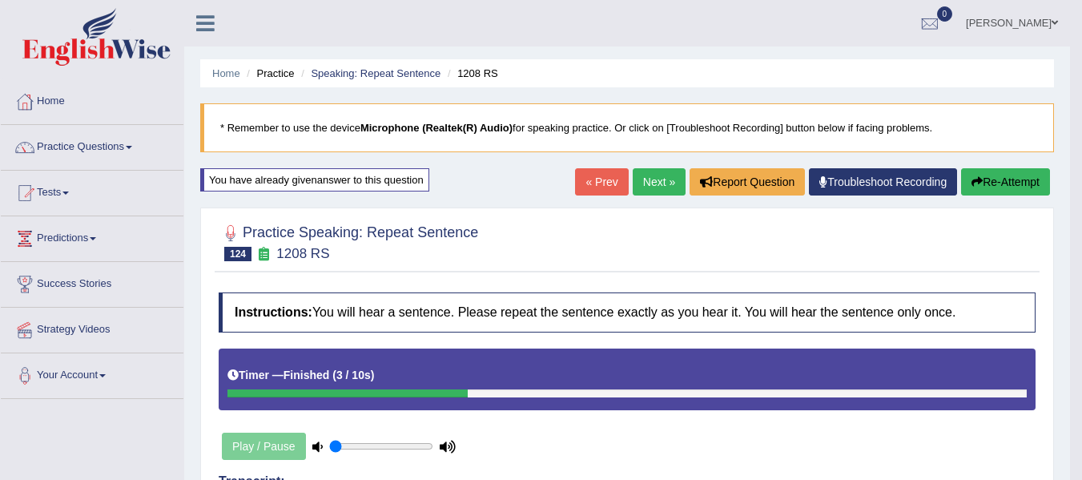
click at [640, 175] on link "Next »" at bounding box center [659, 181] width 53 height 27
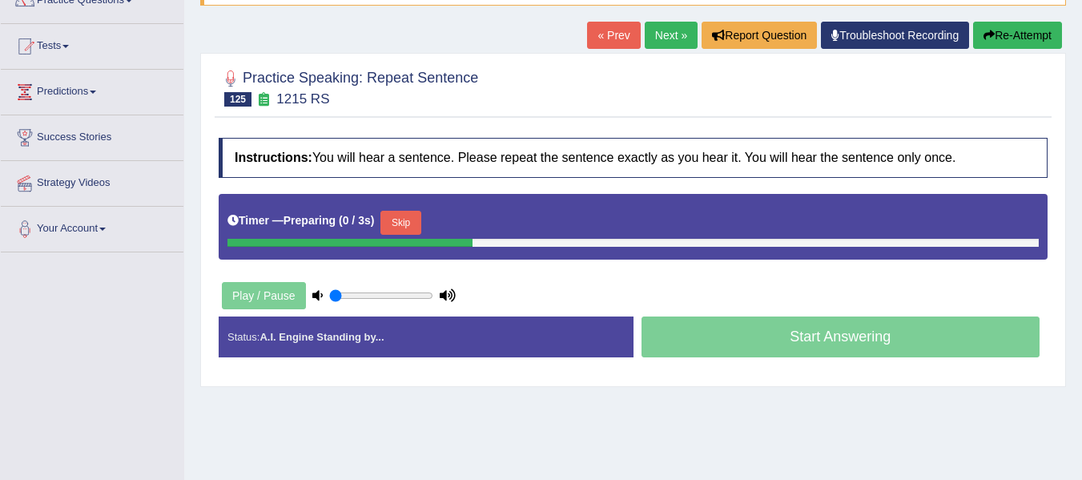
scroll to position [160, 0]
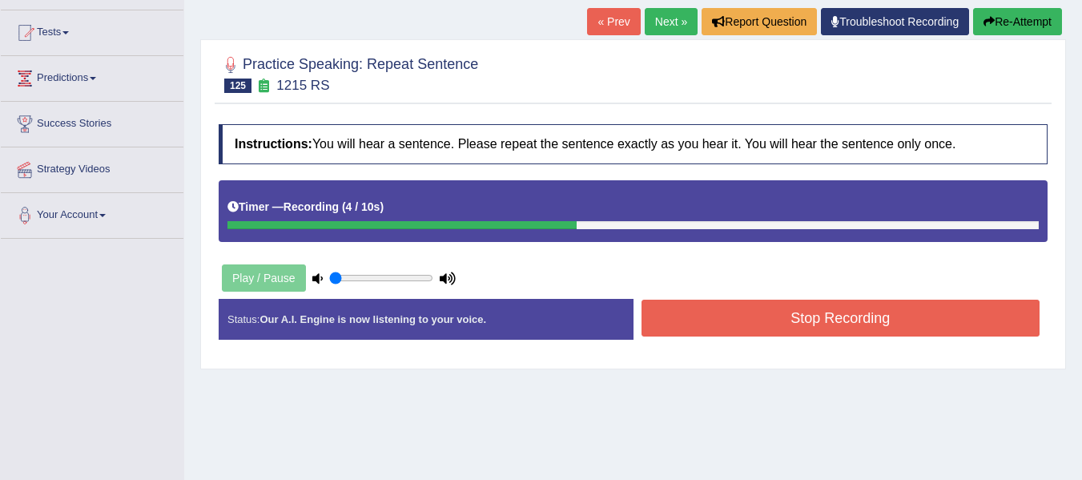
click at [708, 310] on button "Stop Recording" at bounding box center [840, 317] width 399 height 37
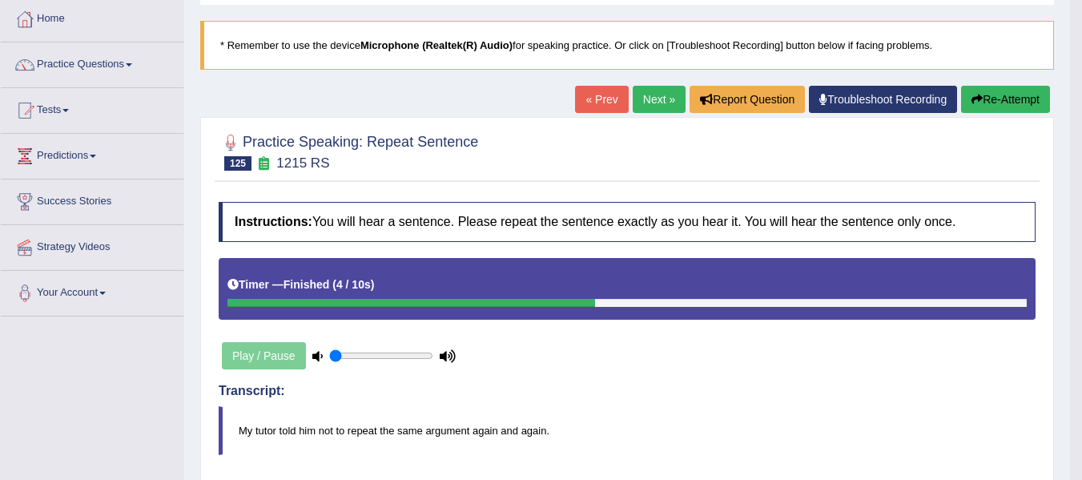
scroll to position [80, 0]
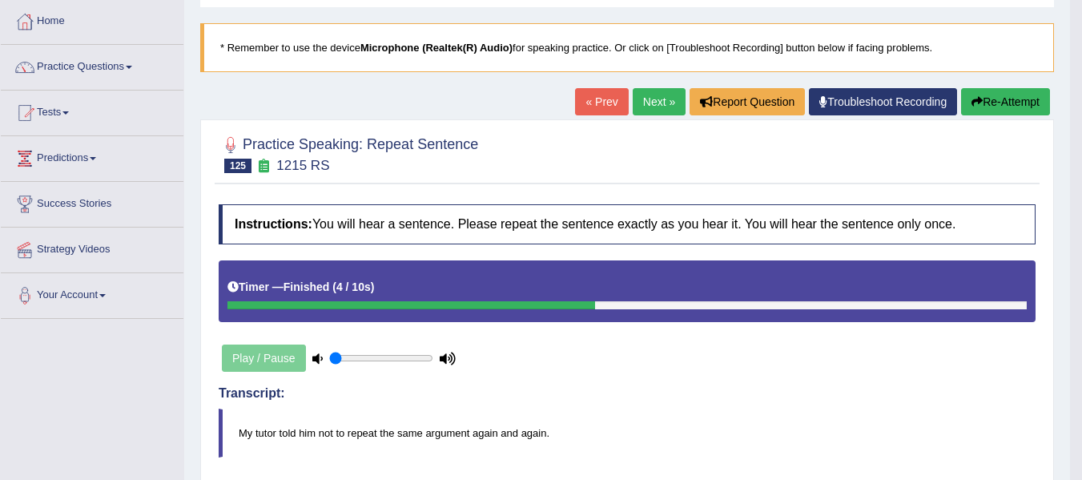
click at [994, 98] on button "Re-Attempt" at bounding box center [1005, 101] width 89 height 27
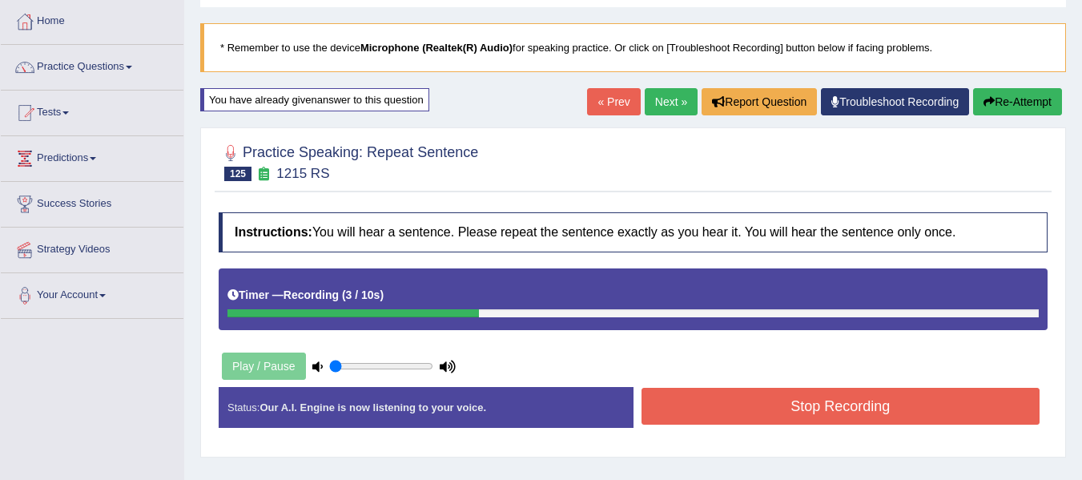
click at [781, 419] on button "Stop Recording" at bounding box center [840, 406] width 399 height 37
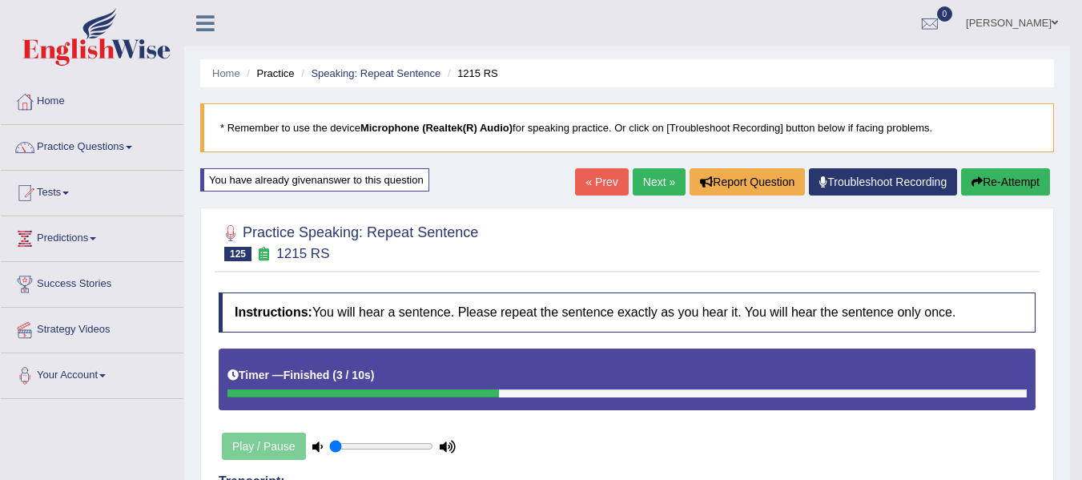
click at [664, 177] on link "Next »" at bounding box center [659, 181] width 53 height 27
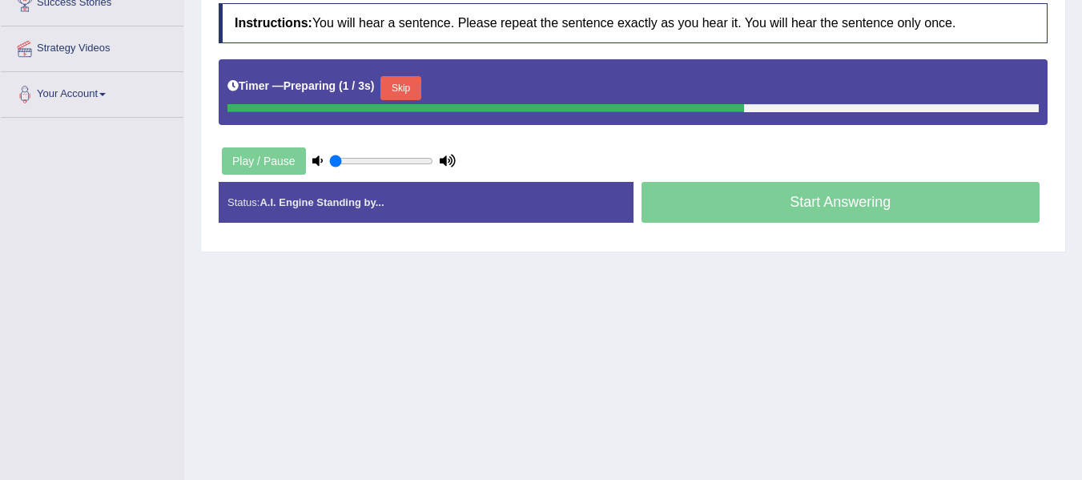
scroll to position [294, 0]
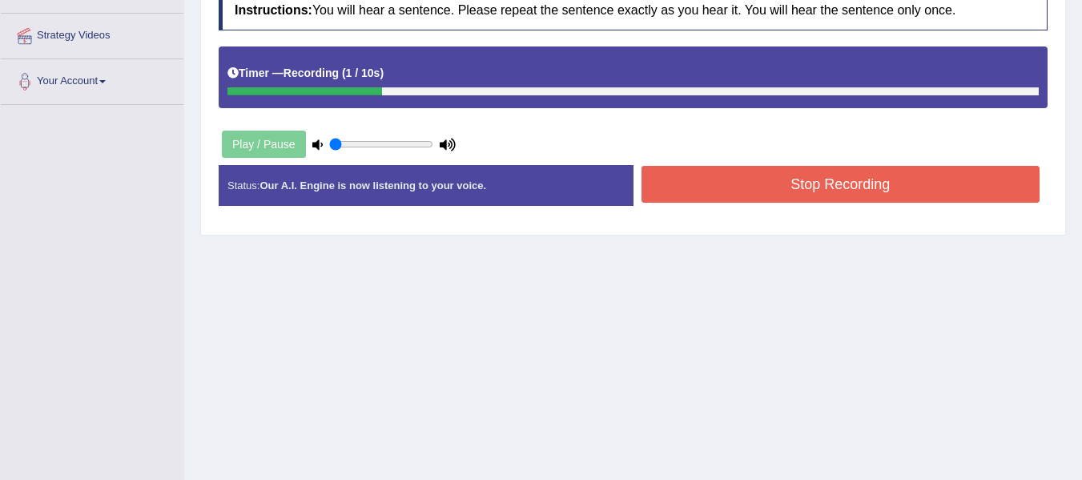
click at [736, 192] on button "Stop Recording" at bounding box center [840, 184] width 399 height 37
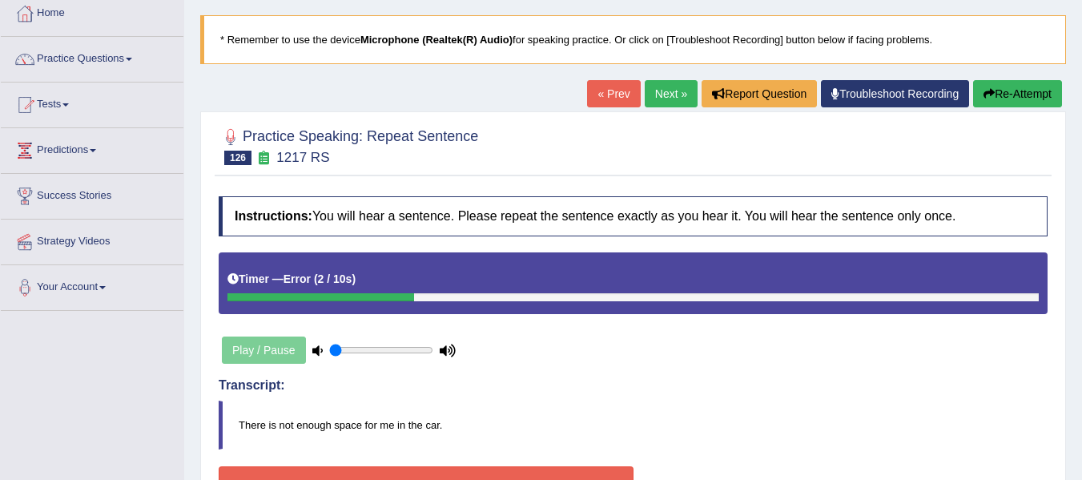
scroll to position [54, 0]
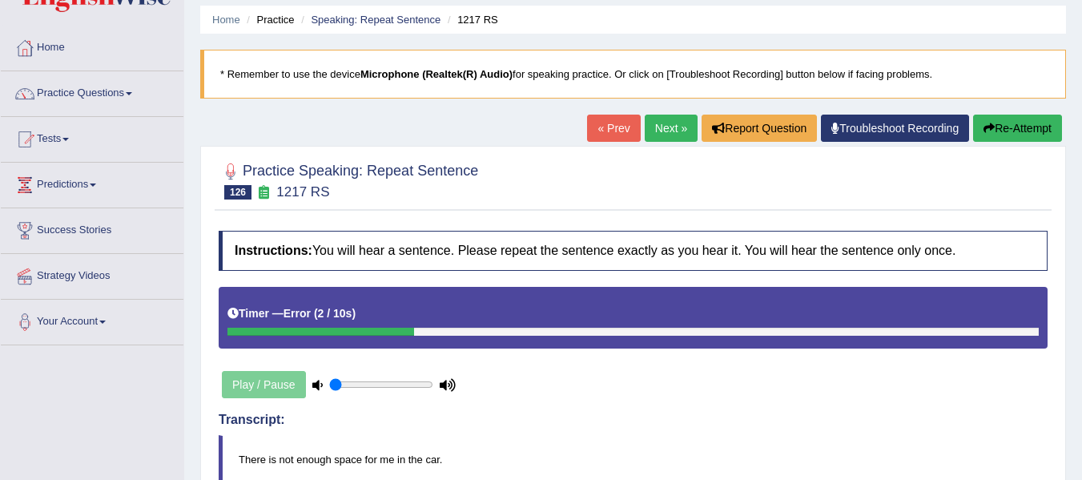
click at [1011, 131] on button "Re-Attempt" at bounding box center [1017, 127] width 89 height 27
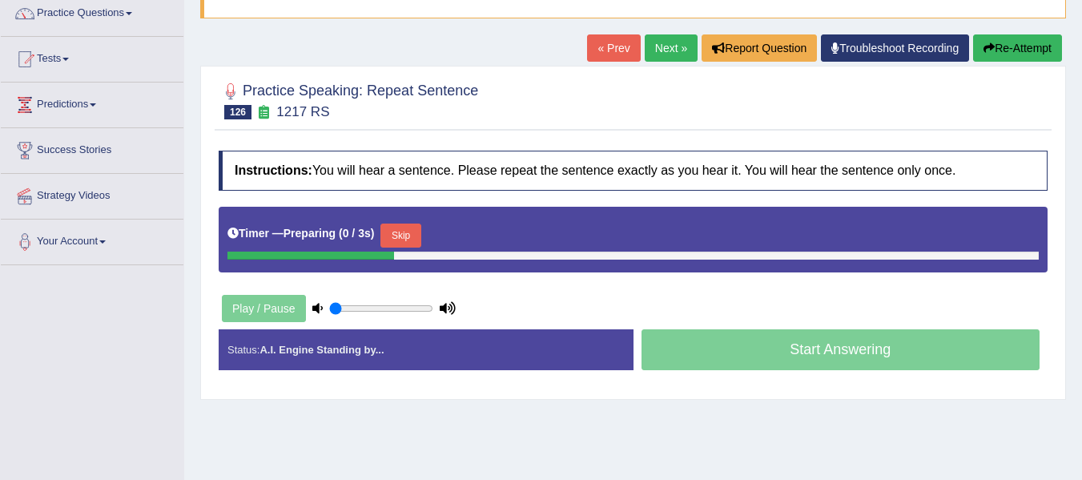
click at [404, 235] on button "Skip" at bounding box center [400, 235] width 40 height 24
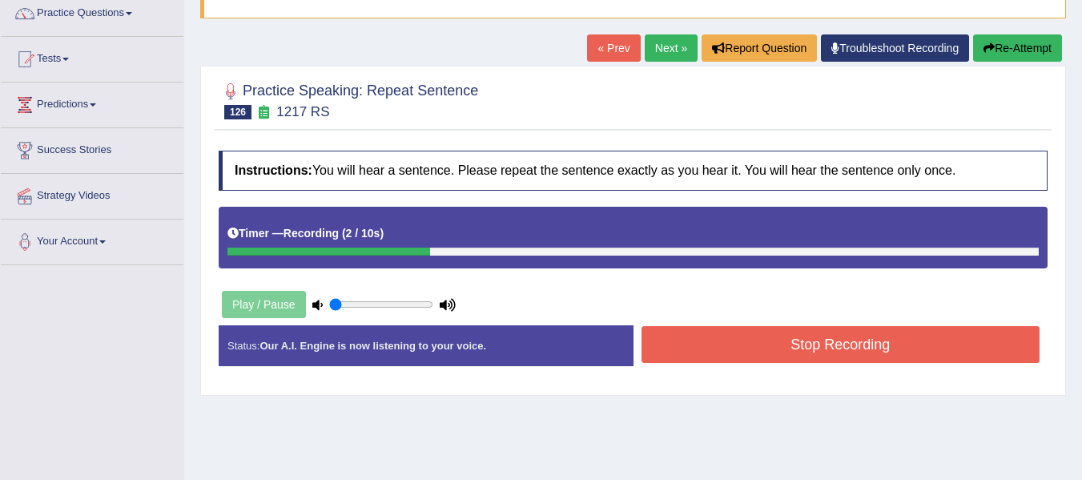
click at [773, 344] on button "Stop Recording" at bounding box center [840, 344] width 399 height 37
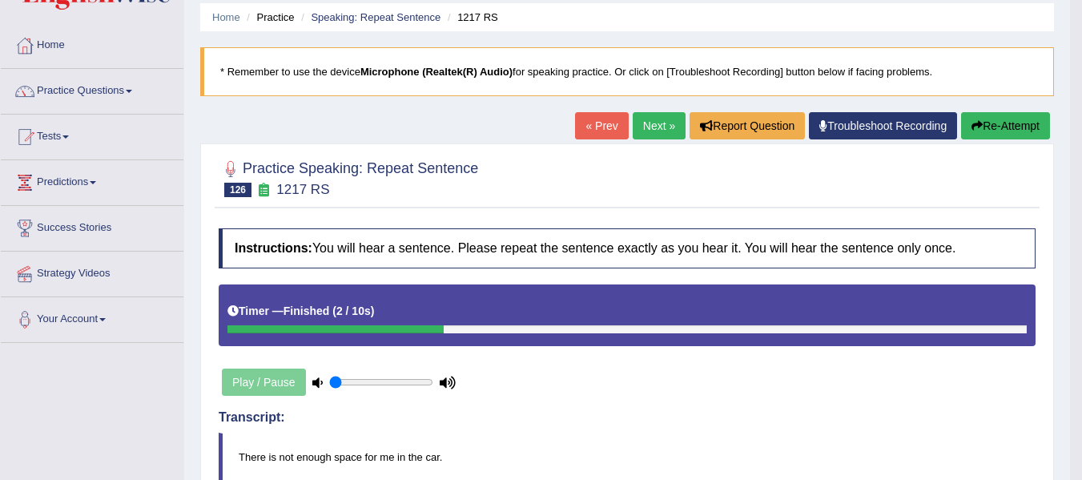
scroll to position [54, 0]
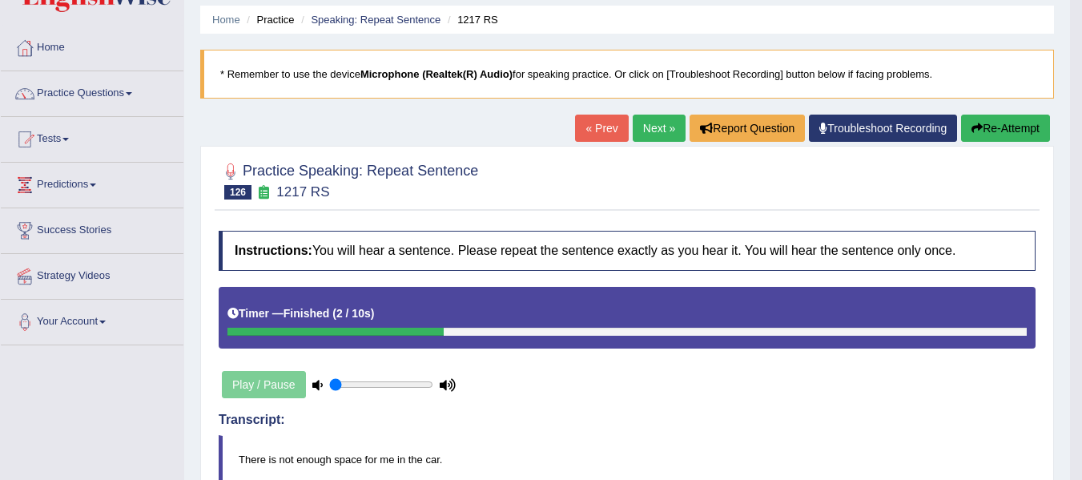
click at [666, 123] on link "Next »" at bounding box center [659, 127] width 53 height 27
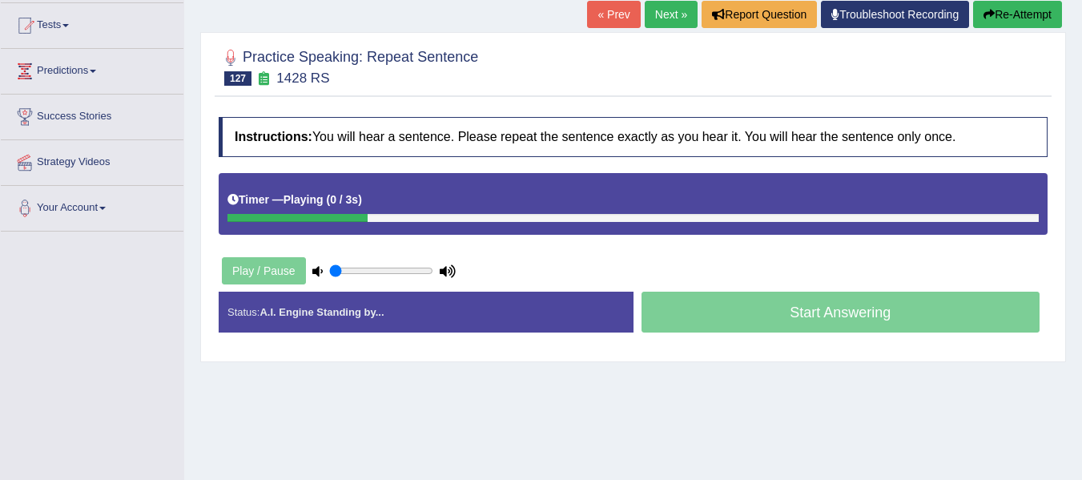
scroll to position [160, 0]
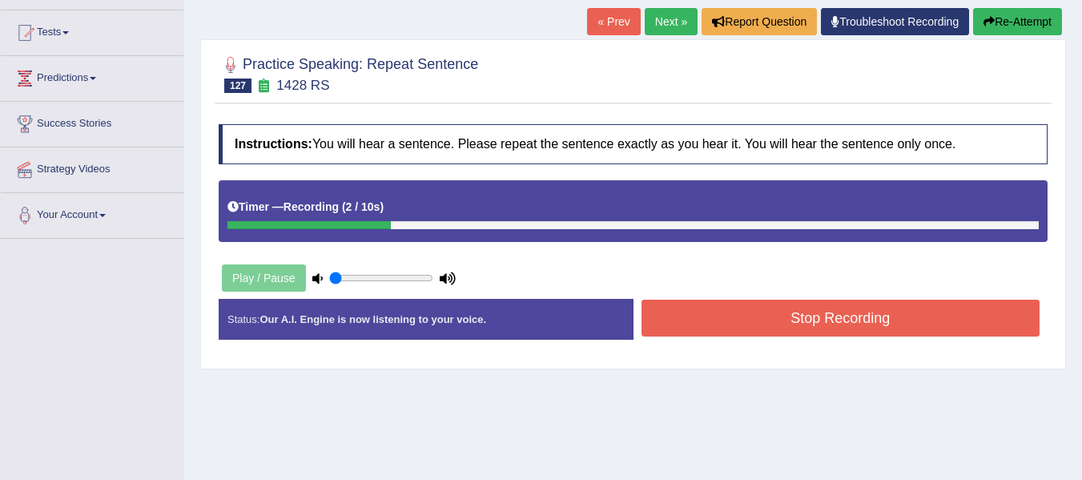
click at [729, 310] on button "Stop Recording" at bounding box center [840, 317] width 399 height 37
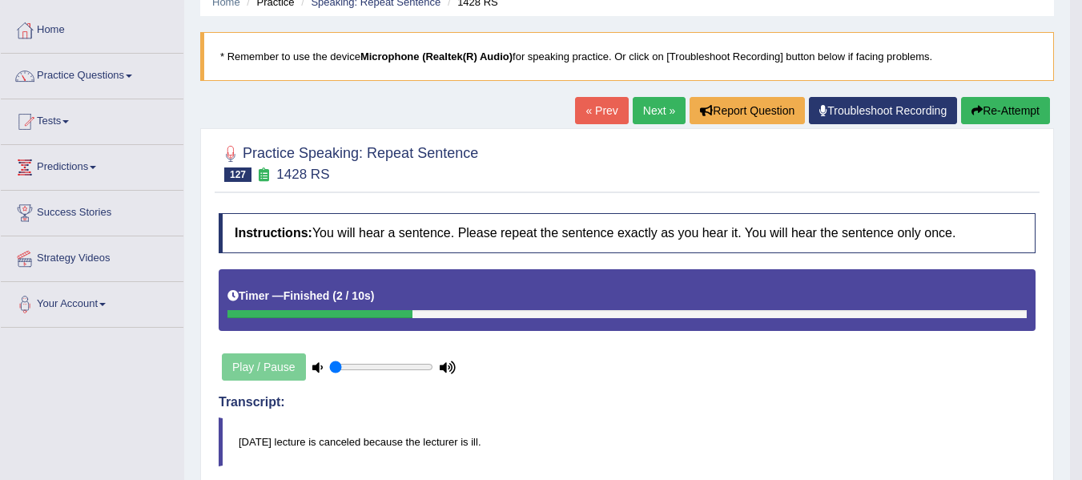
scroll to position [54, 0]
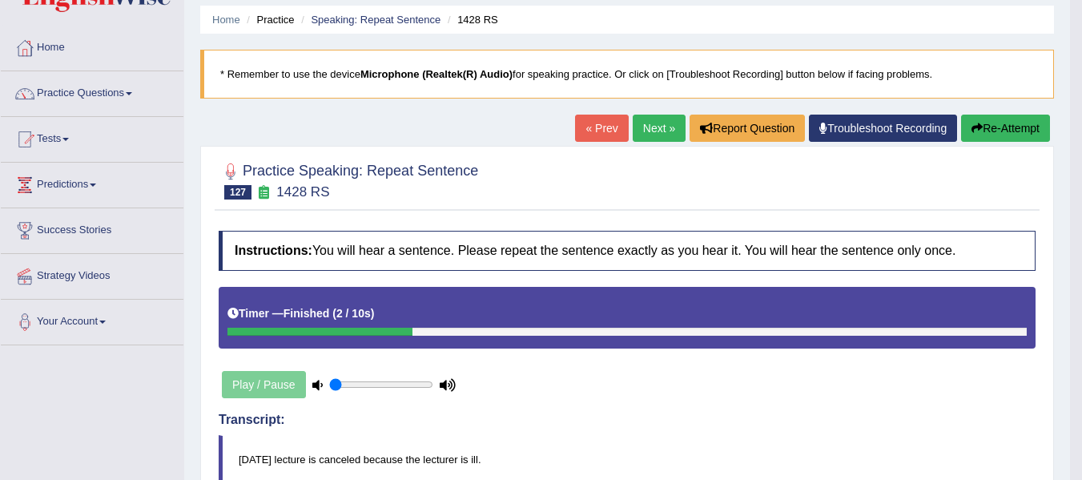
click at [1021, 122] on button "Re-Attempt" at bounding box center [1005, 127] width 89 height 27
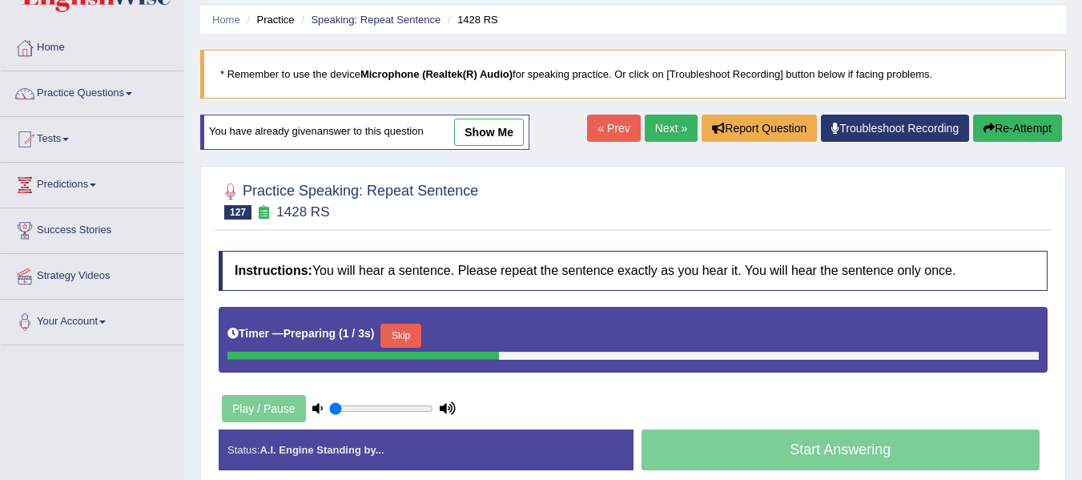
click at [416, 328] on button "Skip" at bounding box center [400, 335] width 40 height 24
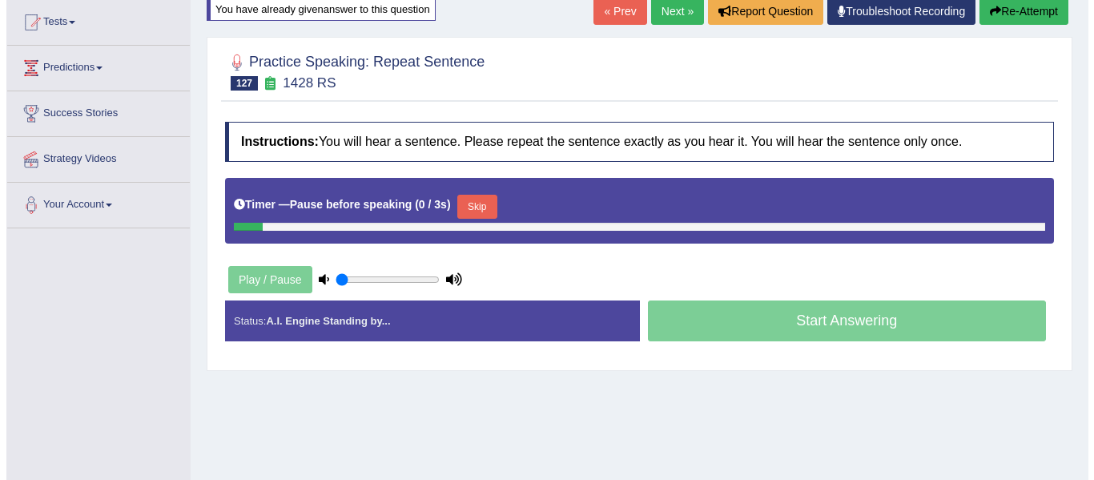
scroll to position [187, 0]
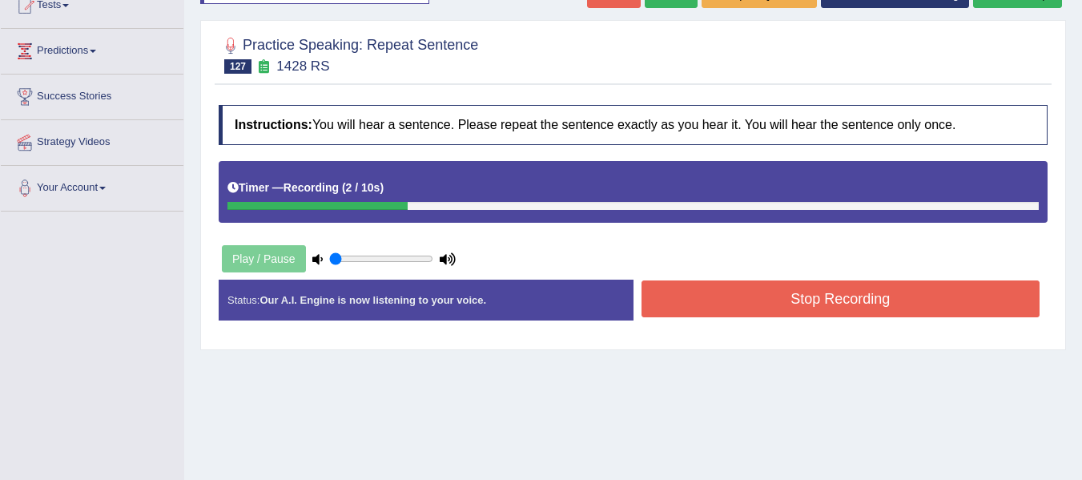
click at [656, 299] on button "Stop Recording" at bounding box center [840, 298] width 399 height 37
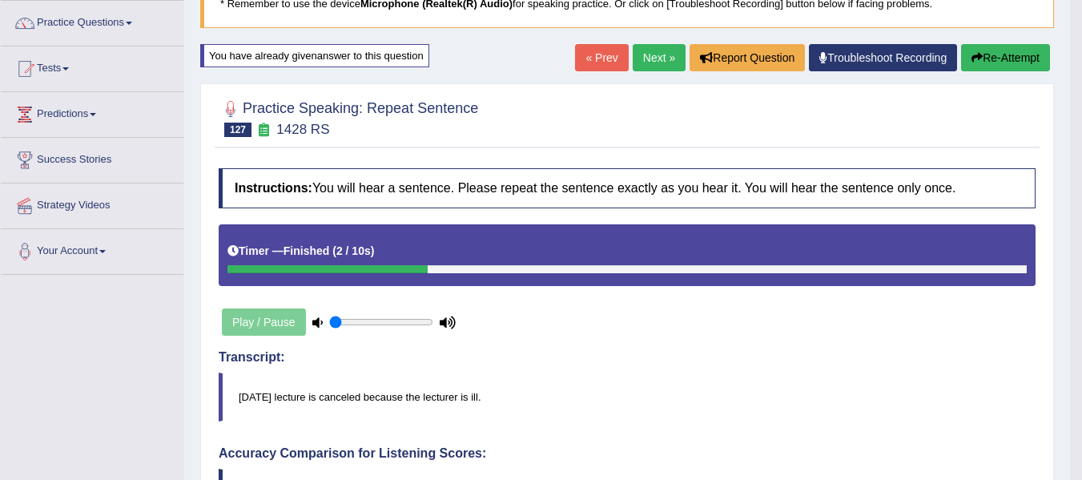
scroll to position [54, 0]
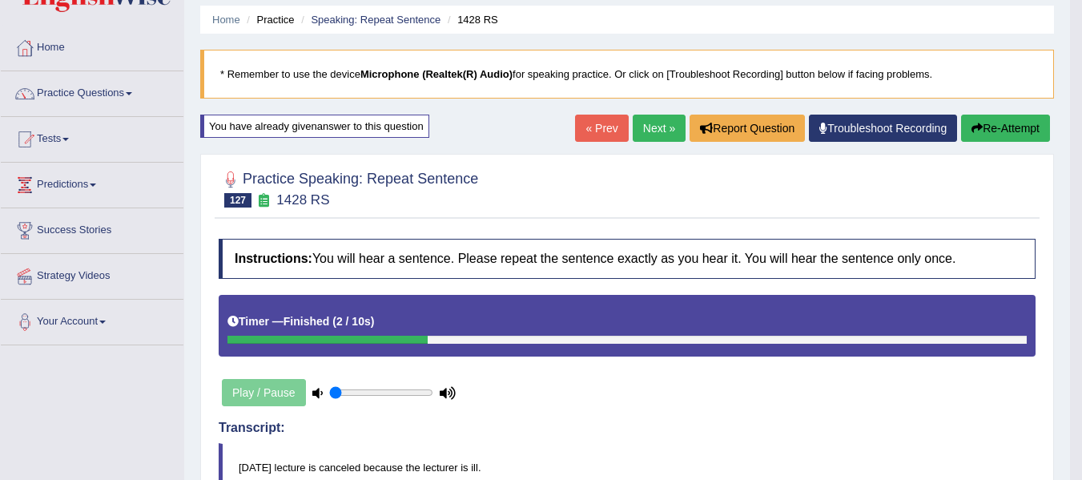
click at [1011, 127] on button "Re-Attempt" at bounding box center [1005, 127] width 89 height 27
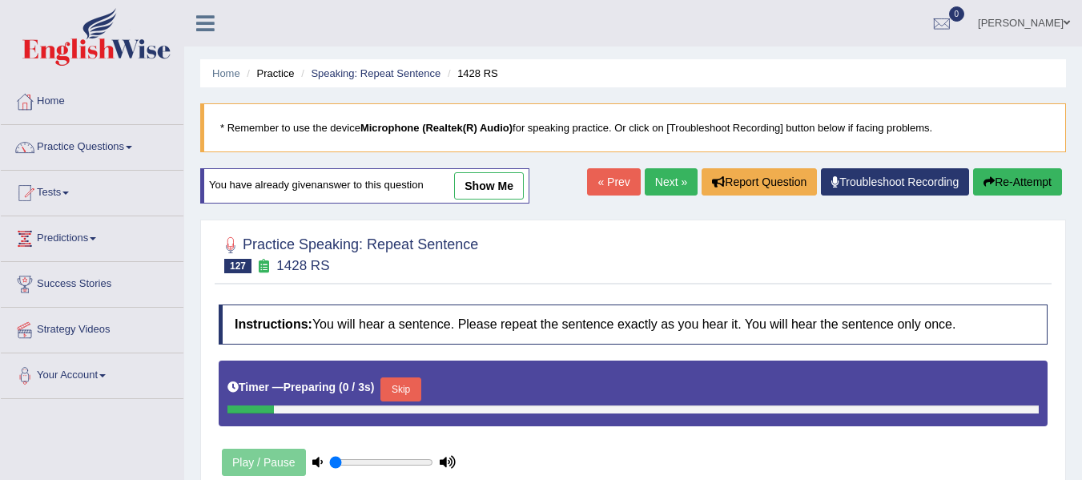
scroll to position [54, 0]
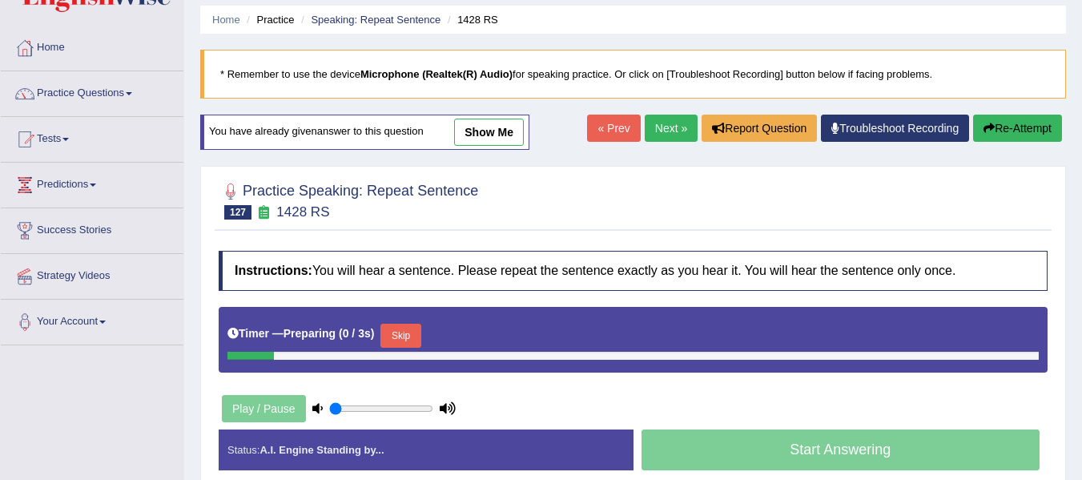
click at [419, 196] on h2 "Practice Speaking: Repeat Sentence 127 1428 RS" at bounding box center [348, 199] width 259 height 40
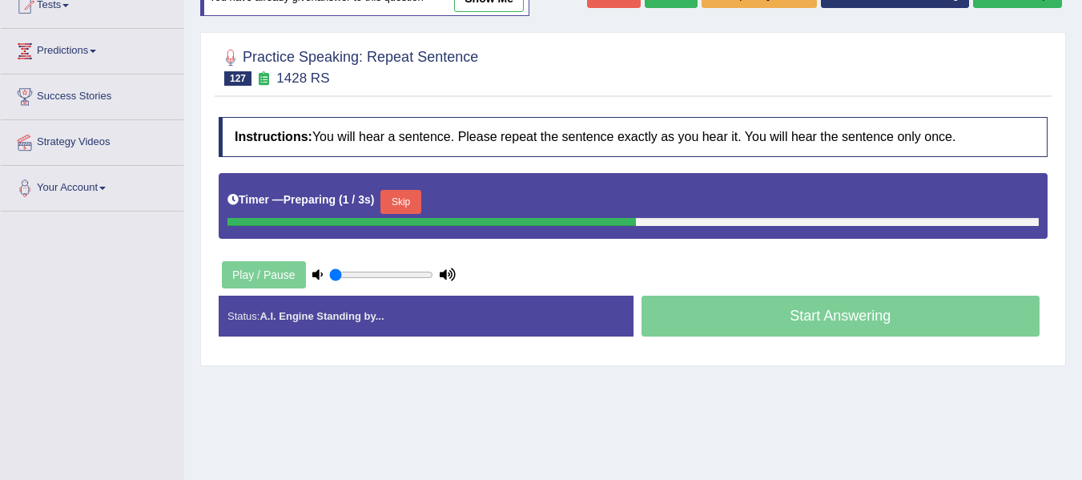
scroll to position [187, 0]
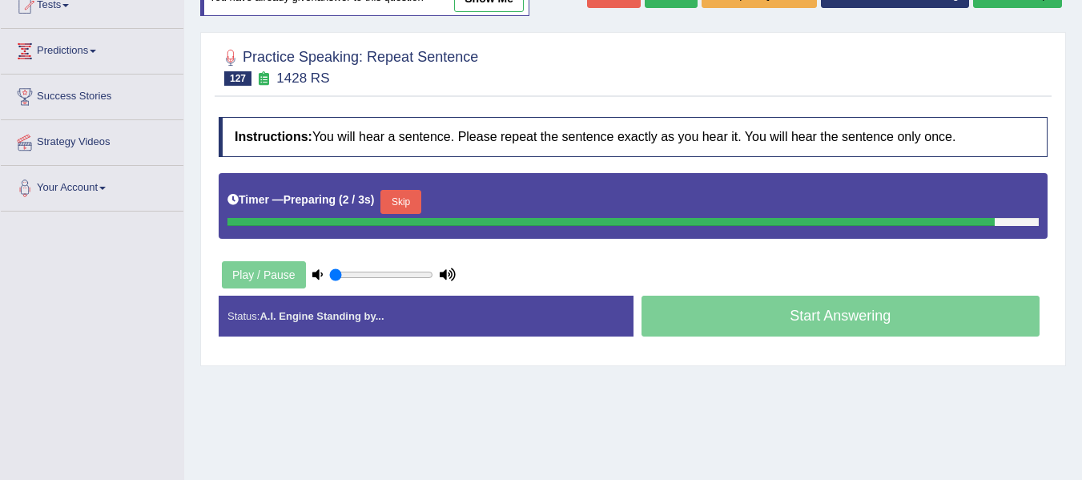
click at [413, 200] on button "Skip" at bounding box center [400, 202] width 40 height 24
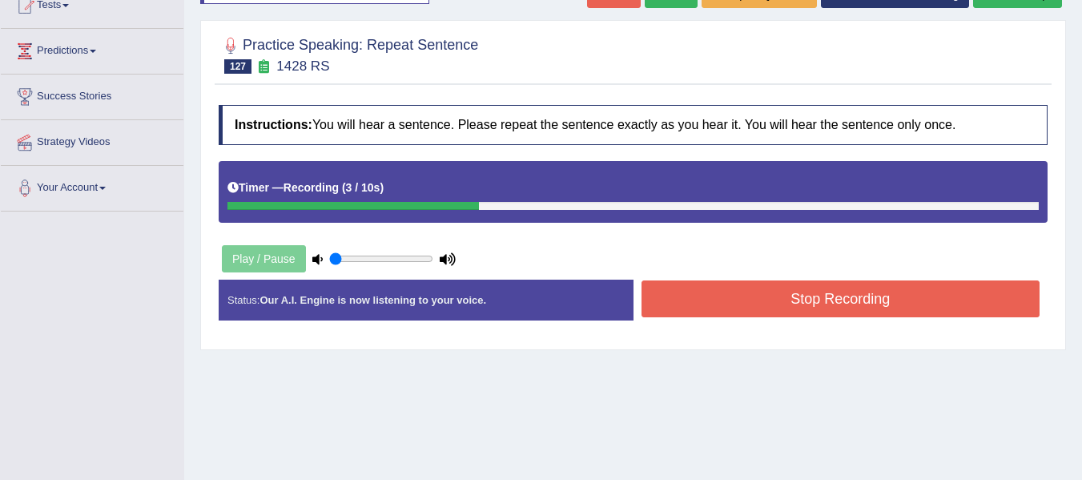
click at [849, 300] on button "Stop Recording" at bounding box center [840, 298] width 399 height 37
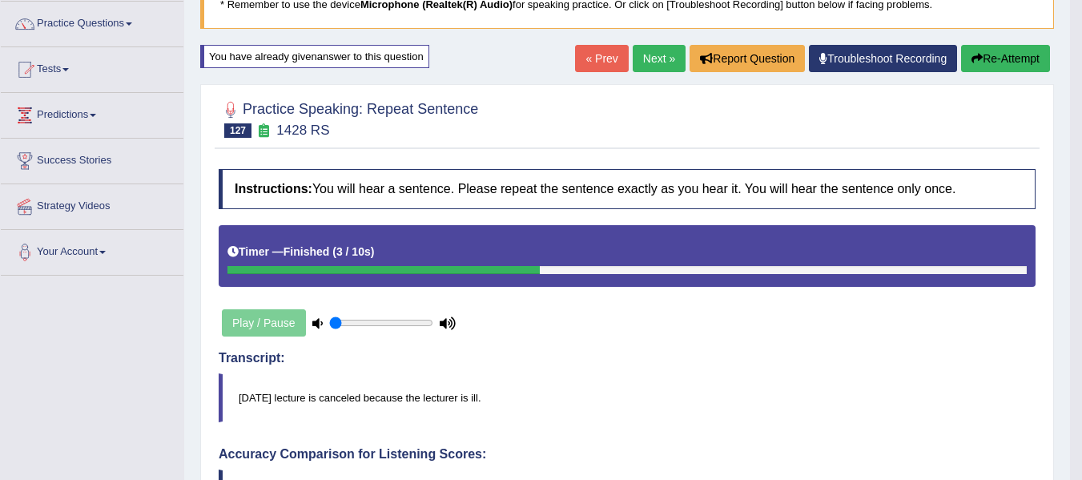
scroll to position [107, 0]
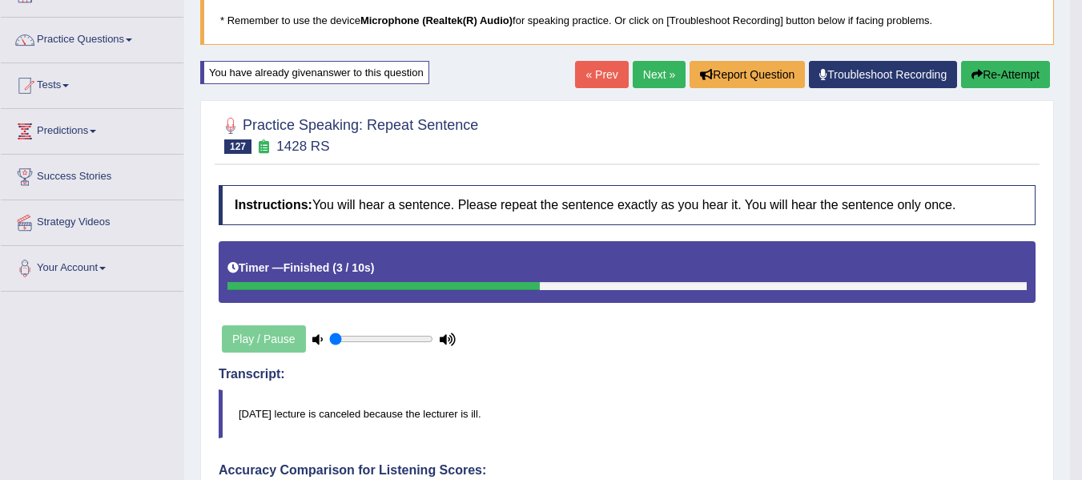
click at [999, 68] on button "Re-Attempt" at bounding box center [1005, 74] width 89 height 27
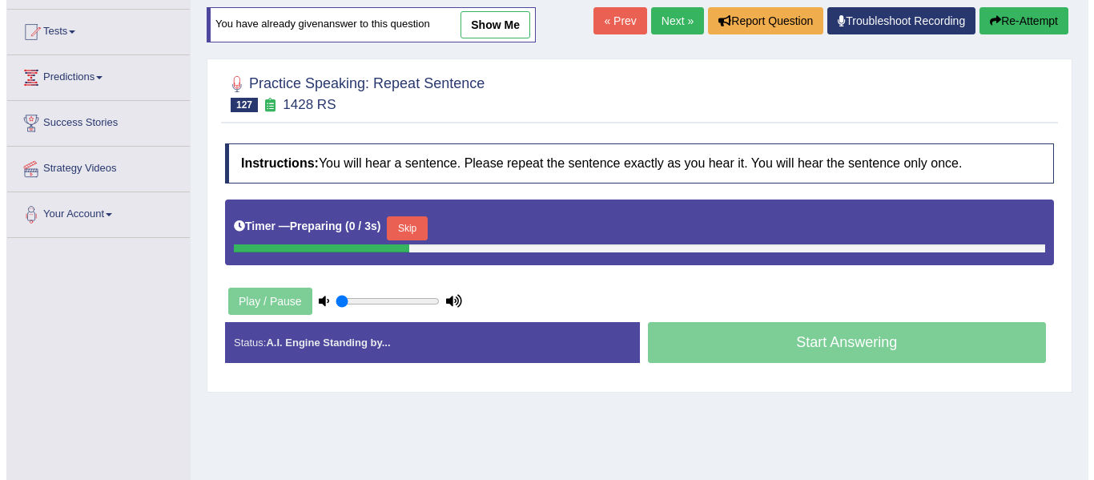
scroll to position [187, 0]
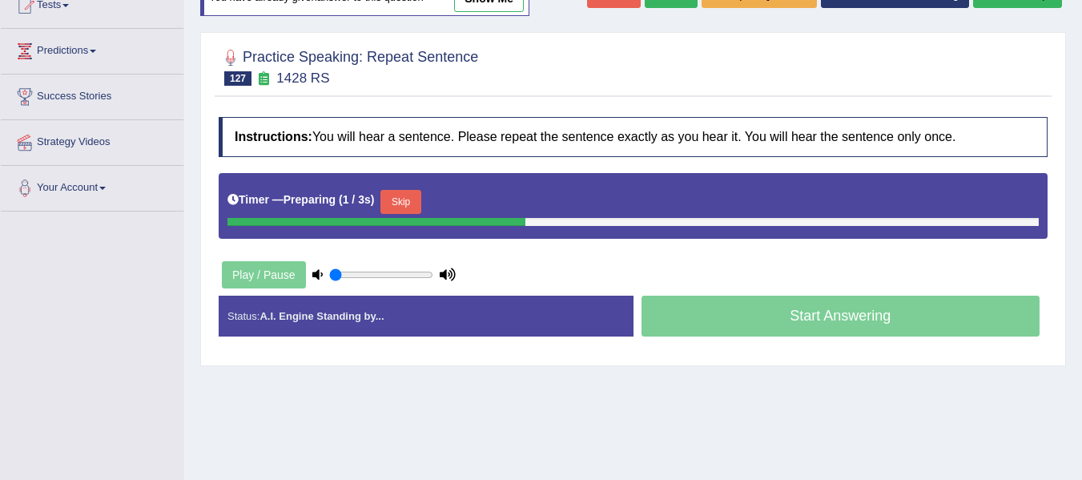
click at [420, 199] on button "Skip" at bounding box center [400, 202] width 40 height 24
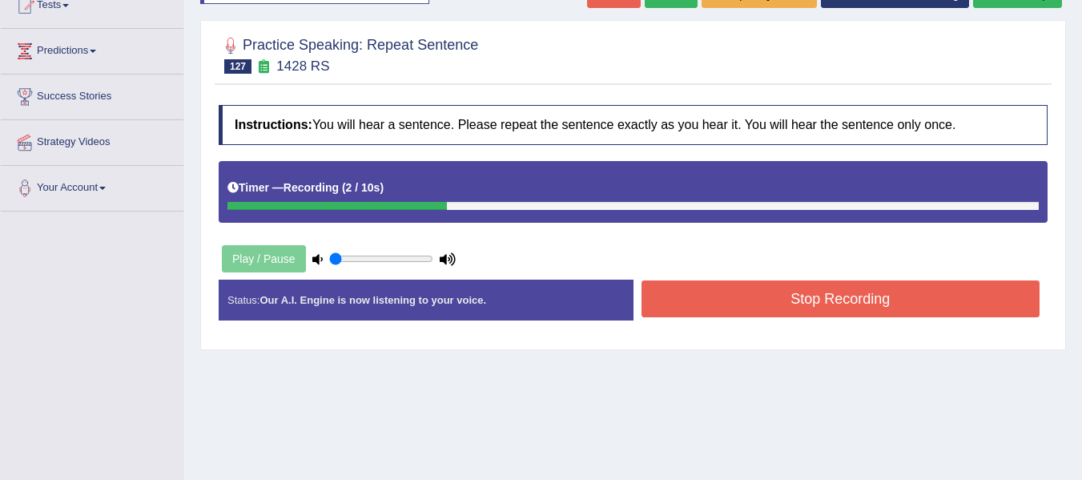
click at [694, 304] on button "Stop Recording" at bounding box center [840, 298] width 399 height 37
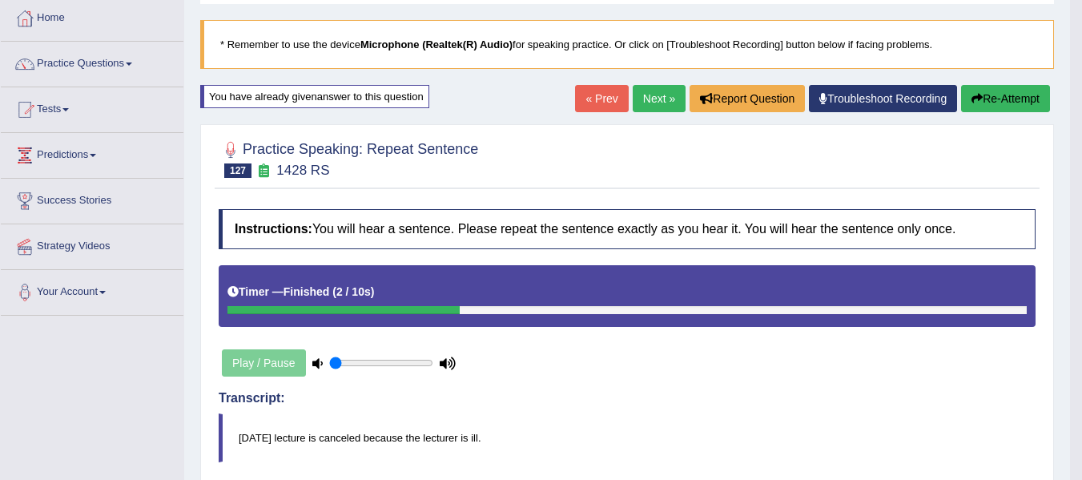
scroll to position [81, 0]
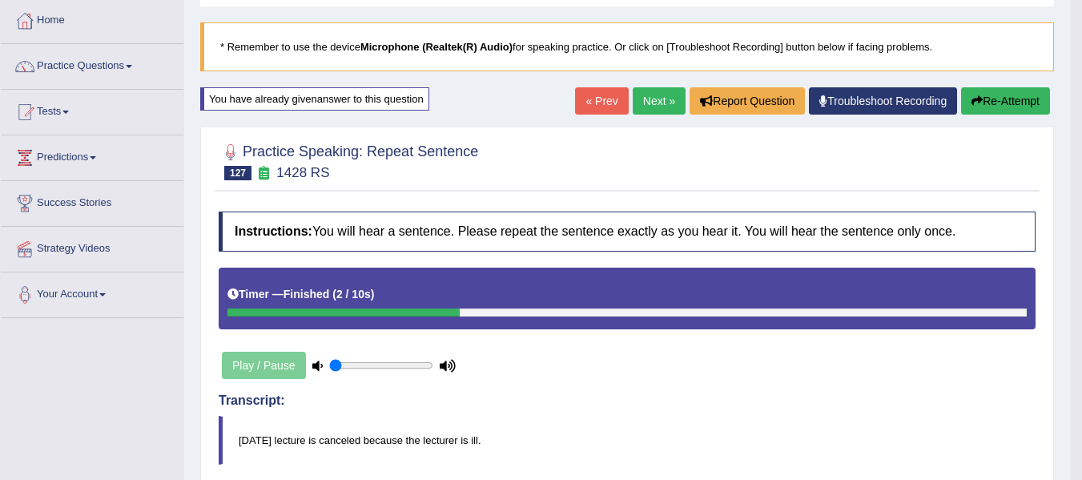
click at [980, 100] on button "Re-Attempt" at bounding box center [1005, 100] width 89 height 27
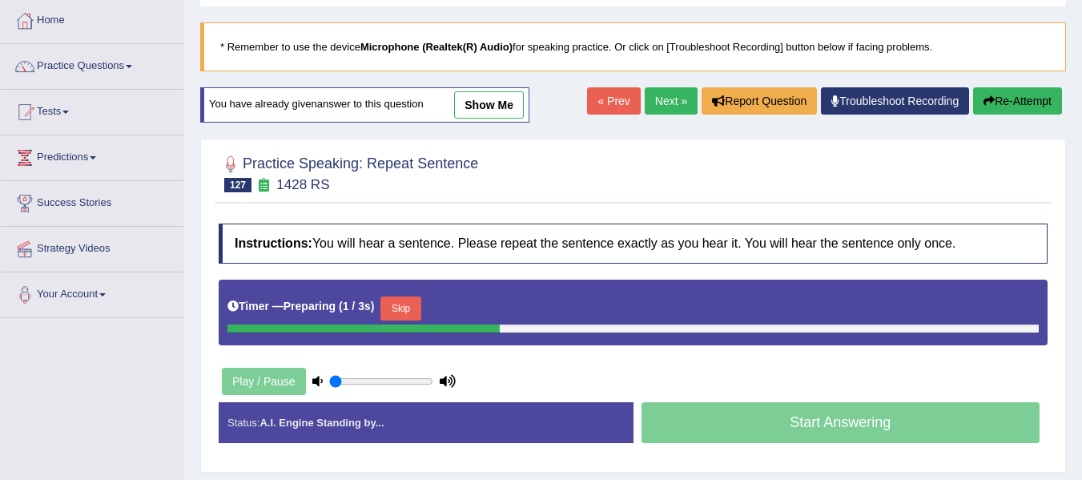
click at [402, 308] on button "Skip" at bounding box center [400, 308] width 40 height 24
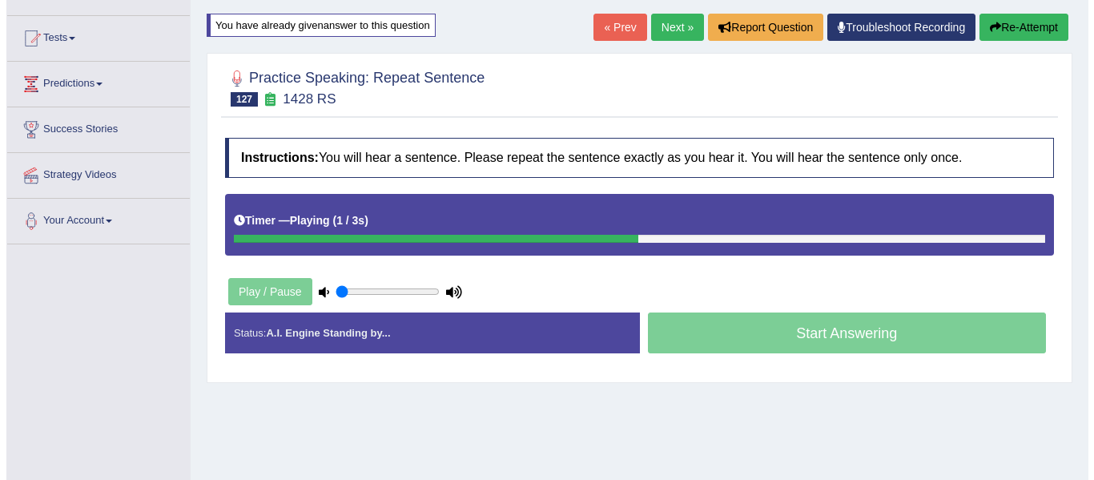
scroll to position [161, 0]
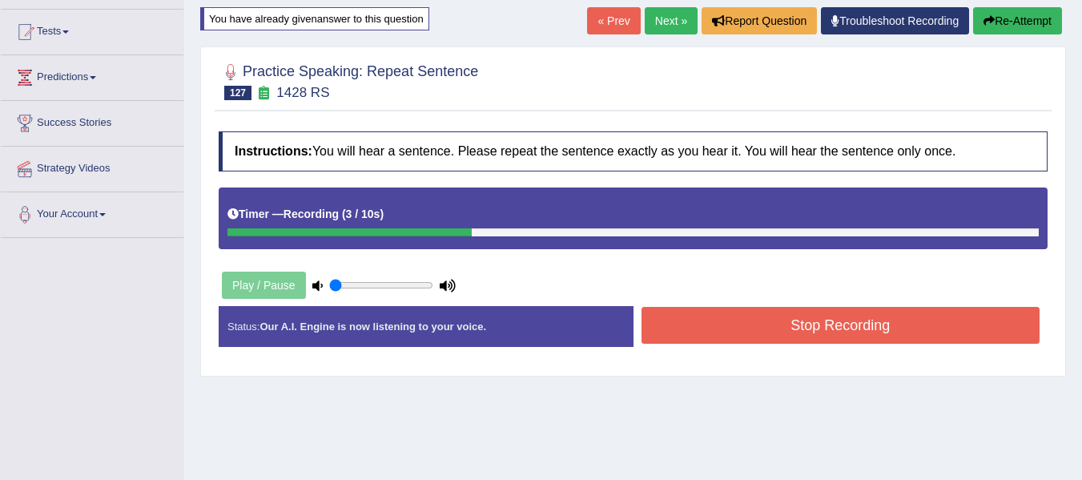
click at [725, 329] on button "Stop Recording" at bounding box center [840, 325] width 399 height 37
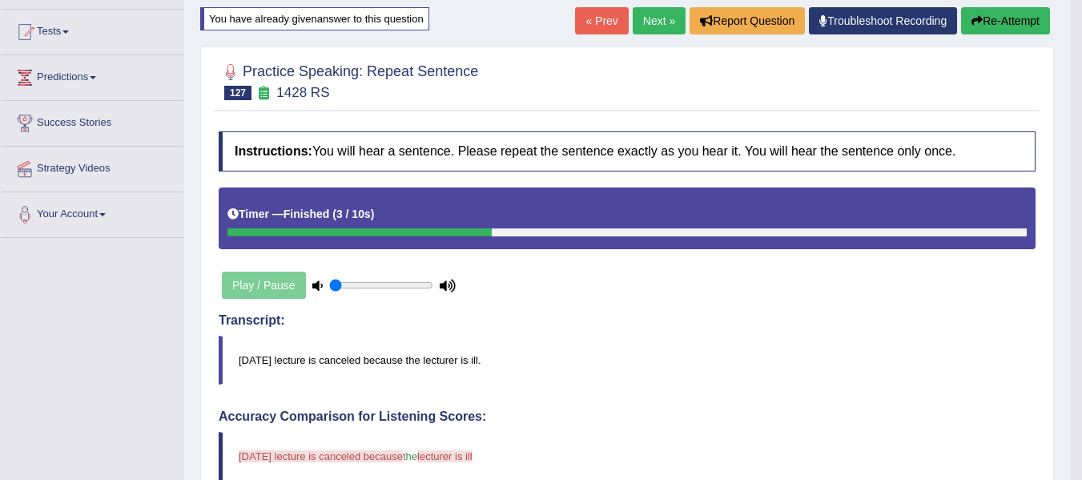
click at [1005, 22] on button "Re-Attempt" at bounding box center [1005, 20] width 89 height 27
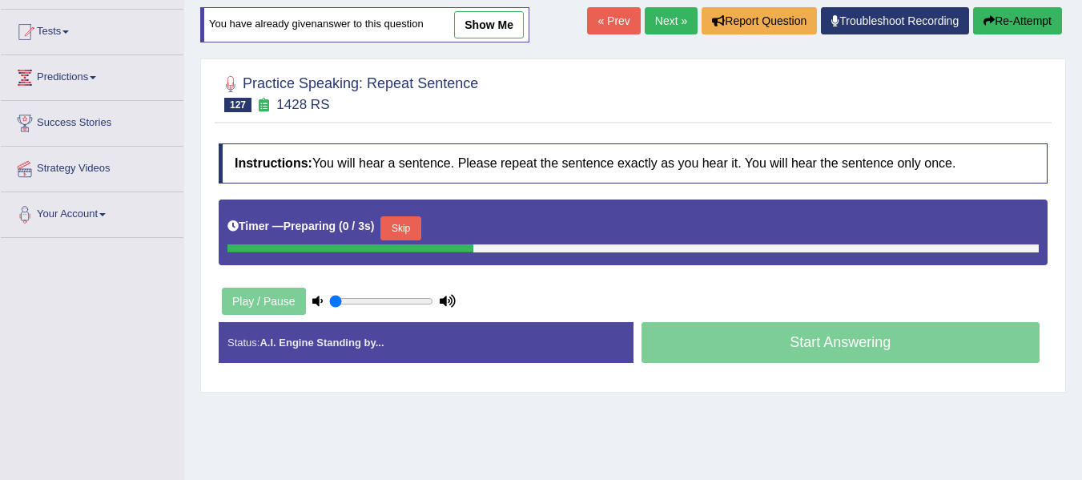
click at [409, 218] on button "Skip" at bounding box center [400, 228] width 40 height 24
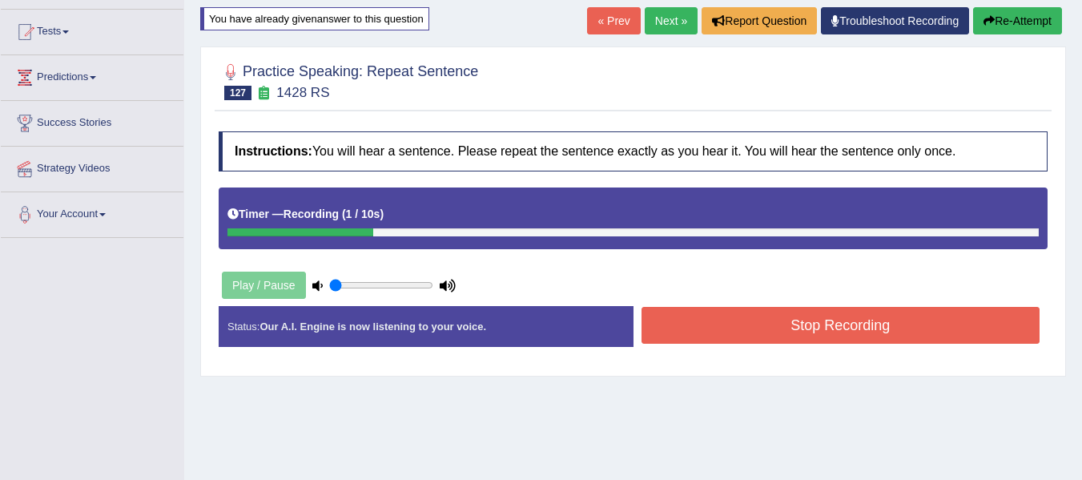
click at [803, 319] on button "Stop Recording" at bounding box center [840, 325] width 399 height 37
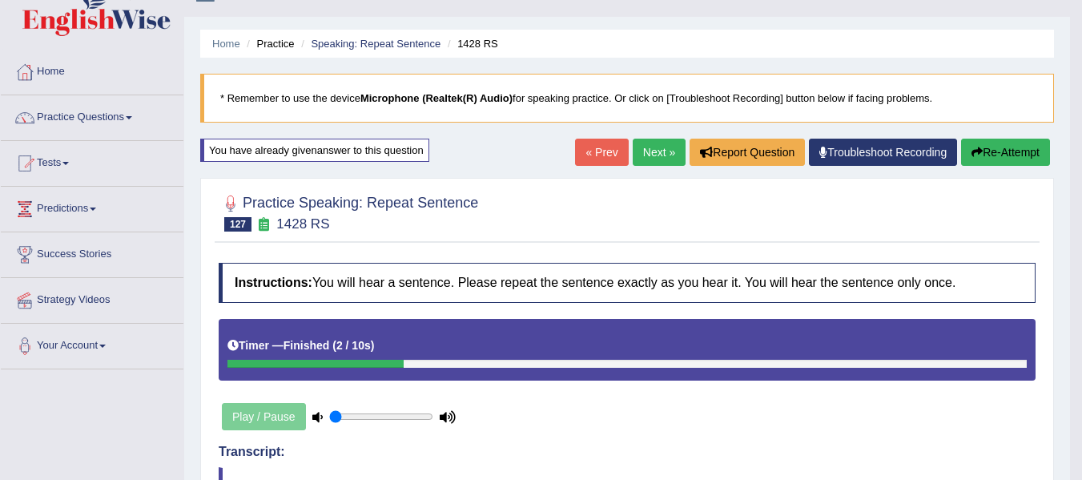
scroll to position [1, 0]
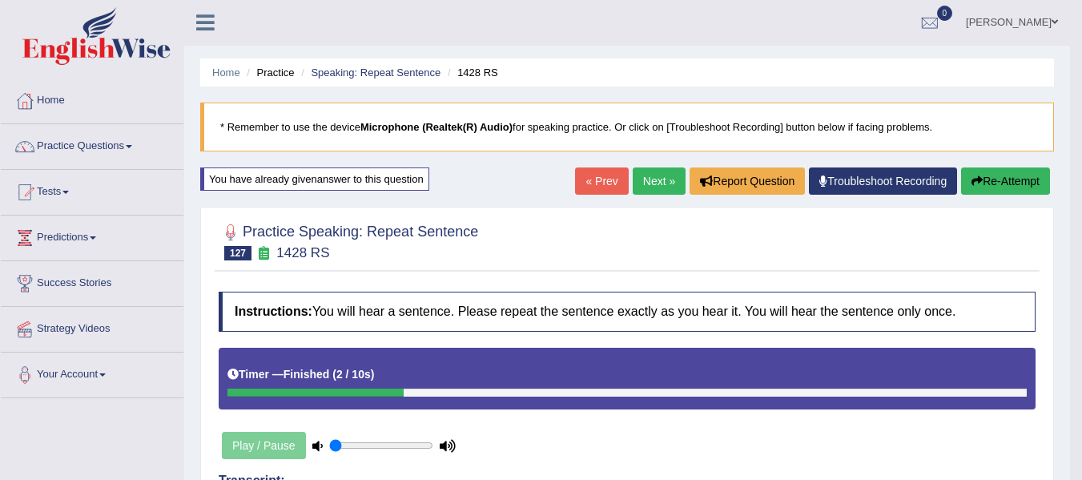
click at [651, 186] on link "Next »" at bounding box center [659, 180] width 53 height 27
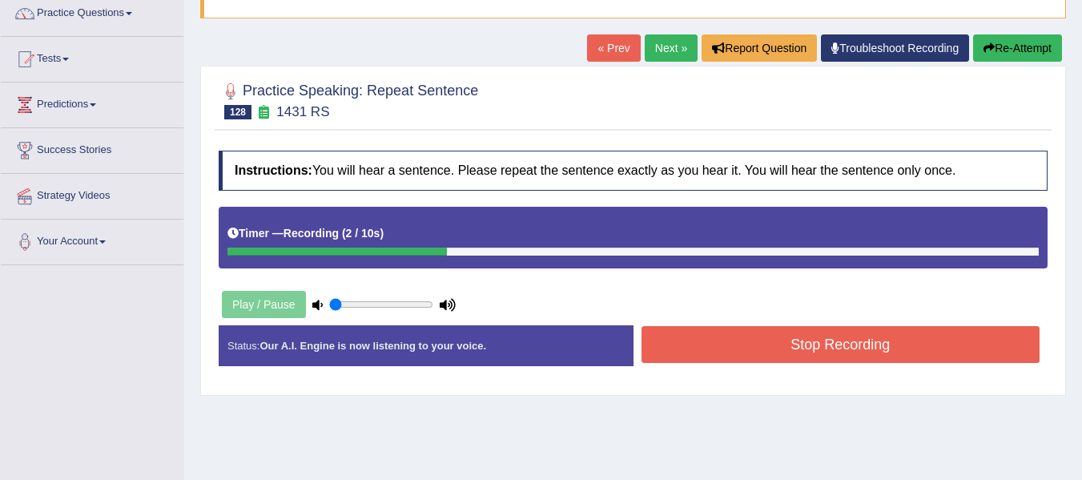
click at [796, 330] on button "Stop Recording" at bounding box center [840, 344] width 399 height 37
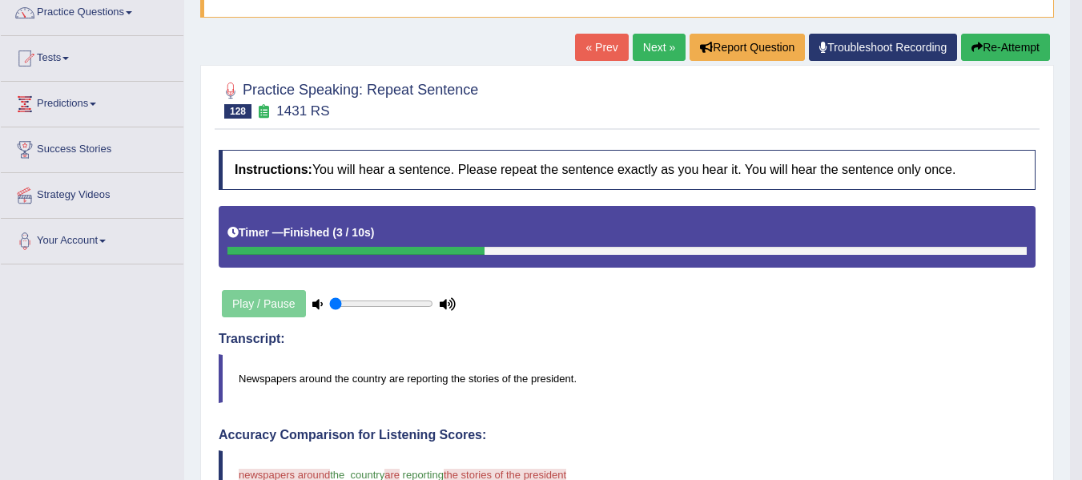
scroll to position [80, 0]
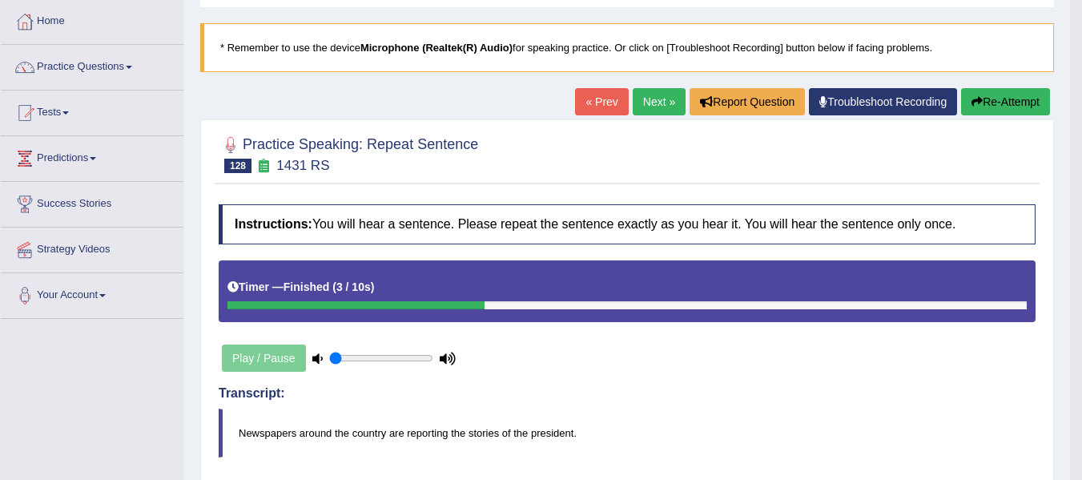
click at [982, 103] on button "Re-Attempt" at bounding box center [1005, 101] width 89 height 27
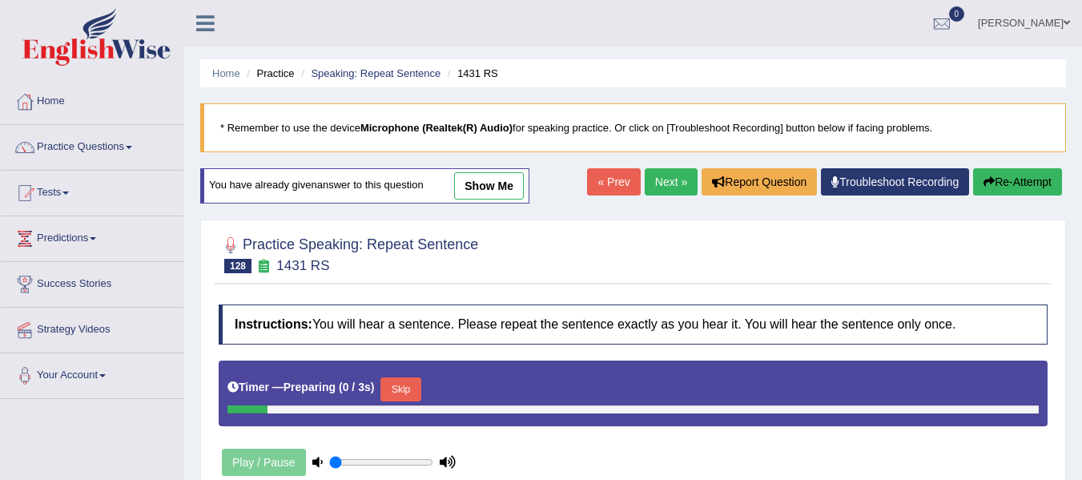
click at [410, 377] on button "Skip" at bounding box center [400, 389] width 40 height 24
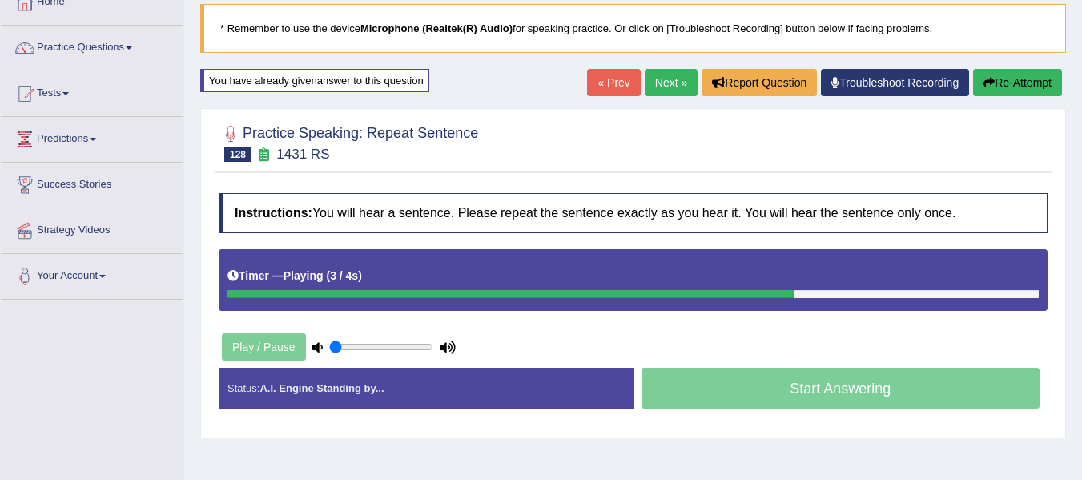
scroll to position [134, 0]
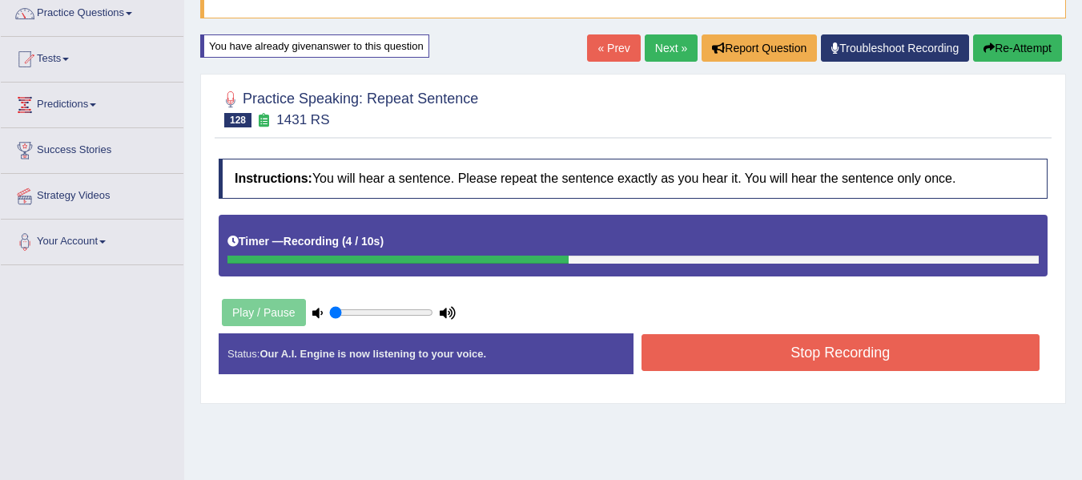
click at [723, 366] on button "Stop Recording" at bounding box center [840, 352] width 399 height 37
